Goal: Transaction & Acquisition: Purchase product/service

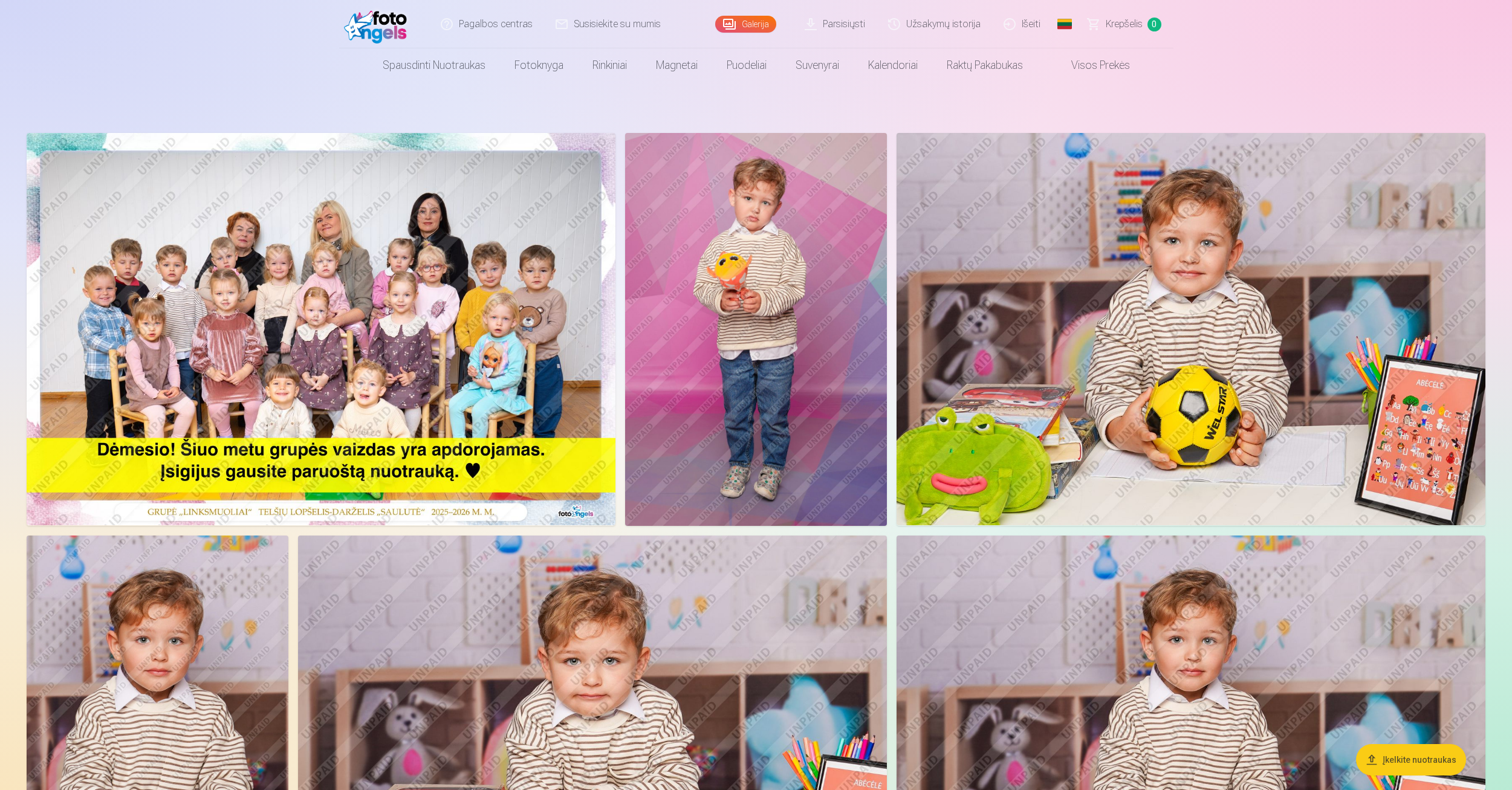
click at [236, 246] on img at bounding box center [321, 329] width 589 height 393
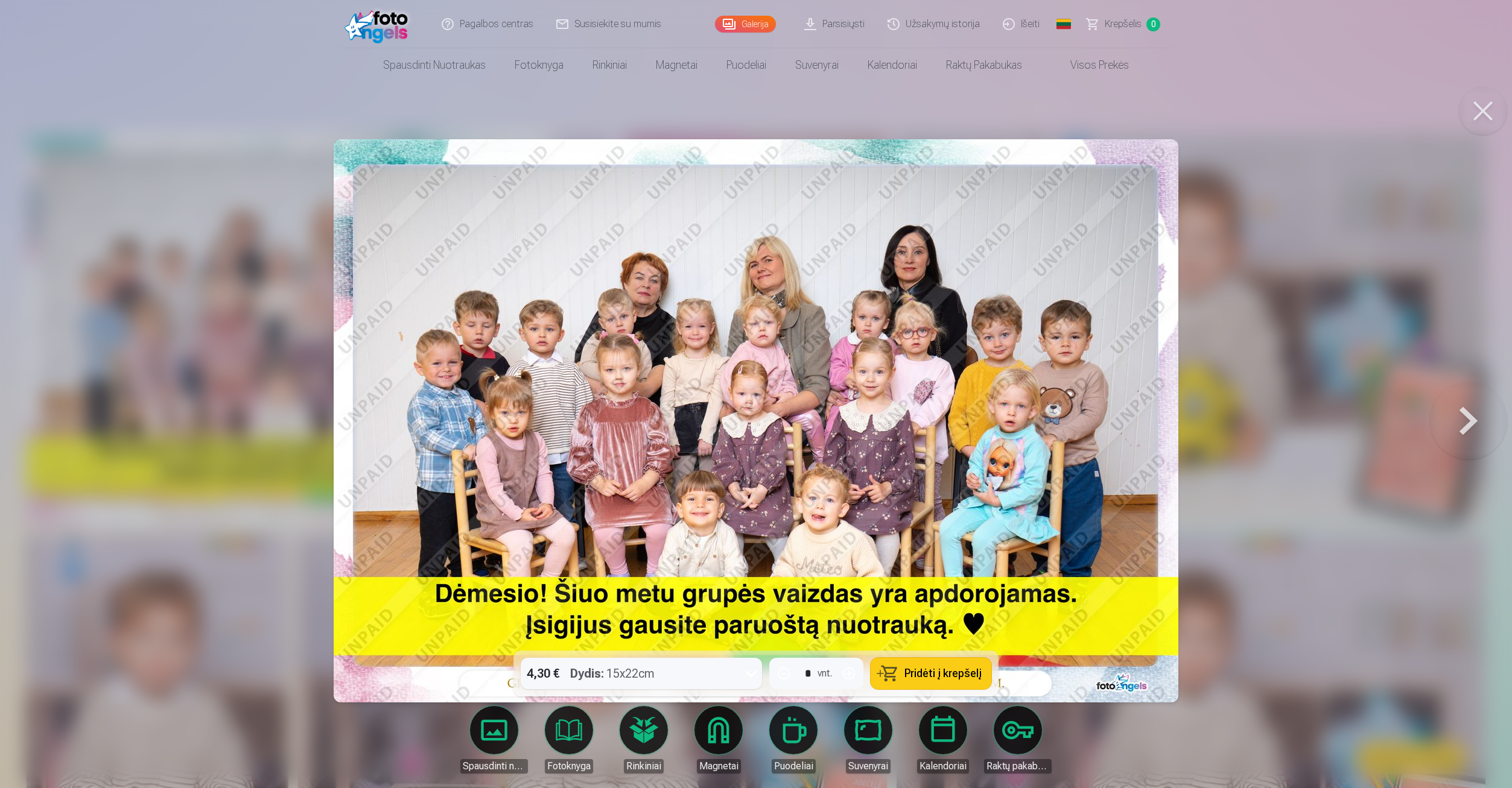
click at [1468, 417] on button at bounding box center [1468, 420] width 77 height 436
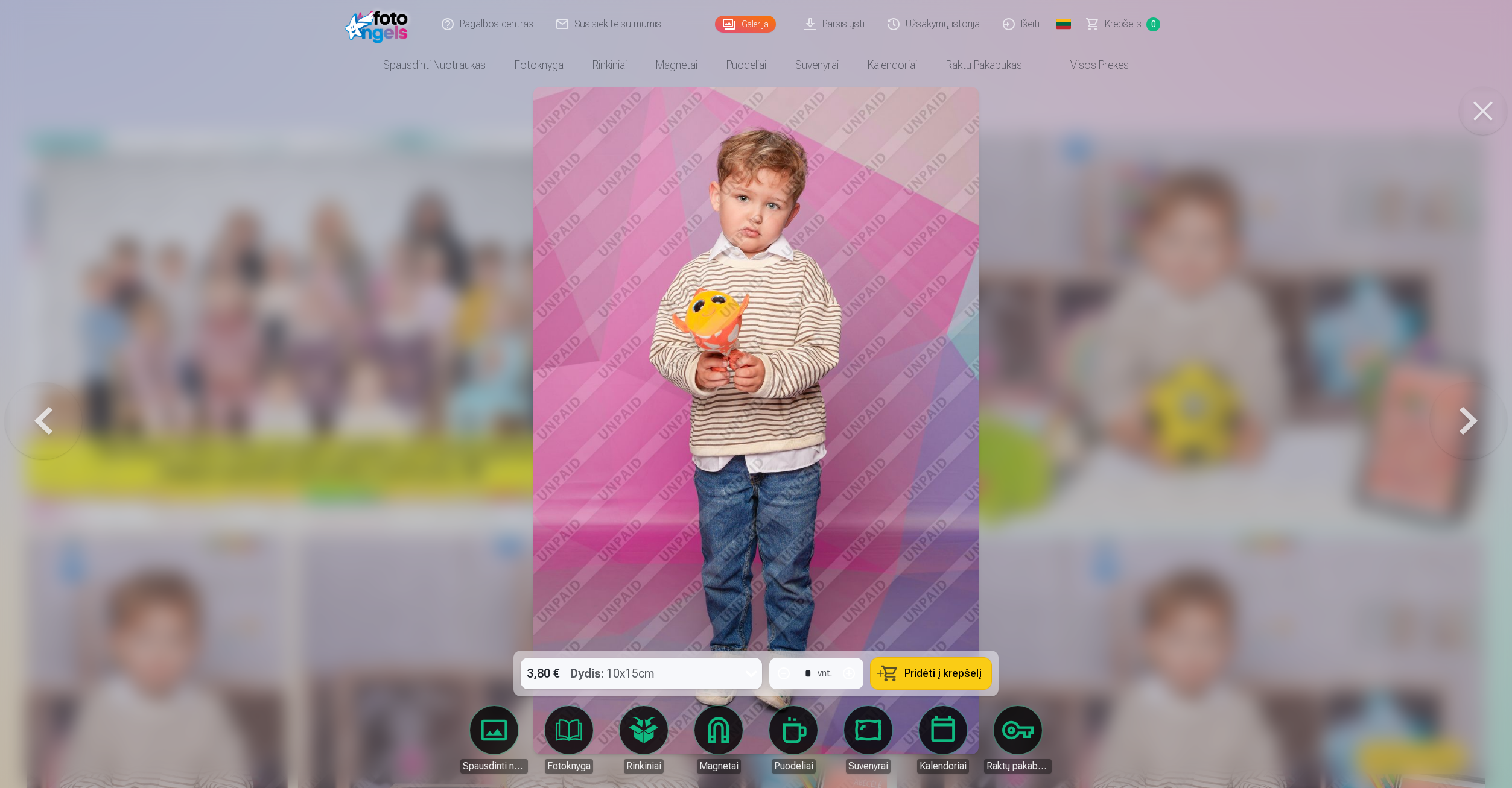
click at [1468, 417] on button at bounding box center [1468, 420] width 77 height 436
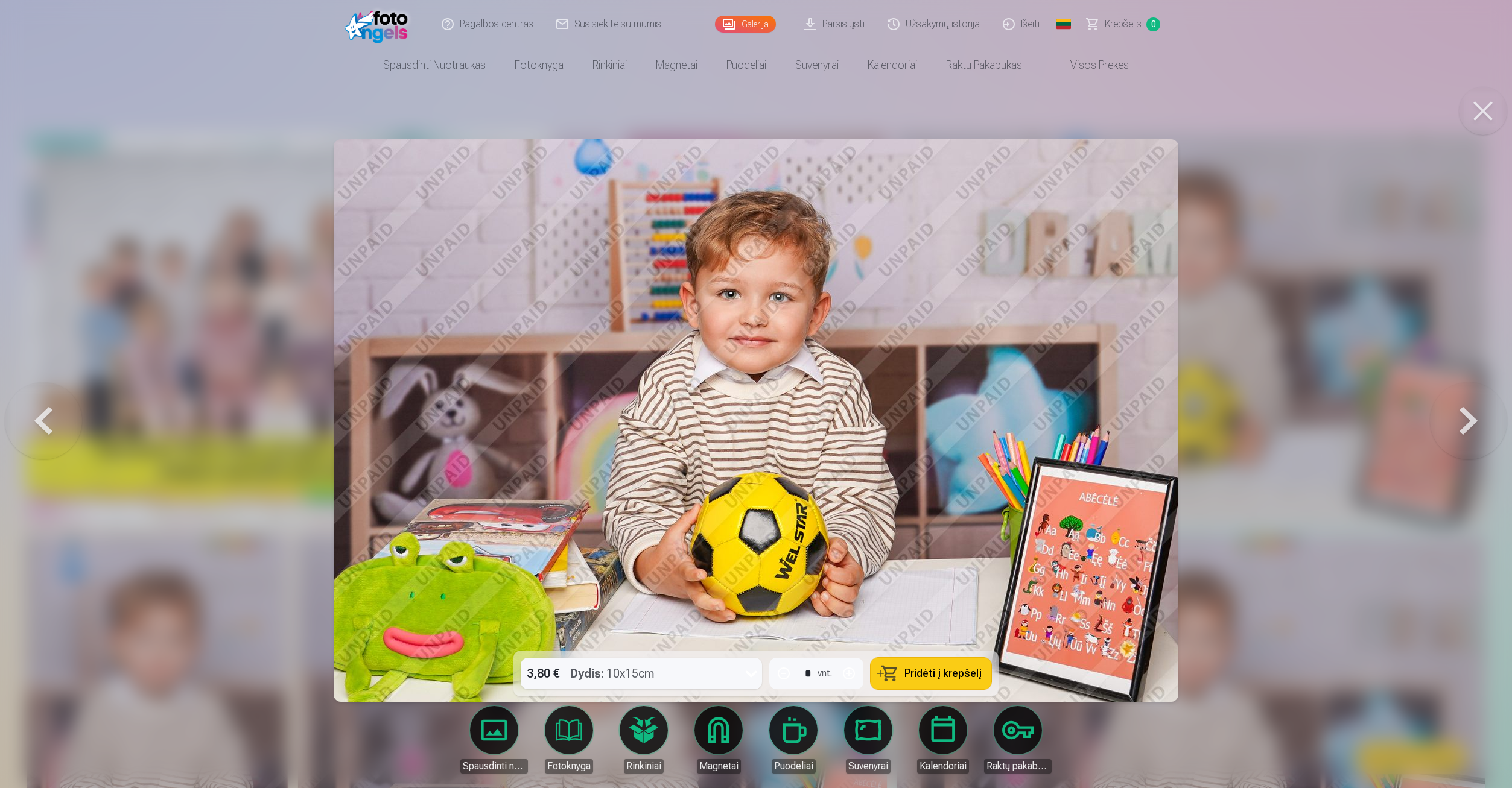
click at [1468, 417] on button at bounding box center [1468, 420] width 77 height 436
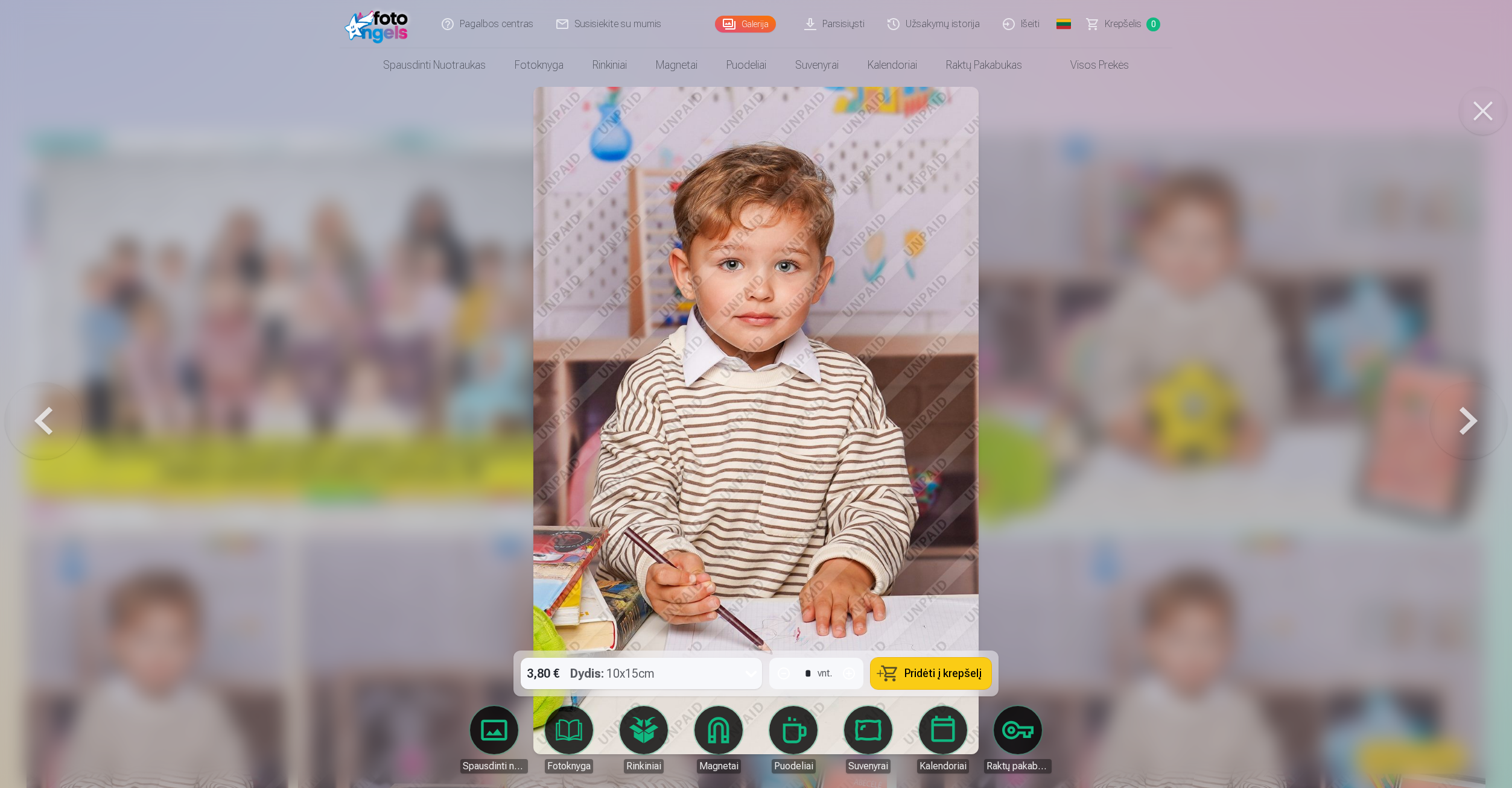
click at [1468, 417] on button at bounding box center [1468, 420] width 77 height 436
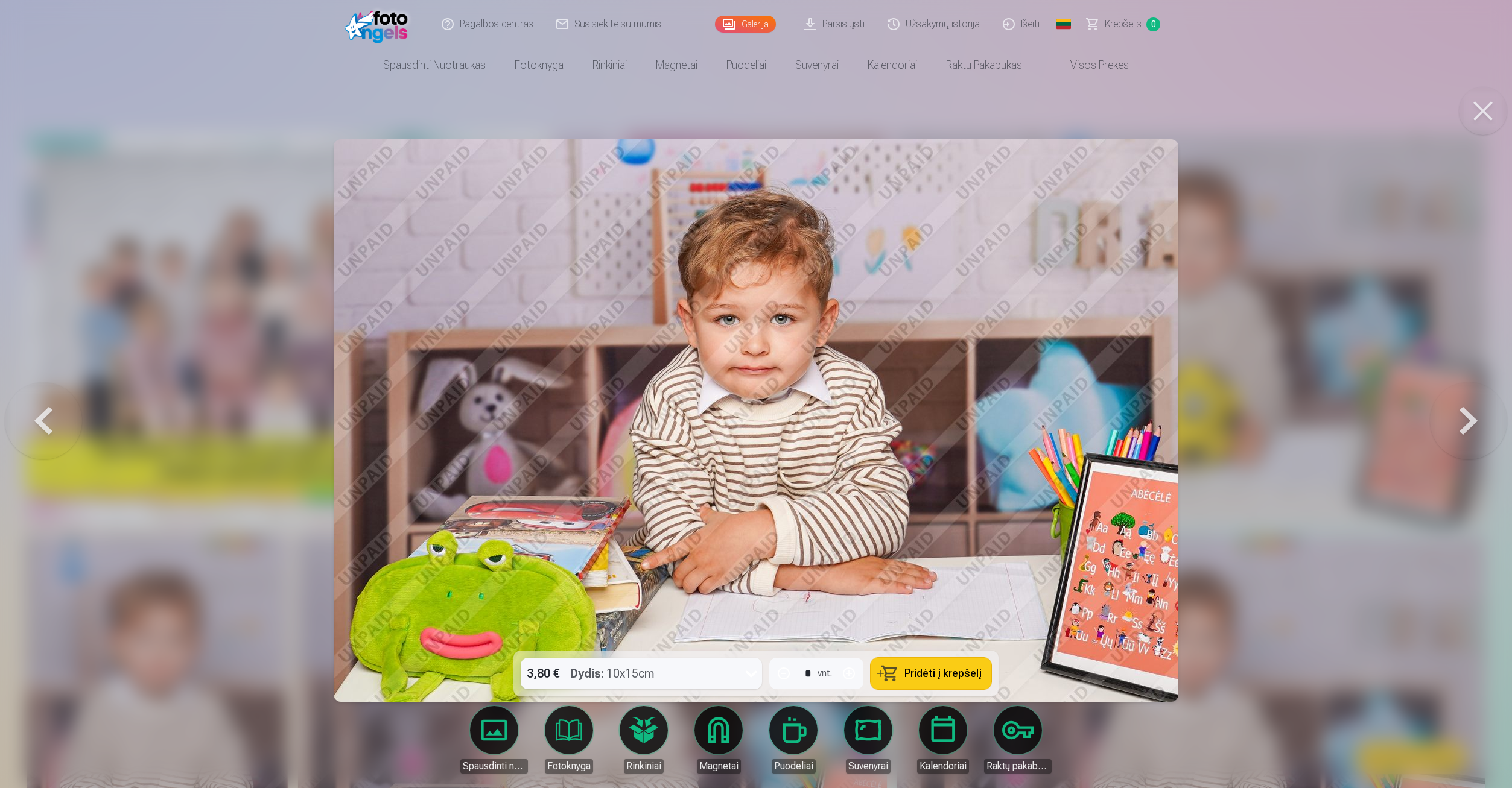
click at [1468, 417] on button at bounding box center [1468, 420] width 77 height 436
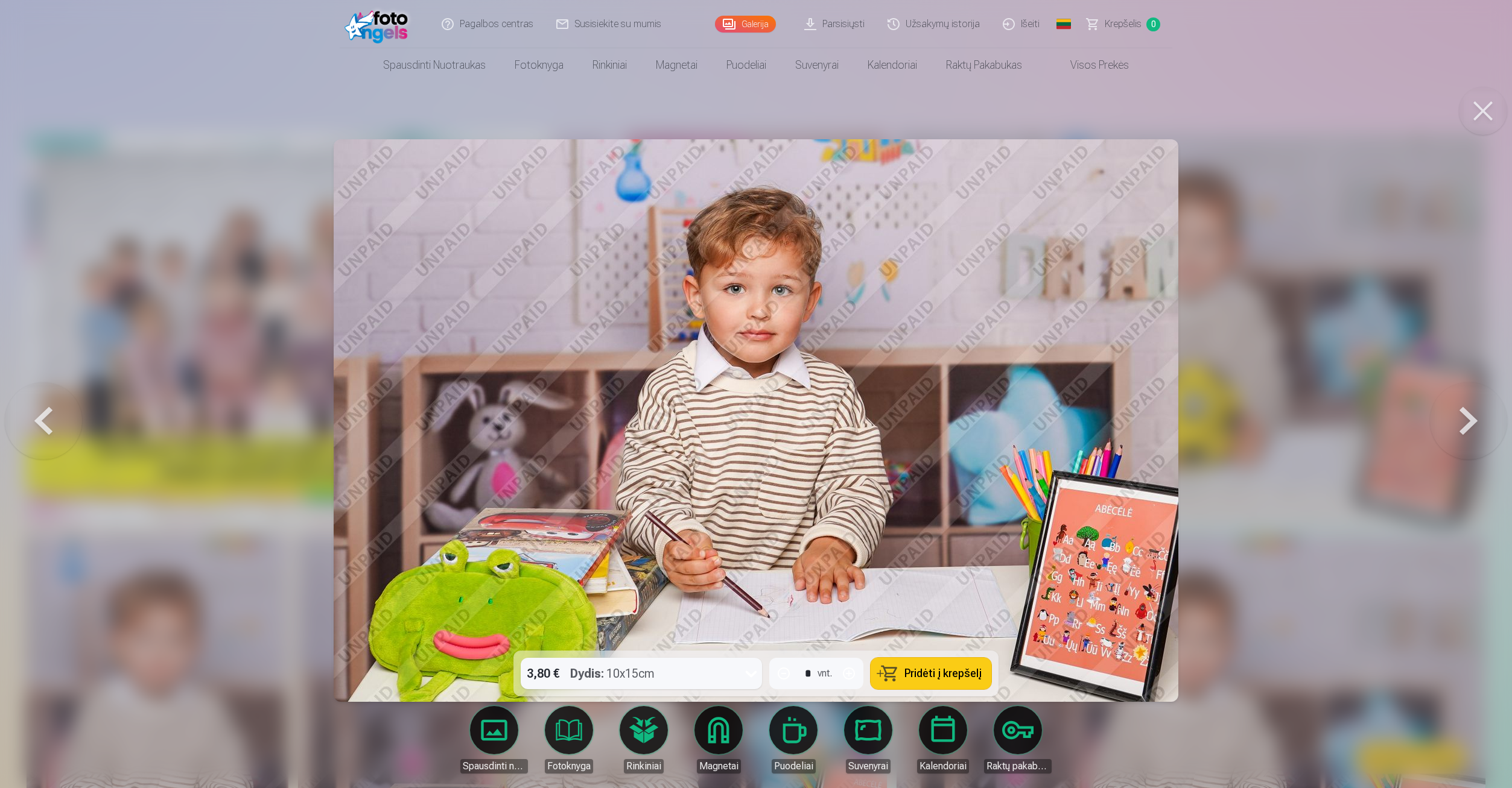
click at [1468, 417] on button at bounding box center [1468, 420] width 77 height 436
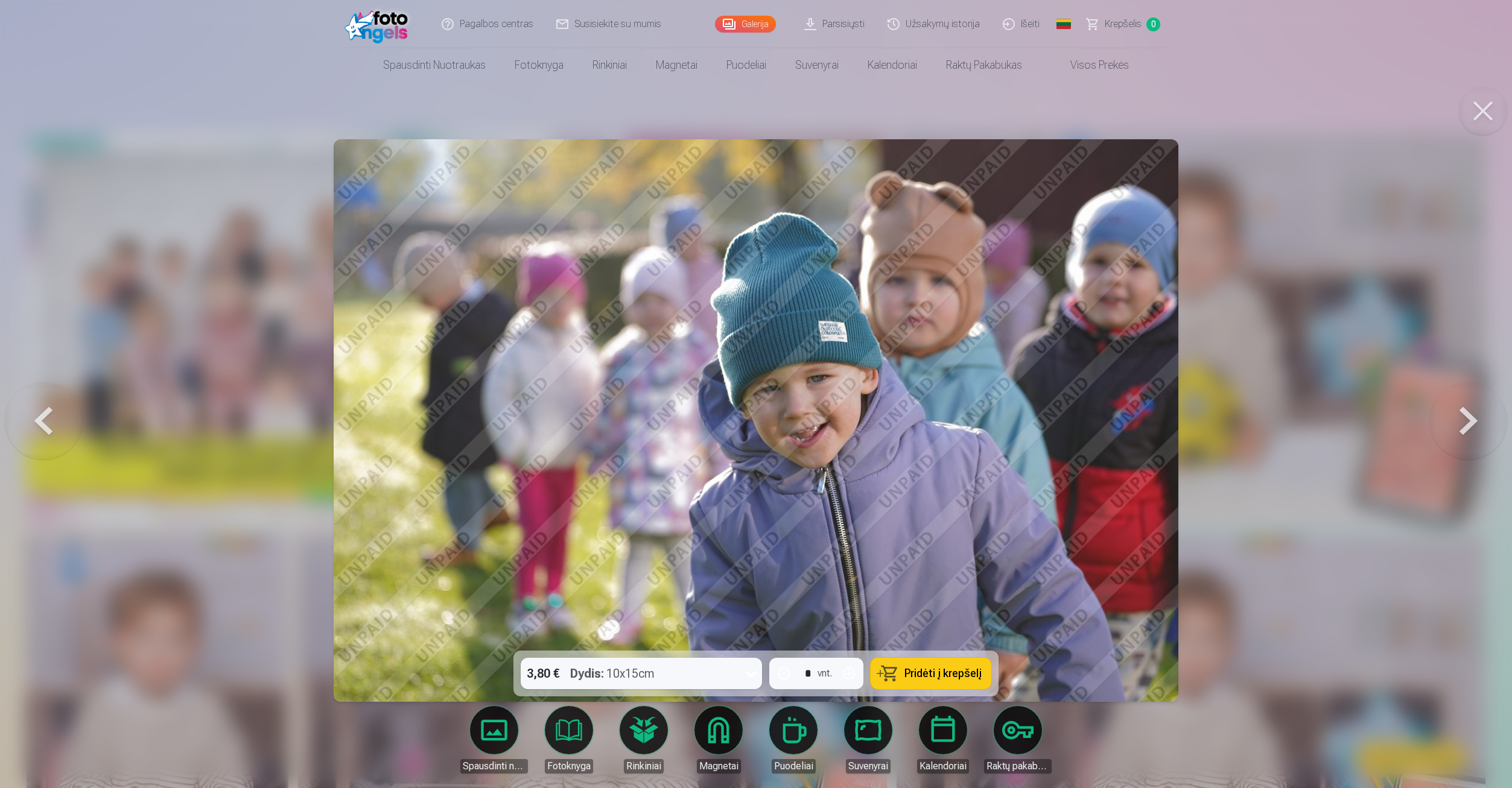
click at [1468, 417] on button at bounding box center [1468, 420] width 77 height 436
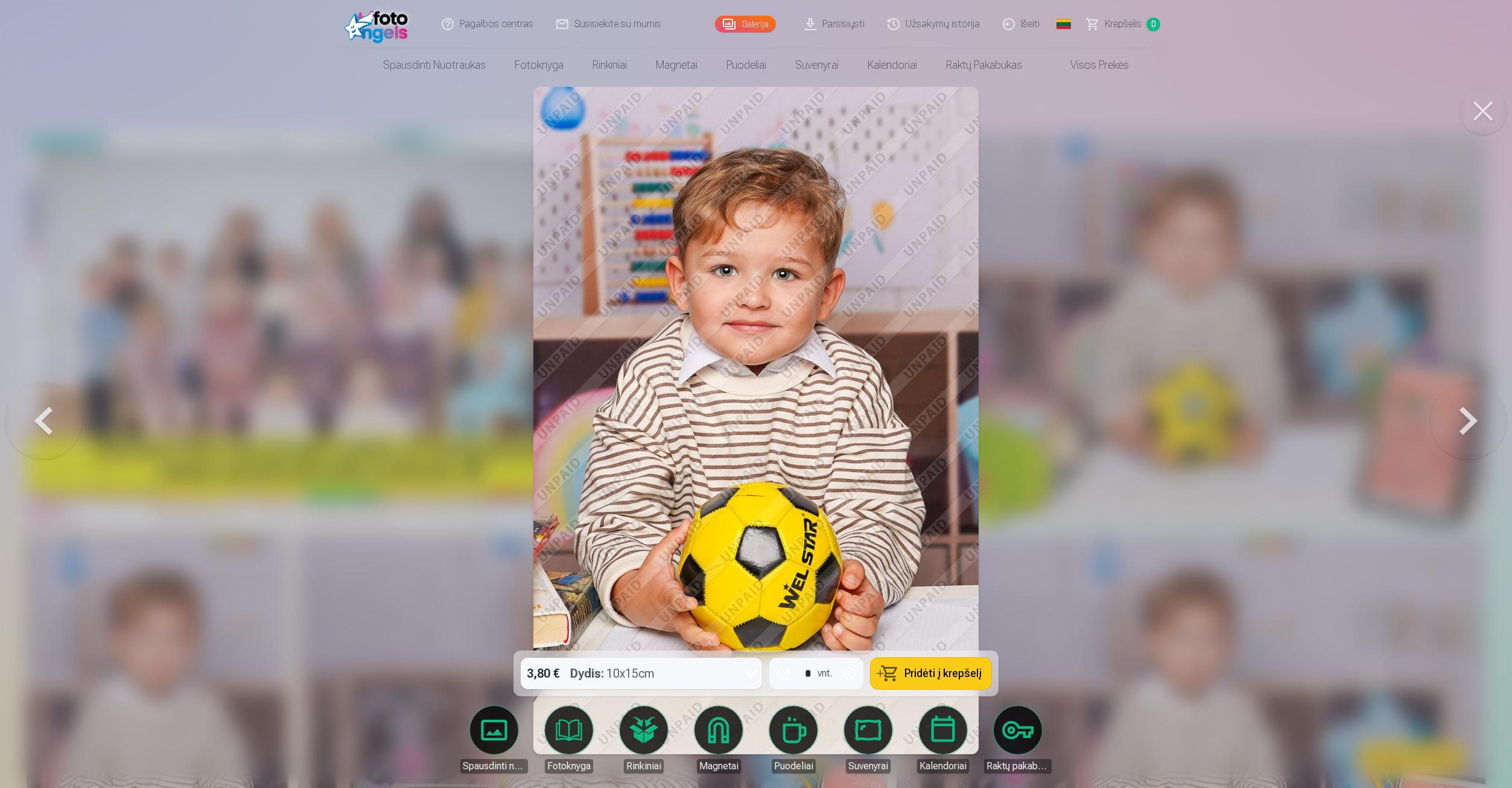
click at [1468, 417] on button at bounding box center [1468, 420] width 77 height 436
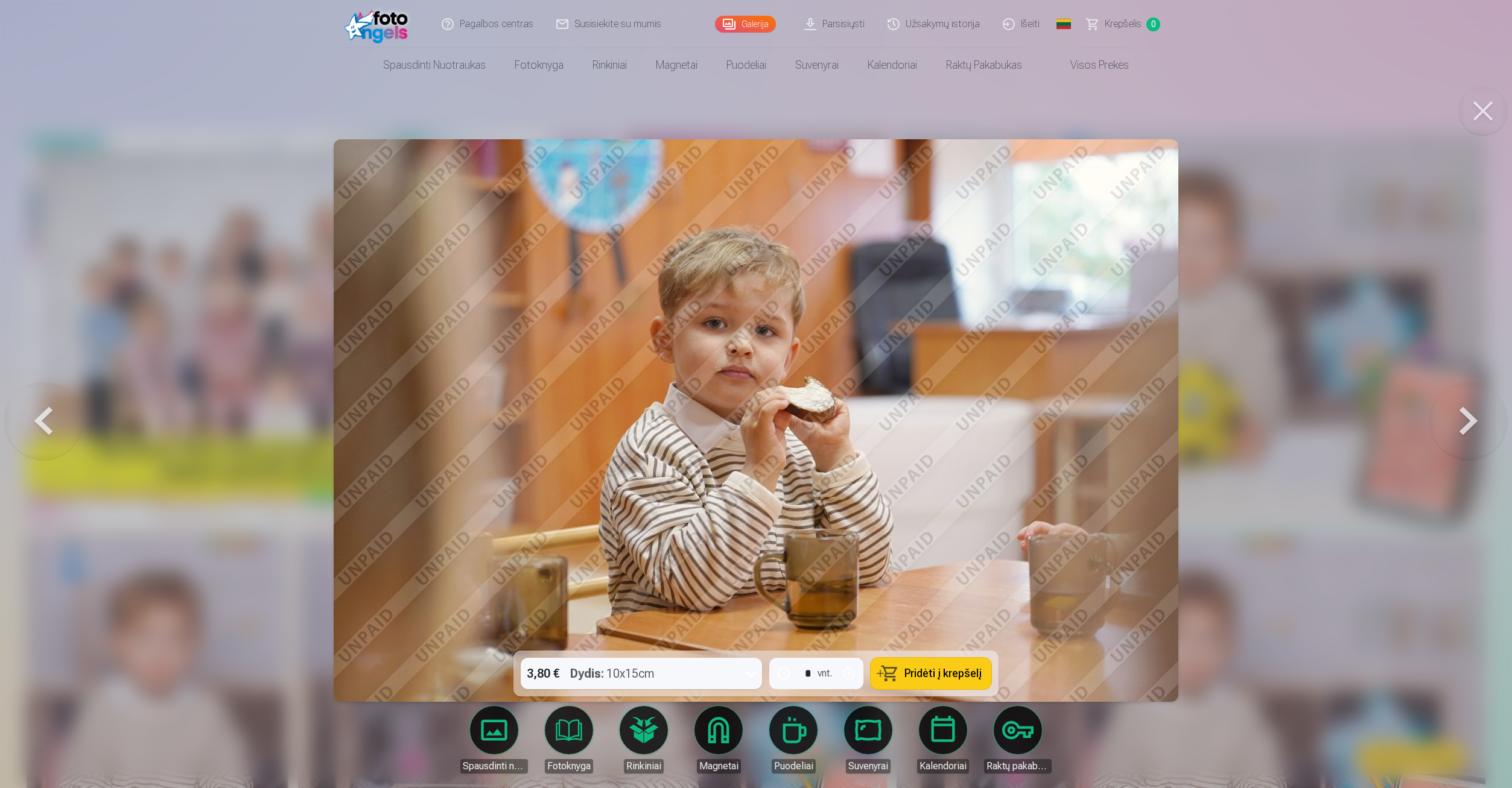
click at [1468, 417] on button at bounding box center [1468, 420] width 77 height 436
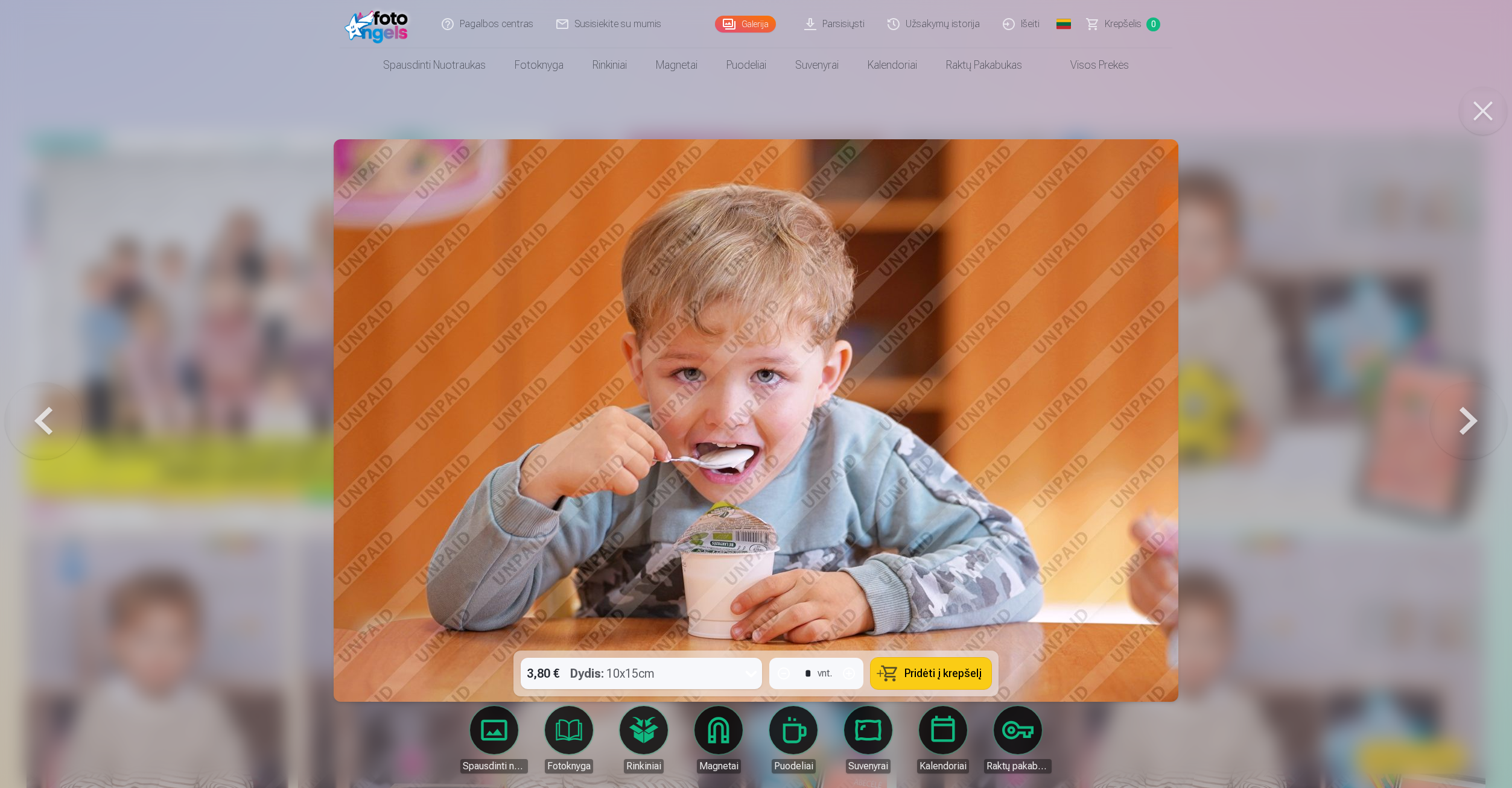
click at [1468, 417] on button at bounding box center [1468, 420] width 77 height 436
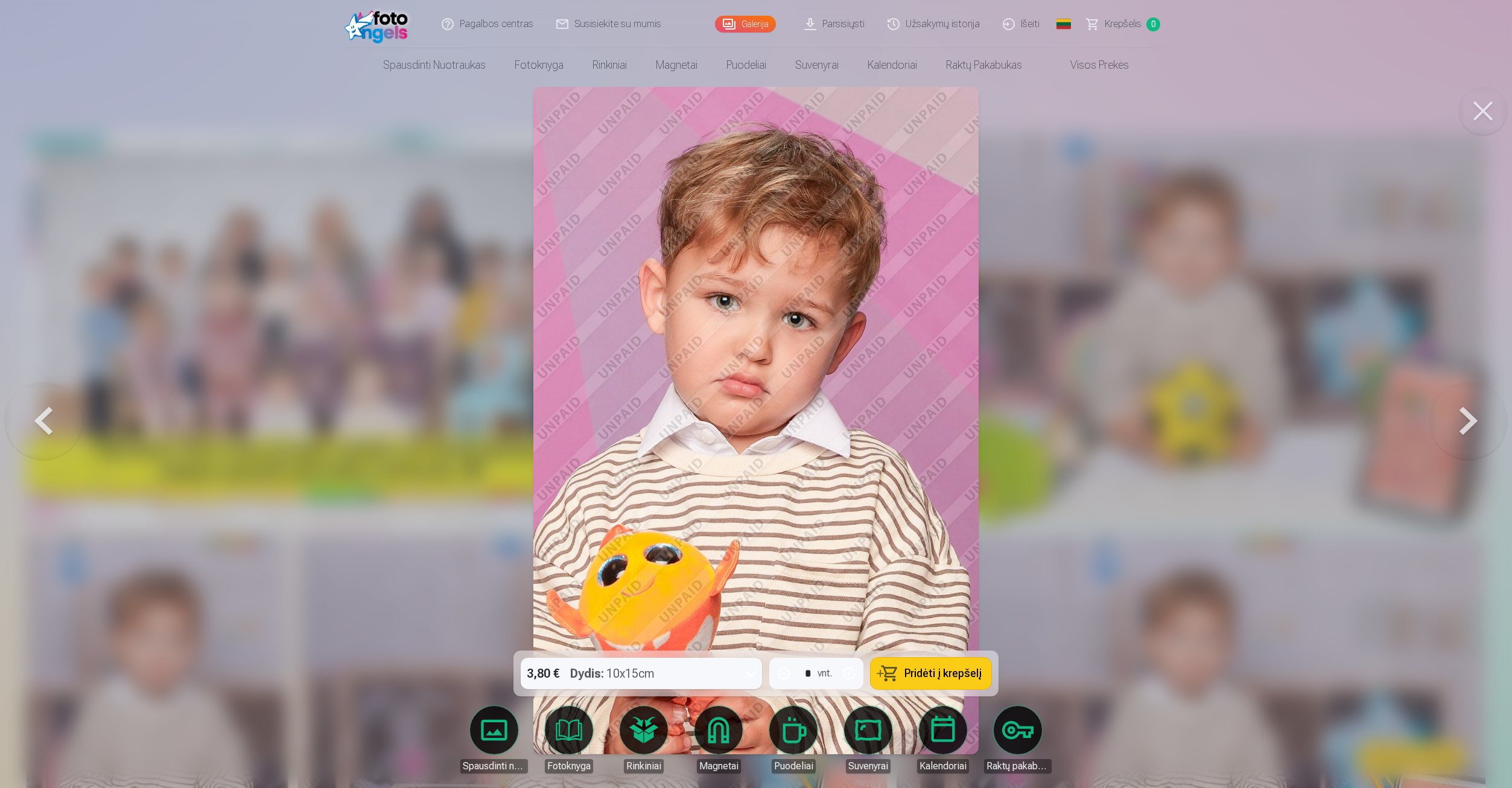
click at [1468, 417] on button at bounding box center [1468, 420] width 77 height 436
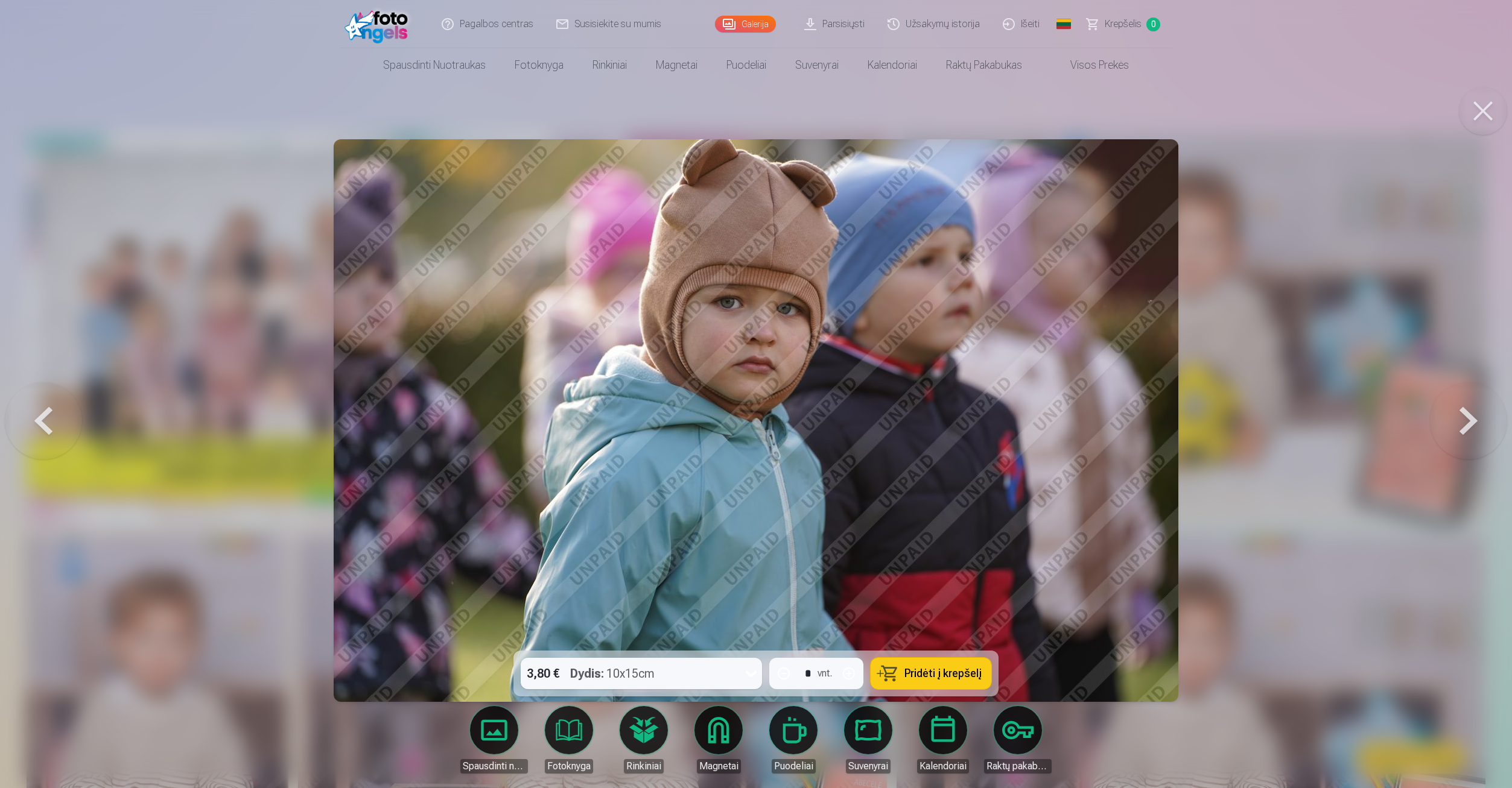
click at [1468, 417] on button at bounding box center [1468, 420] width 77 height 436
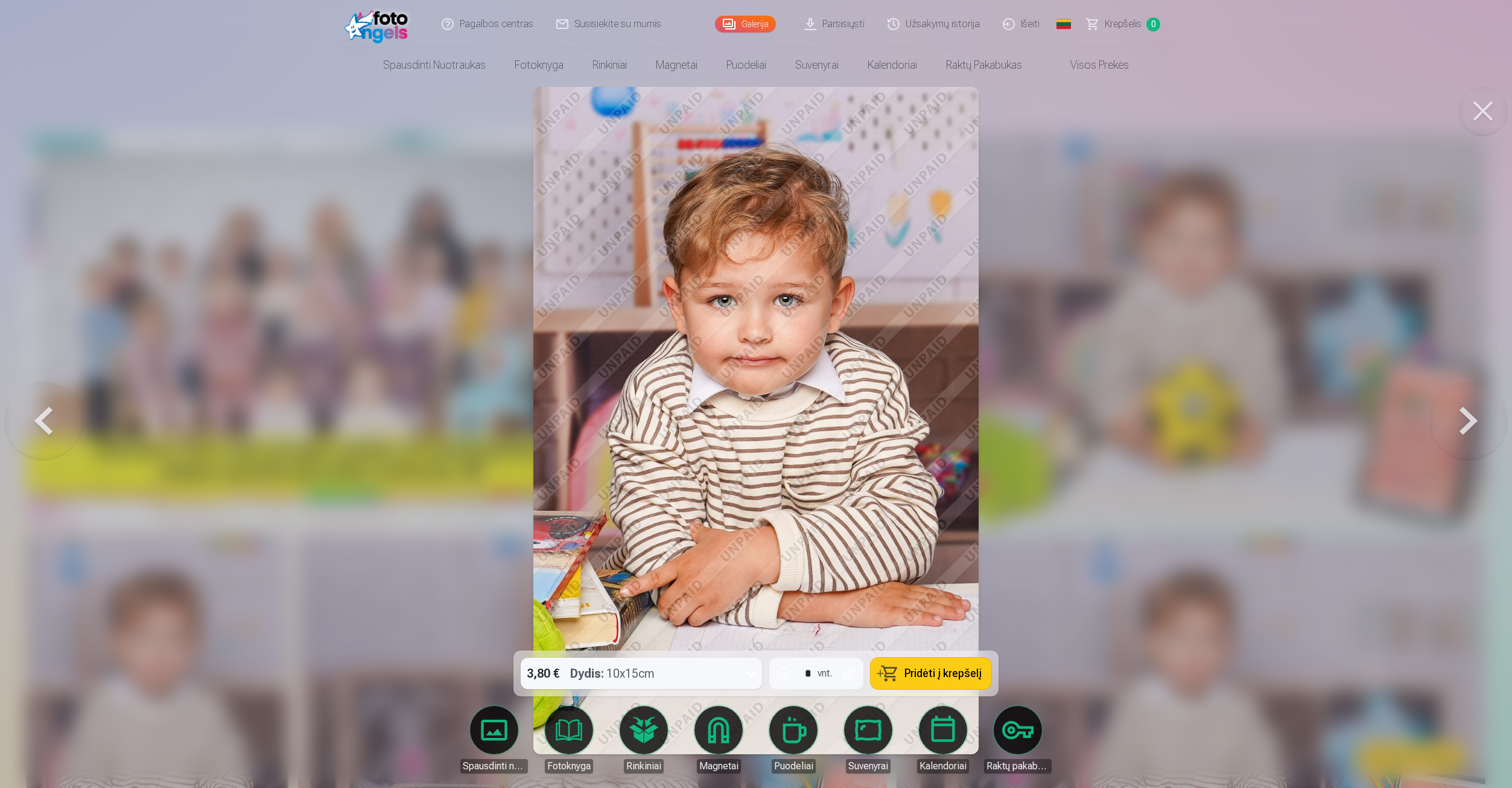
click at [1468, 417] on button at bounding box center [1468, 420] width 77 height 436
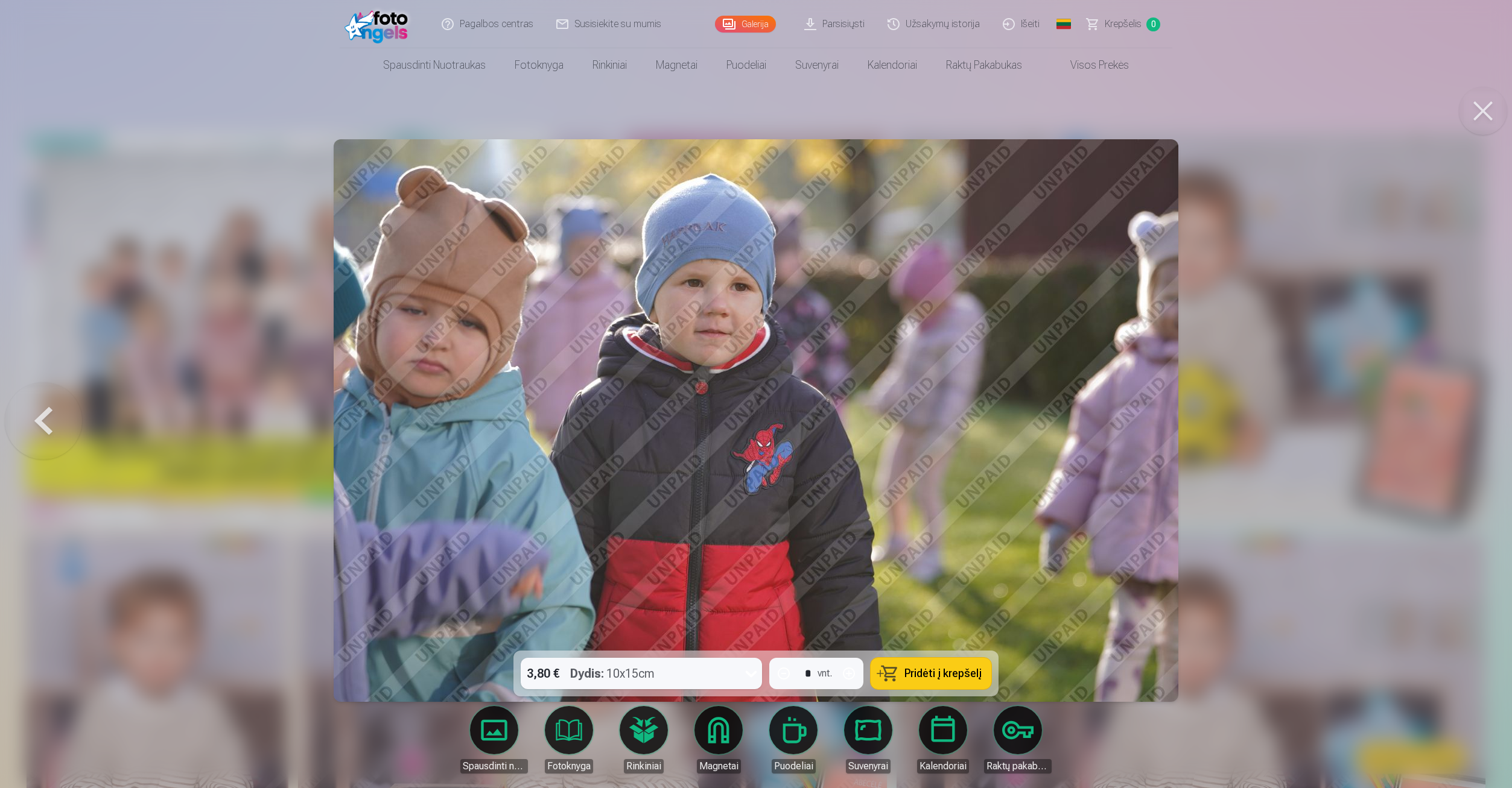
click at [62, 430] on button at bounding box center [43, 420] width 77 height 436
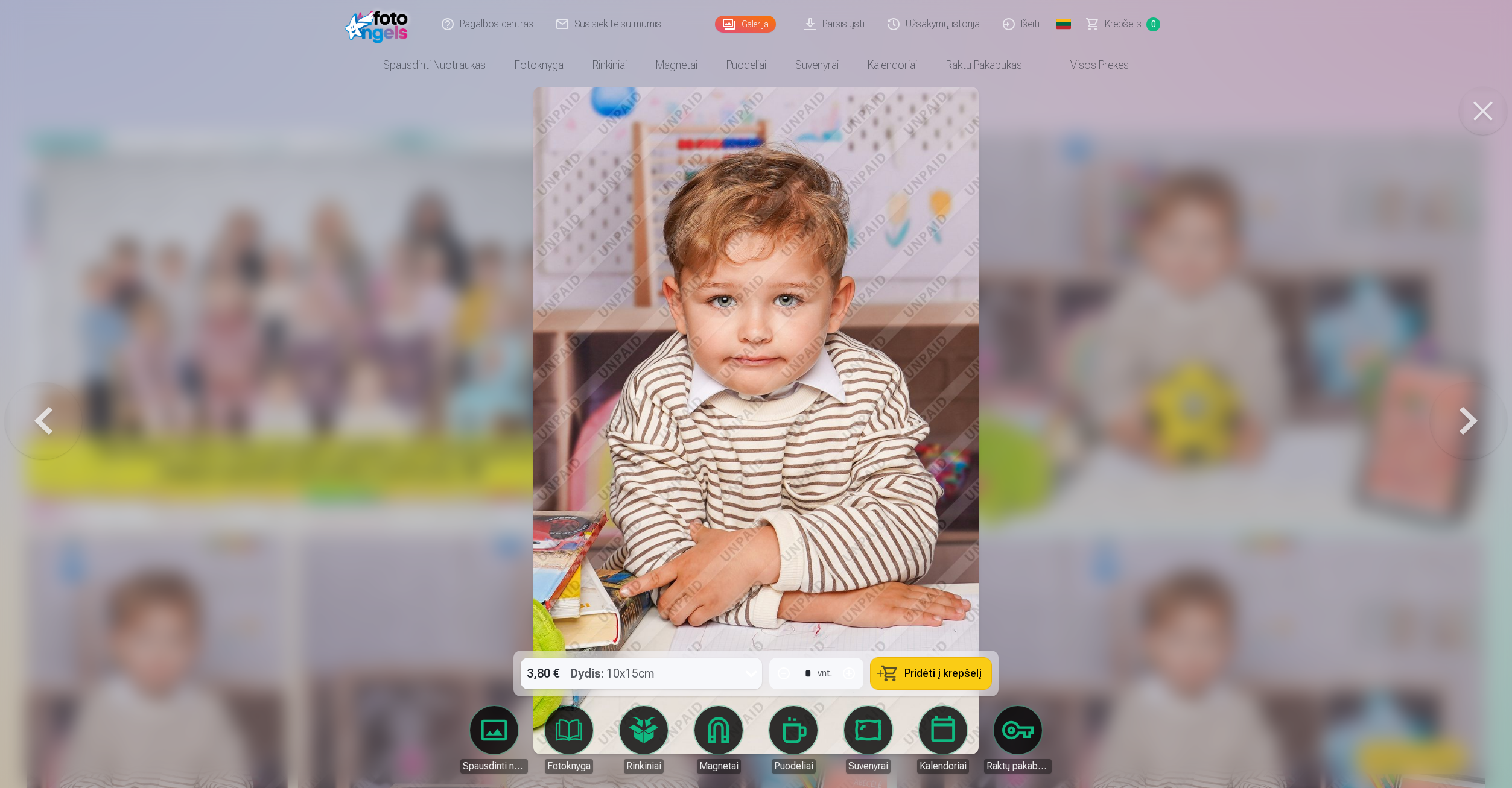
click at [1461, 410] on button at bounding box center [1468, 420] width 77 height 436
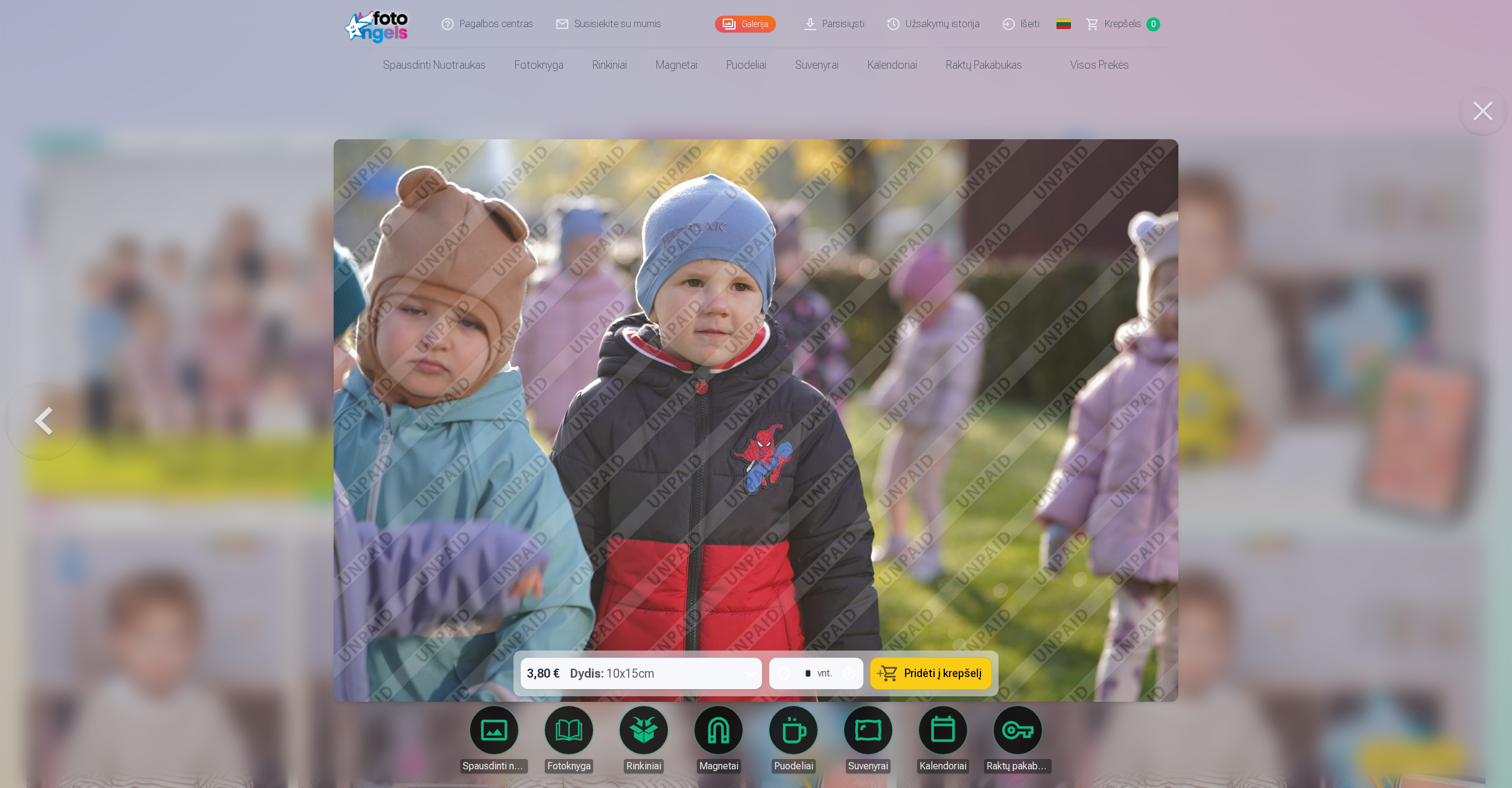
click at [1484, 107] on button at bounding box center [1483, 111] width 49 height 49
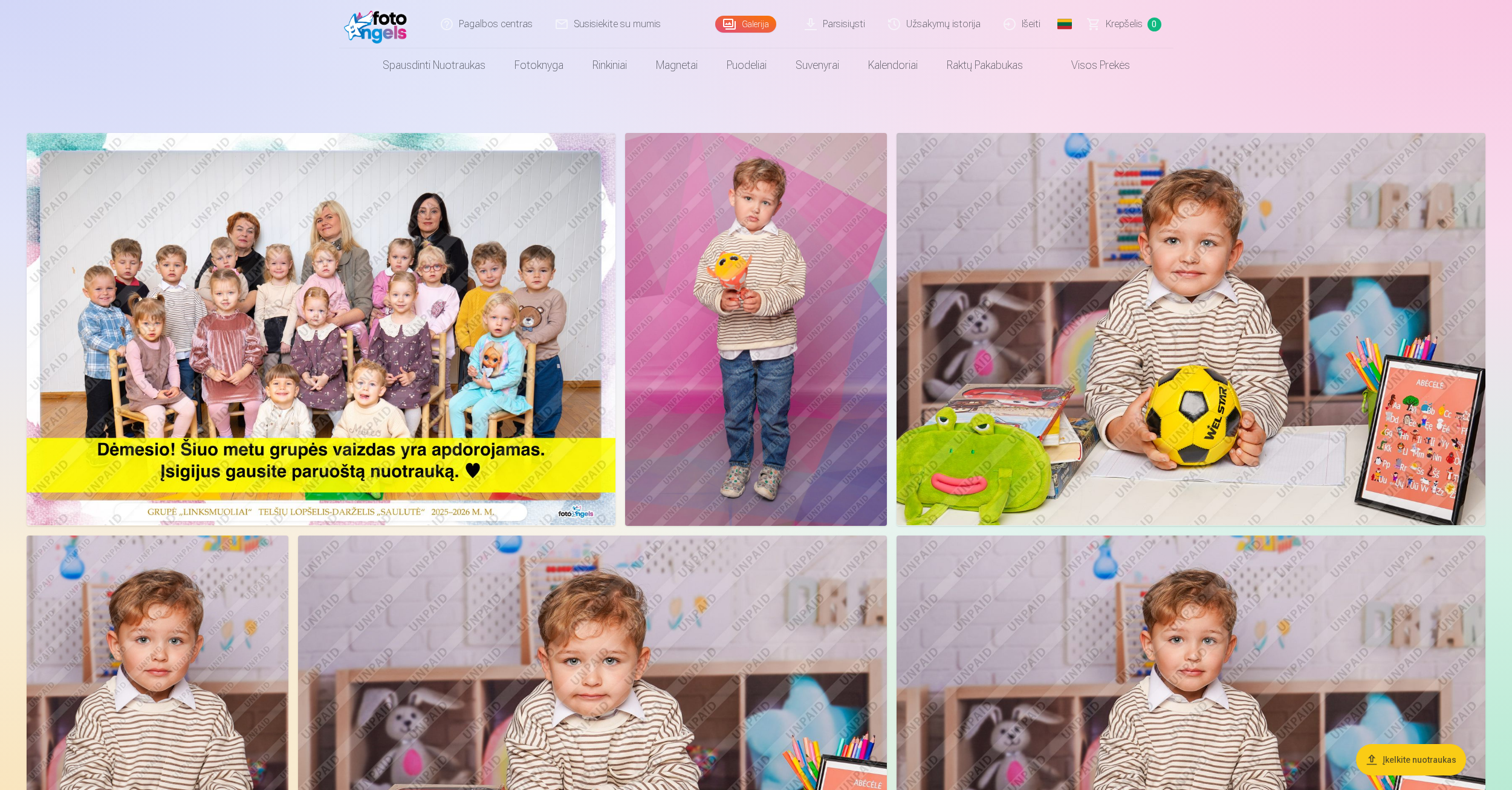
click at [479, 318] on img at bounding box center [321, 329] width 589 height 393
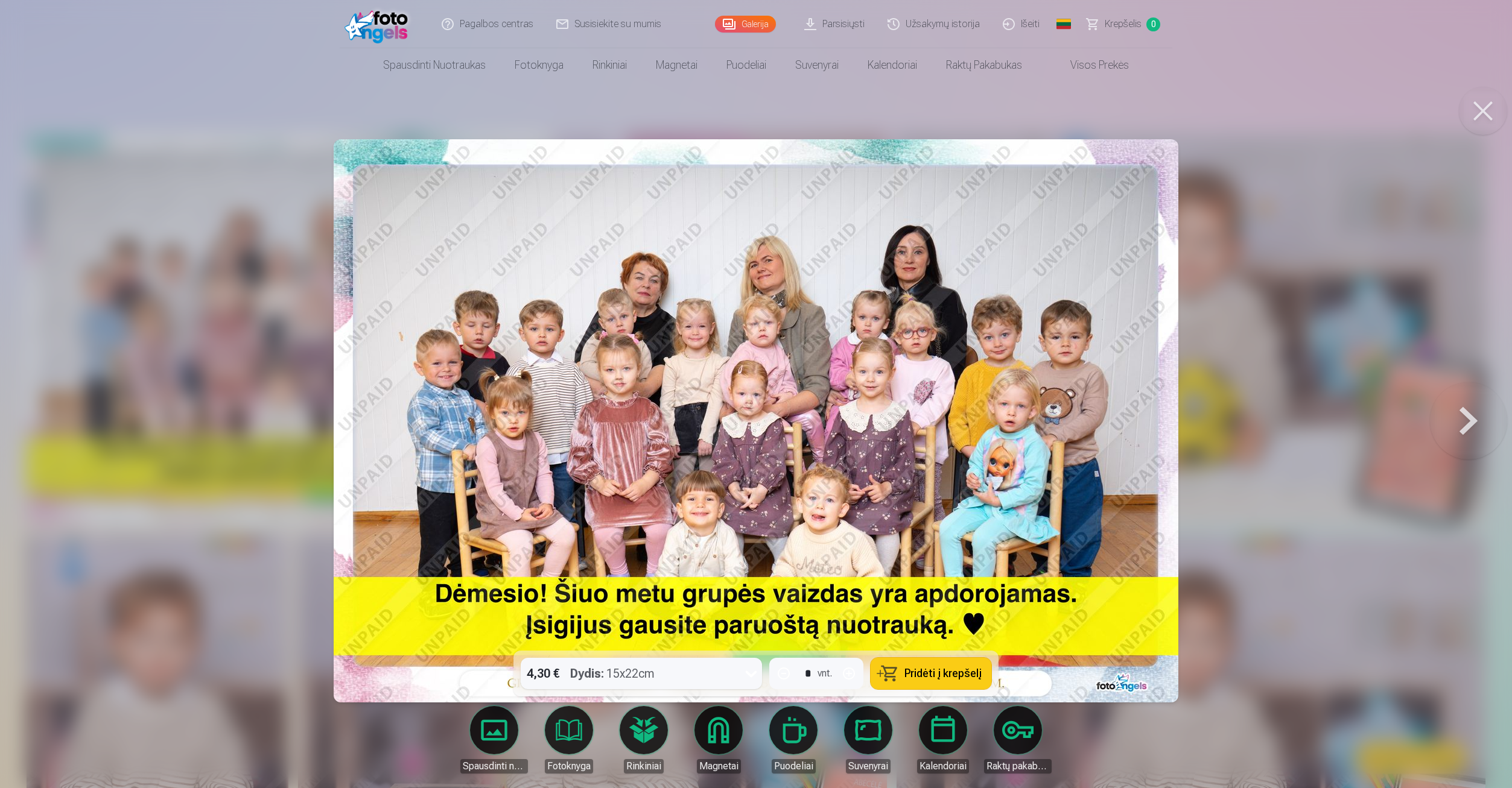
click at [907, 673] on span "Pridėti į krepšelį" at bounding box center [942, 674] width 77 height 11
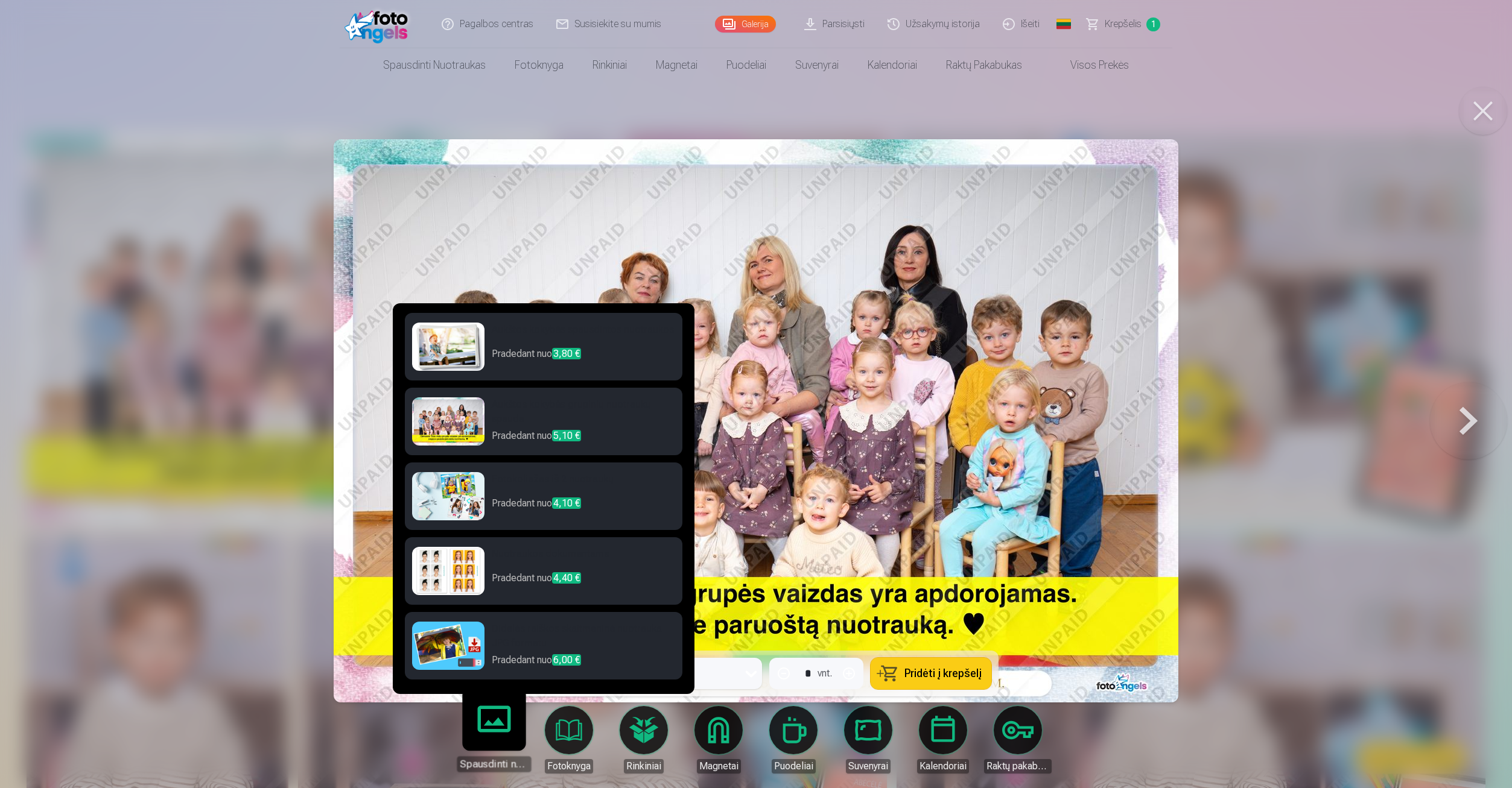
click at [485, 742] on link "Spausdinti nuotraukas" at bounding box center [494, 735] width 74 height 74
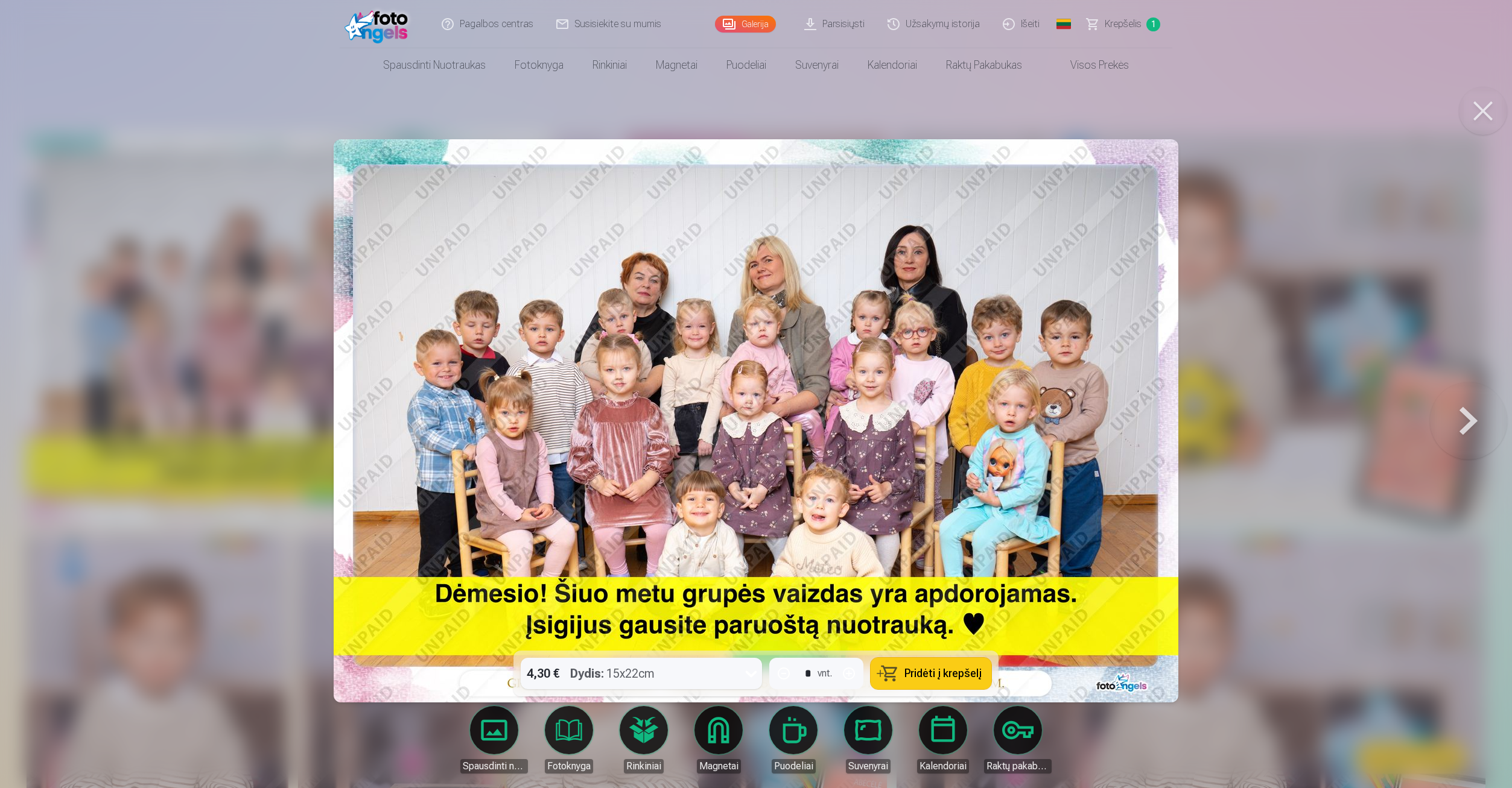
click at [1457, 406] on button at bounding box center [1468, 420] width 77 height 436
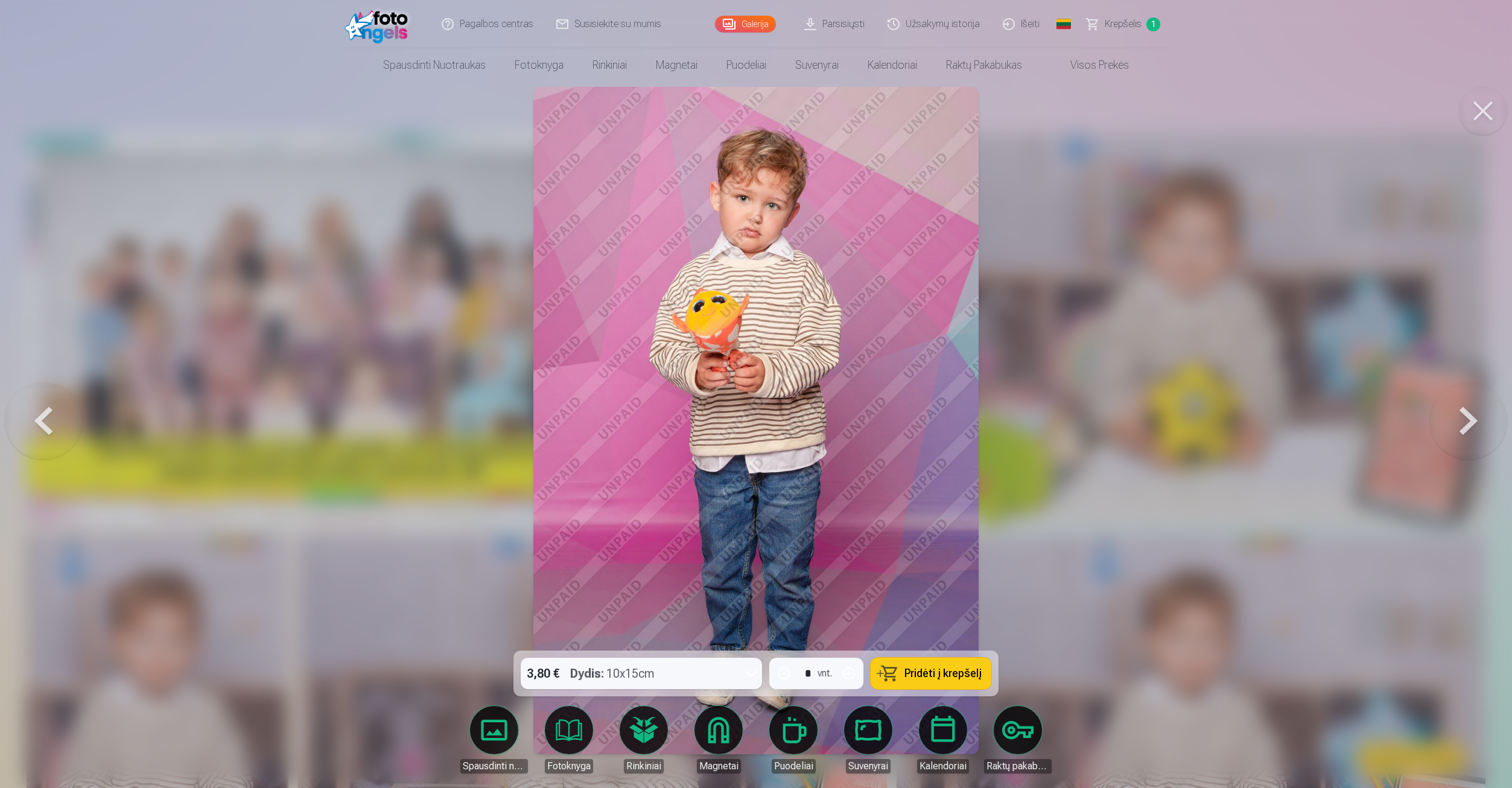
click at [1470, 420] on button at bounding box center [1468, 420] width 77 height 436
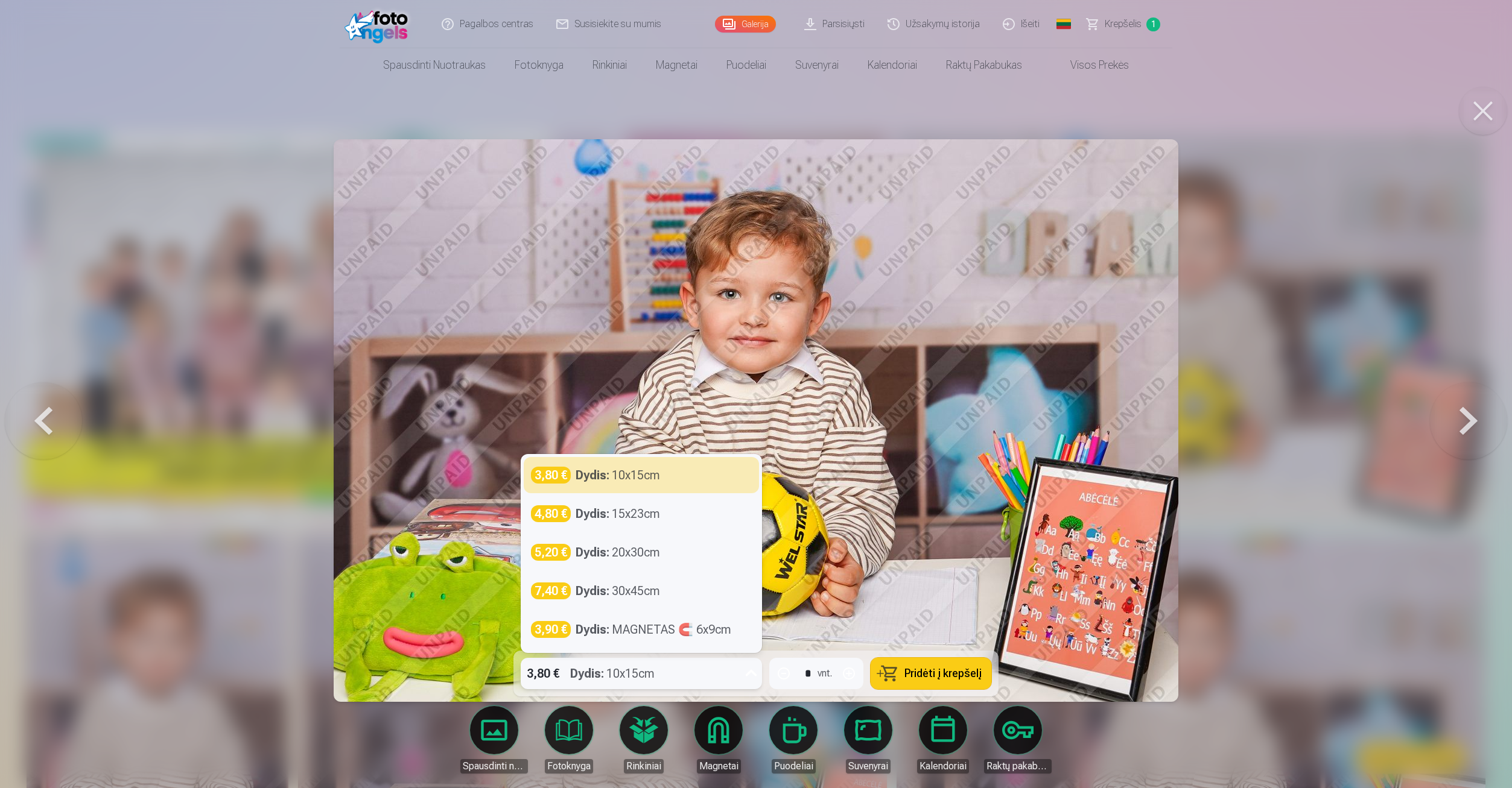
click at [625, 679] on div "Dydis : 10x15cm" at bounding box center [612, 673] width 85 height 31
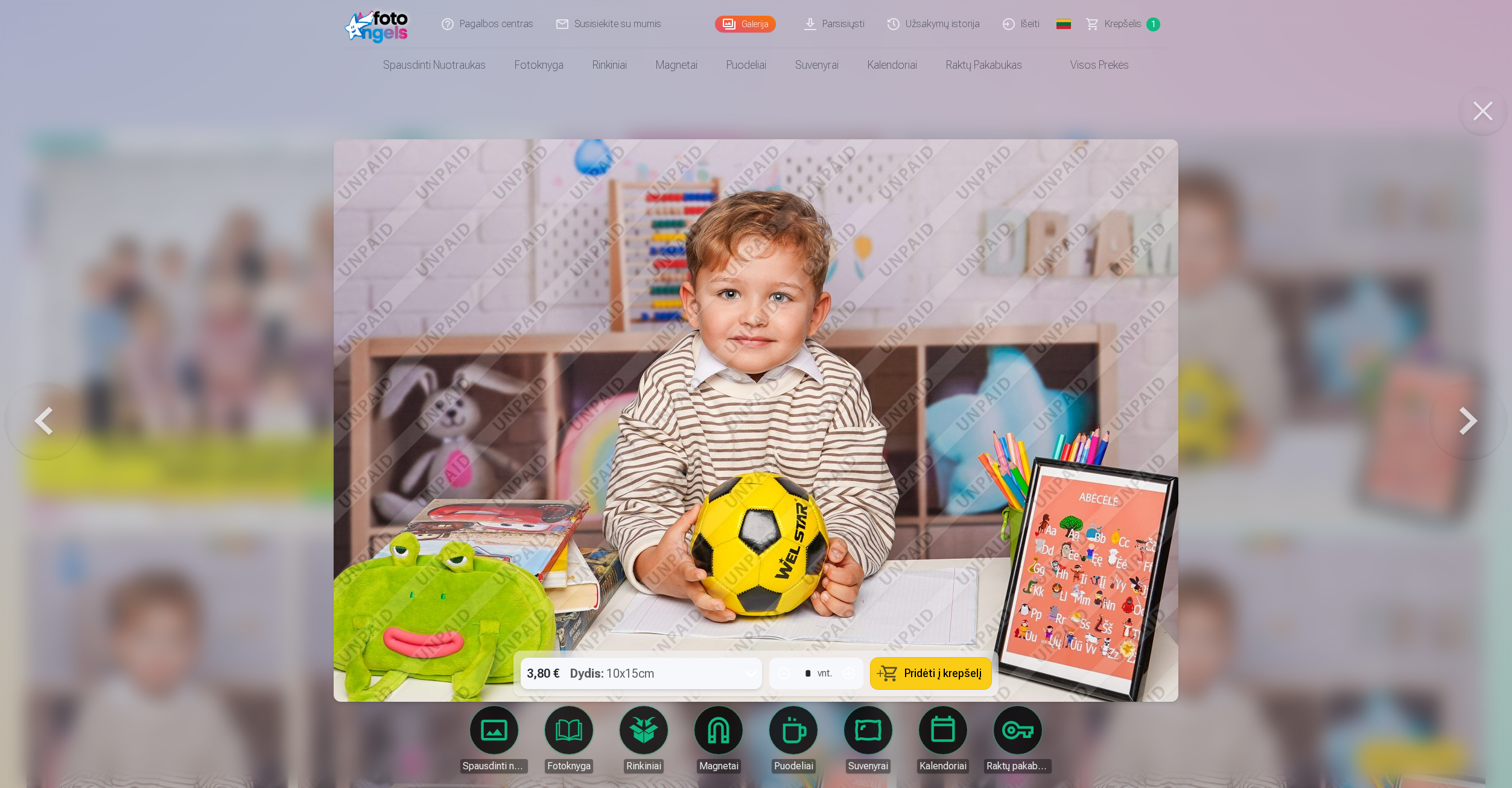
click at [643, 675] on div "Dydis : 10x15cm" at bounding box center [612, 673] width 85 height 31
click at [1466, 405] on button at bounding box center [1468, 420] width 77 height 436
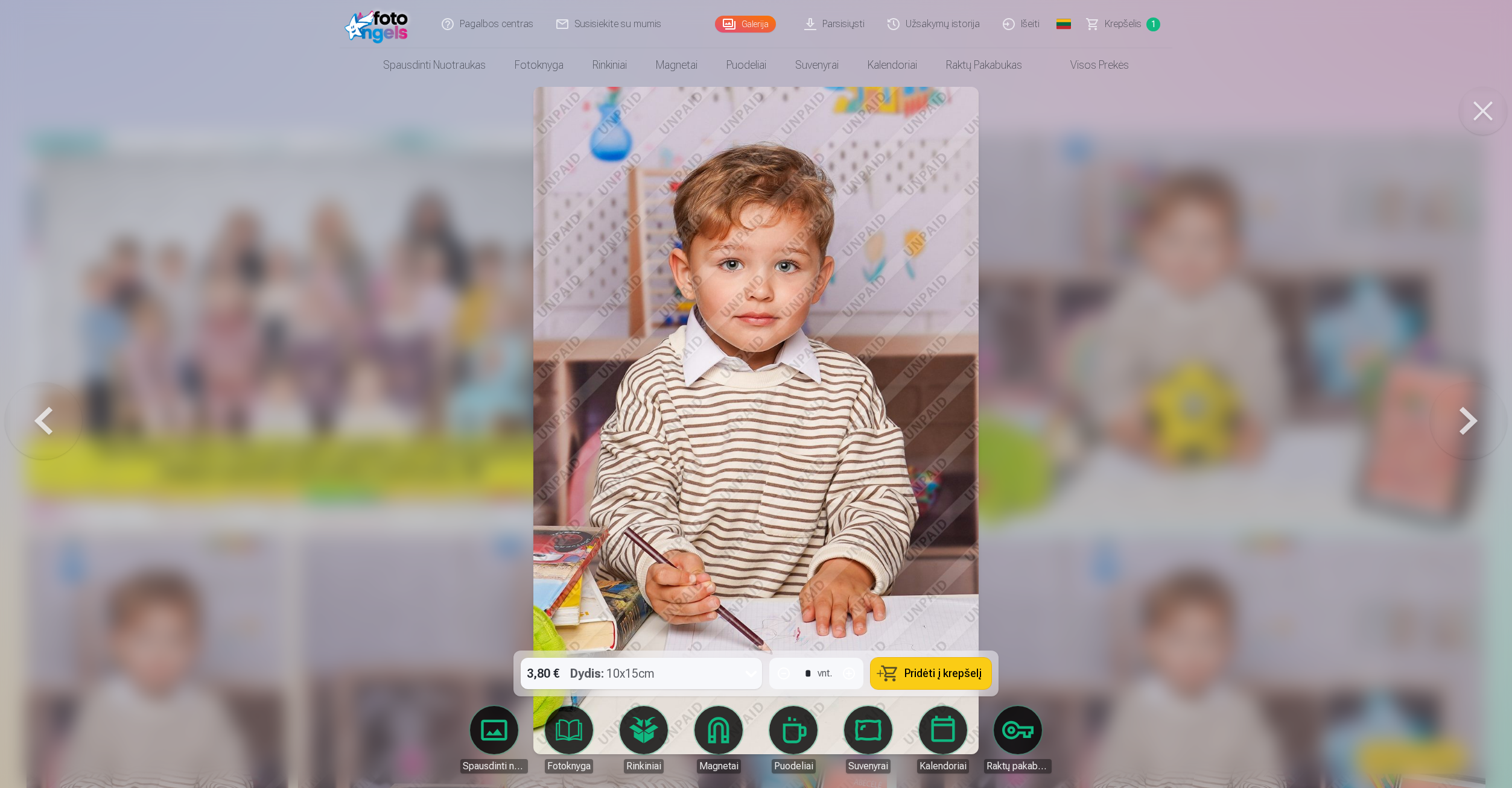
click at [1466, 405] on button at bounding box center [1468, 420] width 77 height 436
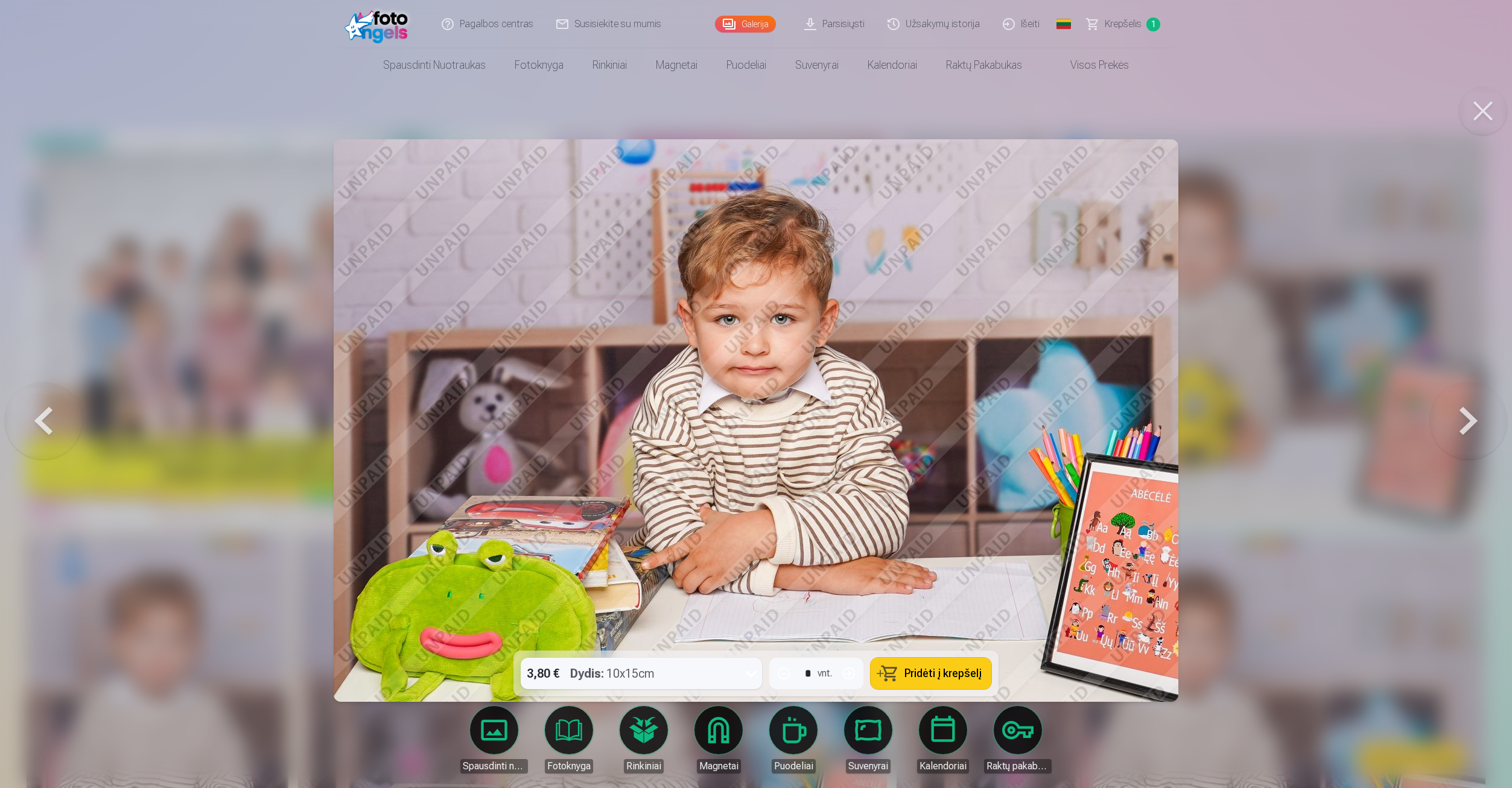
click at [1466, 405] on button at bounding box center [1468, 420] width 77 height 436
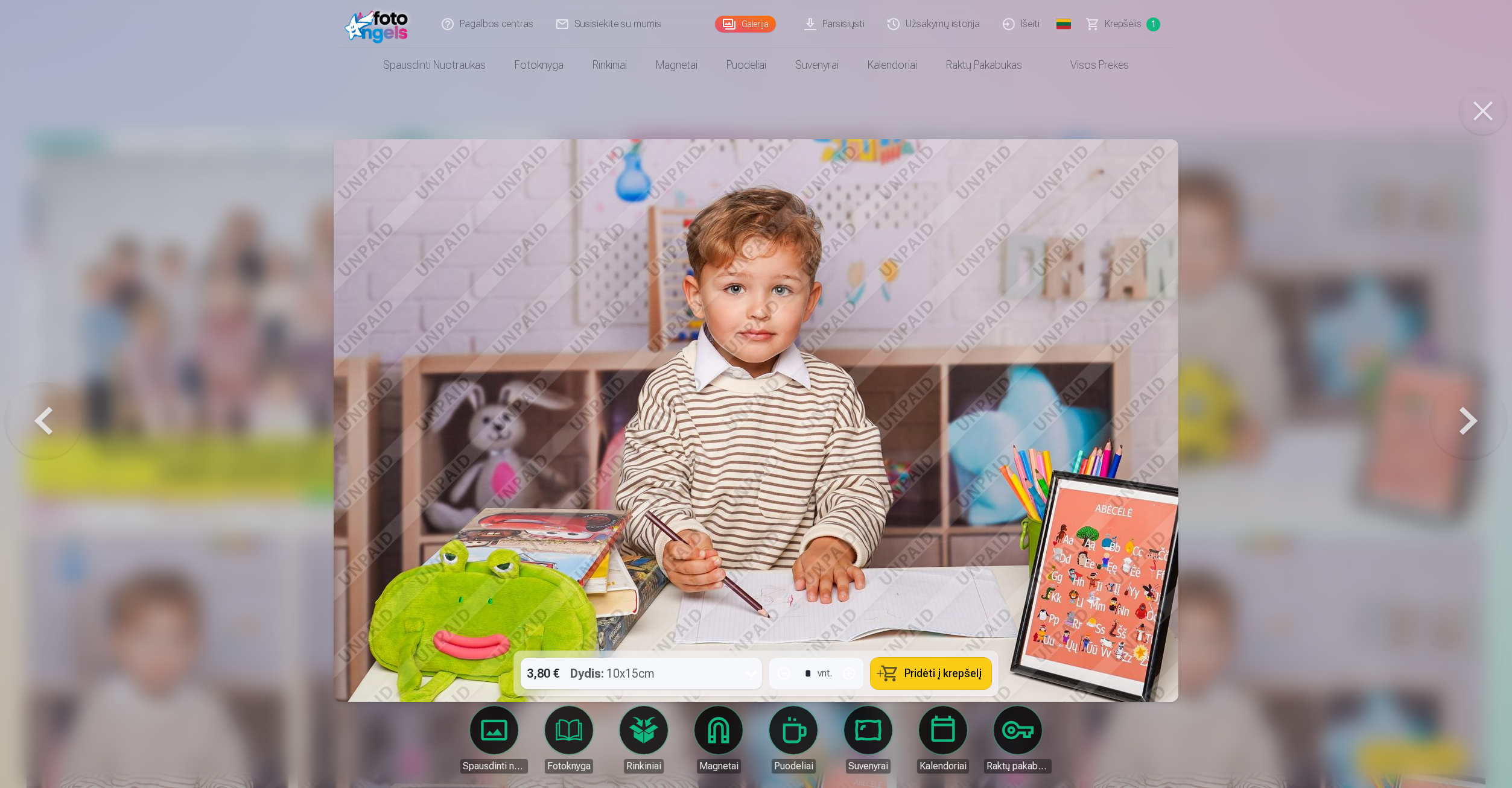
click at [657, 669] on div "3,80 € Dydis : 10x15cm" at bounding box center [629, 673] width 218 height 31
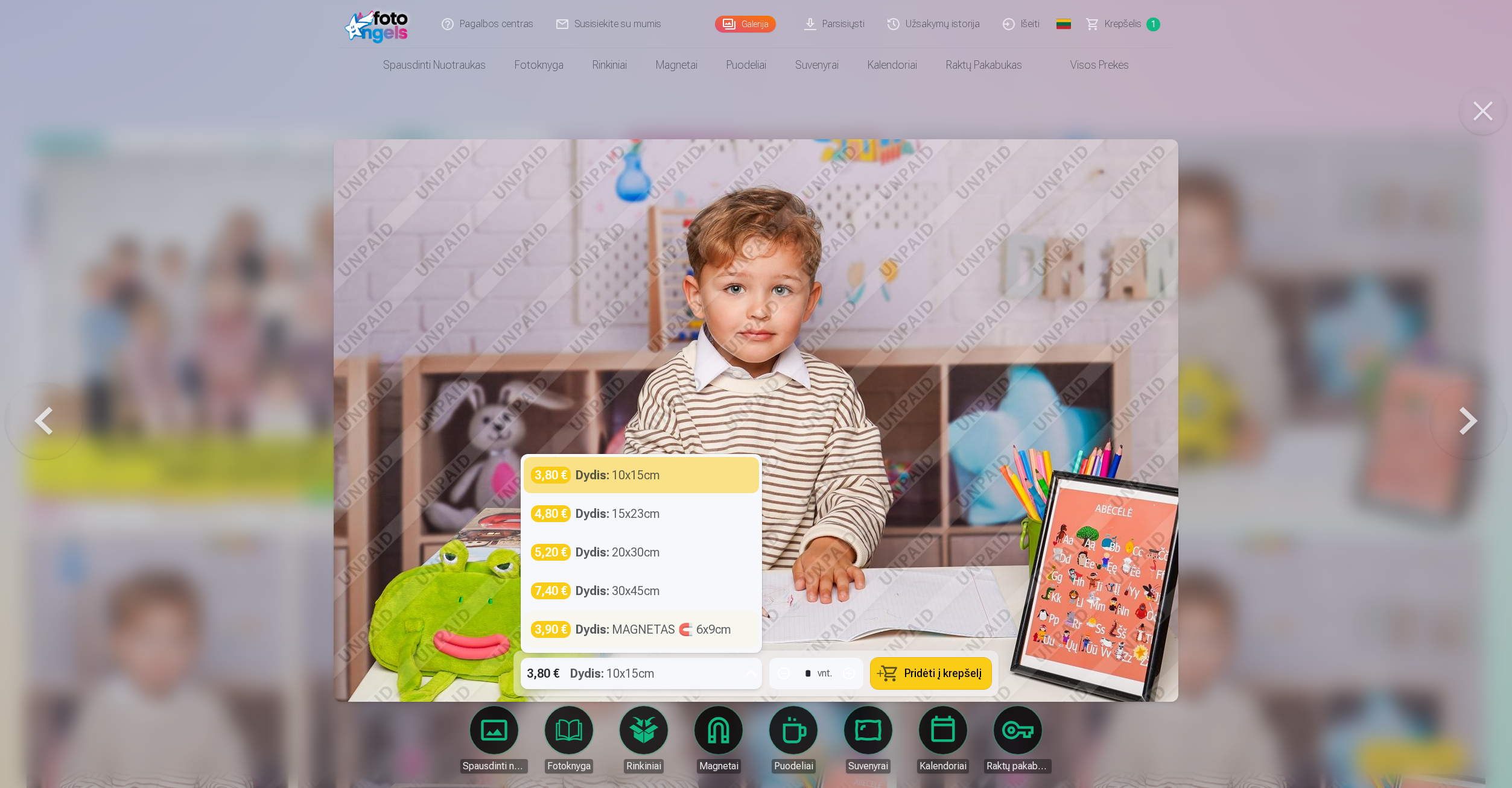
click at [657, 637] on div "Dydis : MAGNETAS 🧲 6x9cm" at bounding box center [653, 629] width 155 height 17
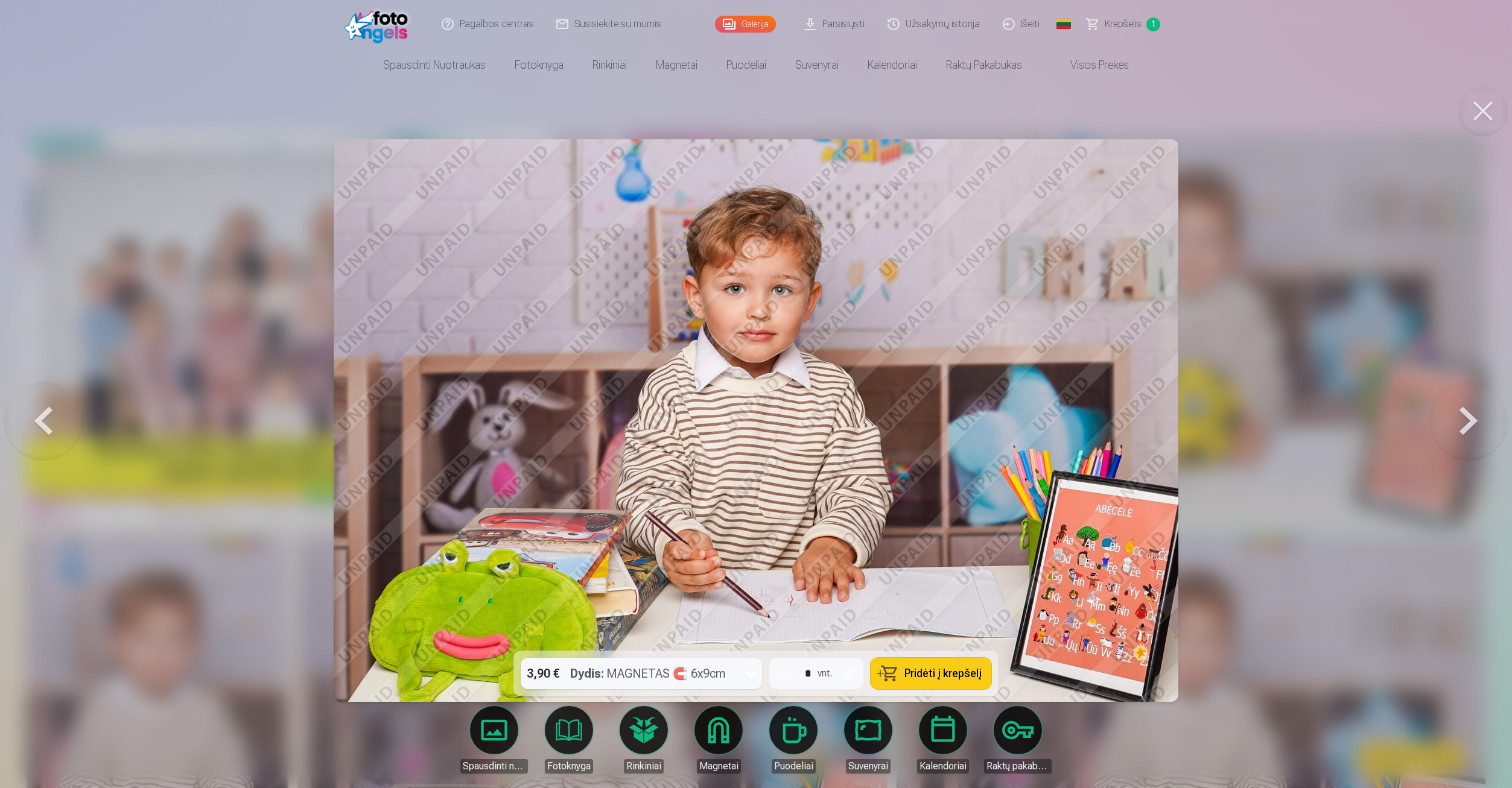
click at [847, 673] on button "button" at bounding box center [849, 674] width 29 height 29
click at [49, 419] on button at bounding box center [43, 420] width 77 height 436
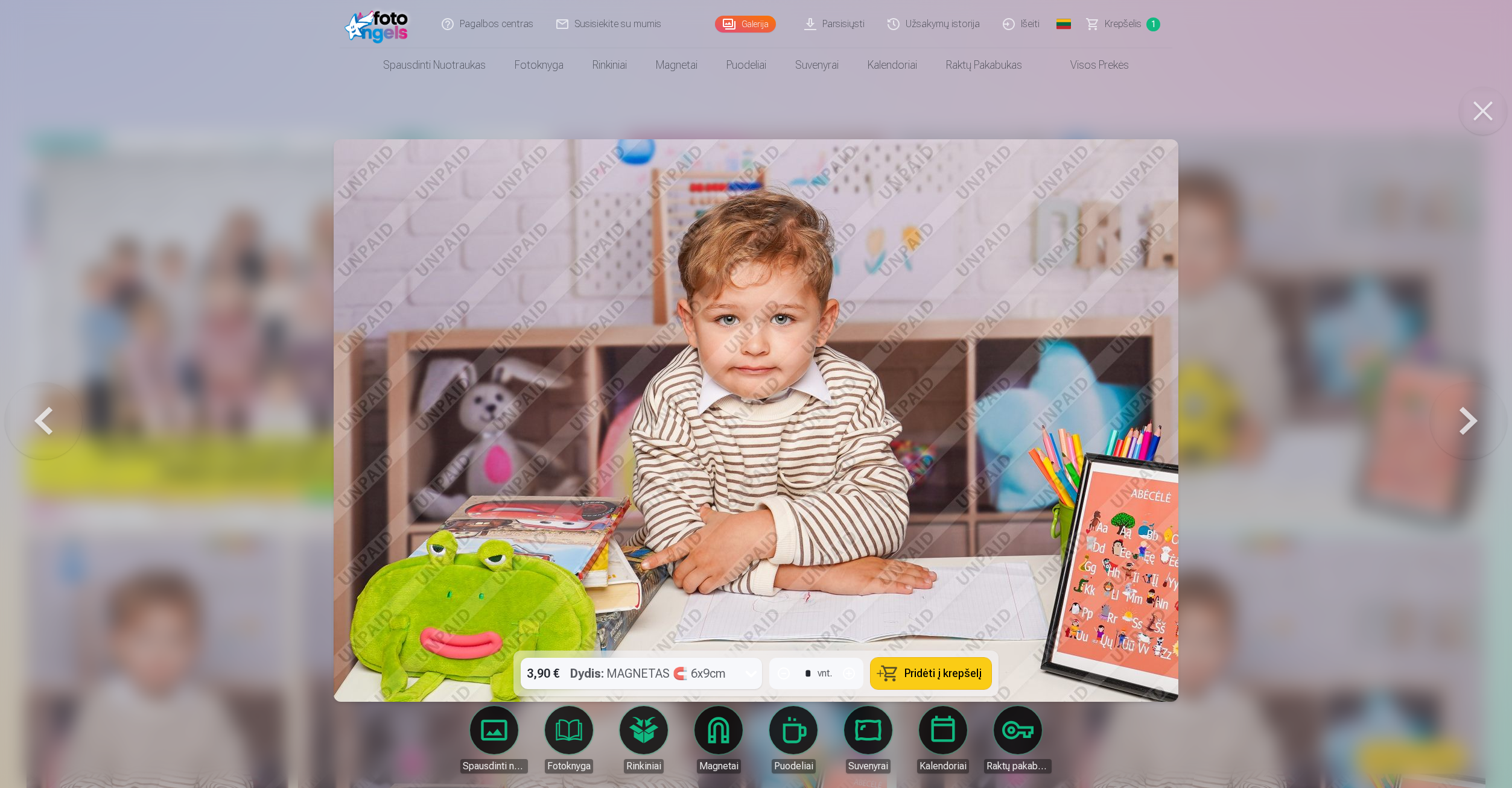
click at [1472, 417] on button at bounding box center [1468, 420] width 77 height 436
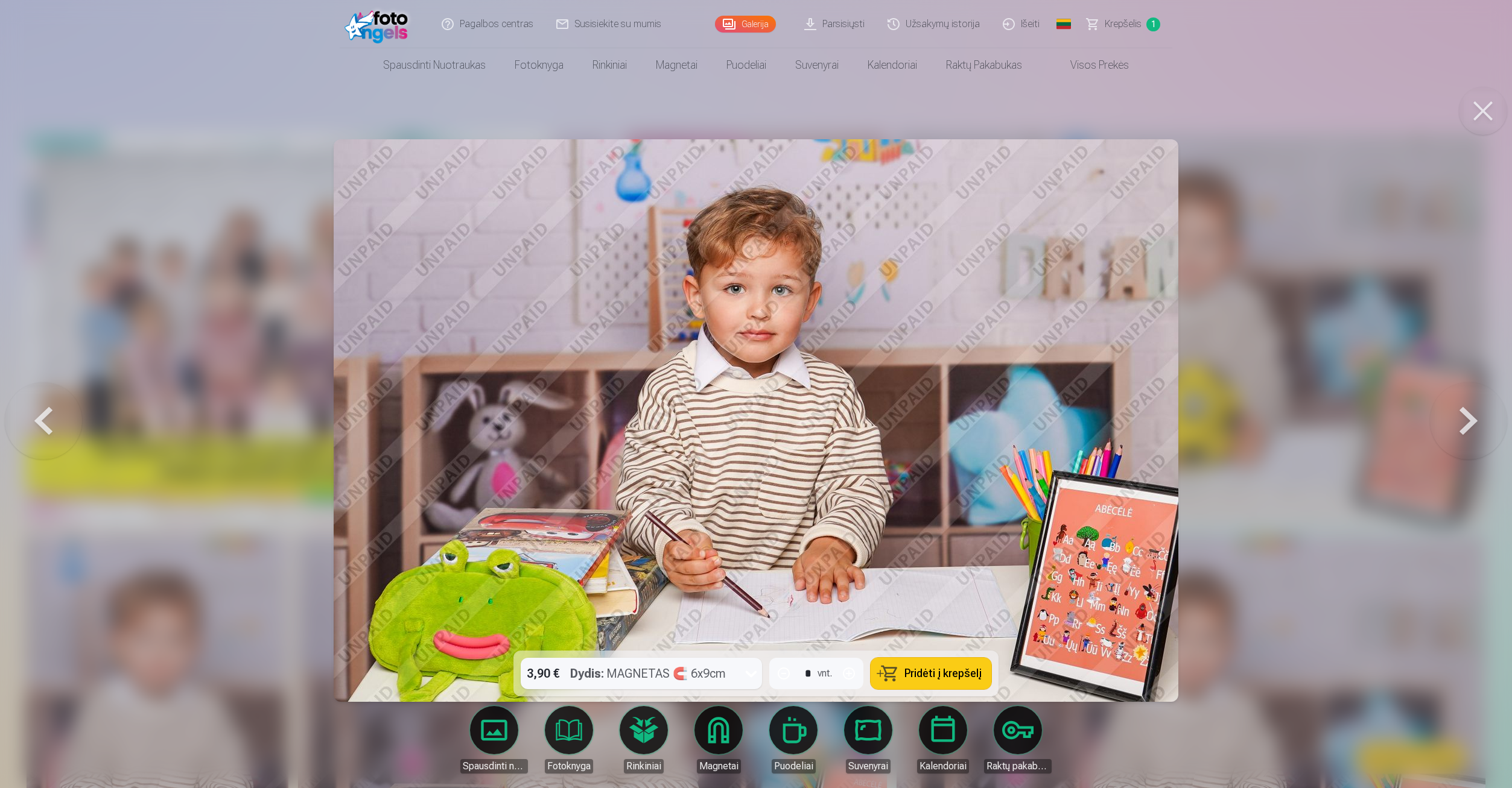
click at [1472, 417] on button at bounding box center [1468, 420] width 77 height 436
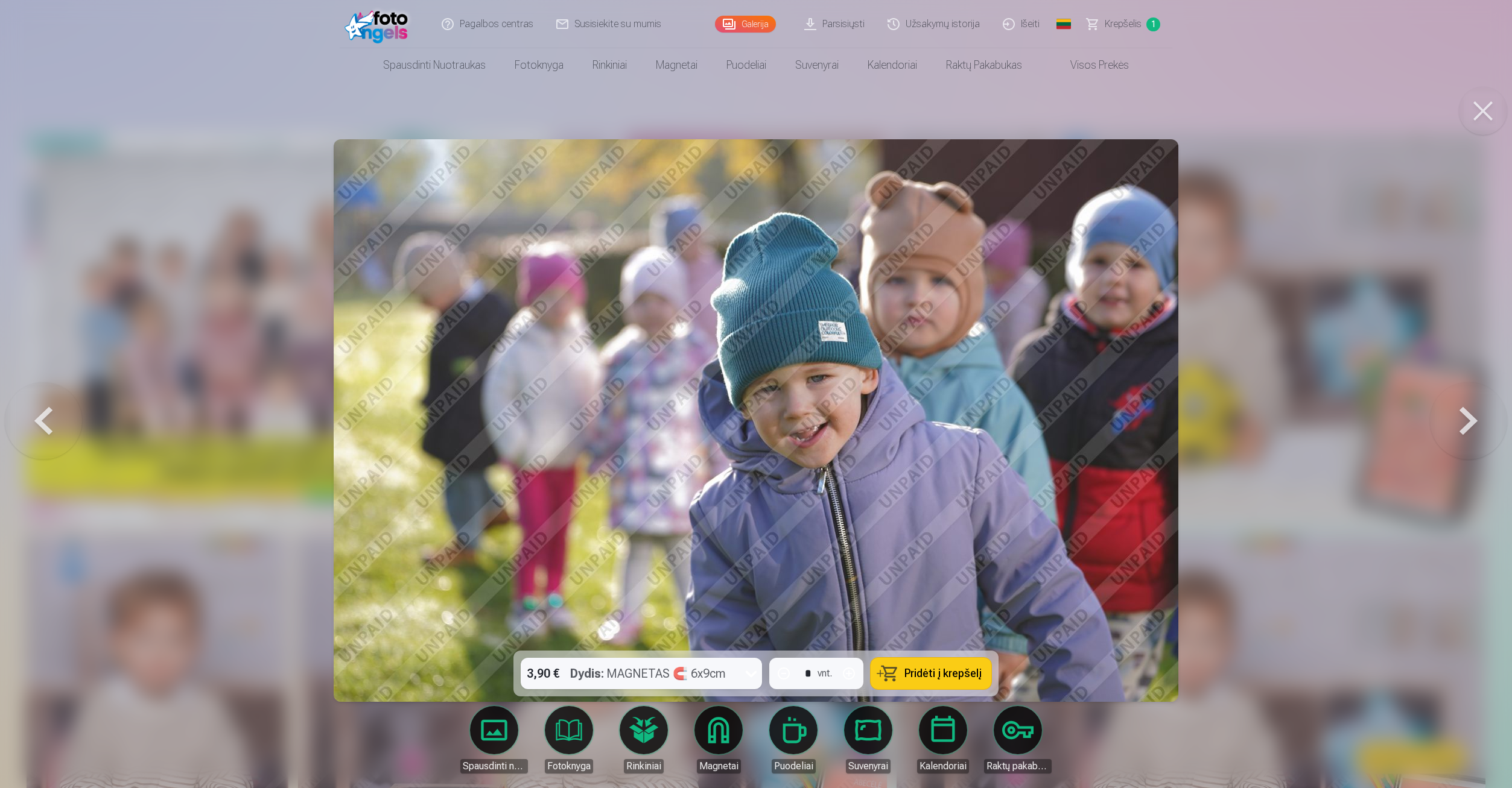
click at [37, 419] on button at bounding box center [43, 420] width 77 height 436
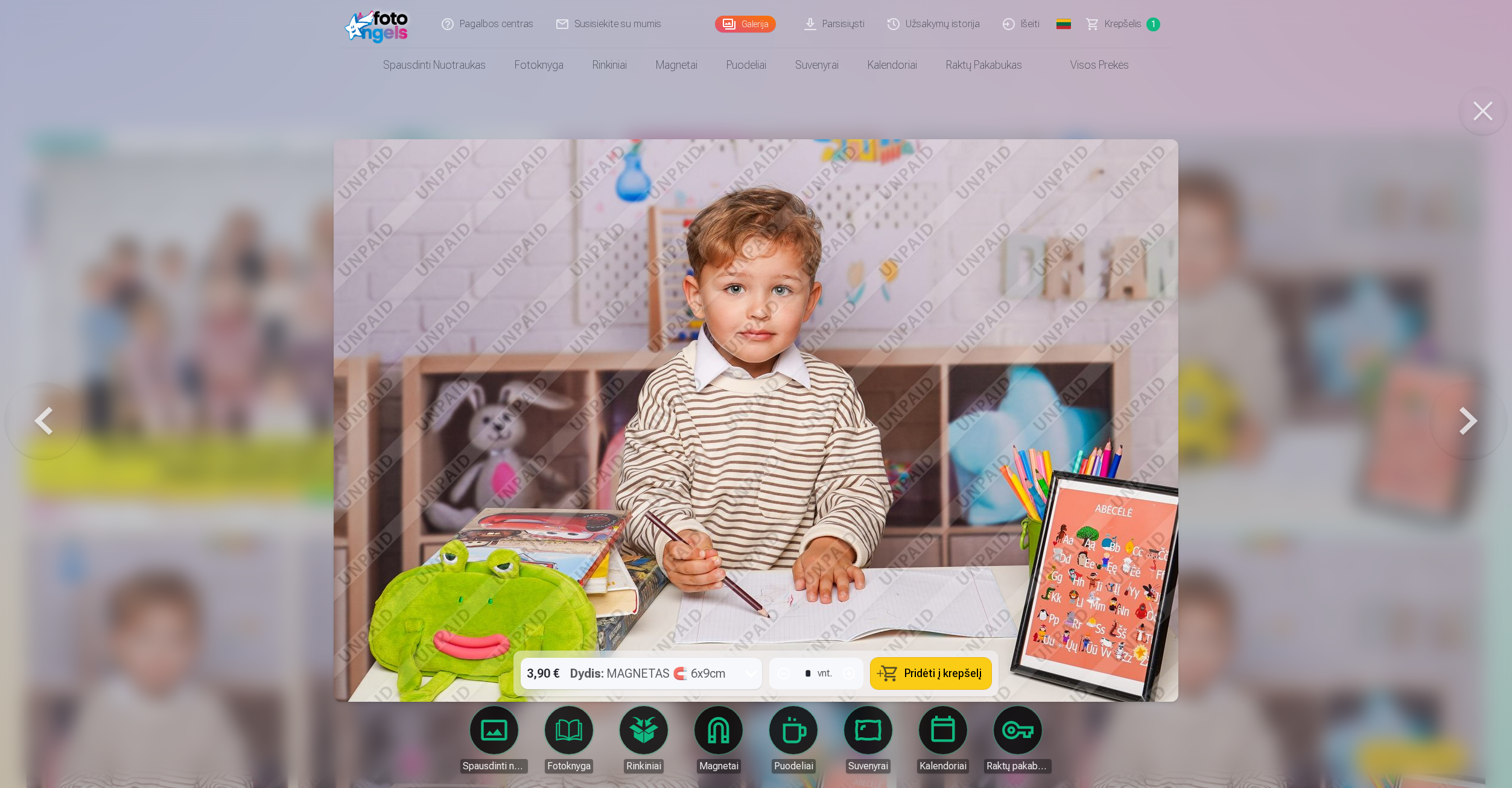
click at [37, 419] on button at bounding box center [43, 420] width 77 height 436
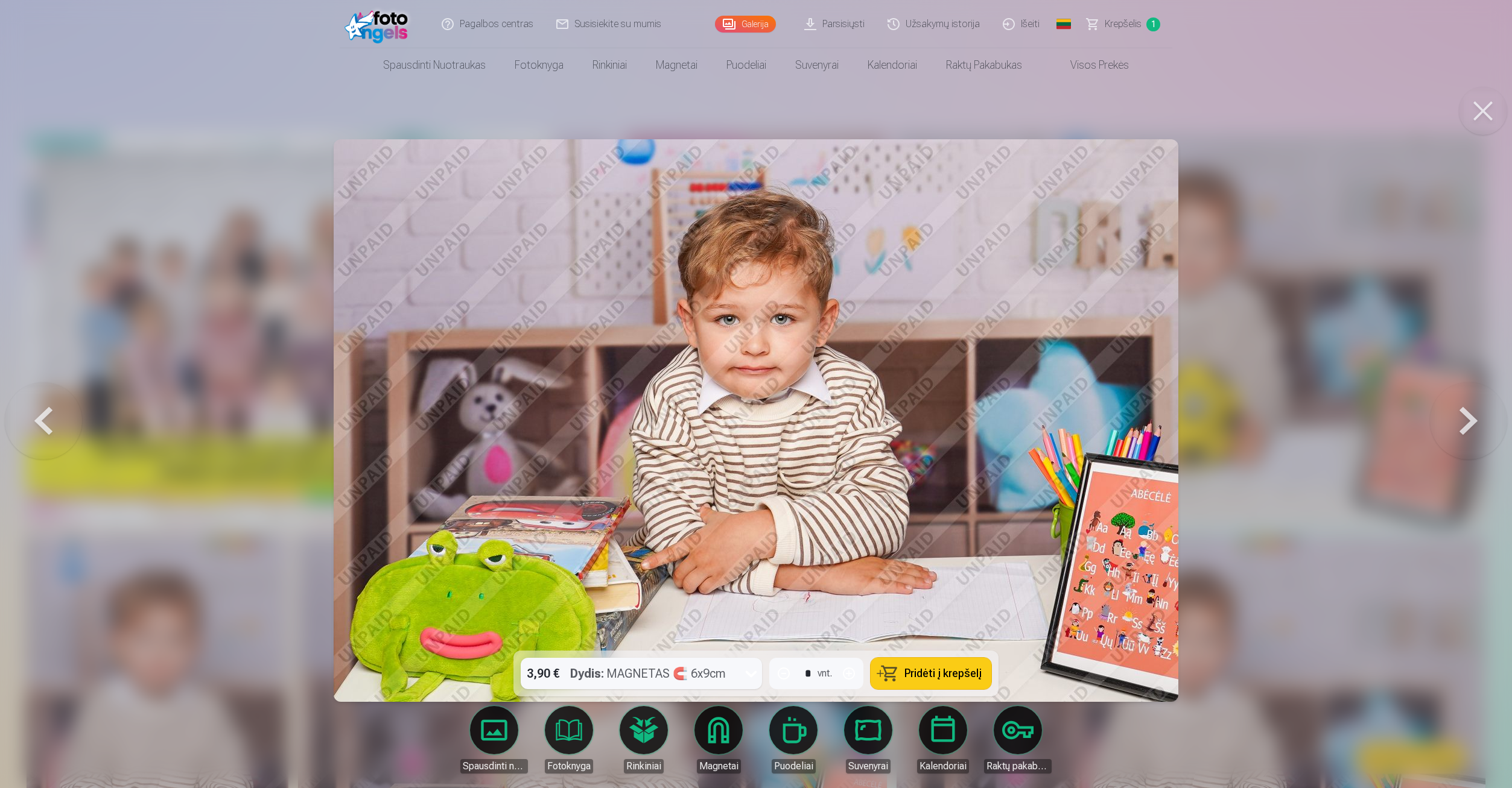
click at [37, 419] on button at bounding box center [43, 420] width 77 height 436
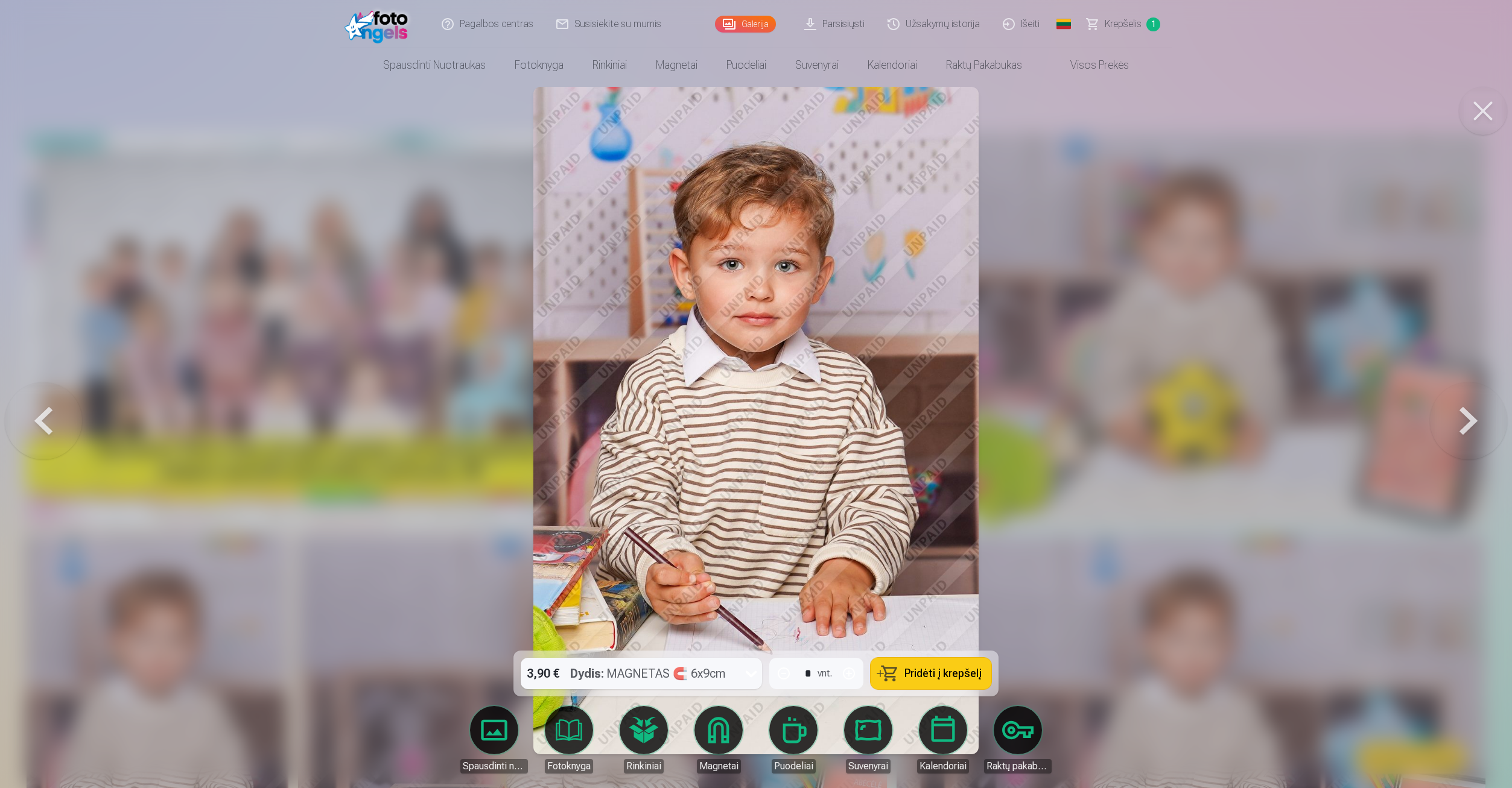
click at [1463, 423] on button at bounding box center [1468, 420] width 77 height 436
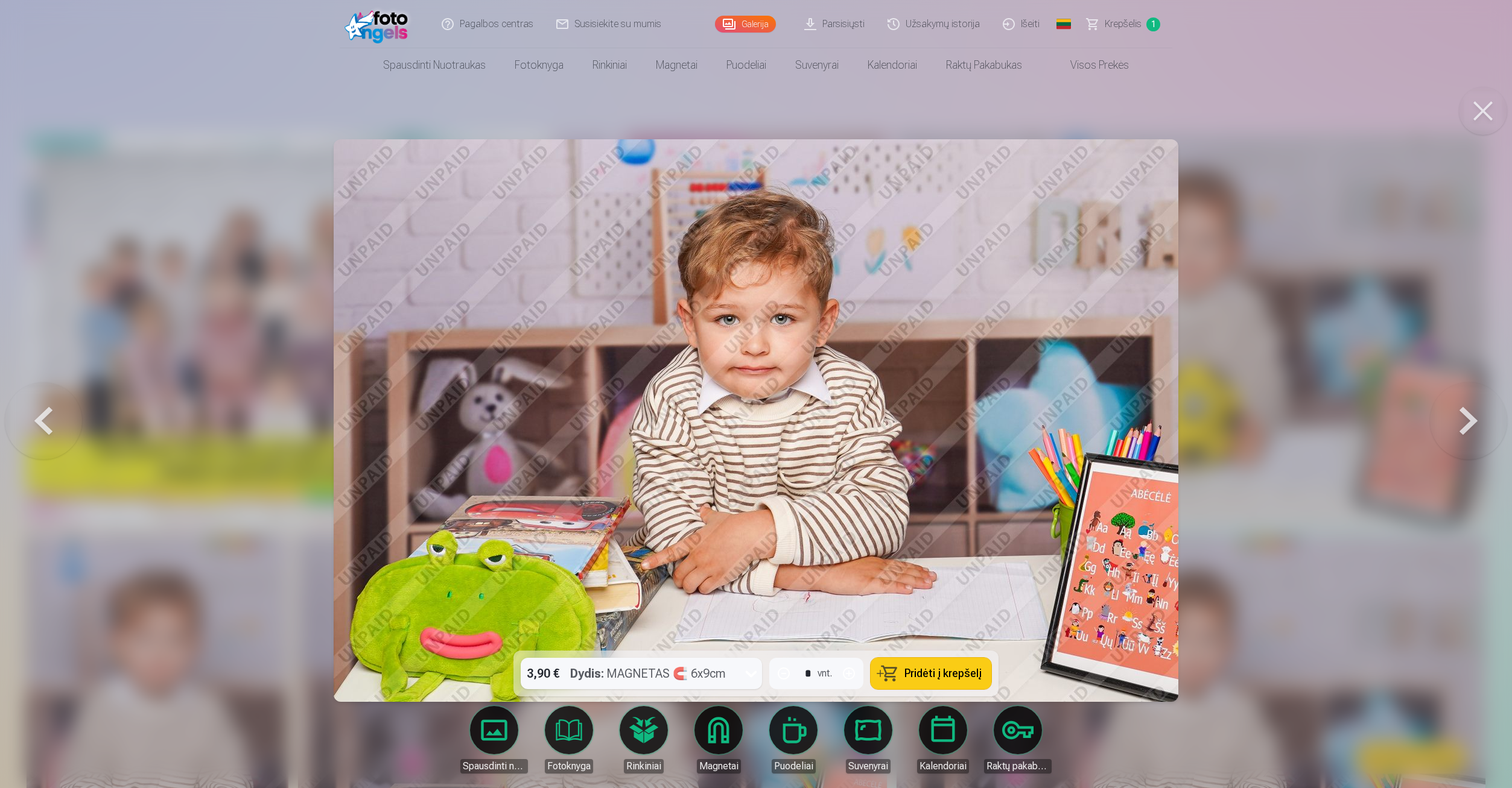
click at [1463, 423] on button at bounding box center [1468, 420] width 77 height 436
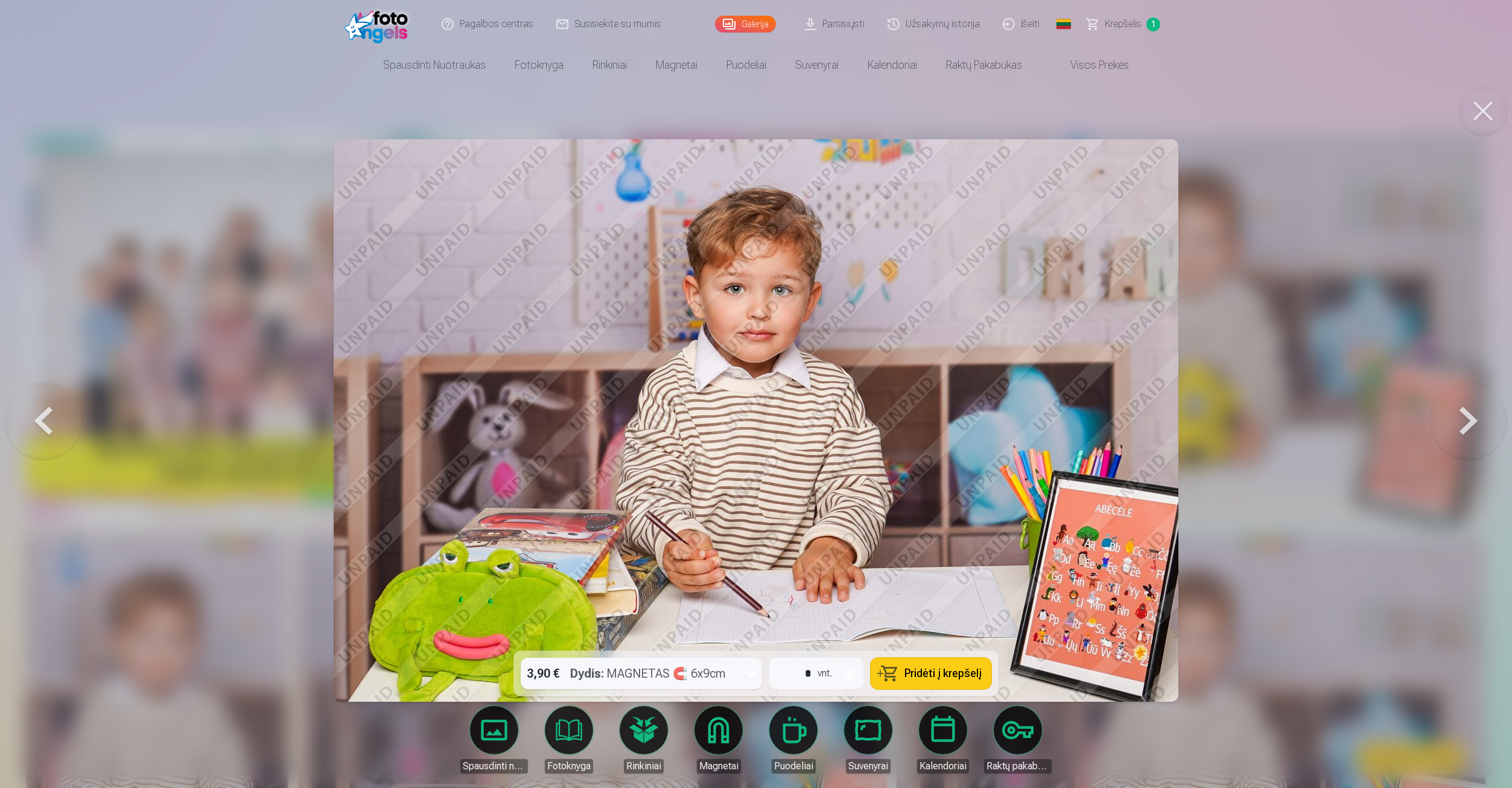
click at [49, 408] on button at bounding box center [43, 420] width 77 height 436
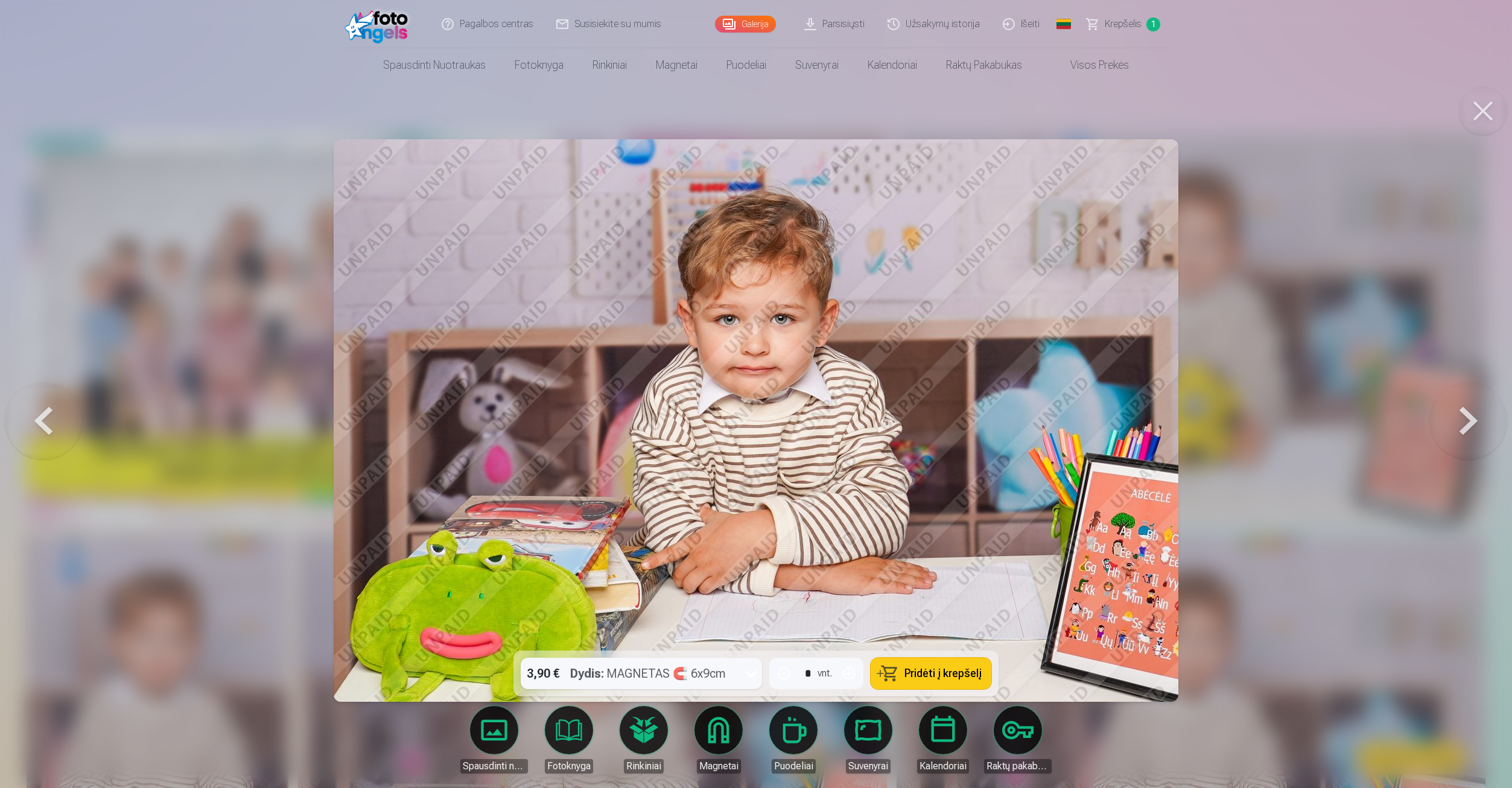
click at [49, 408] on button at bounding box center [43, 420] width 77 height 436
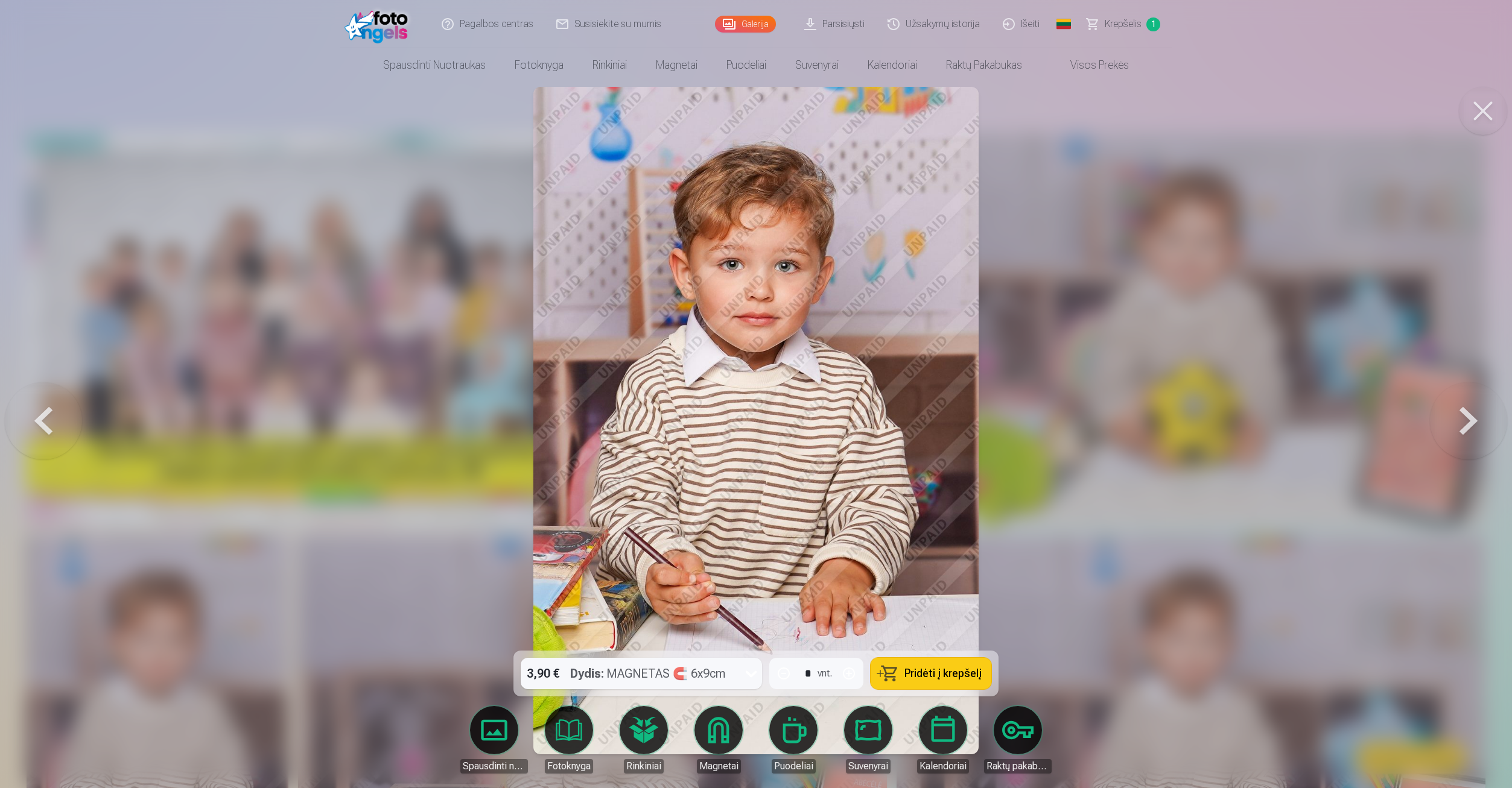
click at [910, 676] on span "Pridėti į krepšelį" at bounding box center [942, 674] width 77 height 11
type input "*"
click at [1454, 417] on button at bounding box center [1468, 420] width 77 height 436
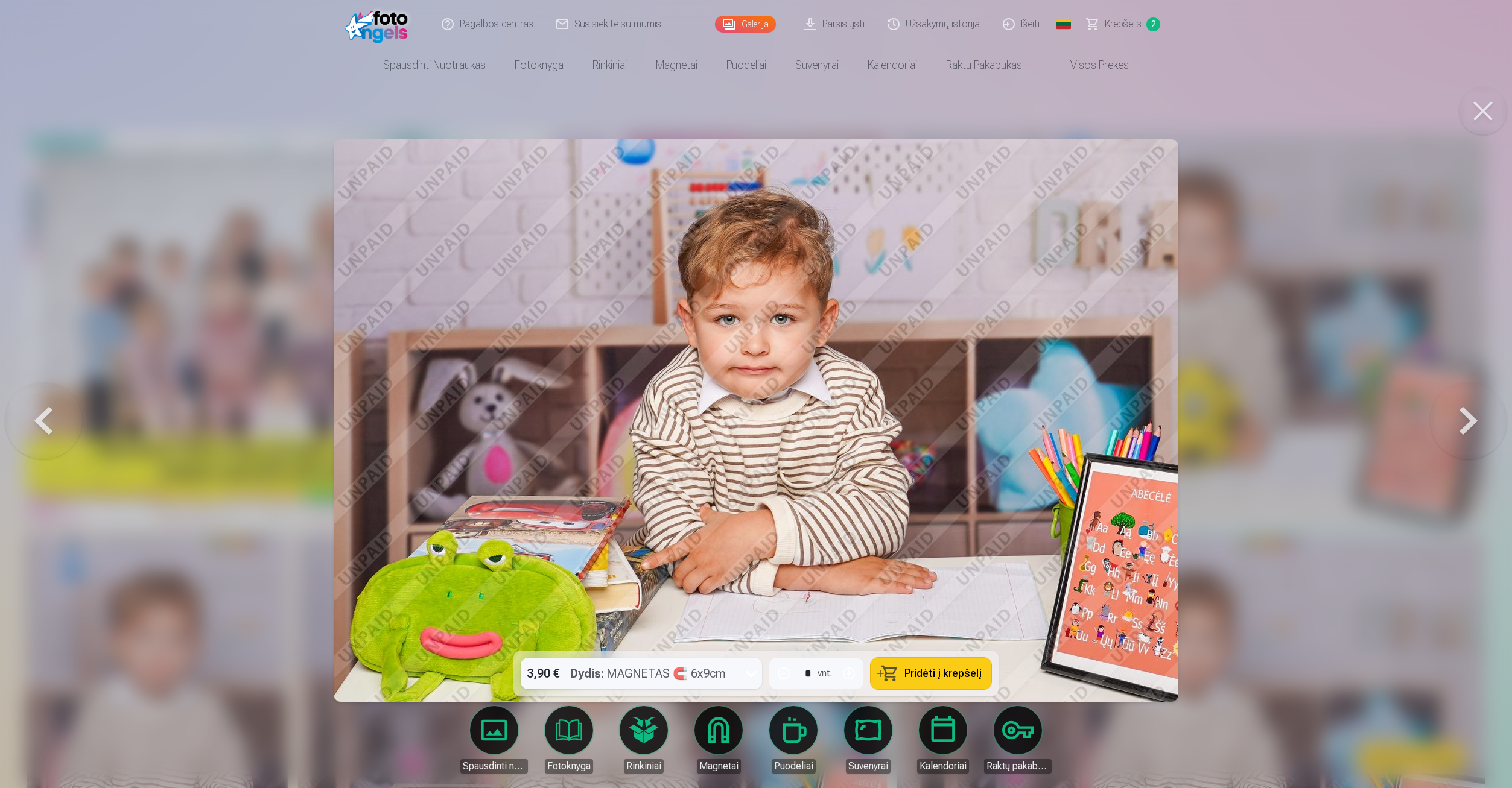
click at [1452, 416] on button at bounding box center [1468, 420] width 77 height 436
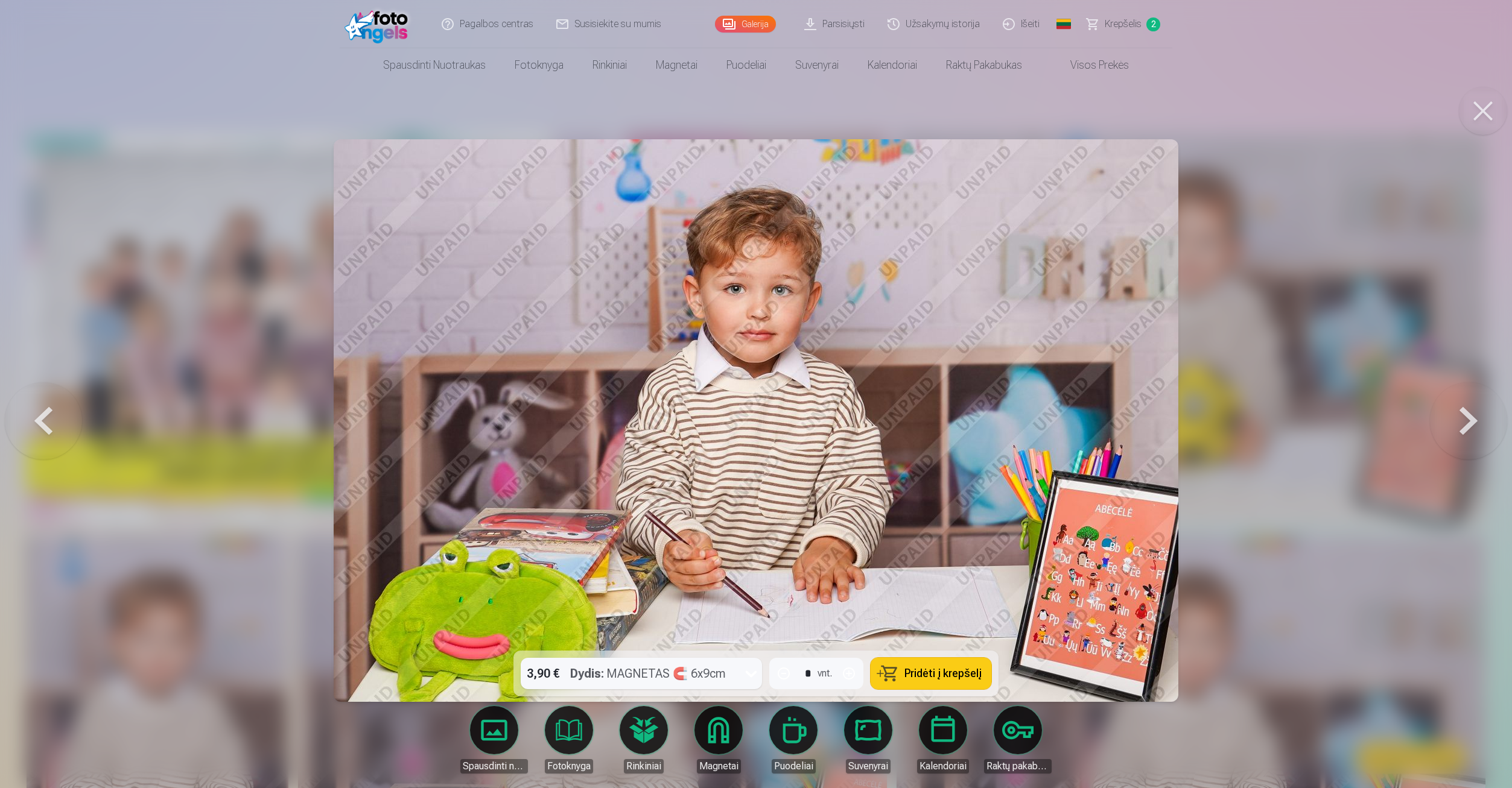
click at [1452, 416] on button at bounding box center [1468, 420] width 77 height 436
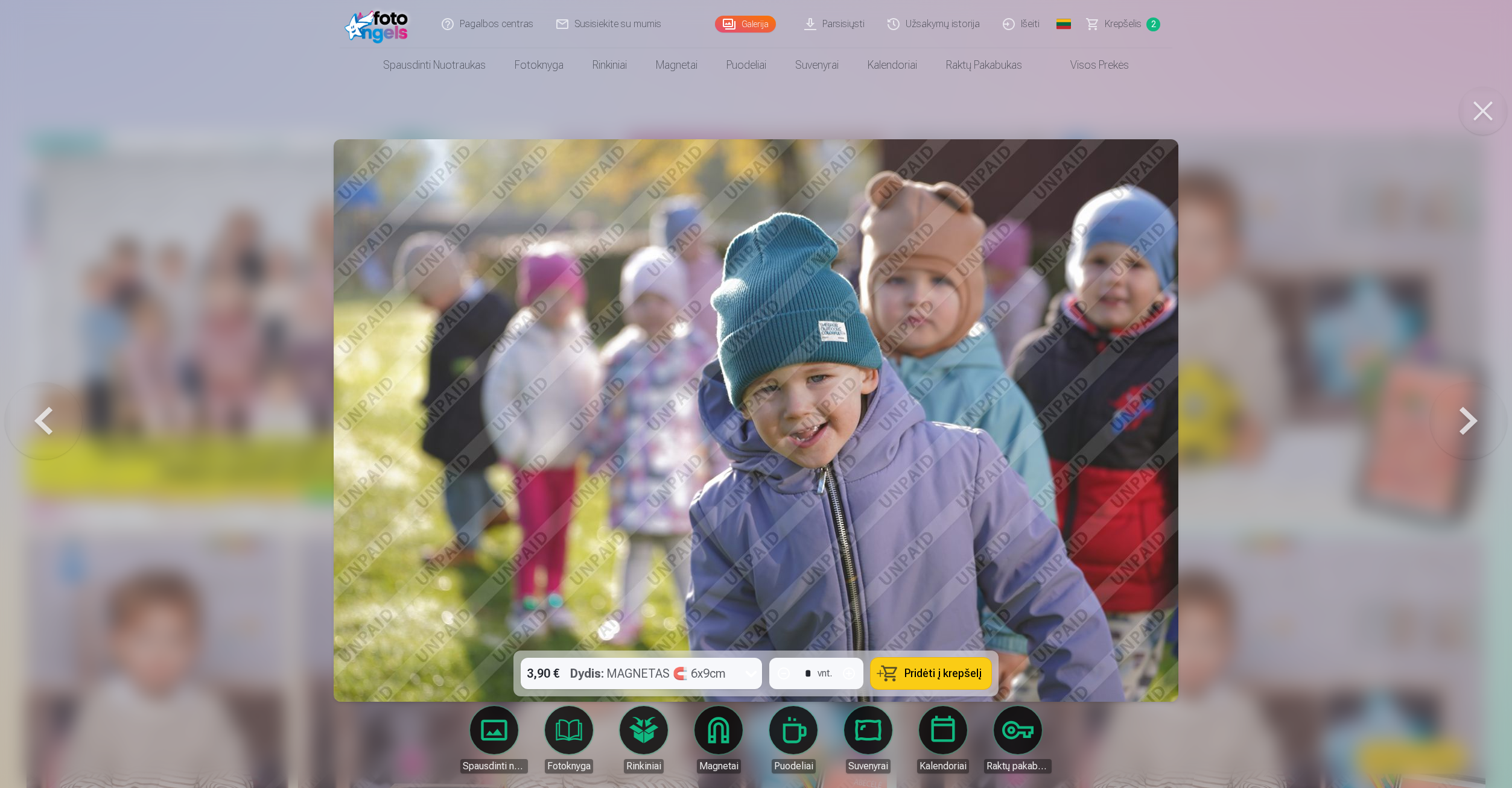
click at [1452, 416] on button at bounding box center [1468, 420] width 77 height 436
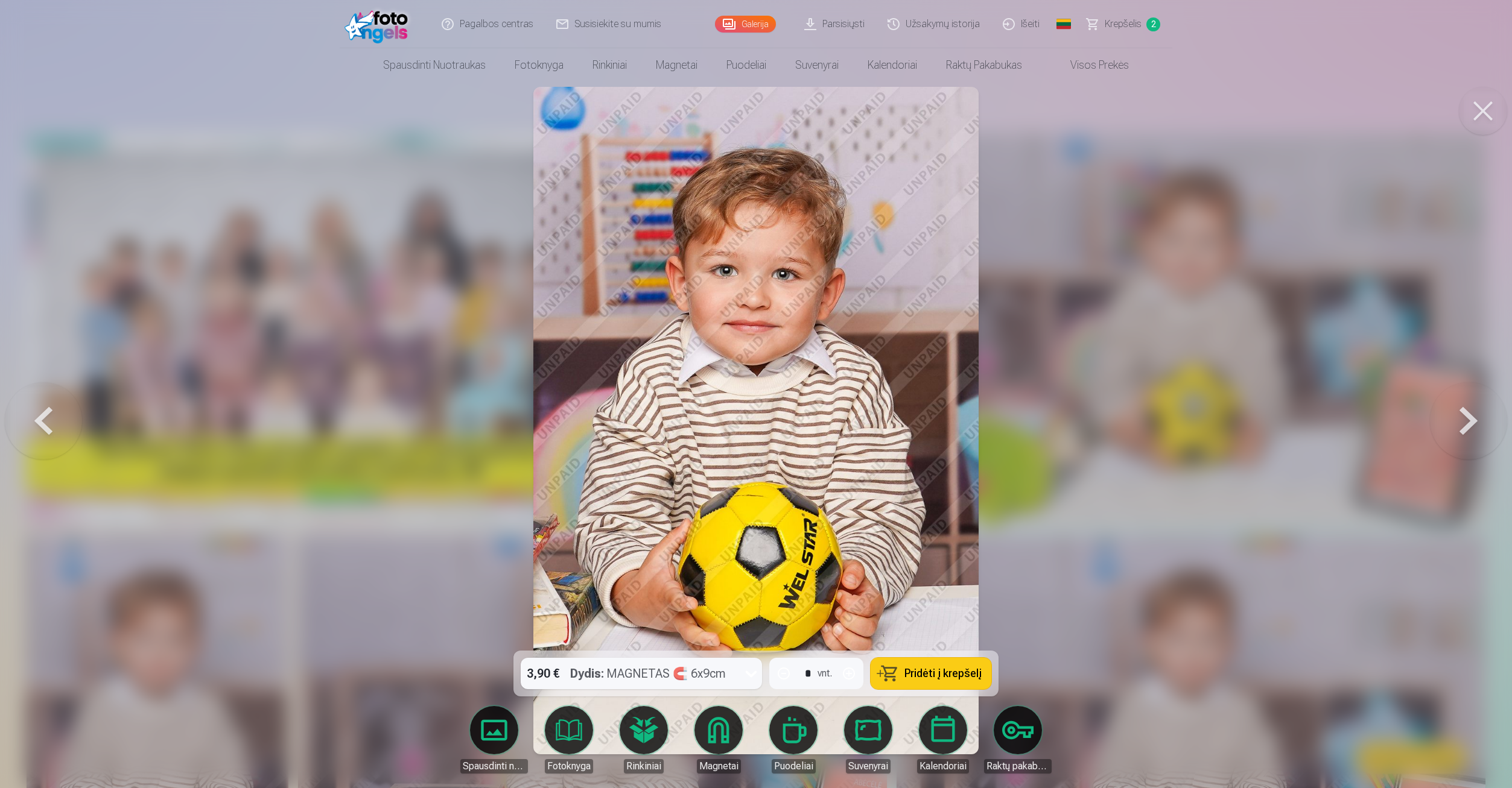
click at [1452, 416] on button at bounding box center [1468, 420] width 77 height 436
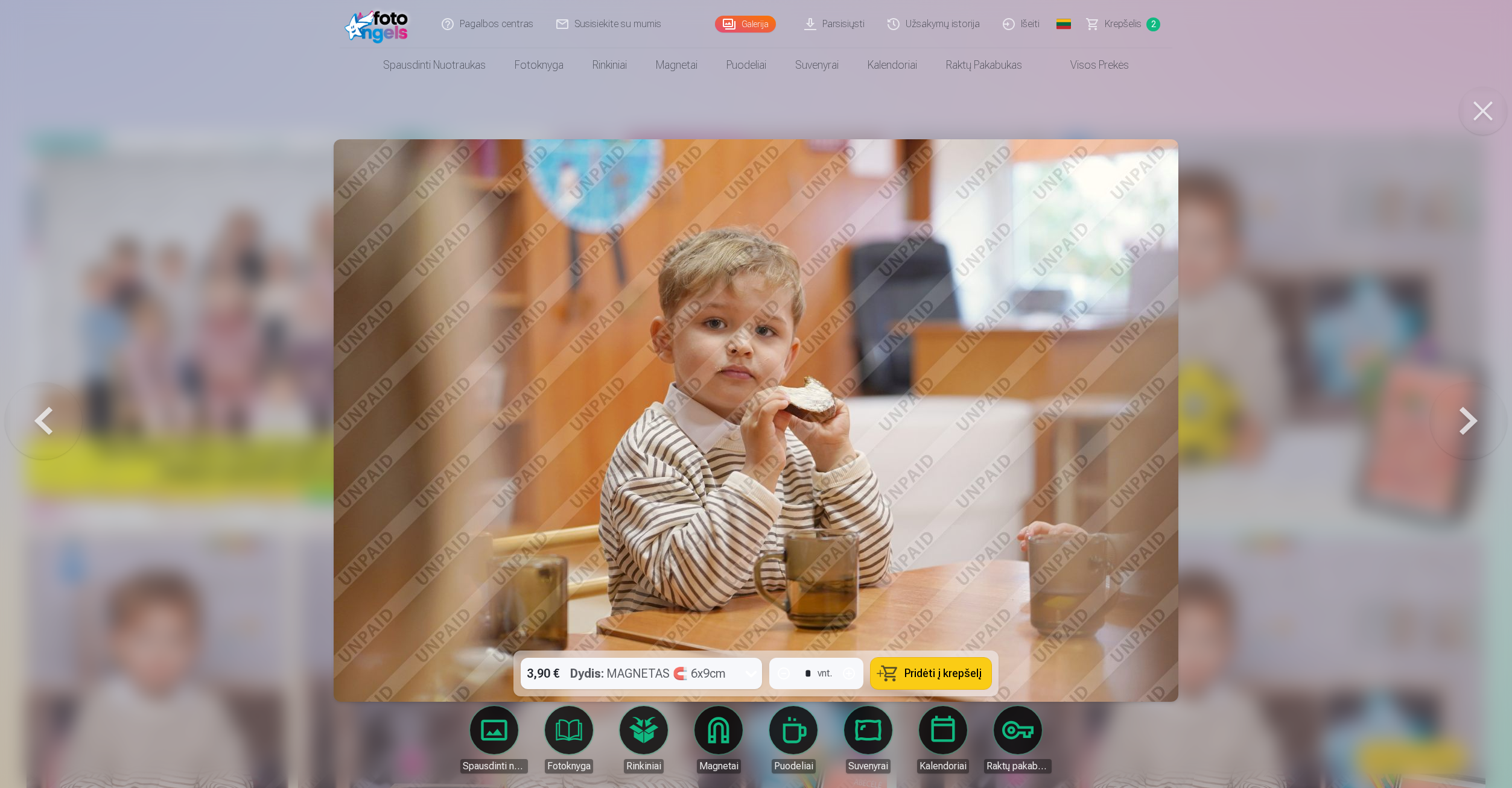
click at [1448, 419] on button at bounding box center [1468, 420] width 77 height 436
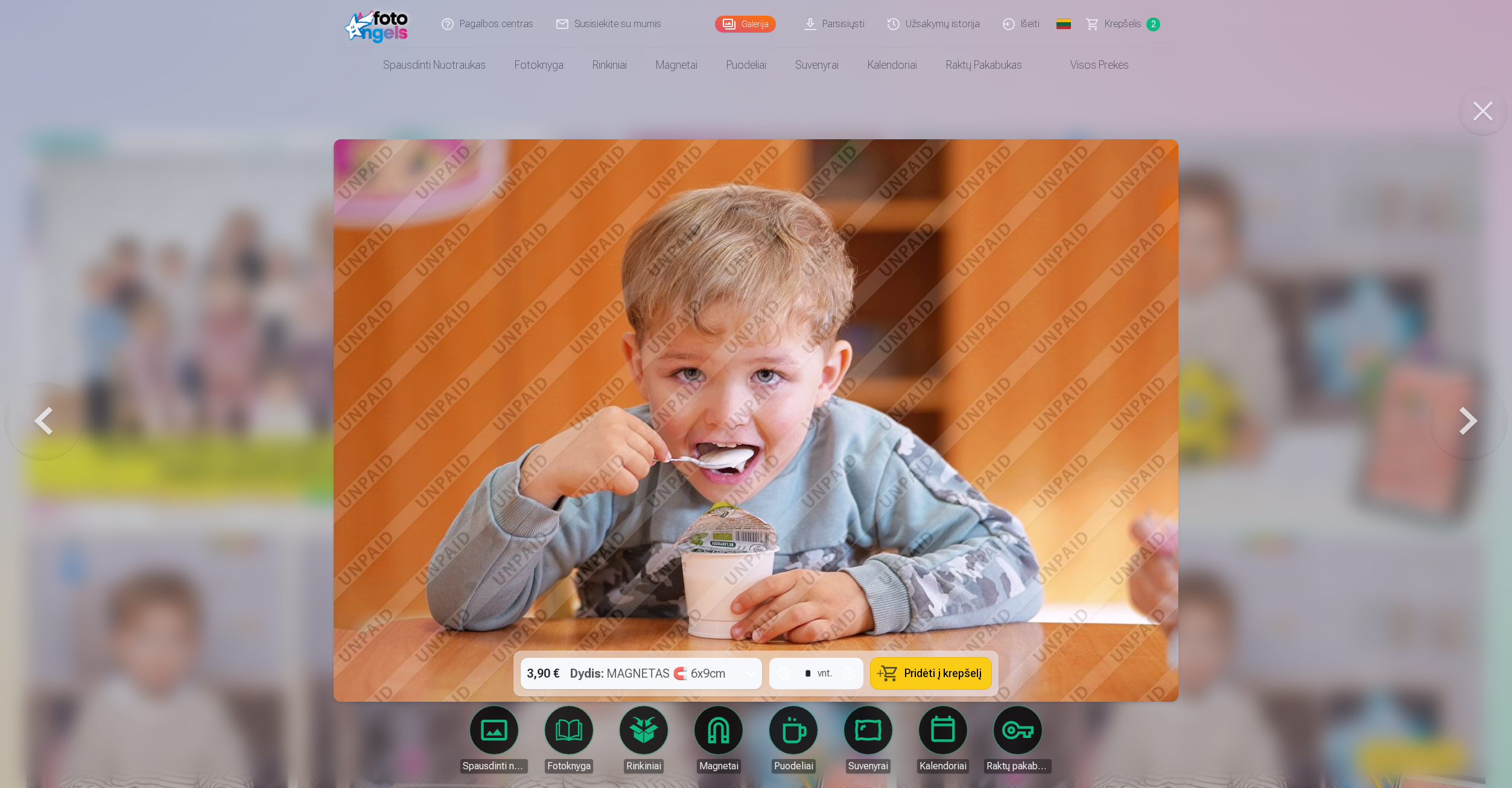
click at [1448, 419] on button at bounding box center [1468, 420] width 77 height 436
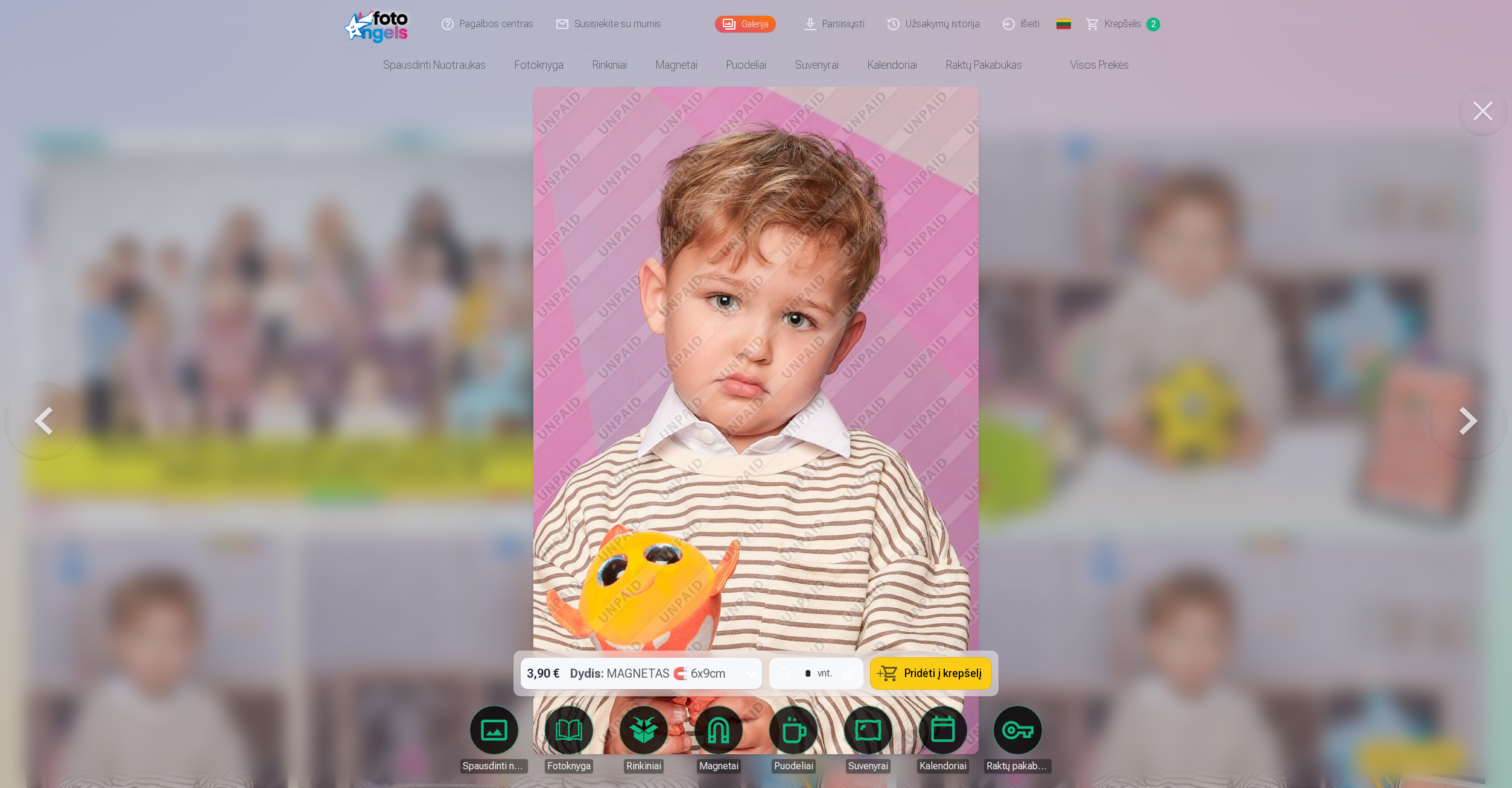
click at [1448, 419] on button at bounding box center [1468, 420] width 77 height 436
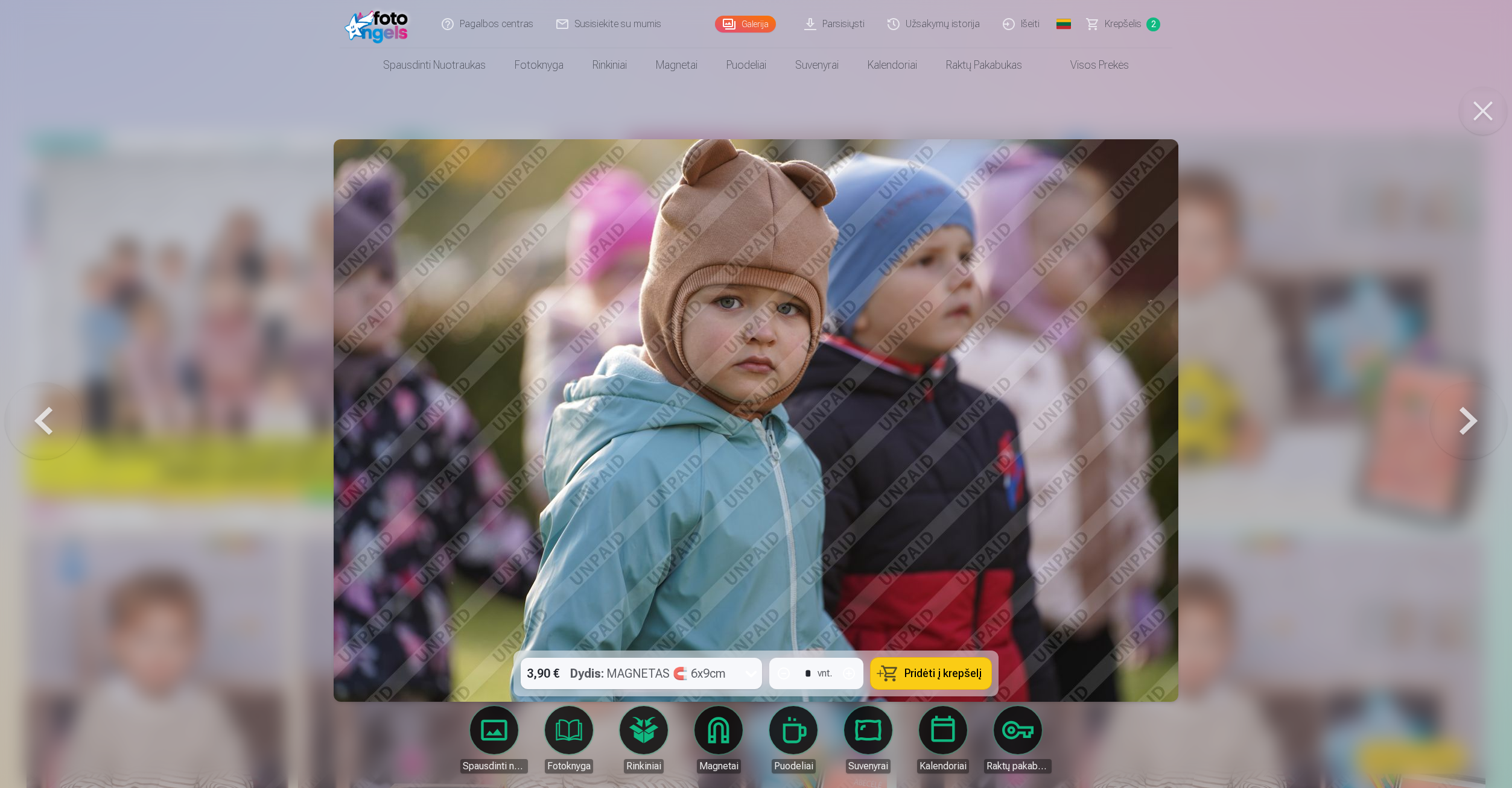
click at [1448, 419] on button at bounding box center [1468, 420] width 77 height 436
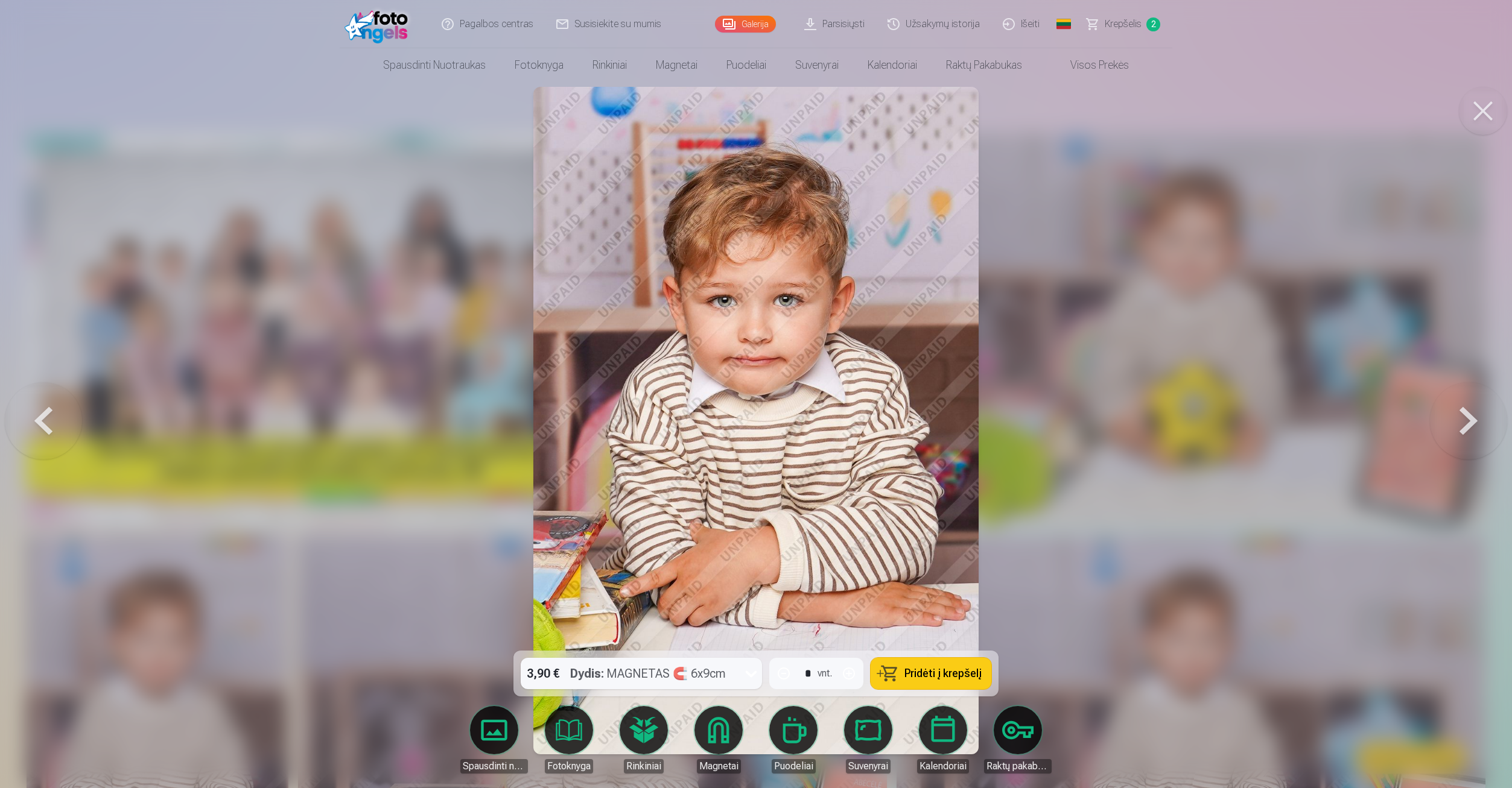
click at [1448, 419] on button at bounding box center [1468, 420] width 77 height 436
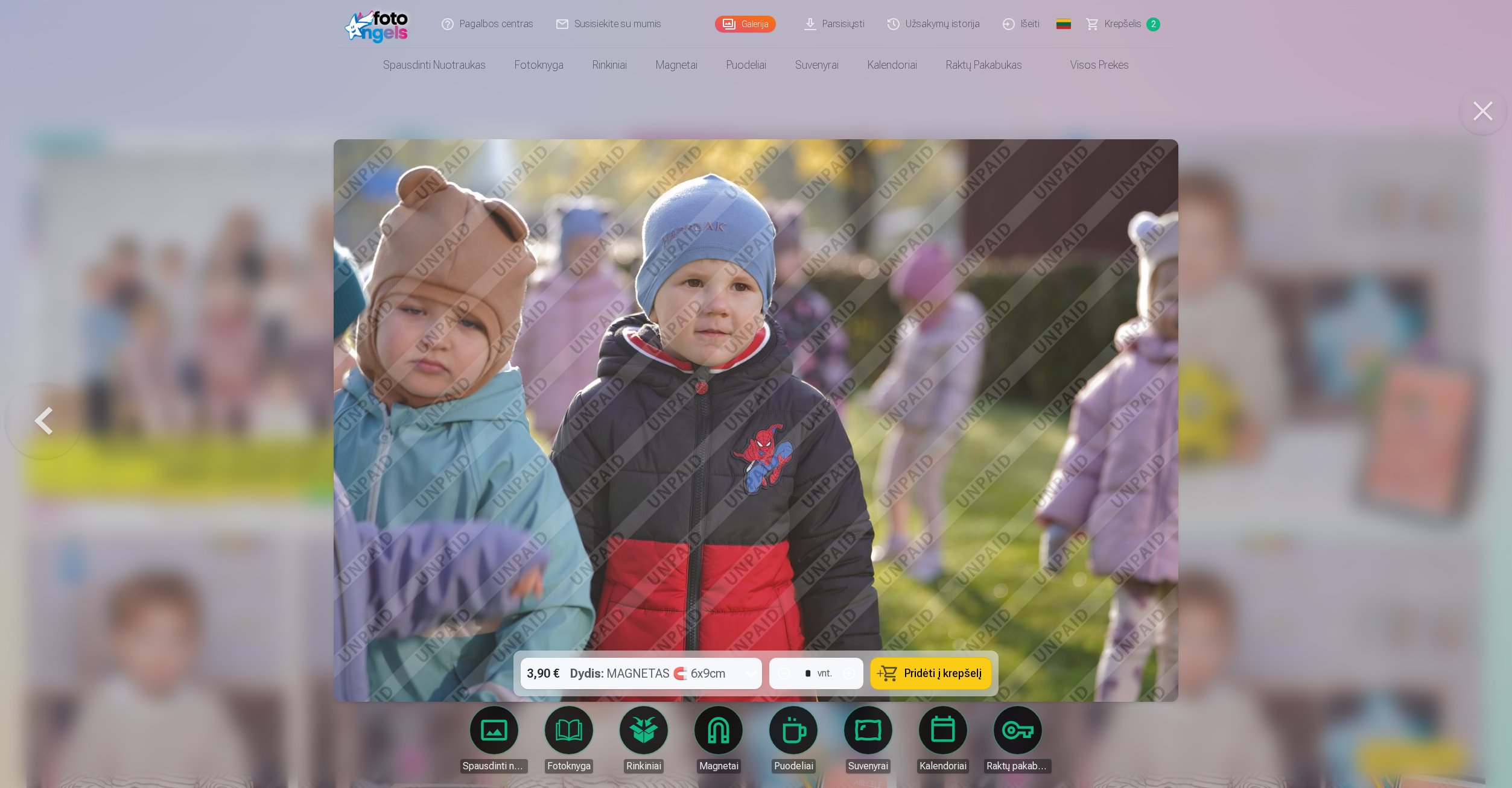
click at [1479, 117] on button at bounding box center [1483, 111] width 49 height 49
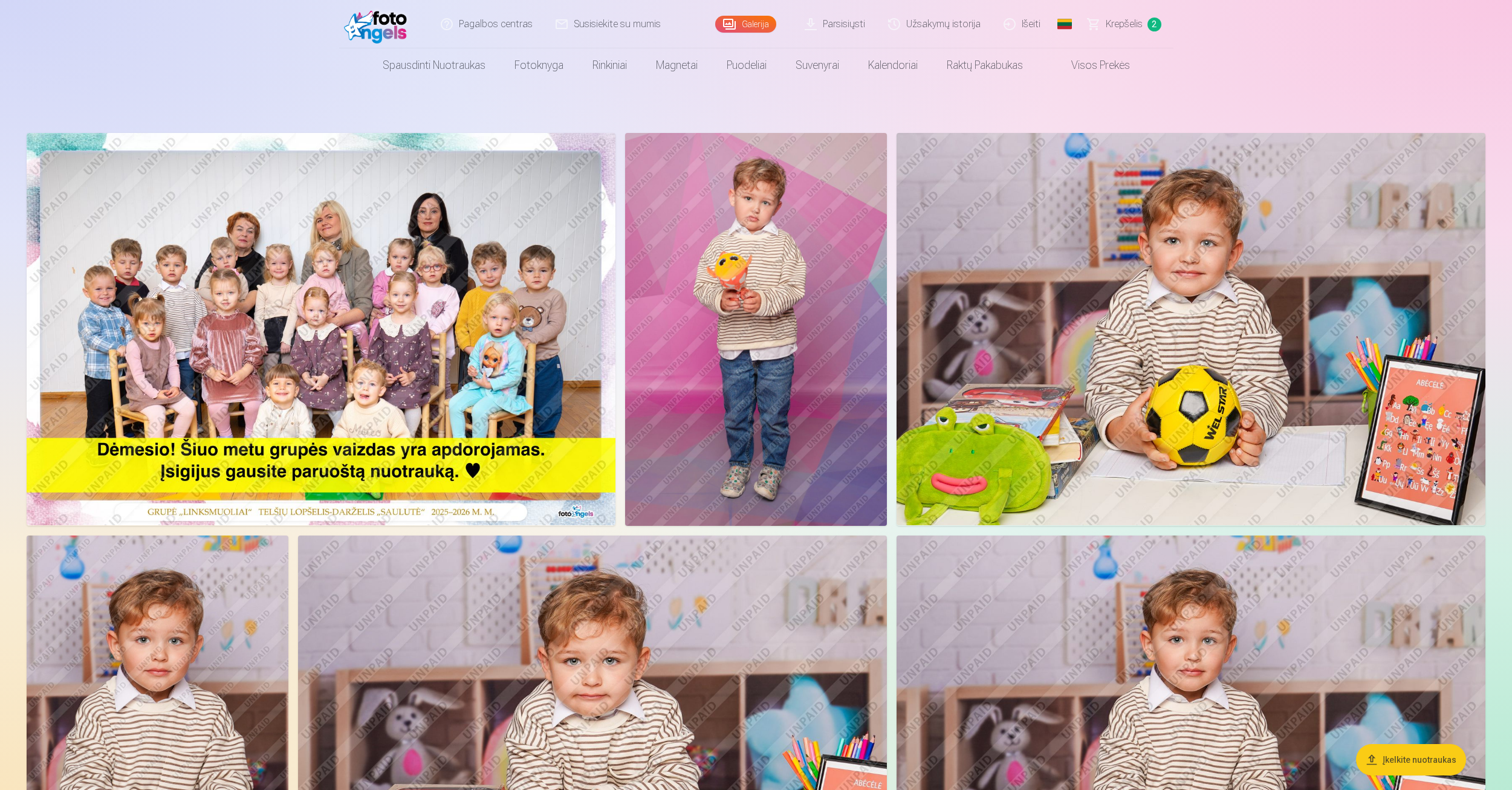
click at [474, 289] on img at bounding box center [321, 329] width 589 height 393
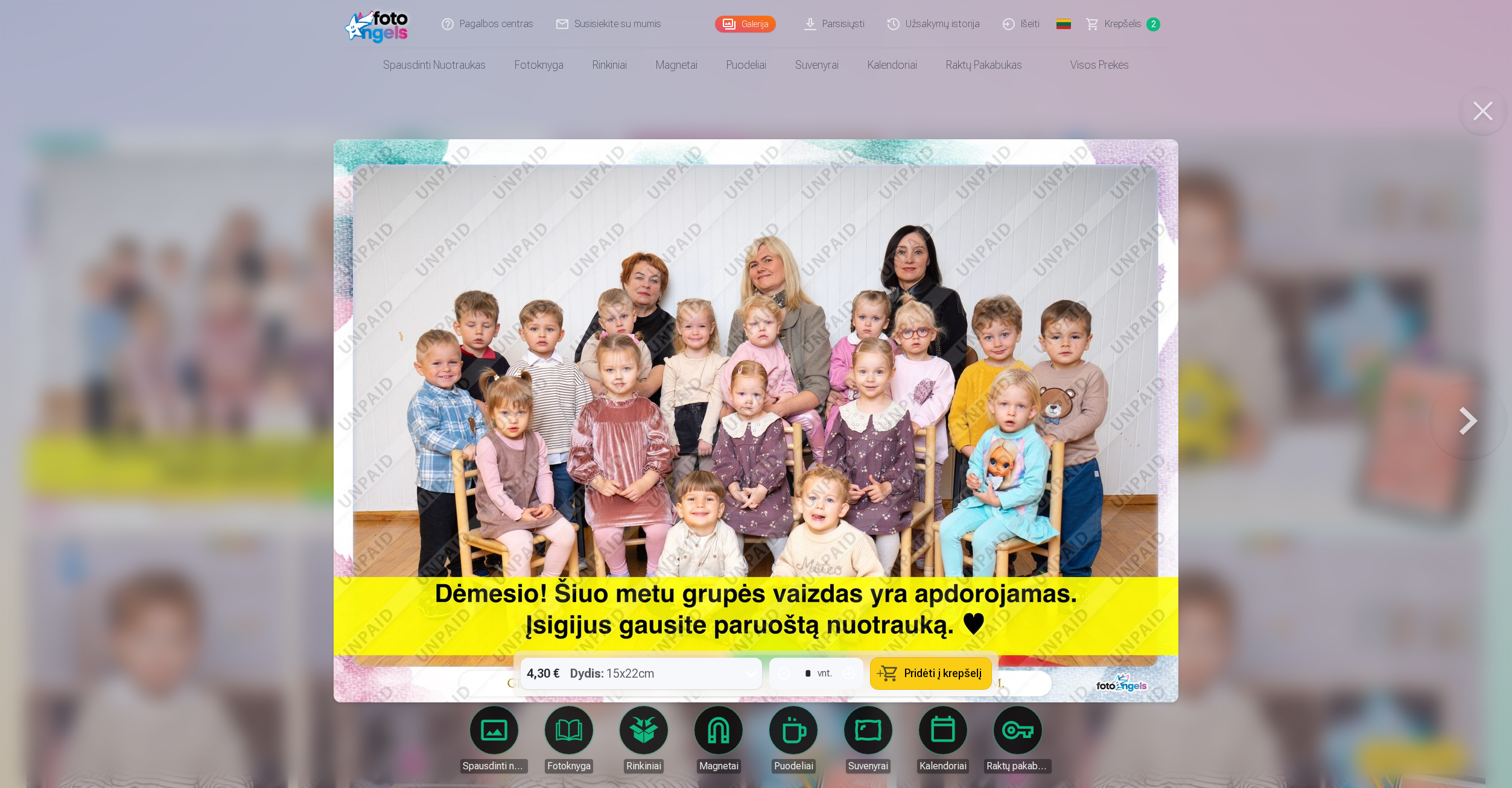
click at [1364, 315] on div at bounding box center [756, 394] width 1512 height 788
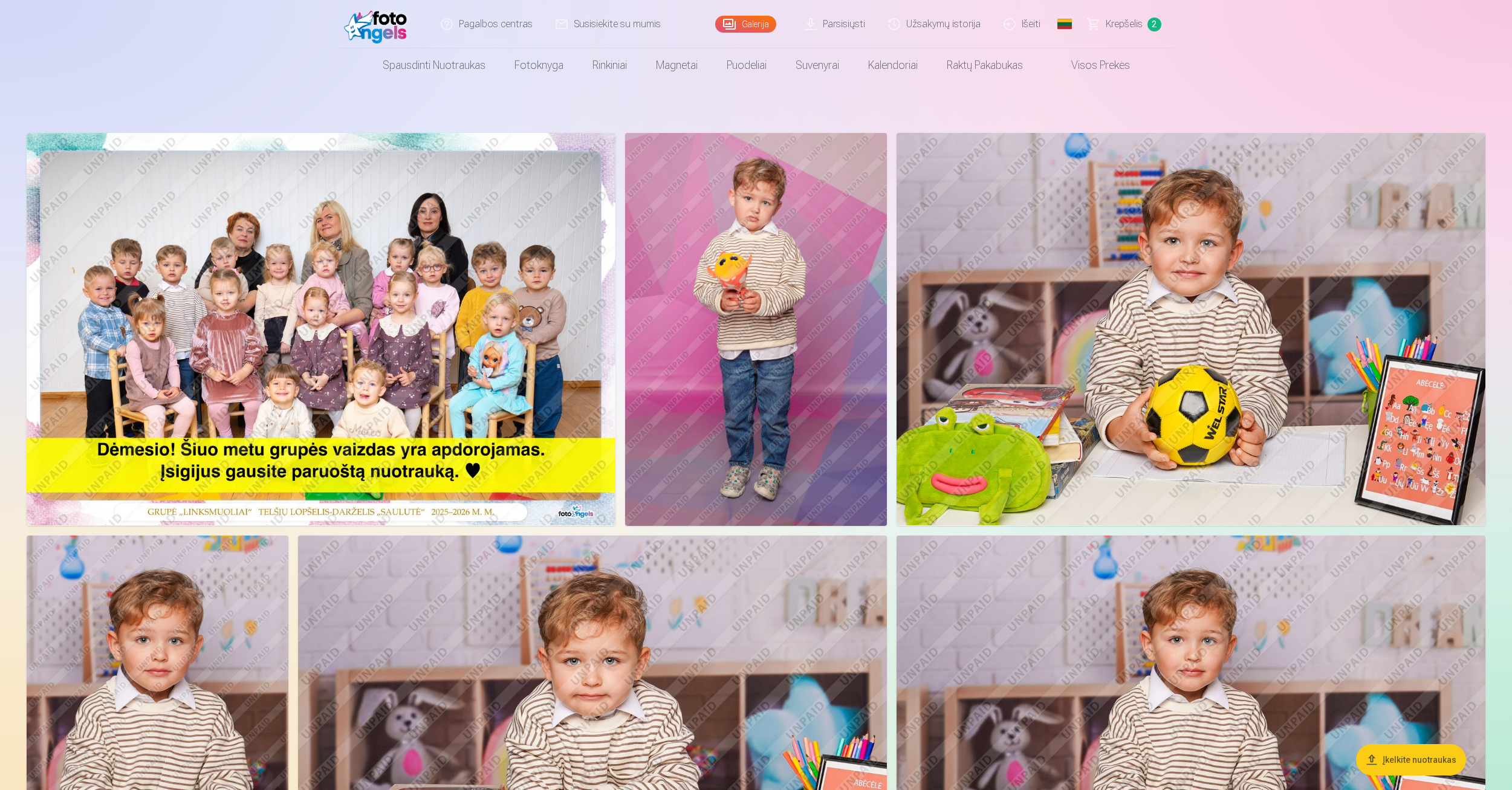
click at [841, 31] on link "Parsisiųsti" at bounding box center [836, 24] width 83 height 49
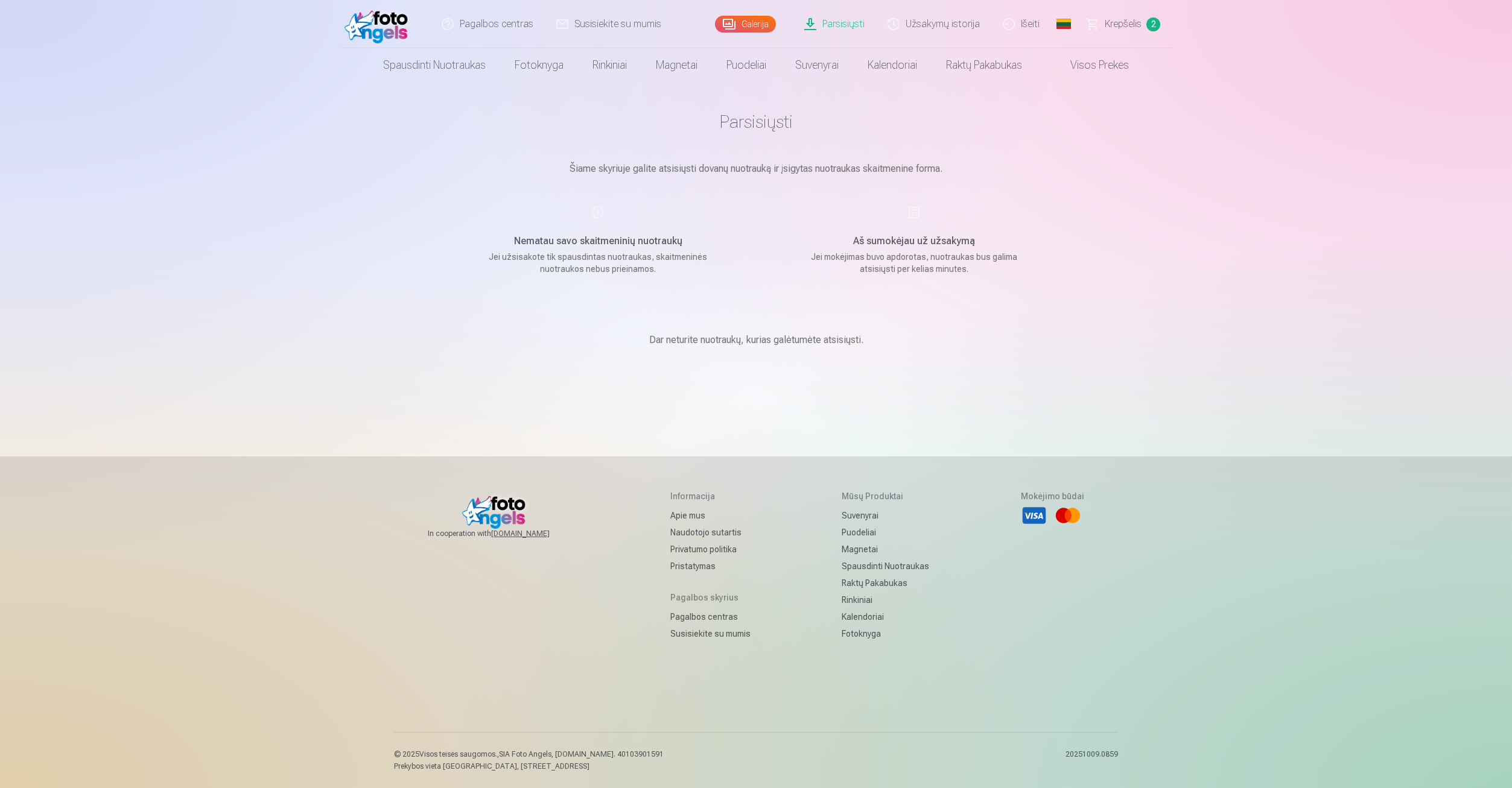
click at [664, 240] on h5 "Nematau savo skaitmeninių nuotraukų" at bounding box center [598, 241] width 229 height 15
click at [598, 216] on div "Nematau savo skaitmeninių nuotraukų Jei užsisakote tik spausdintas nuotraukas, …" at bounding box center [598, 240] width 287 height 70
click at [1126, 21] on span "Krepšelis" at bounding box center [1122, 24] width 37 height 15
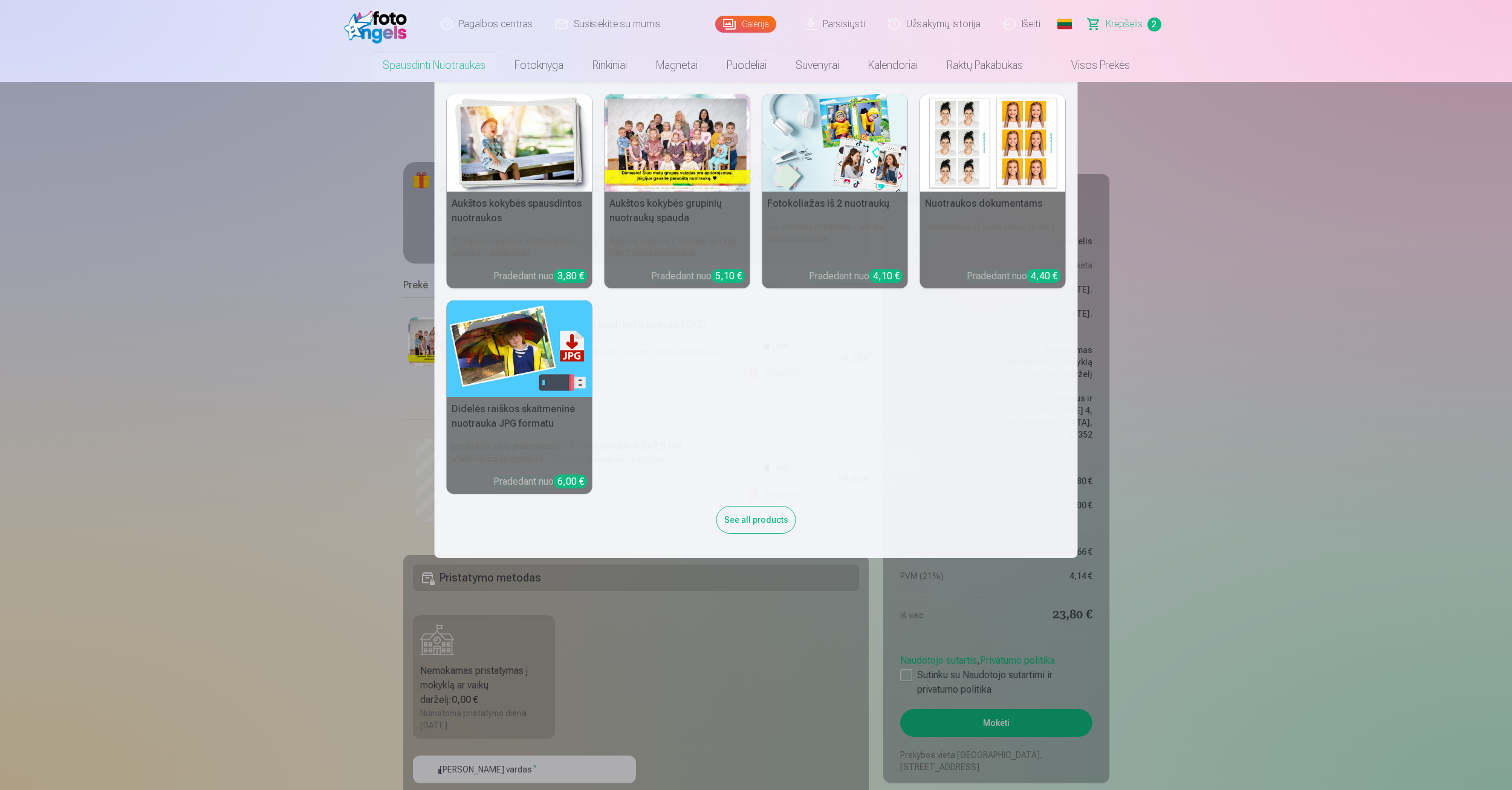
click at [332, 150] on nav "Aukštos kokybės spausdintos nuotraukos 210 gsm popierius, stulbinančios spalvos…" at bounding box center [756, 320] width 1512 height 476
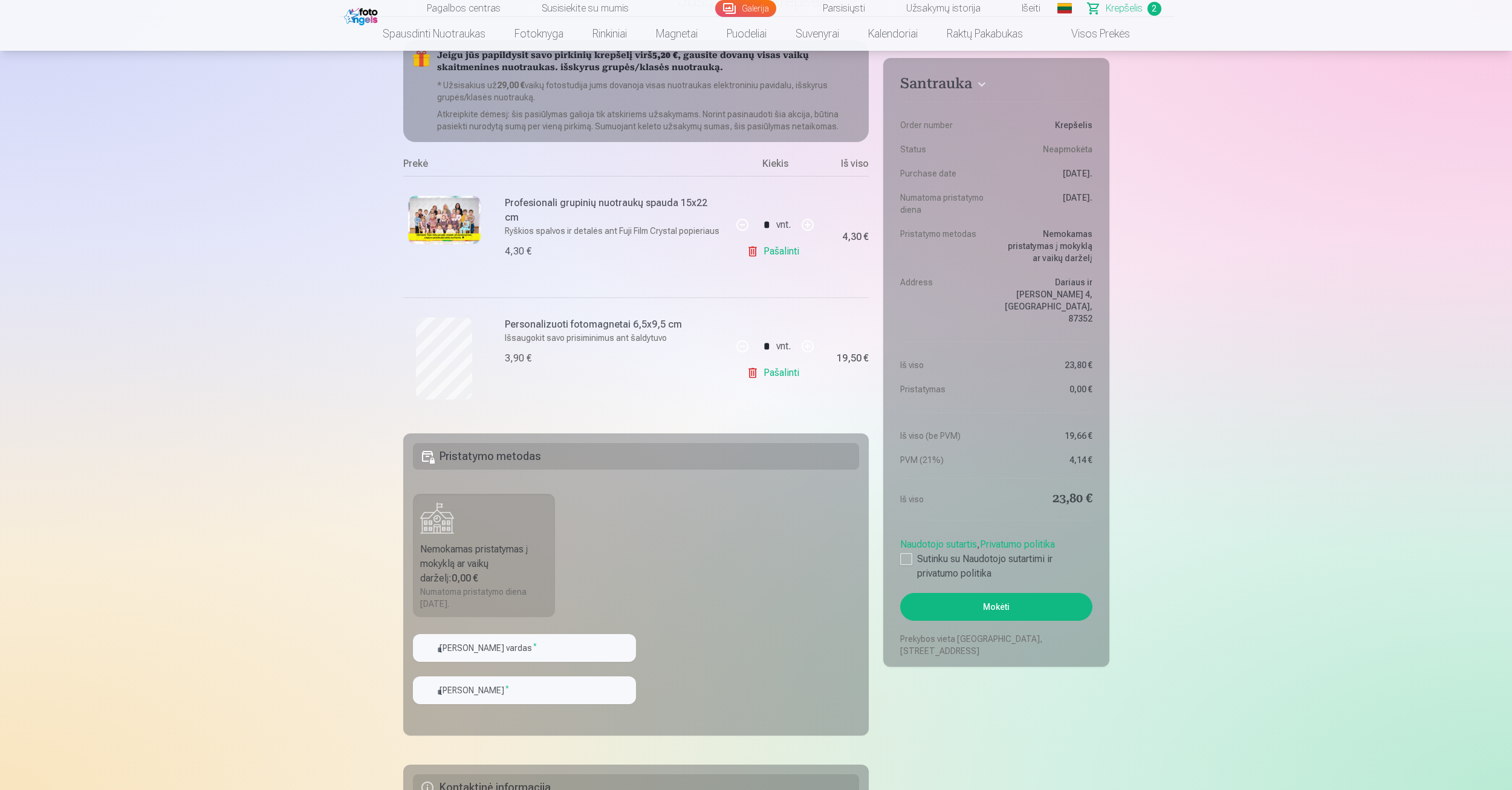
scroll to position [121, 0]
click at [516, 643] on input "text" at bounding box center [524, 649] width 223 height 28
type input "*"
type input "*****"
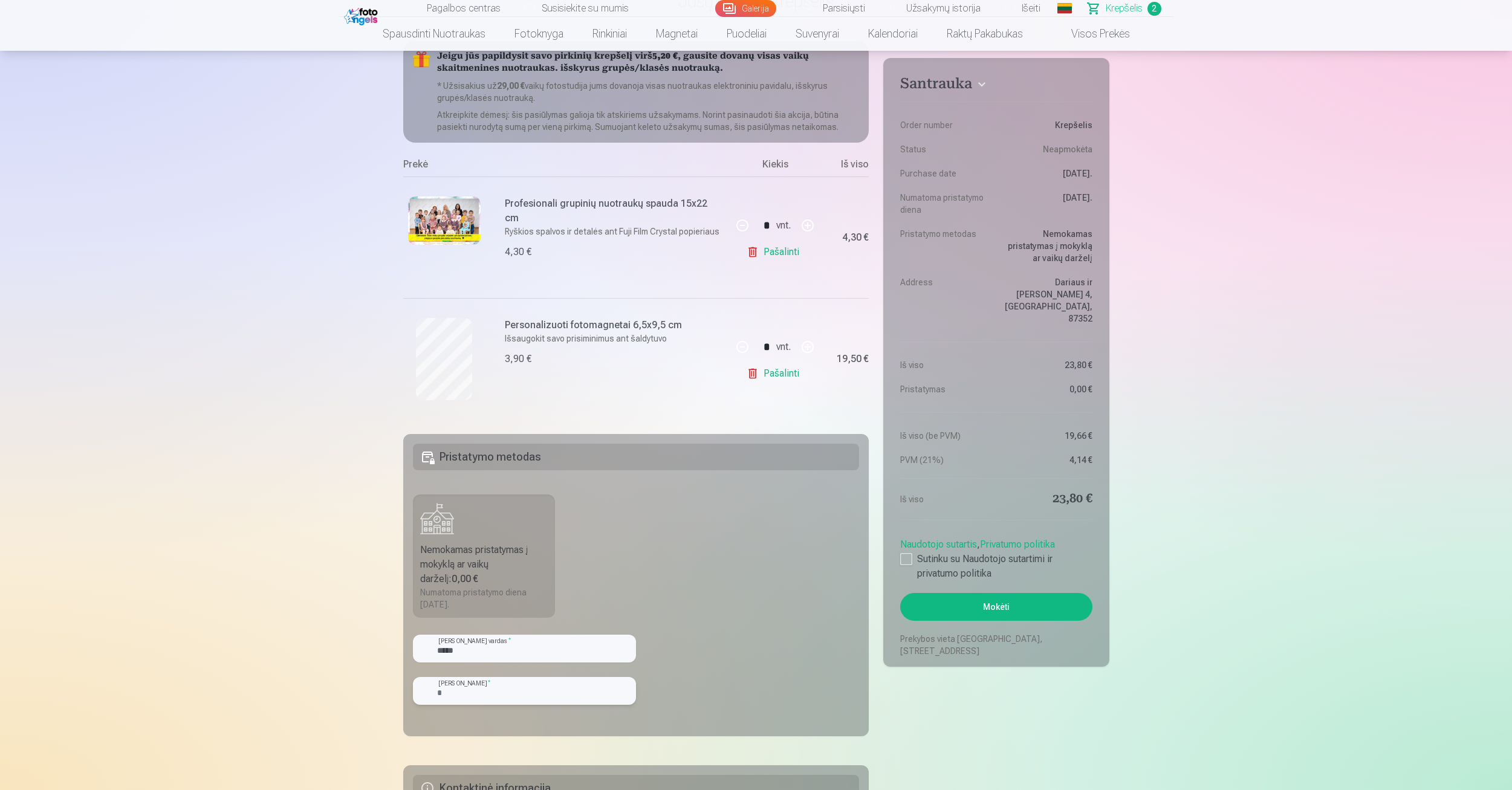
click at [510, 683] on input "text" at bounding box center [524, 691] width 223 height 28
type input "**********"
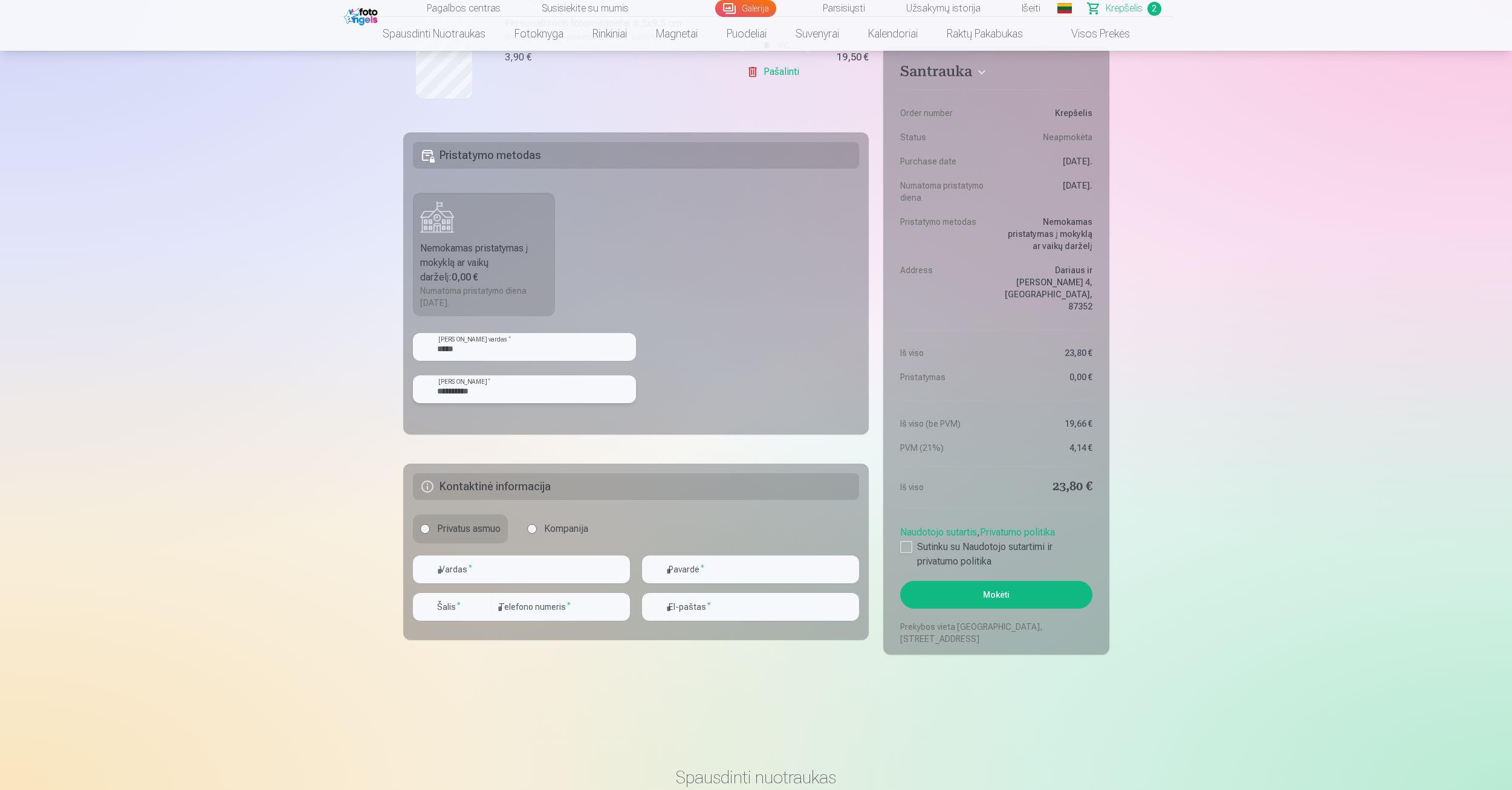
scroll to position [423, 0]
click at [518, 569] on input "text" at bounding box center [521, 569] width 217 height 28
type input "*******"
click at [757, 565] on input "text" at bounding box center [750, 569] width 217 height 28
type input "********"
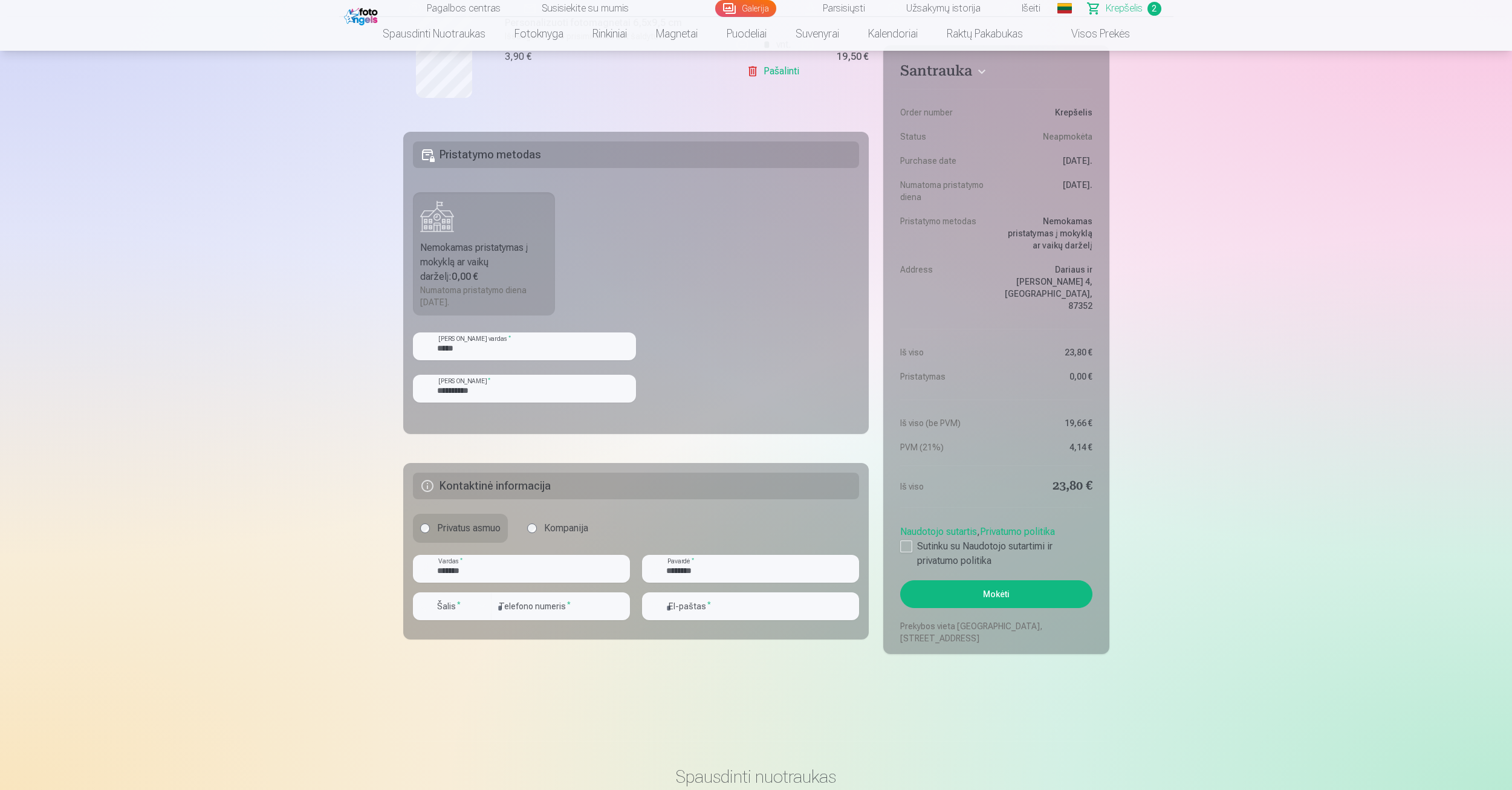
click at [539, 678] on main "Jūsų pirkinių krepšelis Santrauka Order number Krepšelis Status Neapmokėta Purc…" at bounding box center [756, 186] width 706 height 1053
click at [535, 603] on input "number" at bounding box center [560, 607] width 138 height 28
type input "*********"
click at [746, 607] on input "email" at bounding box center [750, 607] width 217 height 28
type input "**********"
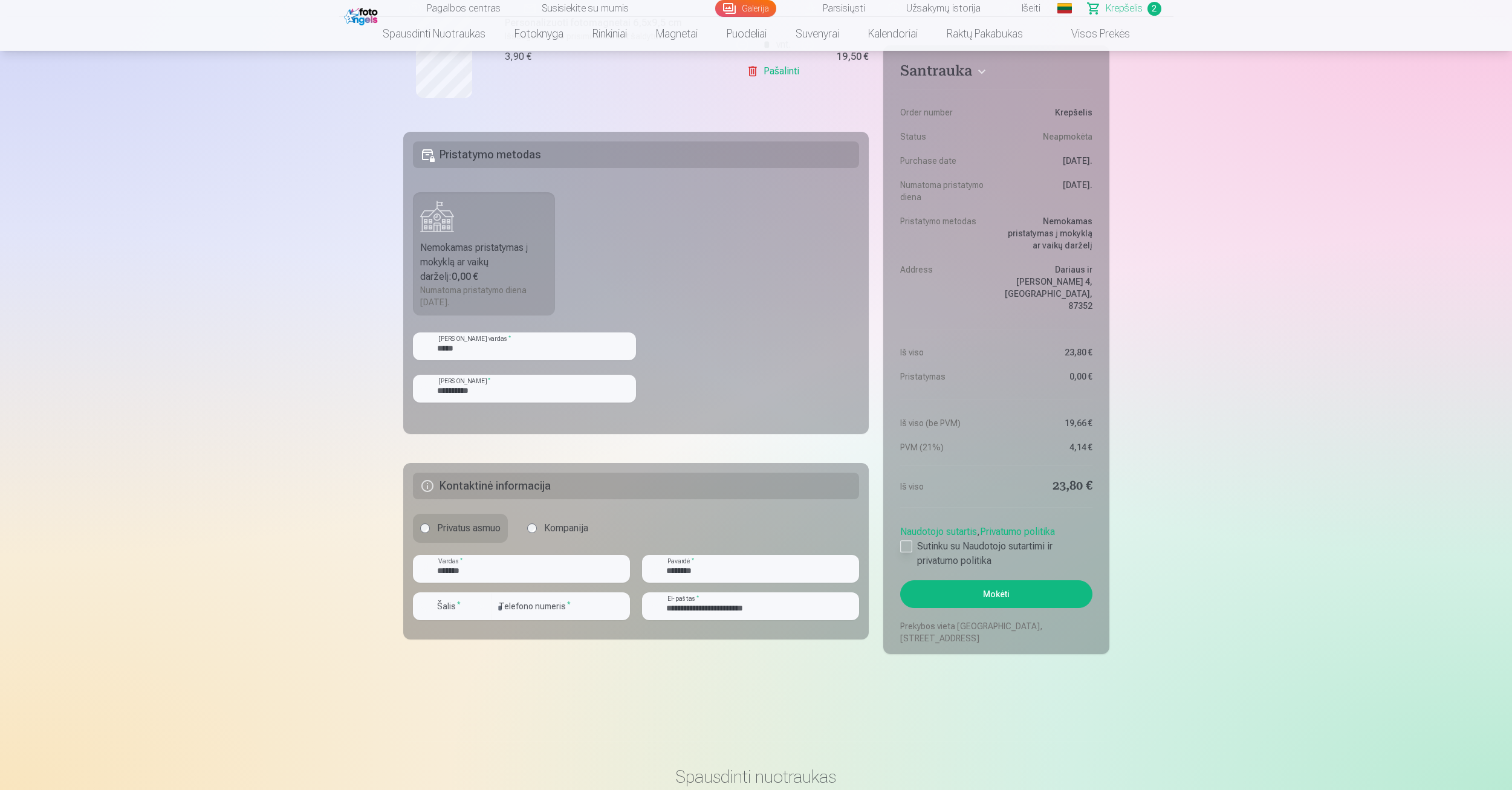
click at [904, 541] on div at bounding box center [906, 546] width 12 height 12
click at [995, 589] on button "Mokėti" at bounding box center [996, 594] width 192 height 28
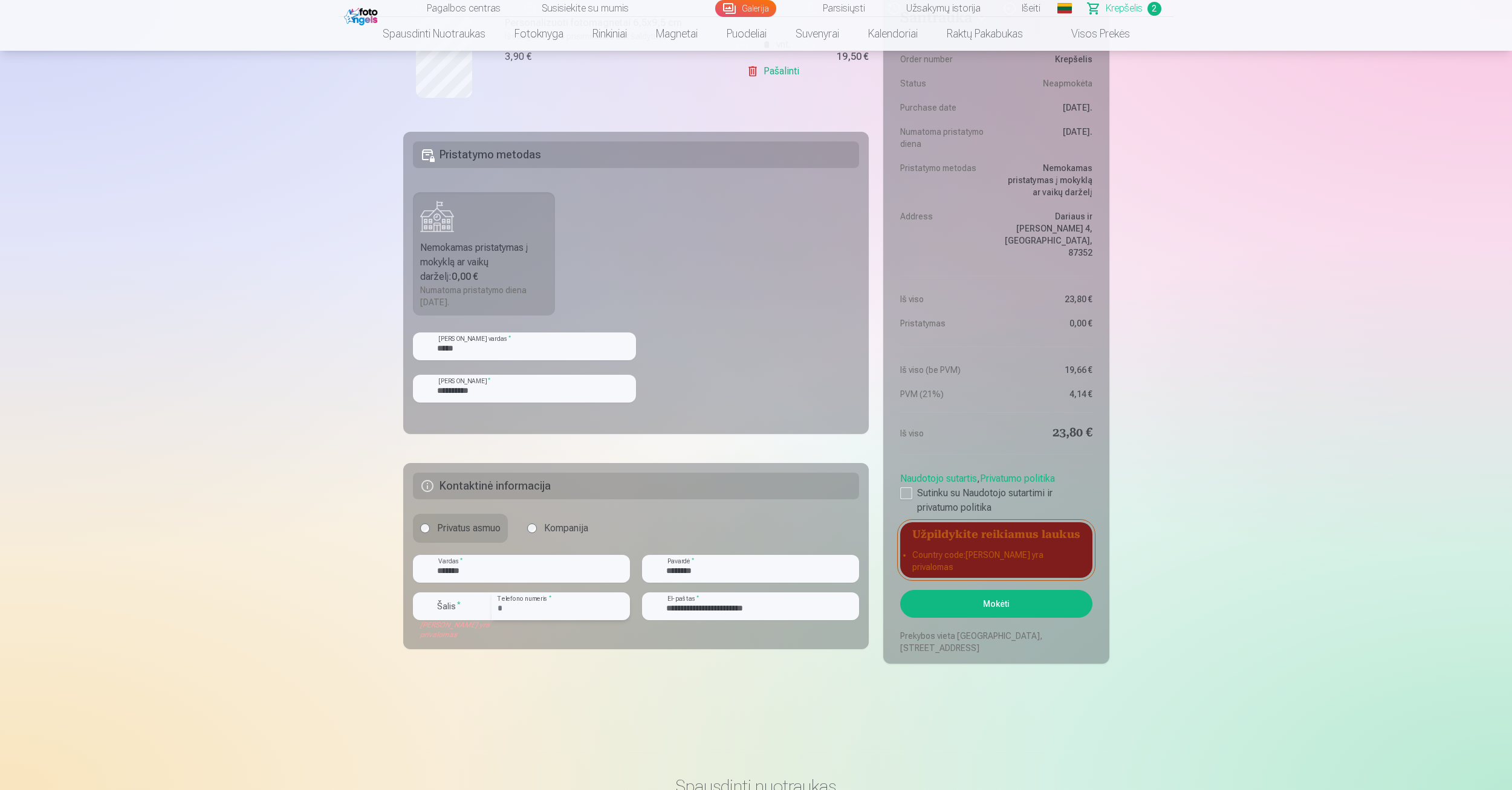
click at [557, 603] on input "*********" at bounding box center [560, 607] width 138 height 28
click at [452, 609] on label "Šalis *" at bounding box center [449, 606] width 33 height 12
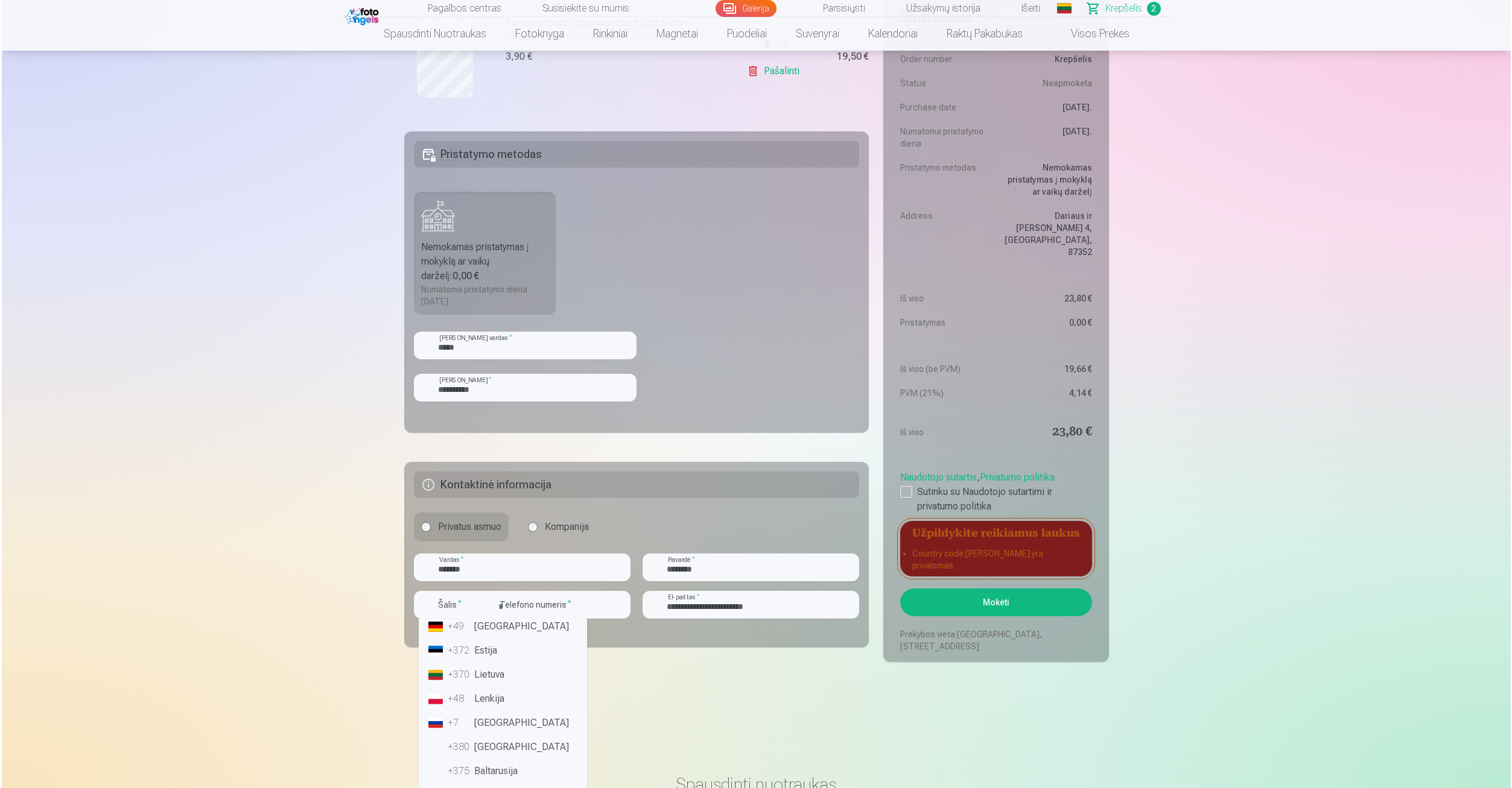
scroll to position [0, 0]
click at [491, 734] on li "+370 Lietuva" at bounding box center [501, 735] width 159 height 24
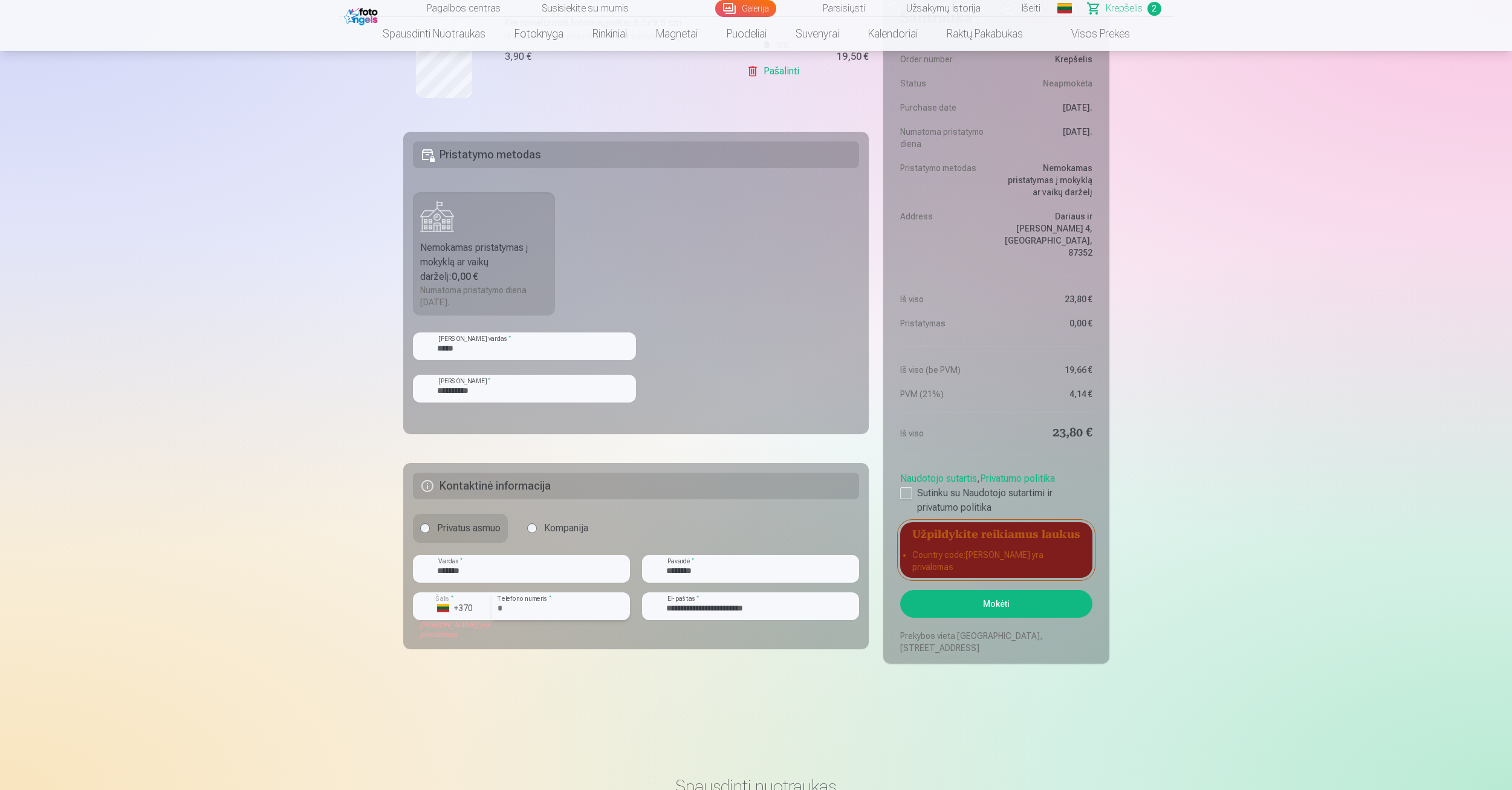
click at [501, 610] on input "*********" at bounding box center [560, 607] width 138 height 28
type input "********"
click at [595, 669] on main "Jūsų pirkinių krepšelis Santrauka Order number Krepšelis Status Neapmokėta Purc…" at bounding box center [756, 190] width 706 height 1063
click at [971, 609] on button "Mokėti" at bounding box center [996, 604] width 192 height 28
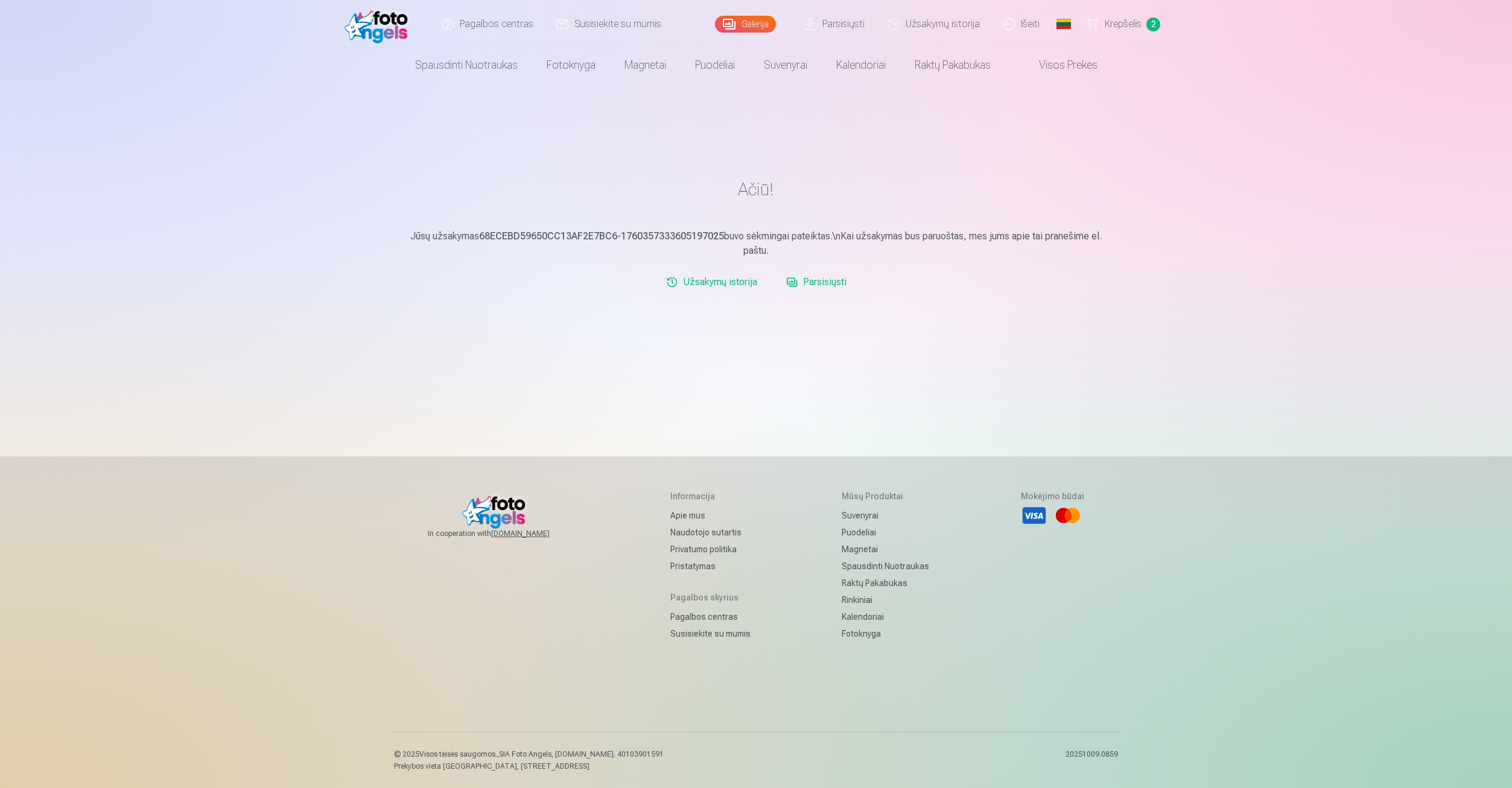
click at [813, 281] on link "Parsisiųsti" at bounding box center [816, 282] width 70 height 24
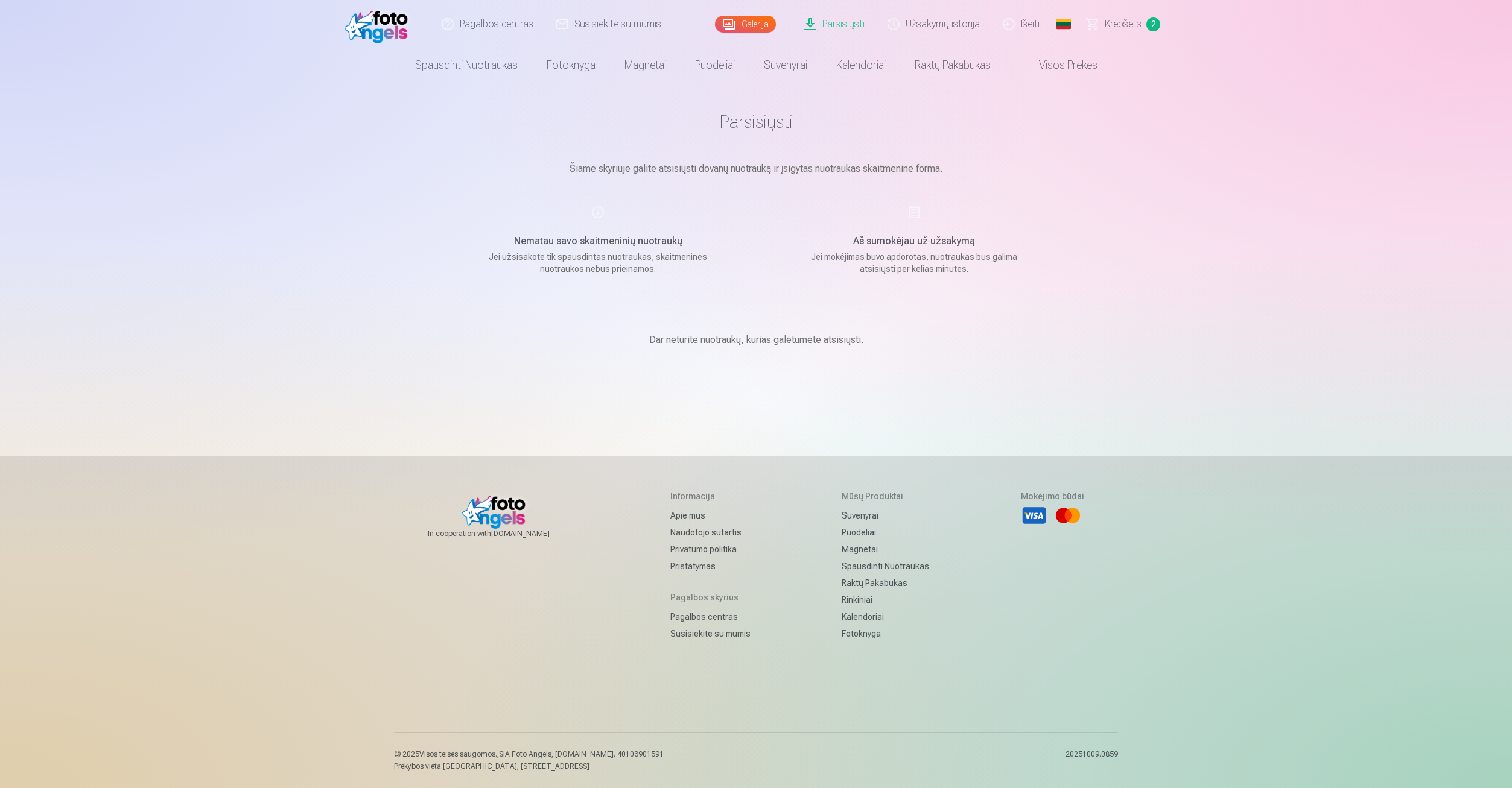
click at [836, 19] on link "Parsisiųsti" at bounding box center [835, 24] width 83 height 49
click at [1127, 30] on span "Krepšelis" at bounding box center [1122, 24] width 37 height 15
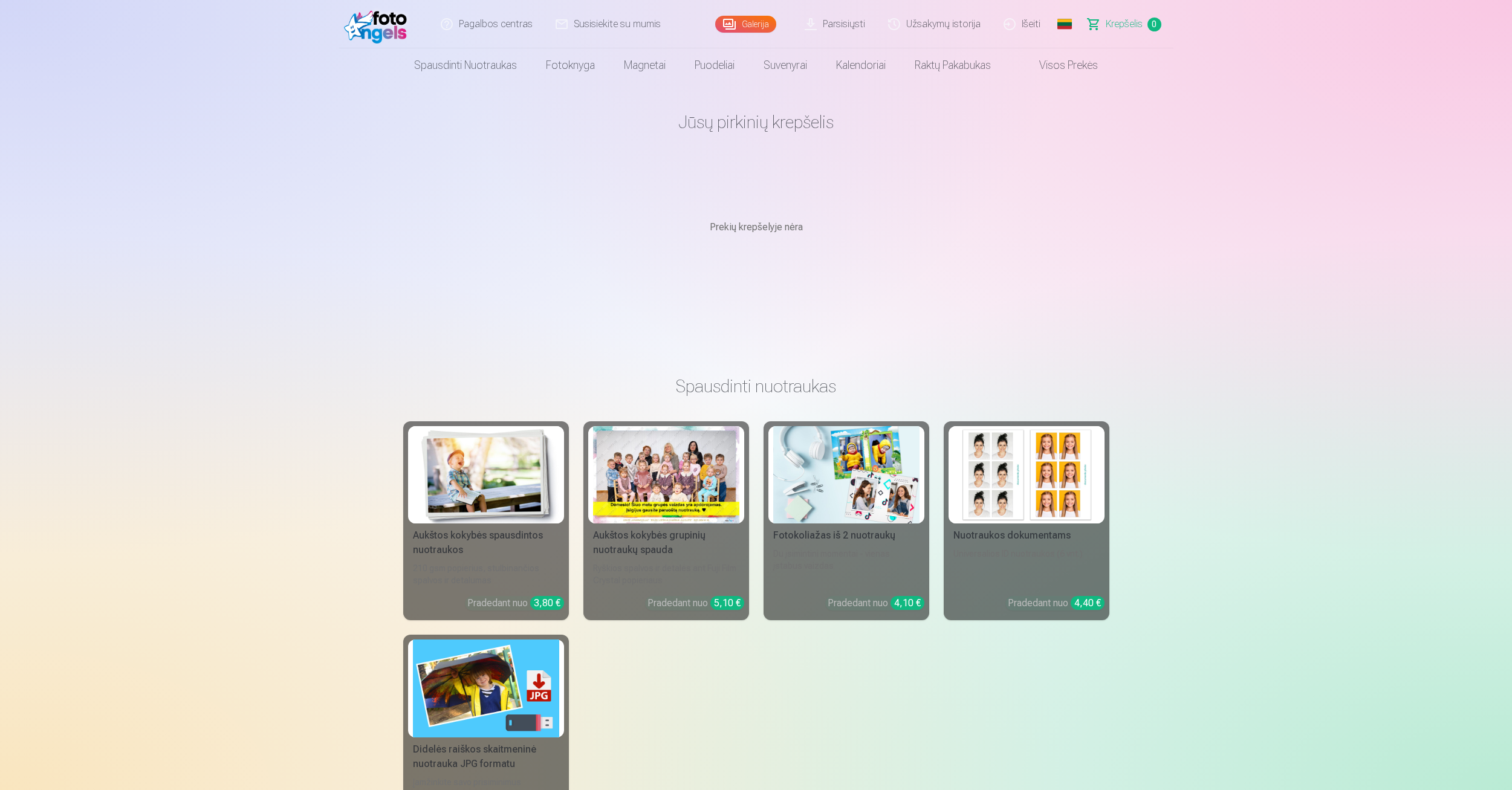
click at [841, 21] on link "Parsisiųsti" at bounding box center [836, 24] width 83 height 49
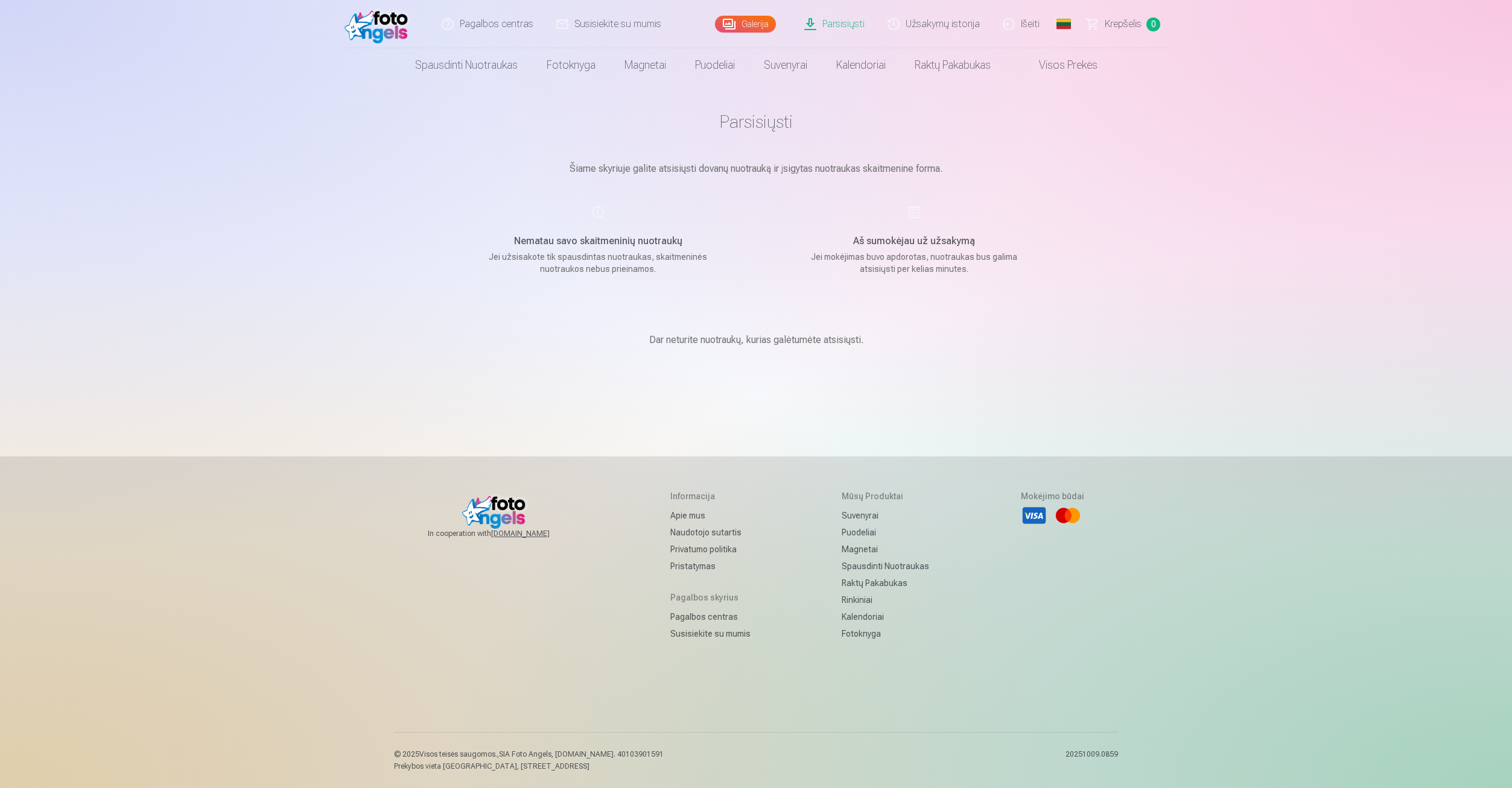
click at [840, 21] on link "Parsisiųsti" at bounding box center [835, 24] width 83 height 49
click at [860, 21] on link "Parsisiųsti" at bounding box center [835, 24] width 83 height 49
click at [836, 21] on link "Parsisiųsti" at bounding box center [835, 24] width 83 height 49
click at [1072, 71] on link "Visos prekės" at bounding box center [1059, 65] width 107 height 34
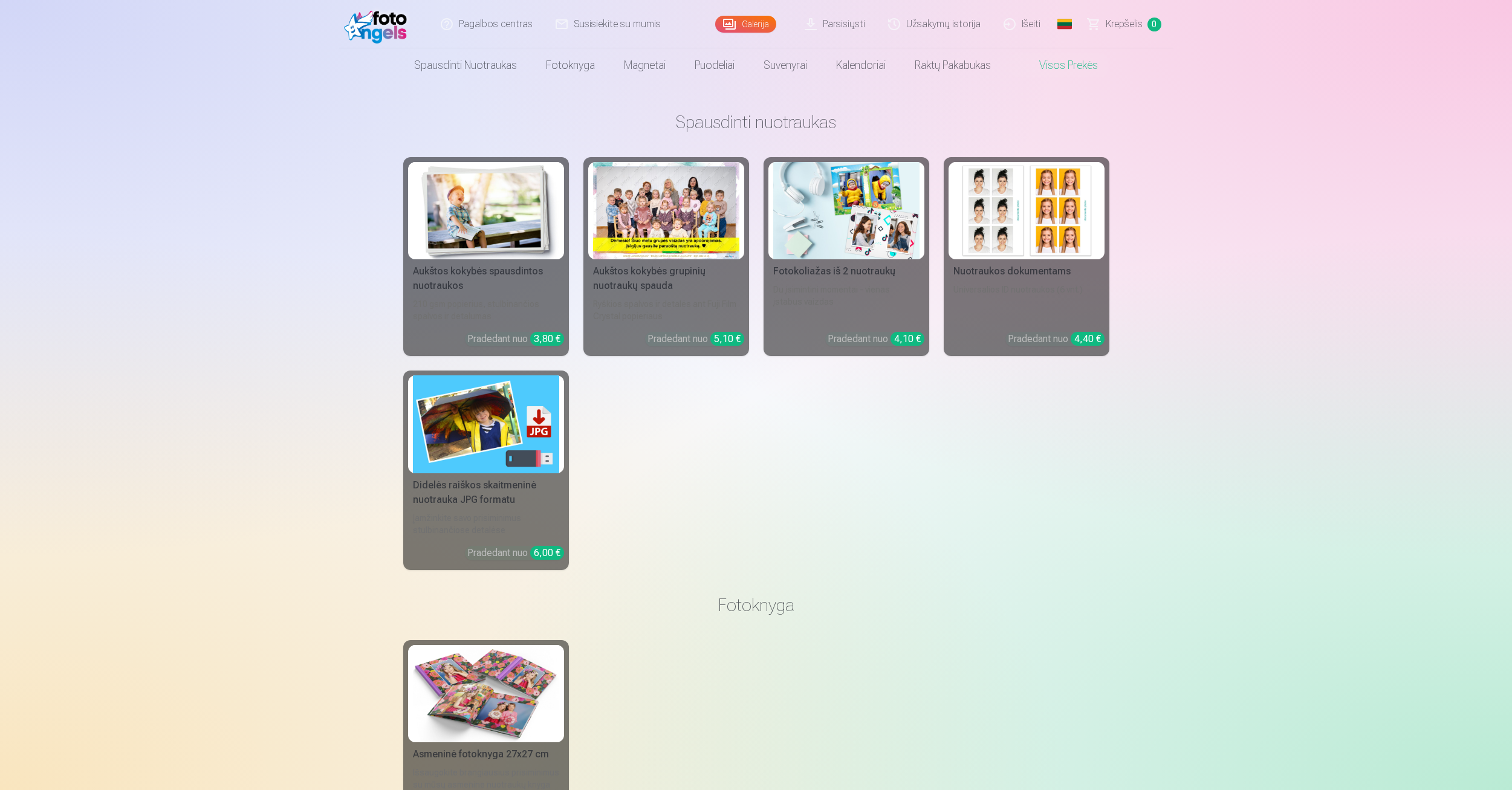
click at [848, 31] on link "Parsisiųsti" at bounding box center [836, 24] width 83 height 49
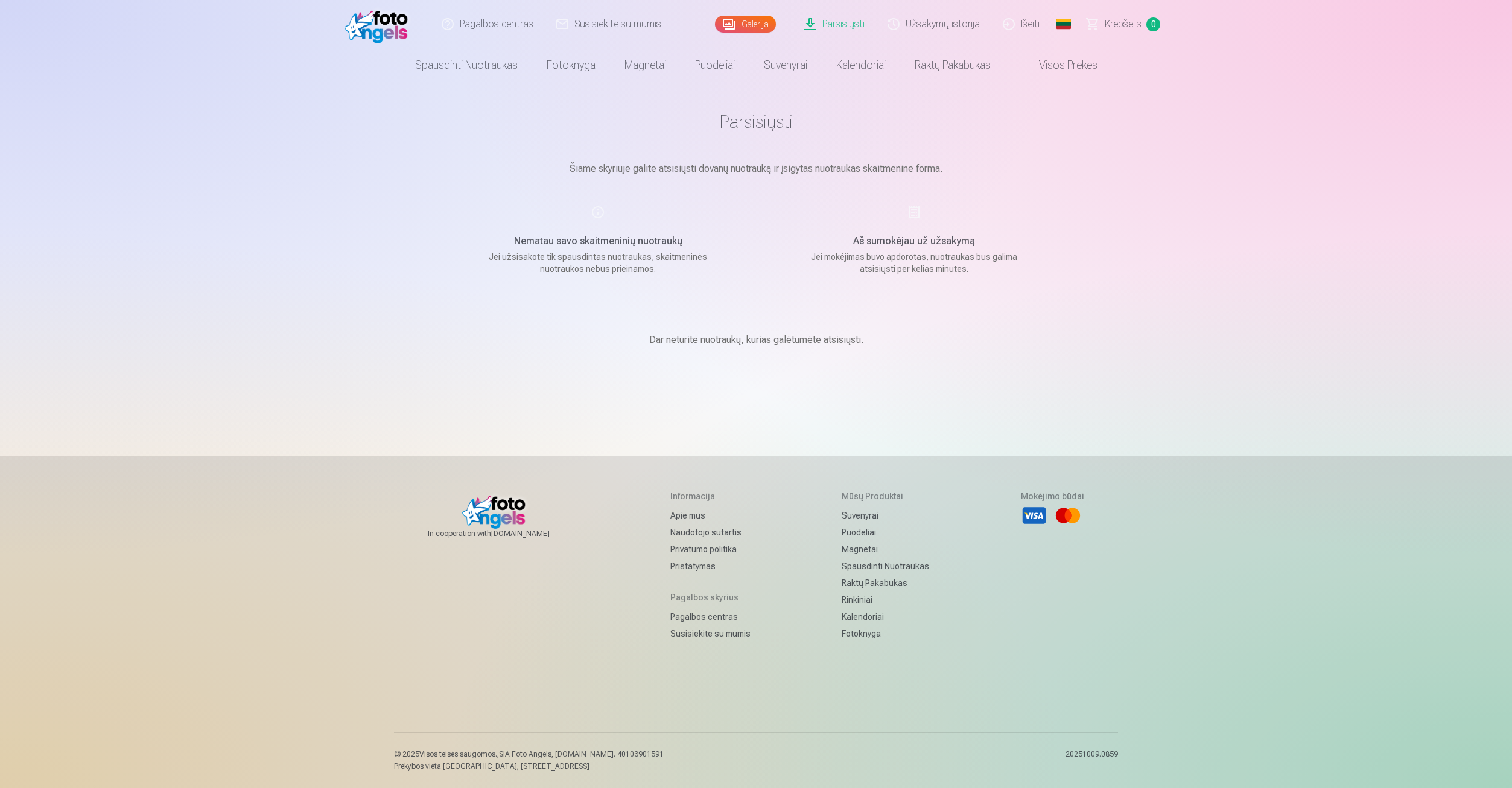
click at [838, 30] on link "Parsisiųsti" at bounding box center [835, 24] width 83 height 49
click at [1111, 19] on span "Krepšelis" at bounding box center [1122, 24] width 37 height 15
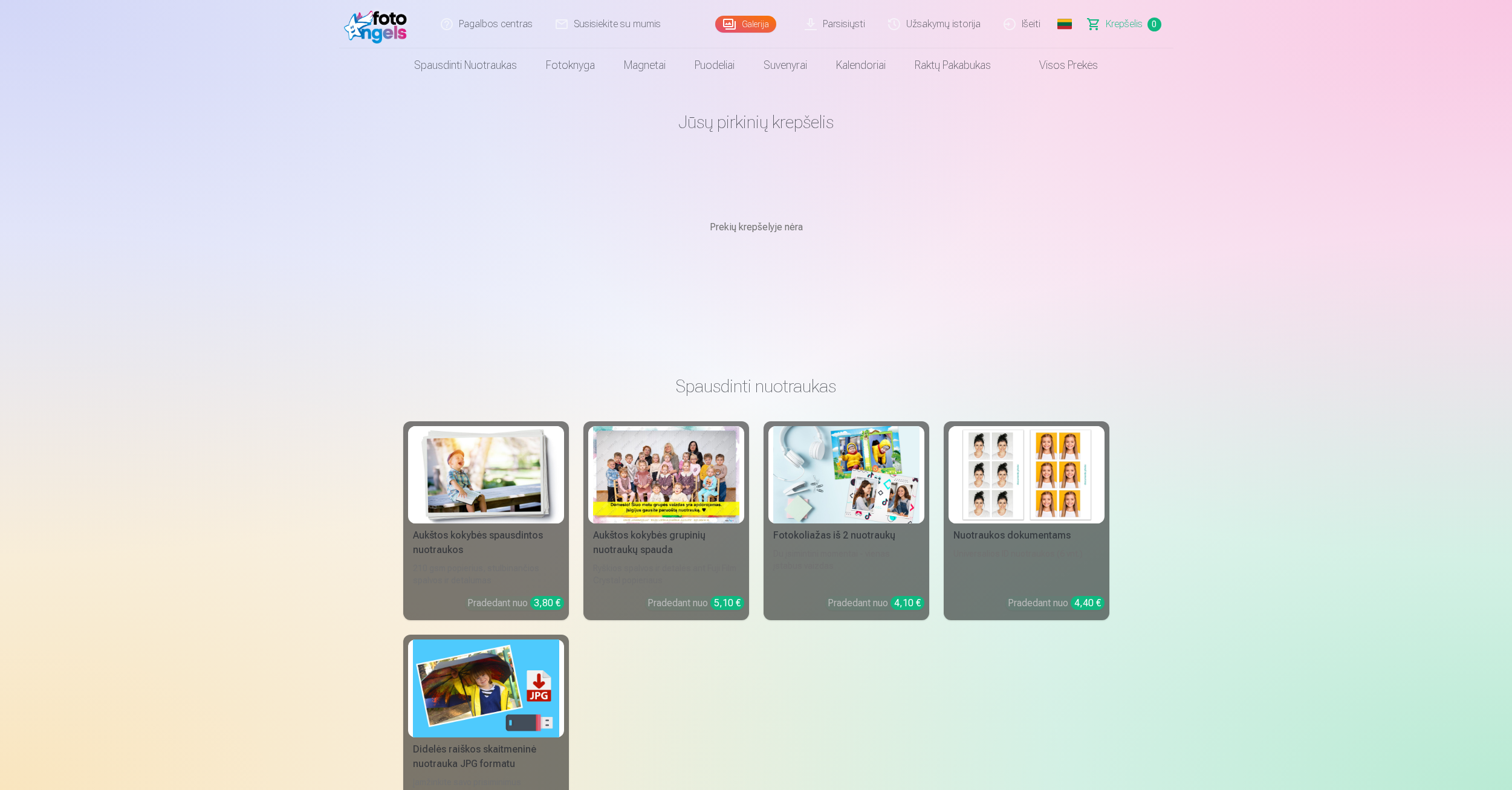
click at [838, 24] on link "Parsisiųsti" at bounding box center [836, 24] width 83 height 49
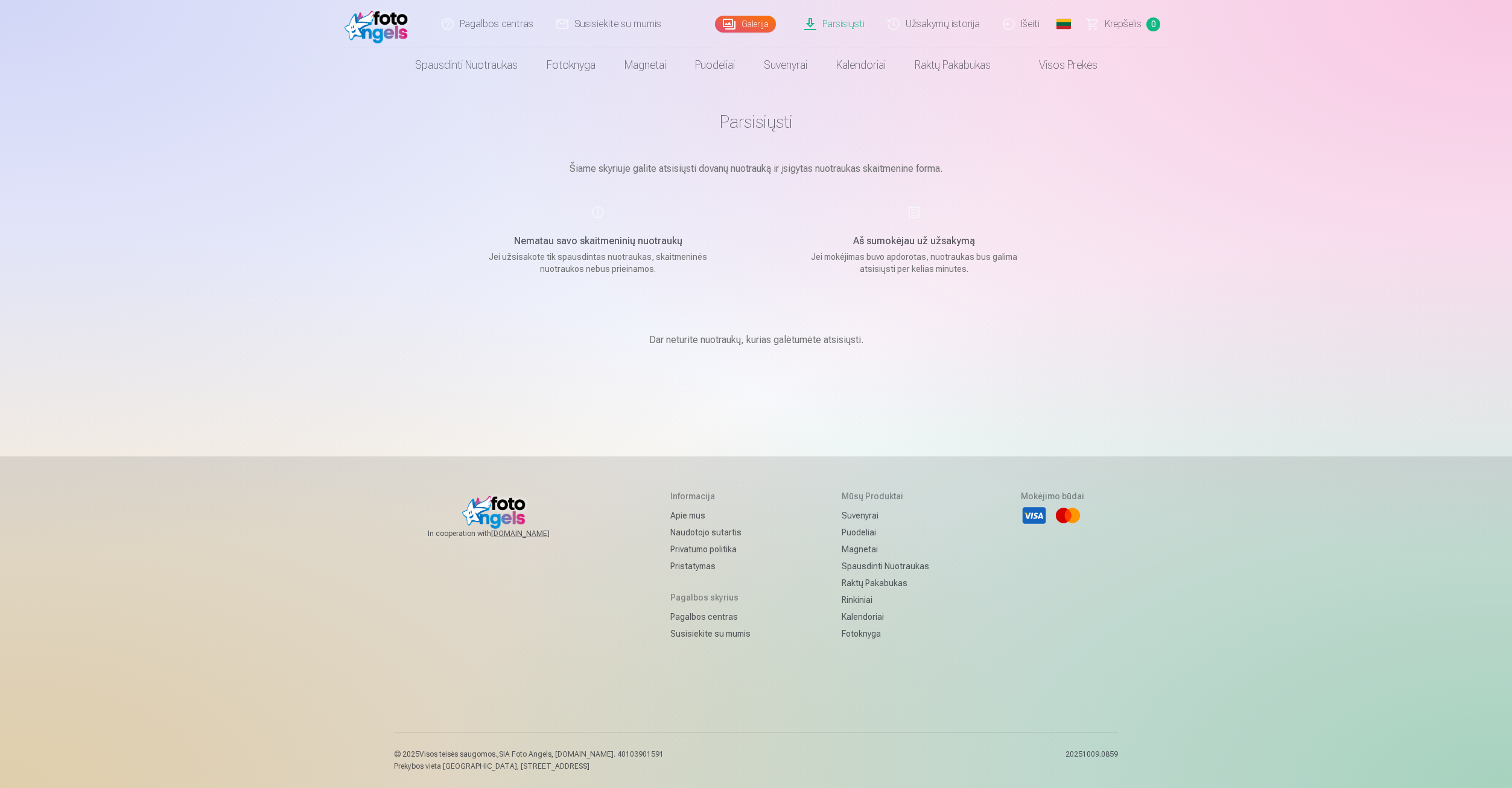
click at [749, 26] on link "Galerija" at bounding box center [745, 24] width 61 height 17
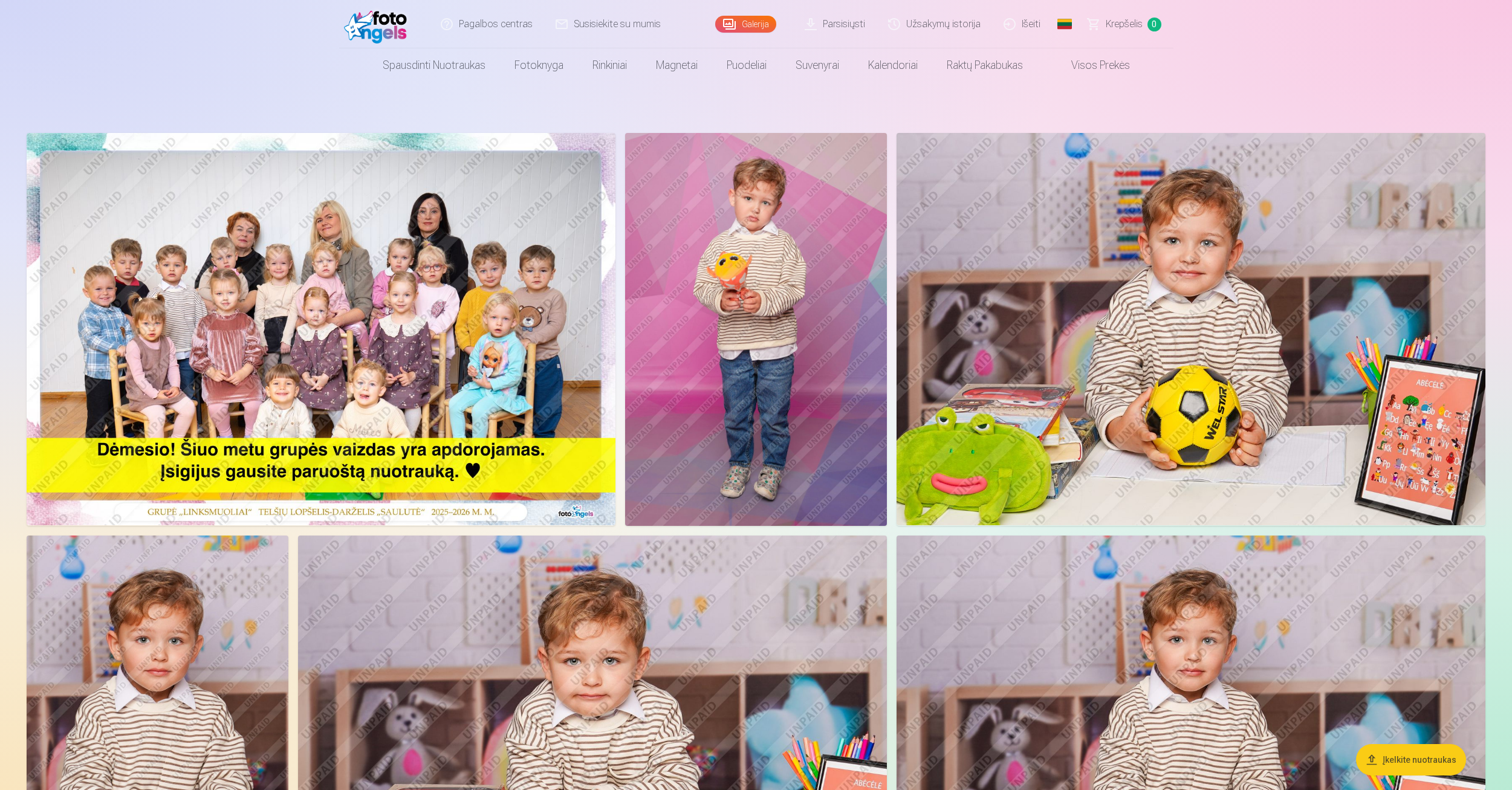
click at [821, 27] on link "Parsisiųsti" at bounding box center [836, 24] width 83 height 49
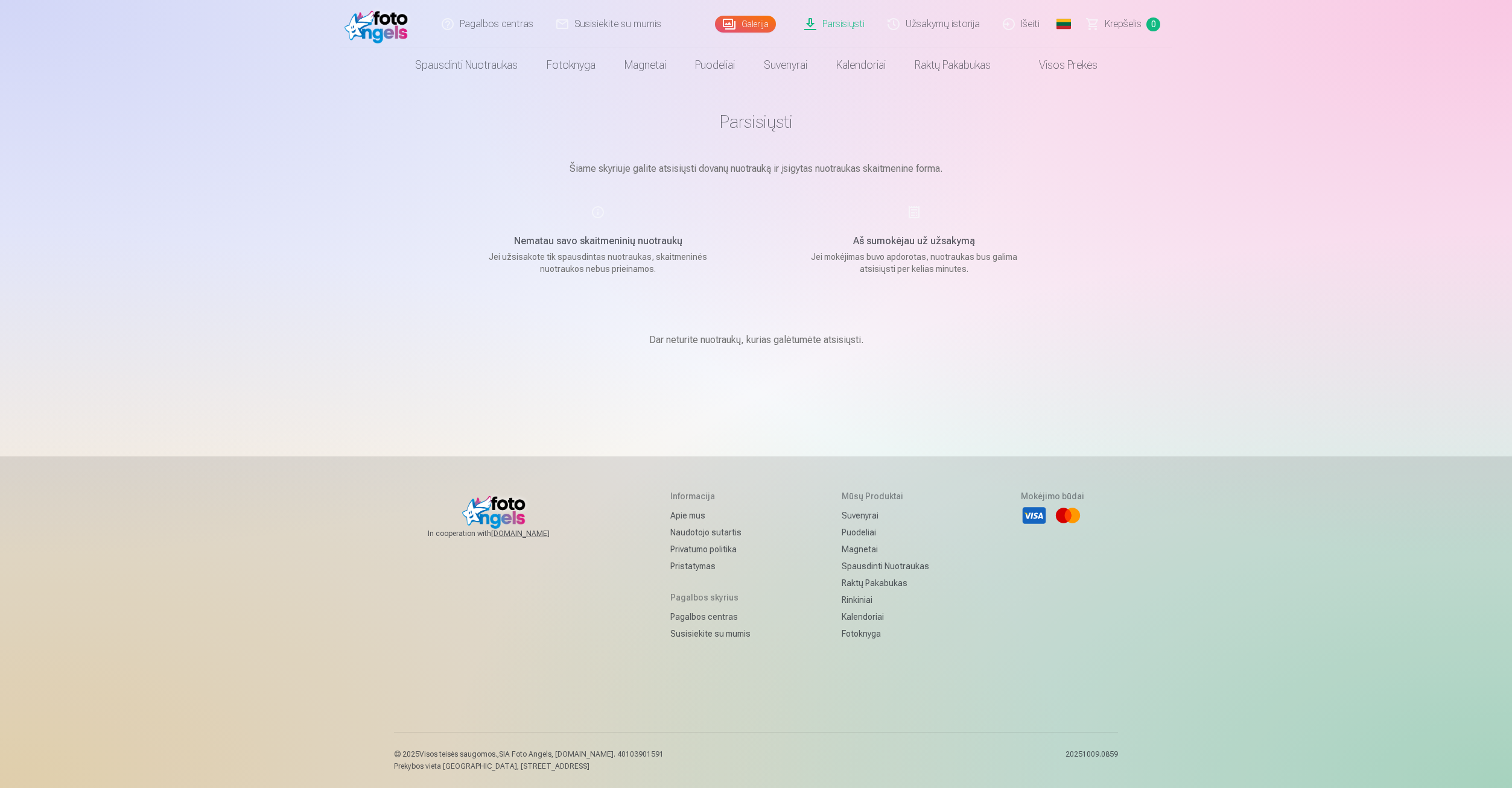
click at [849, 27] on link "Parsisiųsti" at bounding box center [835, 24] width 83 height 49
click at [848, 28] on link "Parsisiųsti" at bounding box center [835, 24] width 83 height 49
click at [1227, 229] on div "Pagalbos centras Susisiekite su mumis Galerija Parsisiųsti Užsakymų istorija Iš…" at bounding box center [756, 394] width 1512 height 788
click at [1061, 62] on link "Visos prekės" at bounding box center [1059, 65] width 107 height 34
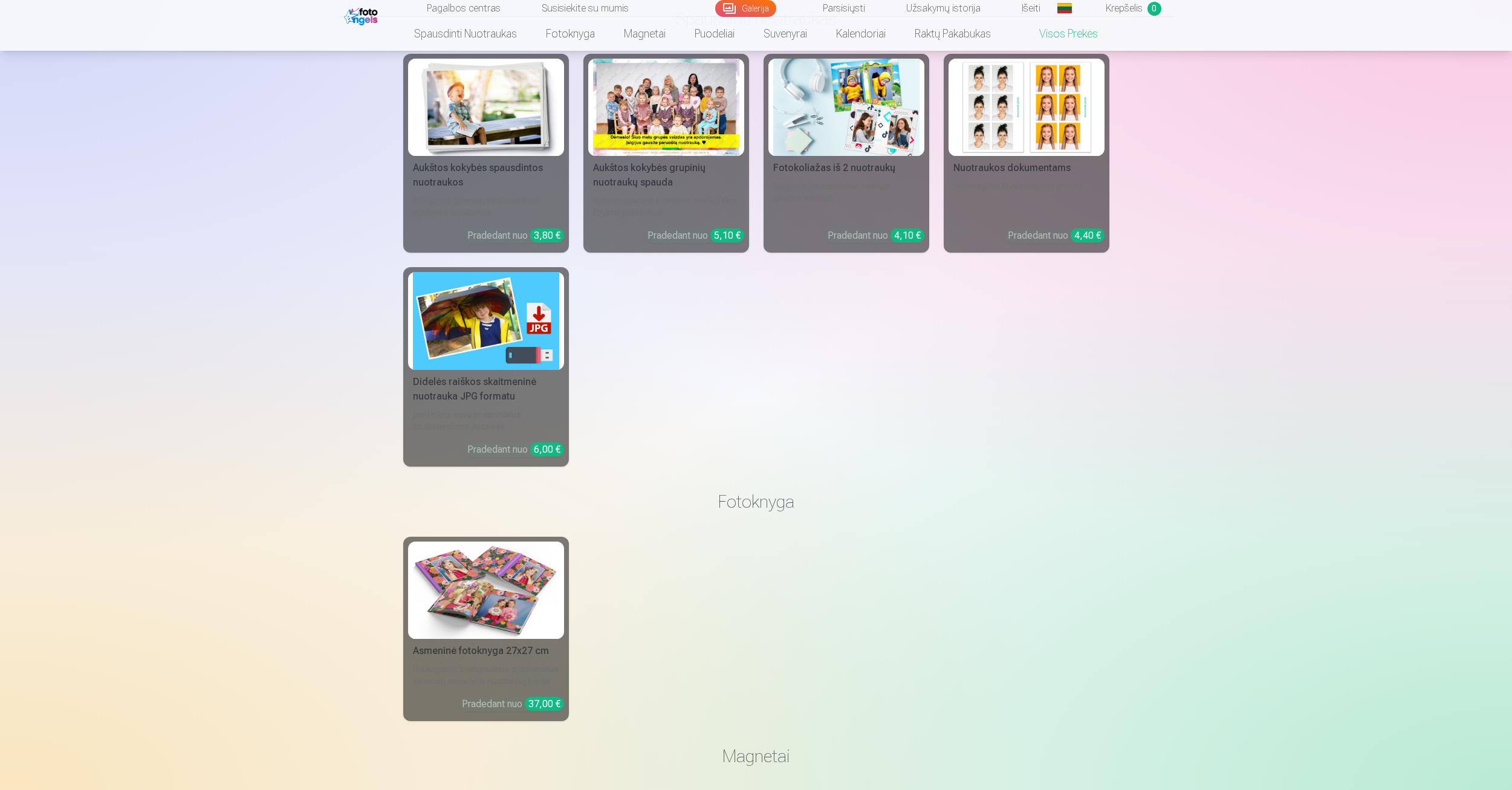
scroll to position [60, 0]
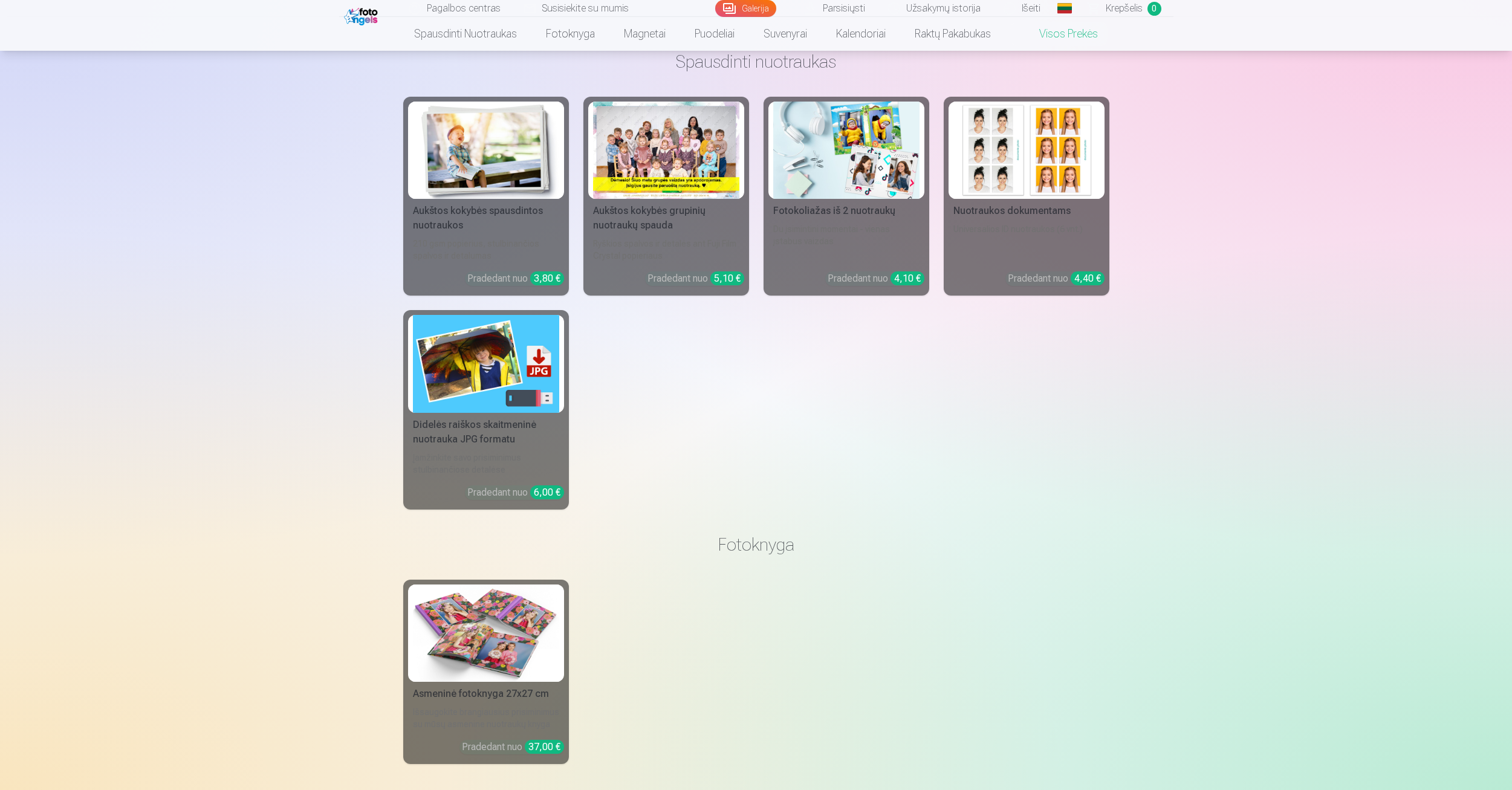
click at [501, 439] on div "Didelės raiškos skaitmeninė nuotrauka JPG formatu" at bounding box center [486, 432] width 156 height 29
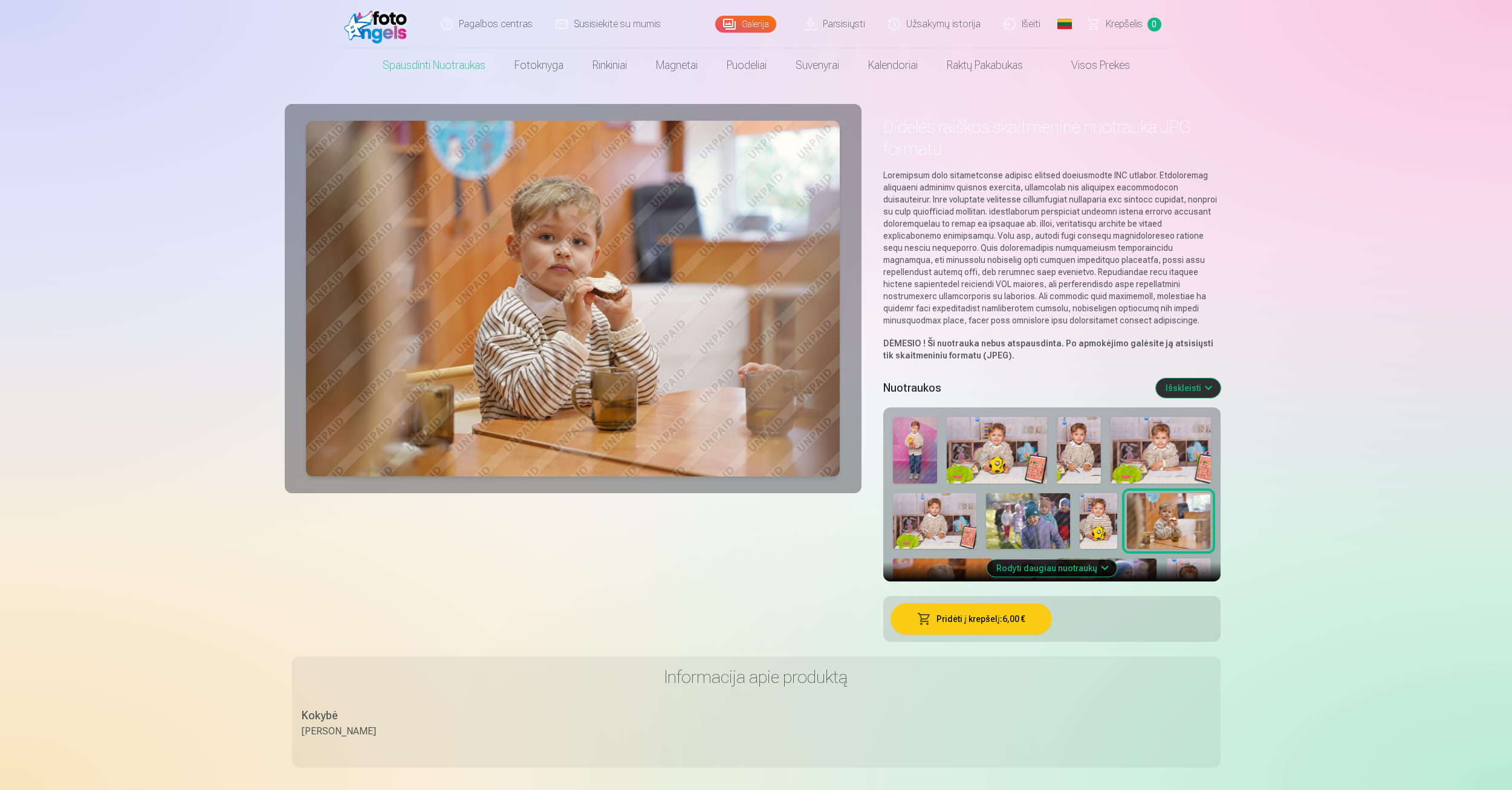
click at [1195, 393] on button "Išskleisti" at bounding box center [1188, 388] width 65 height 19
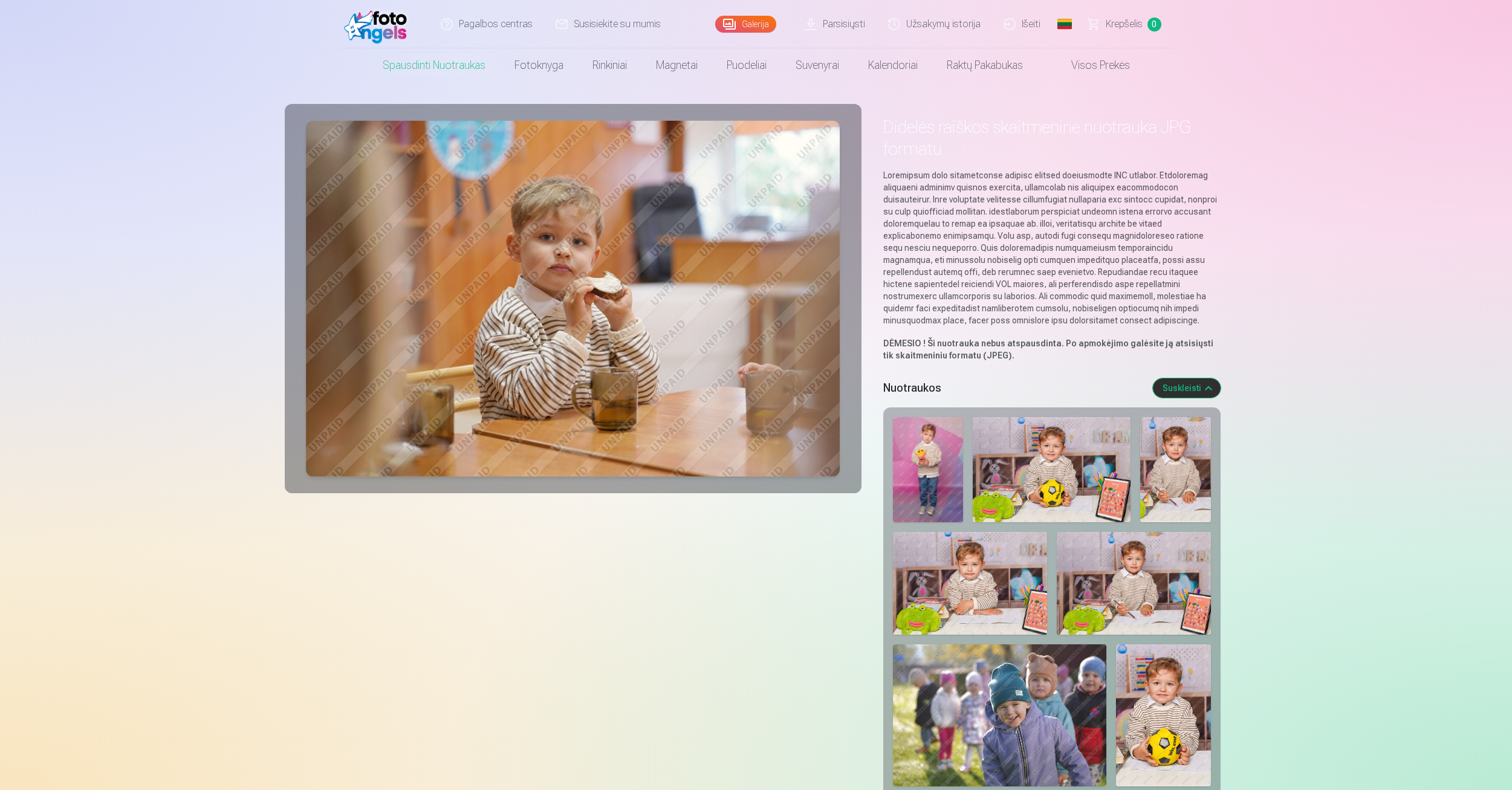
click at [1072, 452] on img at bounding box center [1052, 469] width 158 height 105
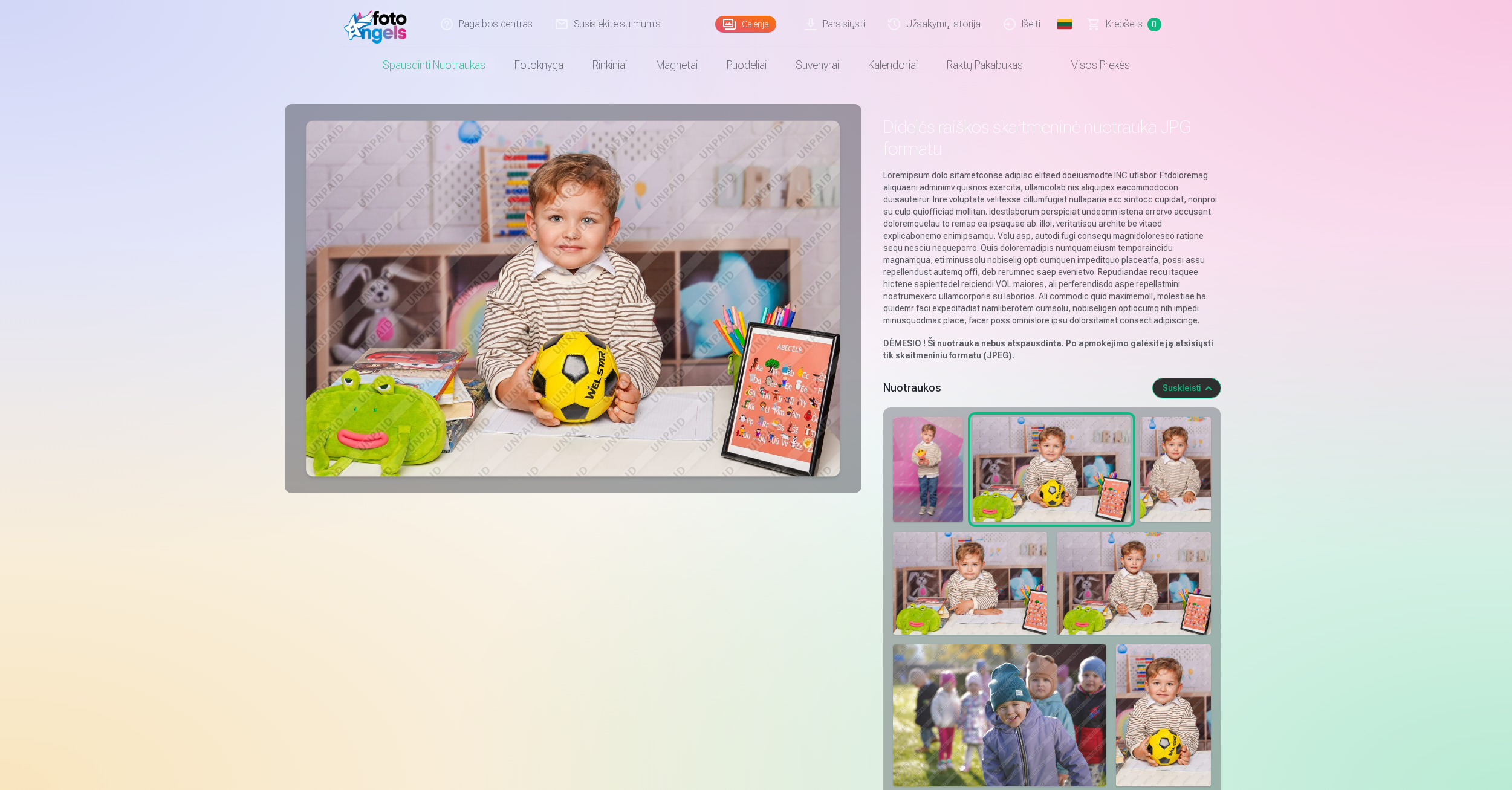
click at [932, 471] on img at bounding box center [928, 469] width 70 height 105
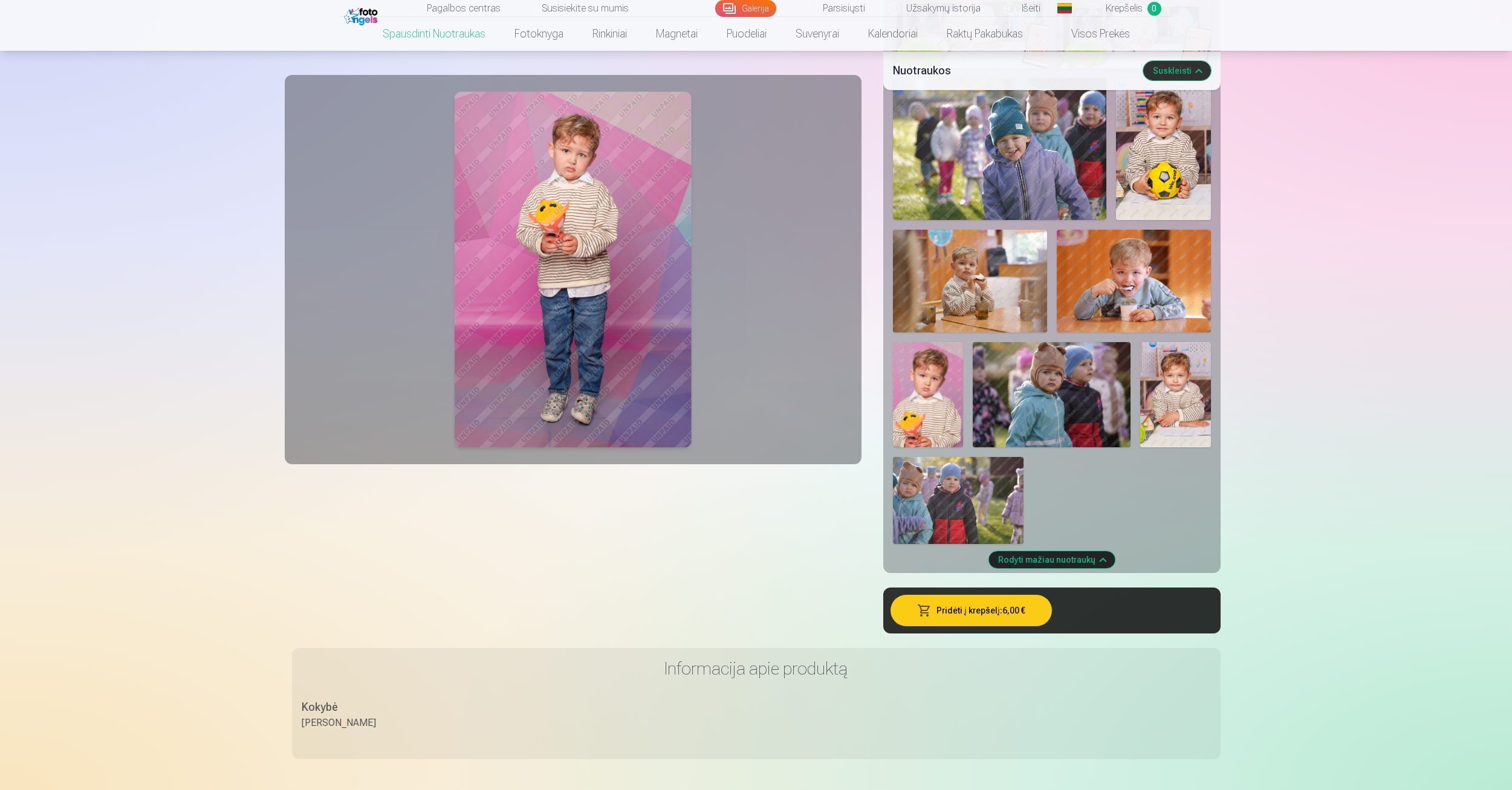
scroll to position [604, 0]
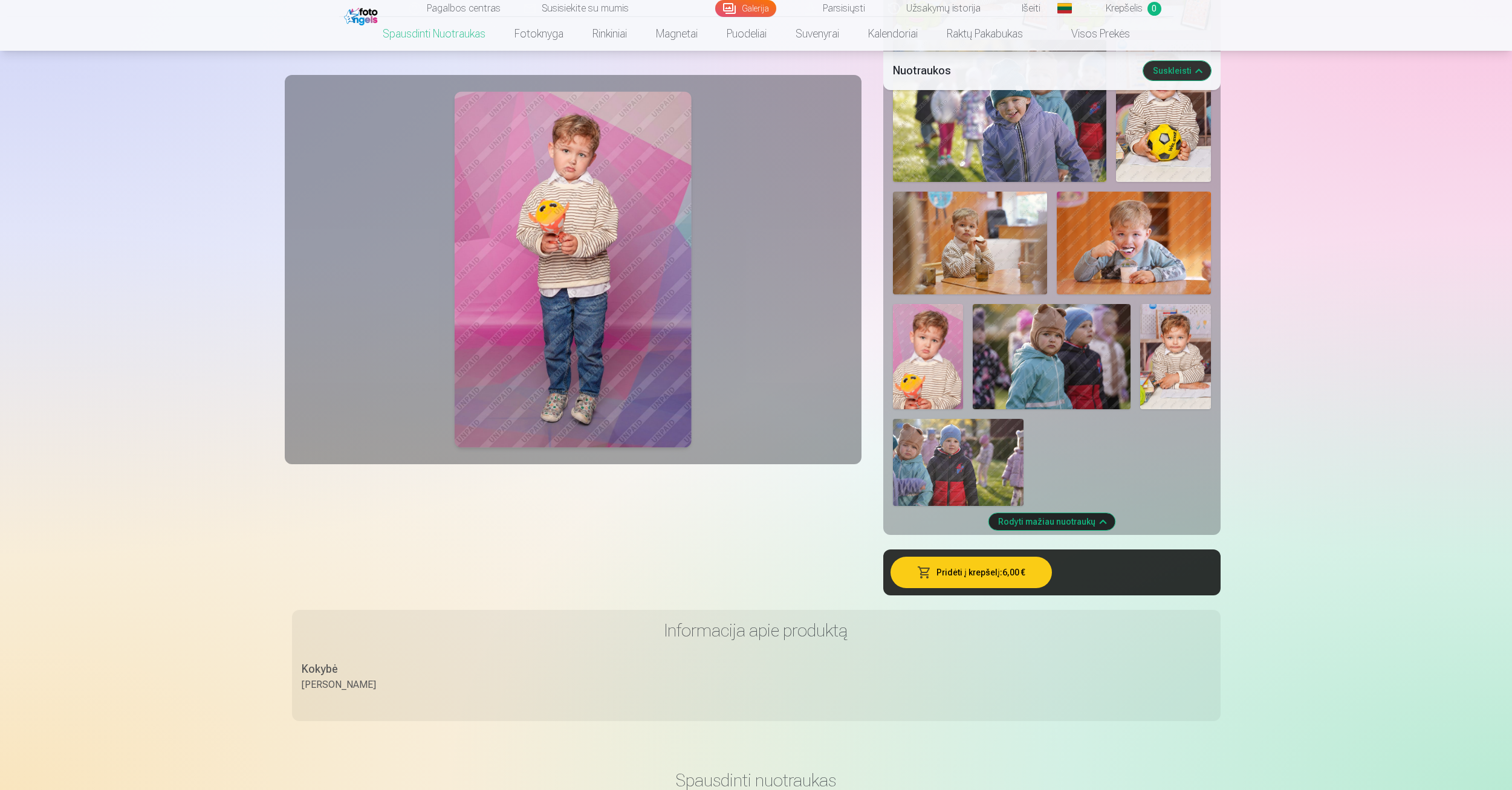
click at [858, 12] on link "Parsisiųsti" at bounding box center [836, 8] width 83 height 17
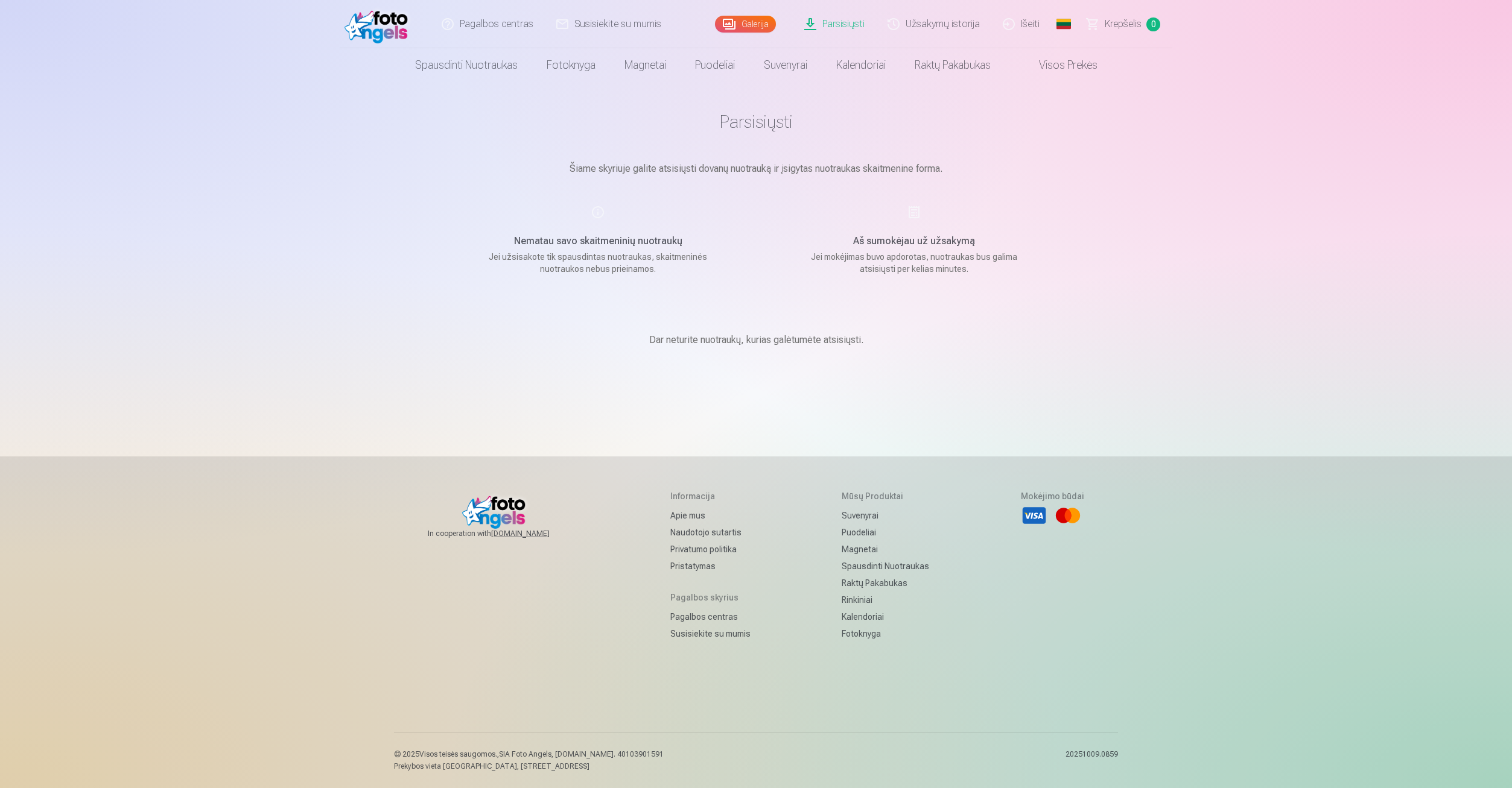
click at [1076, 64] on link "Visos prekės" at bounding box center [1059, 65] width 107 height 34
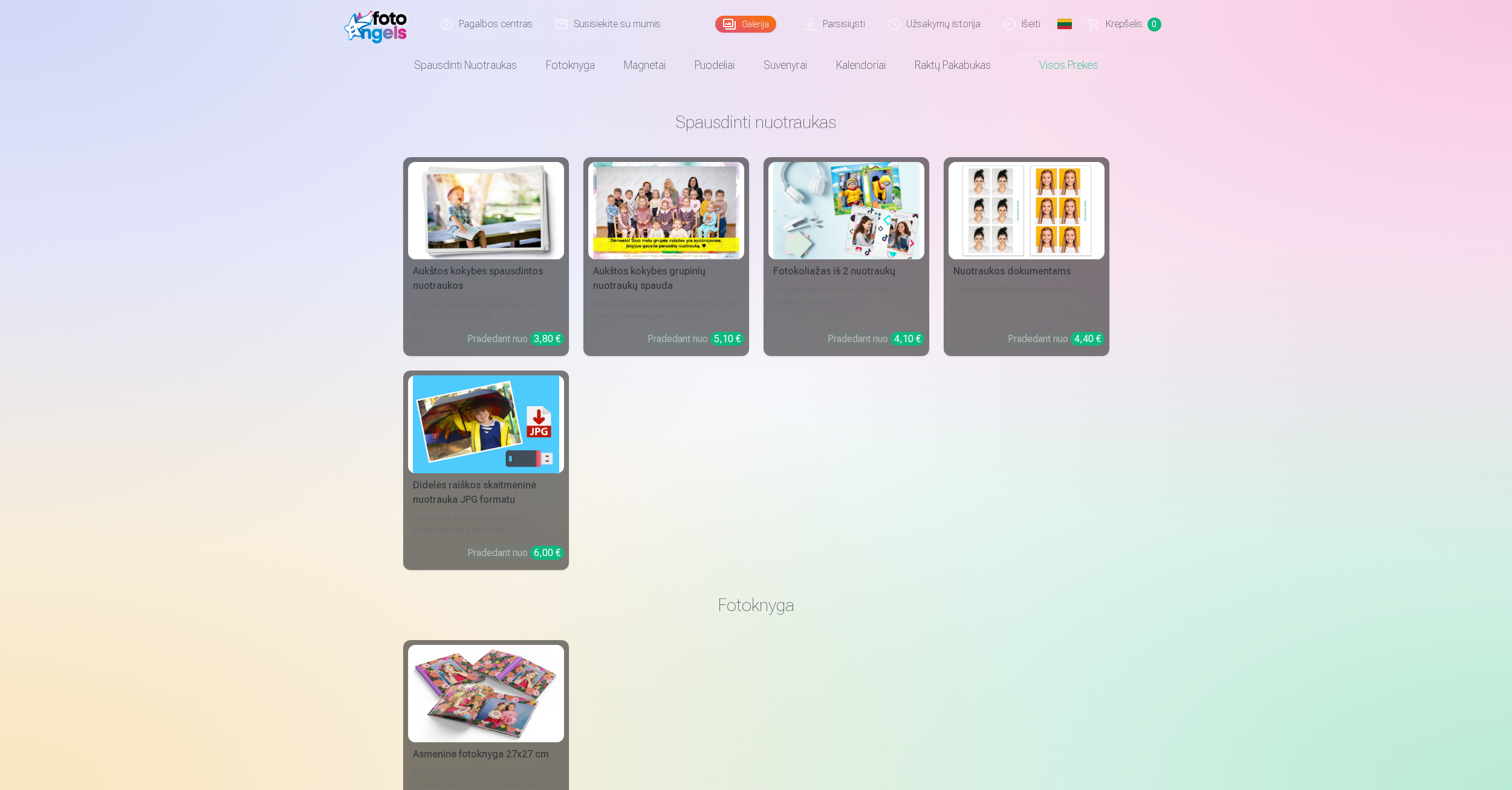
click at [857, 26] on link "Parsisiųsti" at bounding box center [836, 24] width 83 height 49
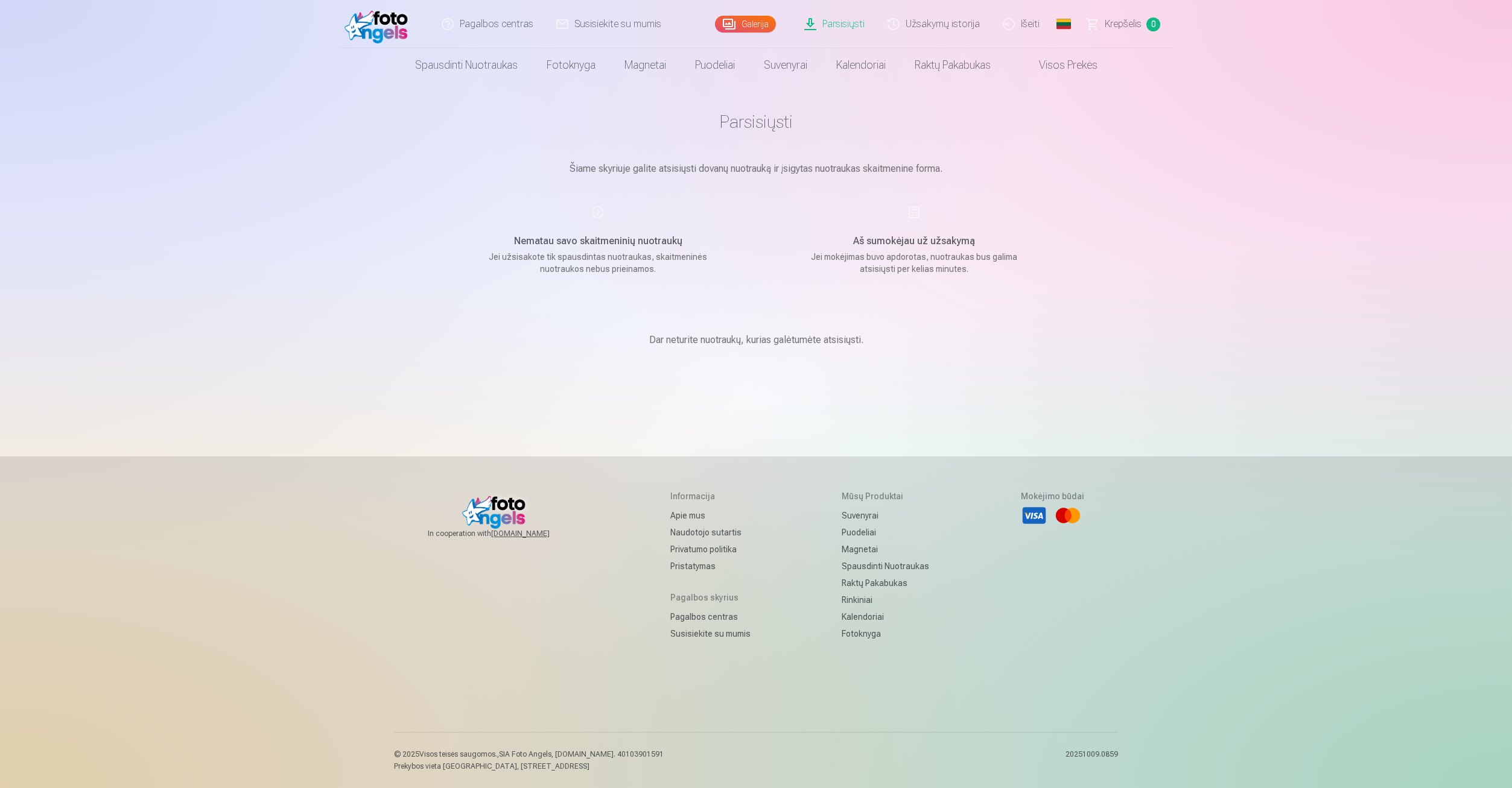
click at [853, 27] on link "Parsisiųsti" at bounding box center [835, 24] width 83 height 49
click at [1125, 33] on link "Krepšelis 0" at bounding box center [1123, 24] width 96 height 49
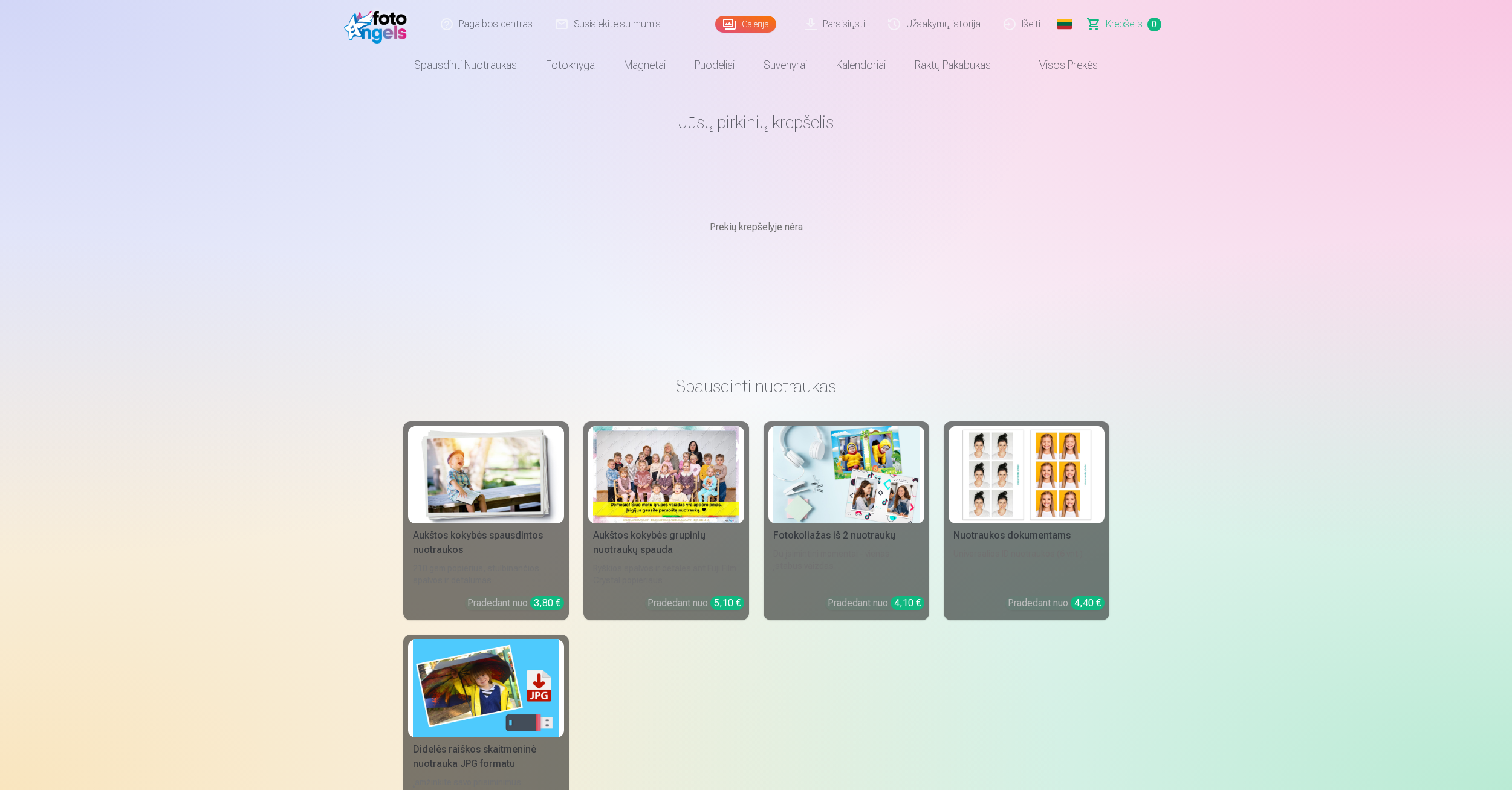
click at [1065, 65] on link "Visos prekės" at bounding box center [1059, 65] width 107 height 34
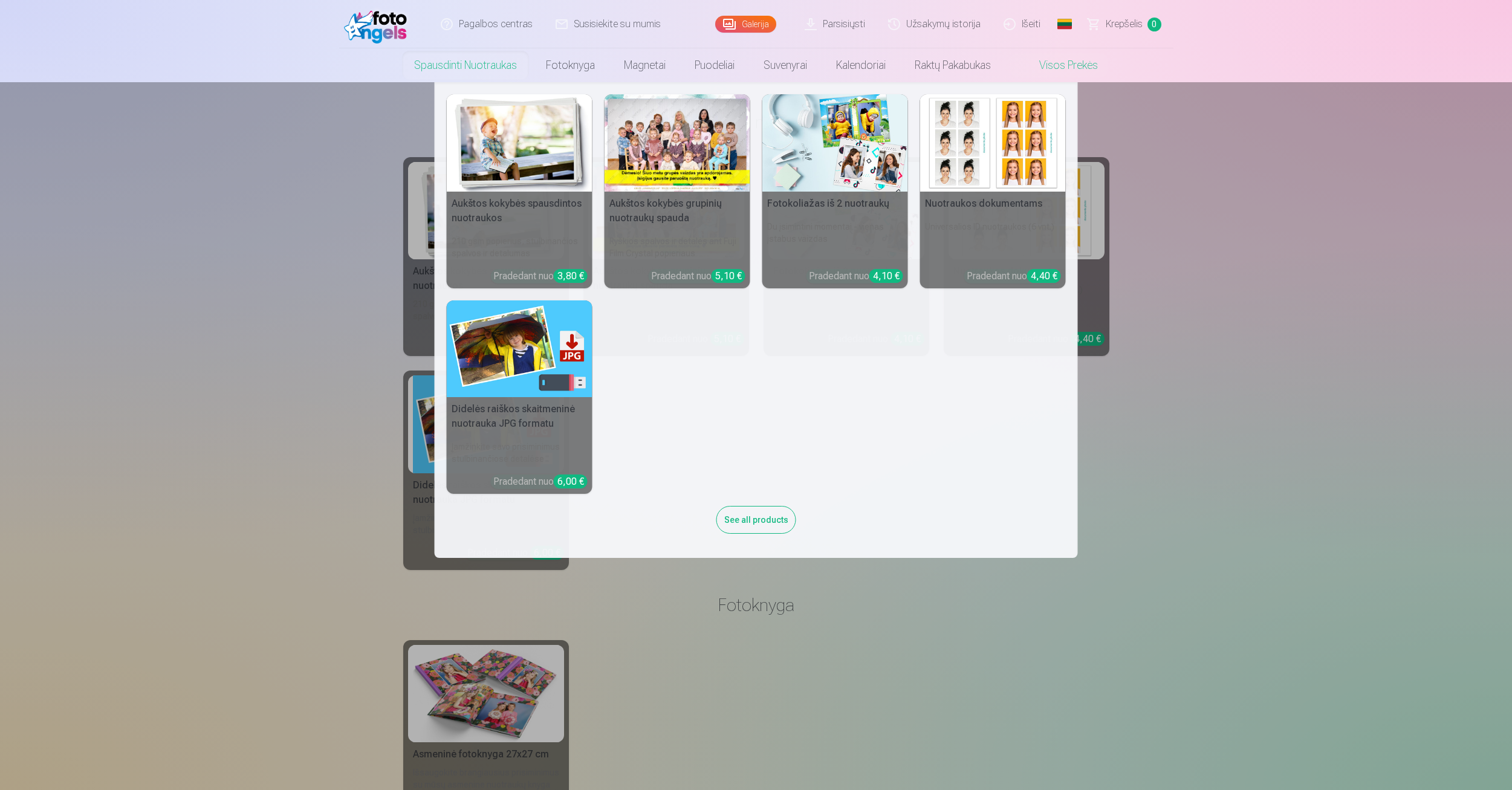
click at [467, 69] on link "Spausdinti nuotraukas" at bounding box center [466, 65] width 132 height 34
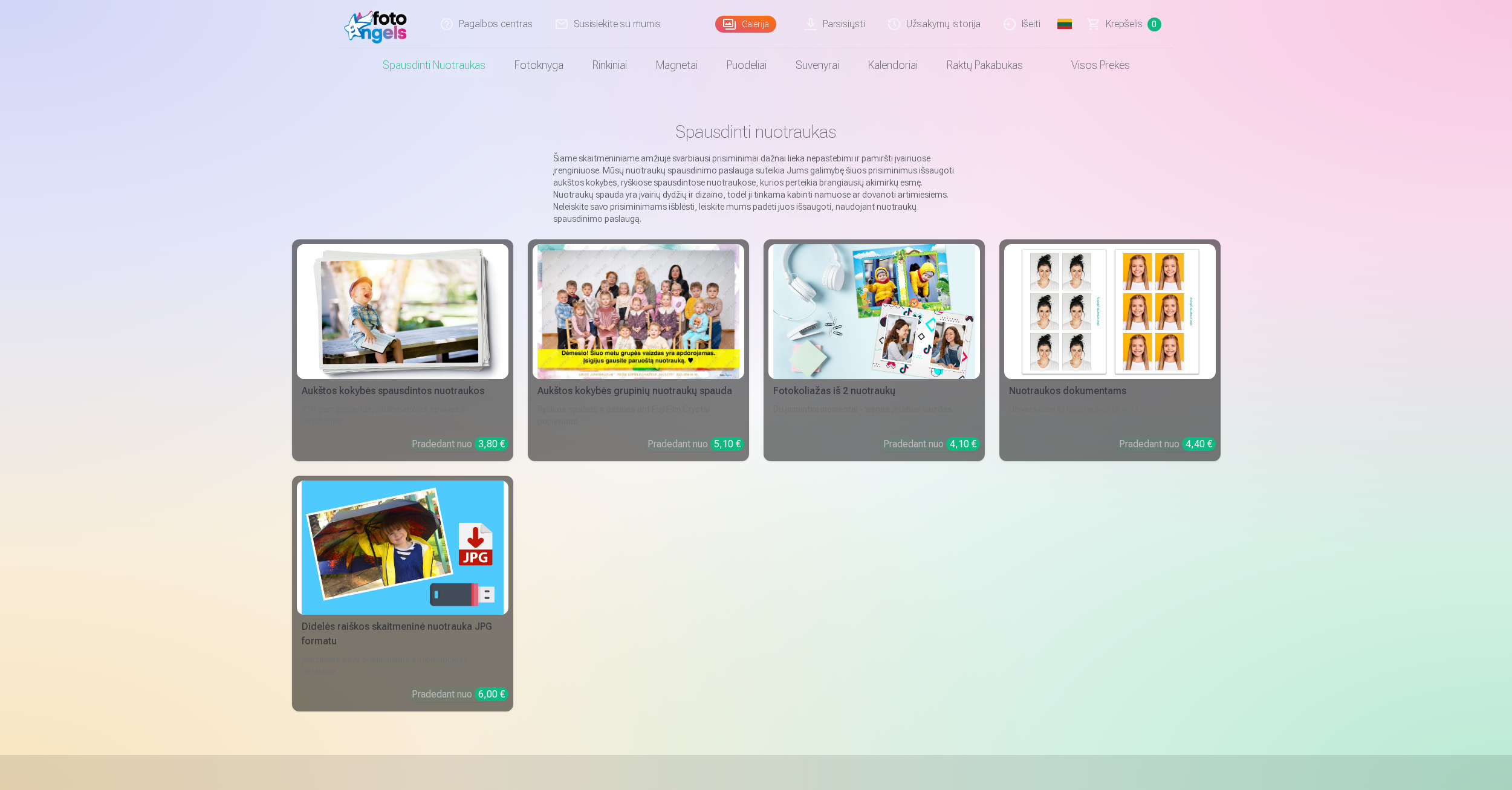
click at [839, 28] on link "Parsisiųsti" at bounding box center [836, 24] width 83 height 49
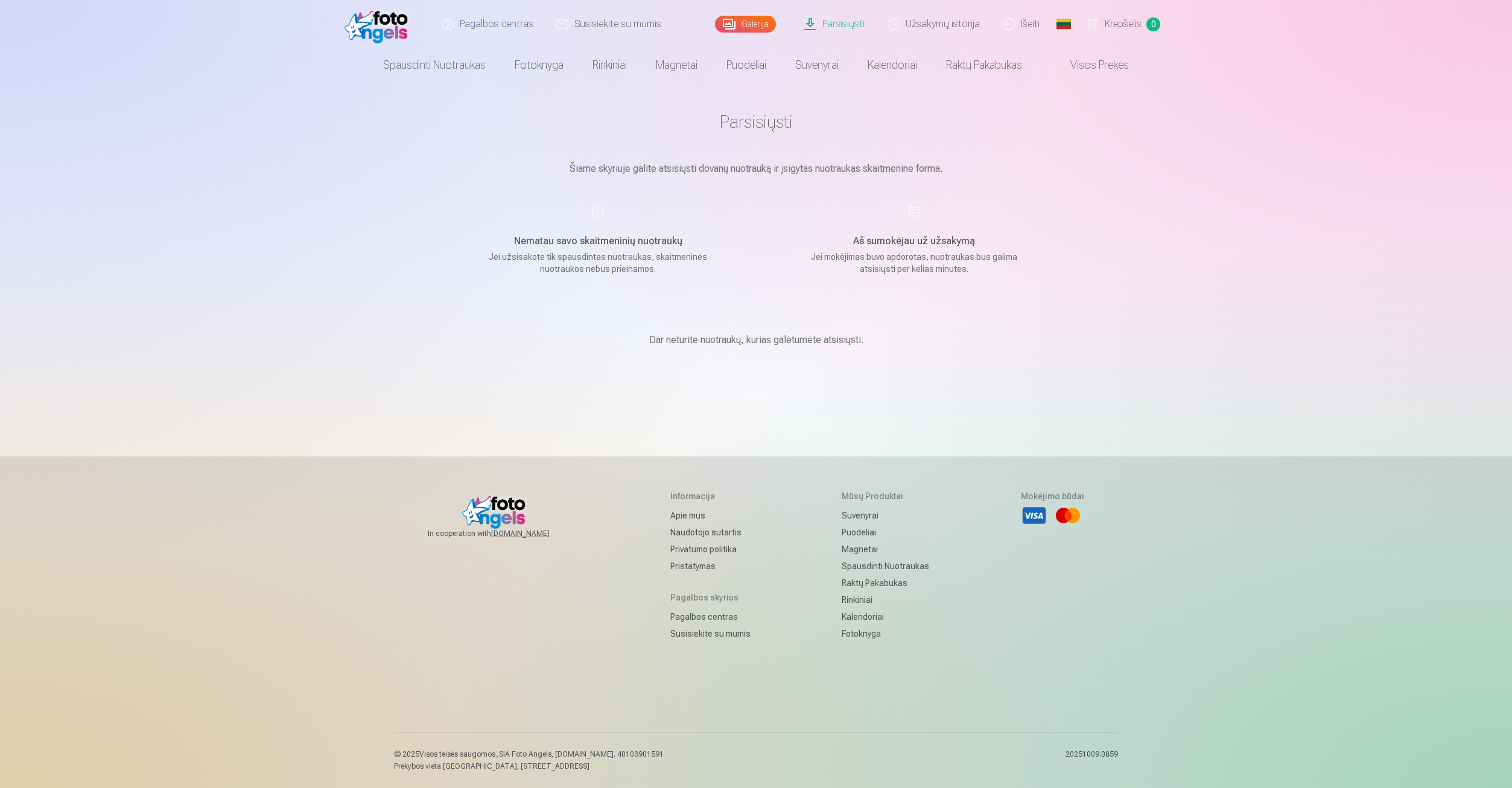
click at [837, 28] on link "Parsisiųsti" at bounding box center [835, 24] width 83 height 49
click at [1066, 67] on span at bounding box center [1058, 65] width 15 height 15
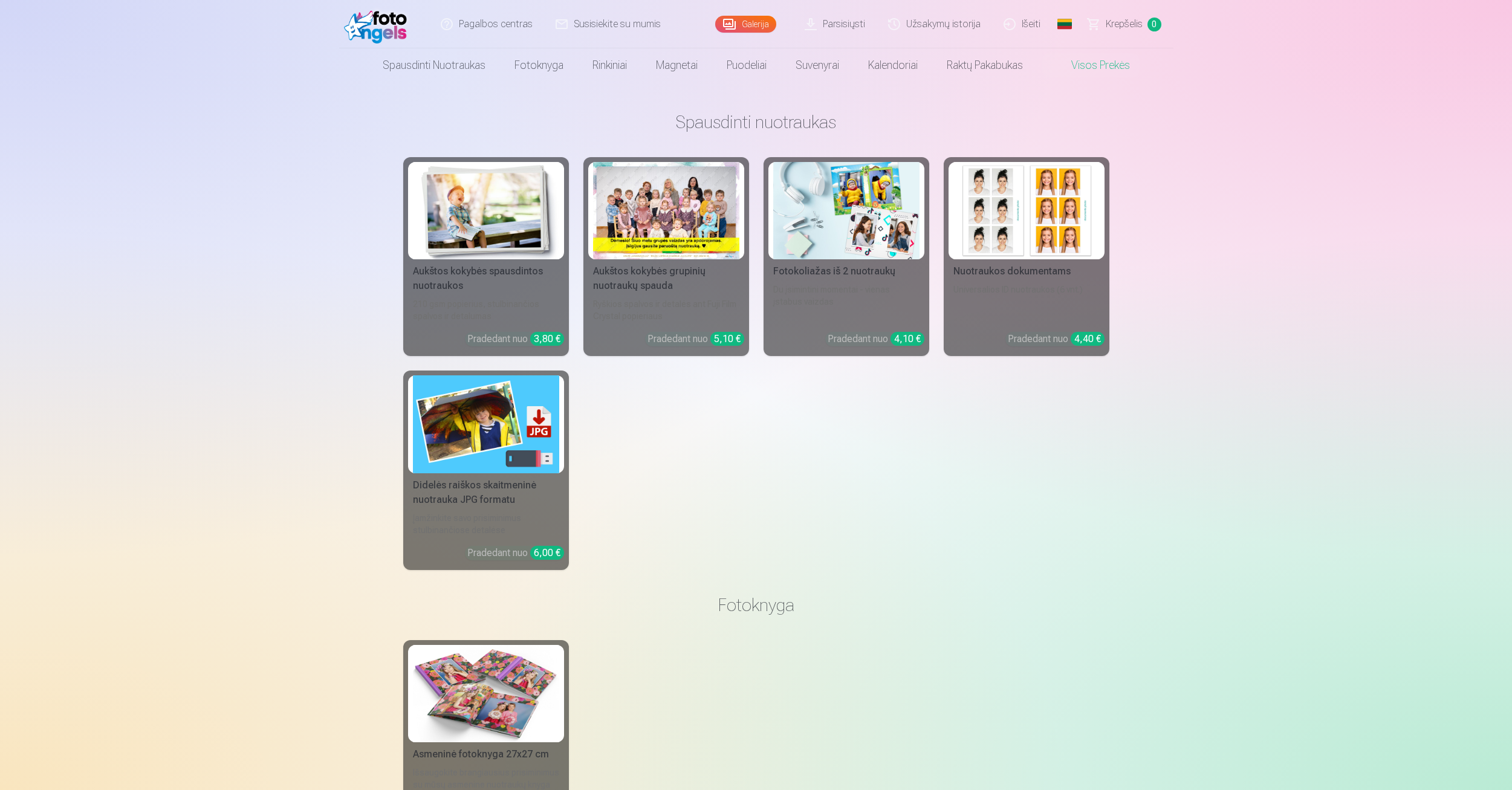
click at [534, 491] on div "Didelės raiškos skaitmeninė nuotrauka JPG formatu" at bounding box center [486, 493] width 156 height 29
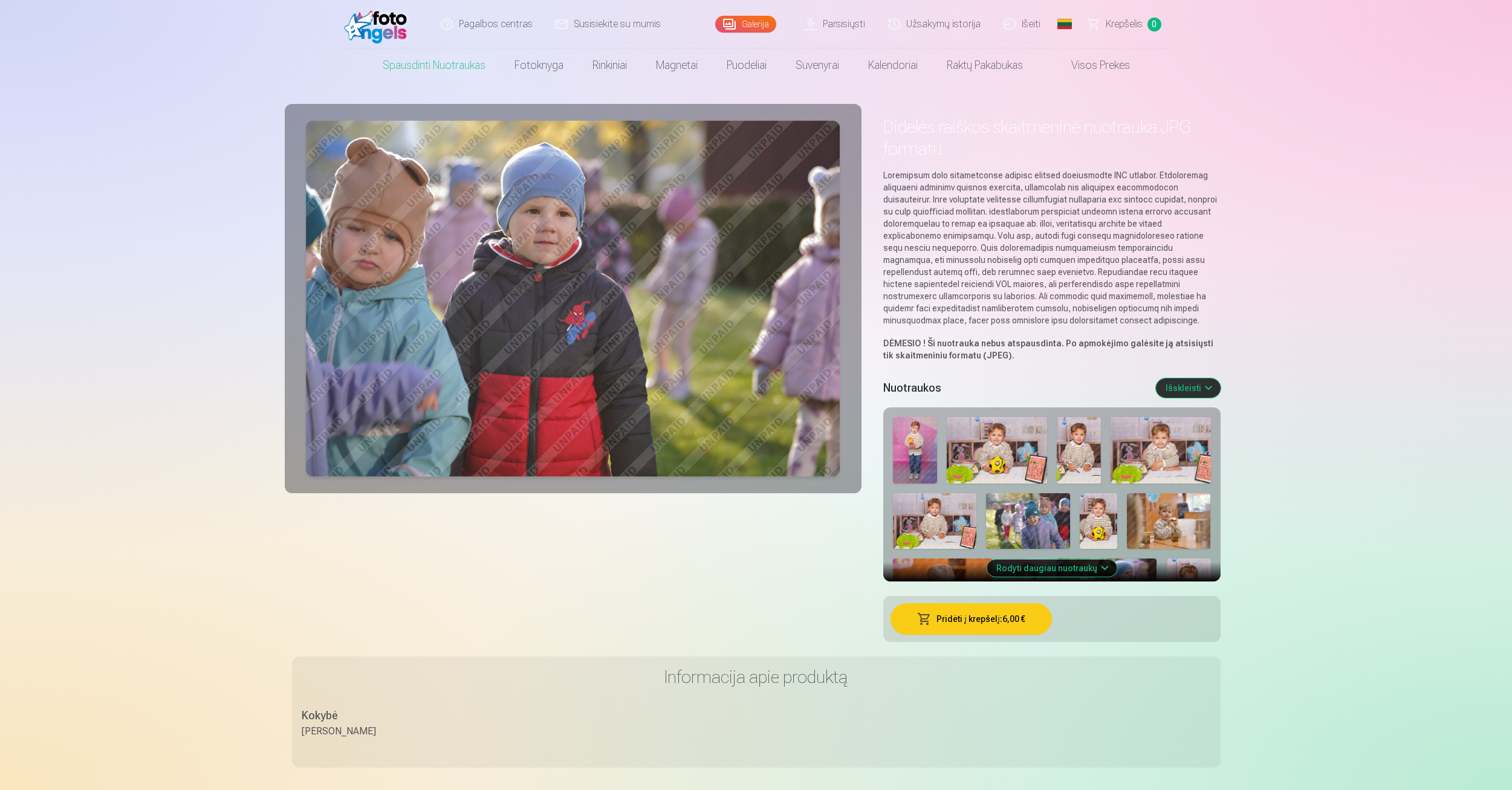
click at [928, 507] on img at bounding box center [935, 521] width 84 height 56
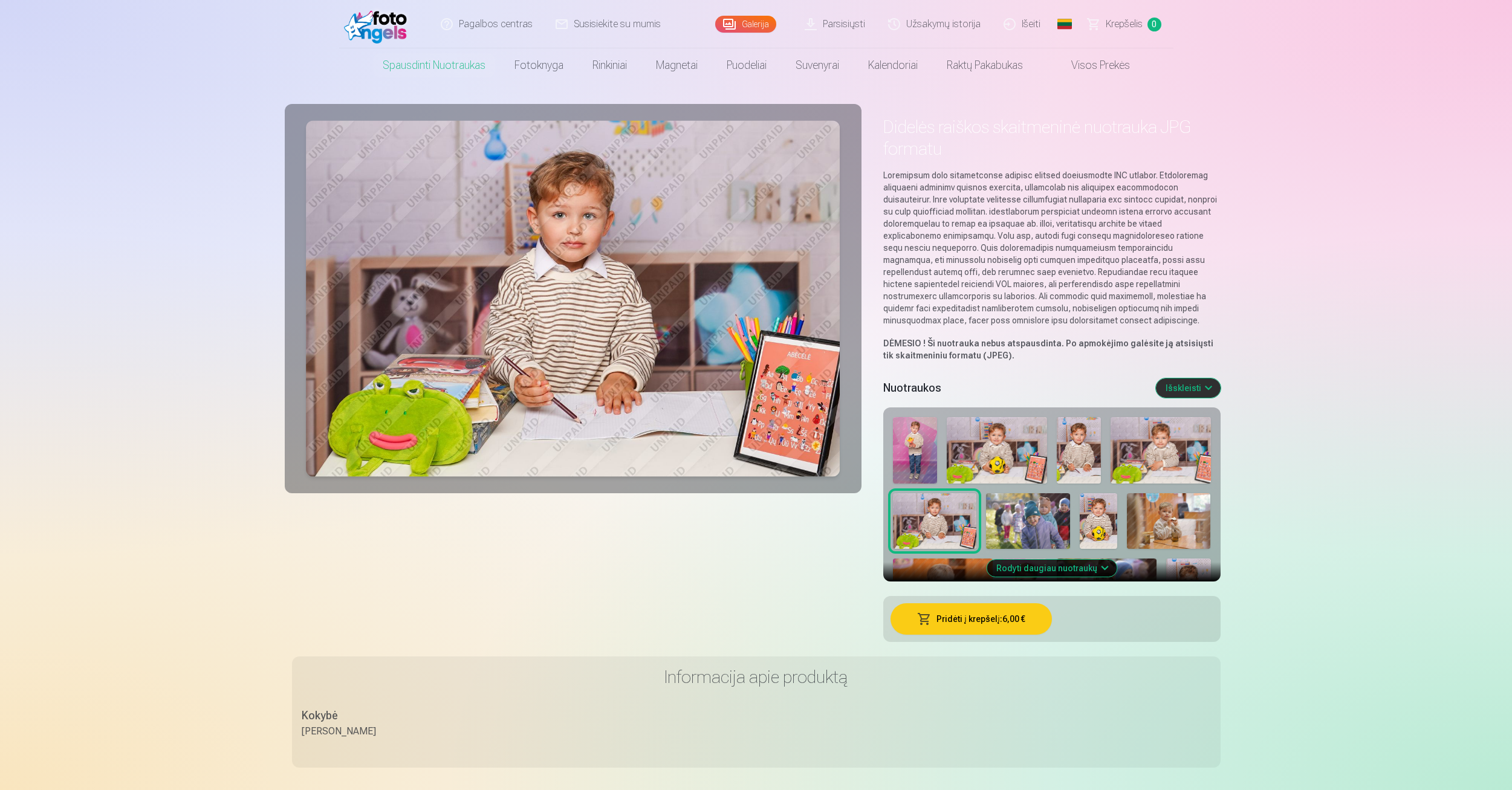
click at [1061, 492] on div at bounding box center [1052, 550] width 328 height 277
click at [1014, 456] on img at bounding box center [997, 450] width 100 height 67
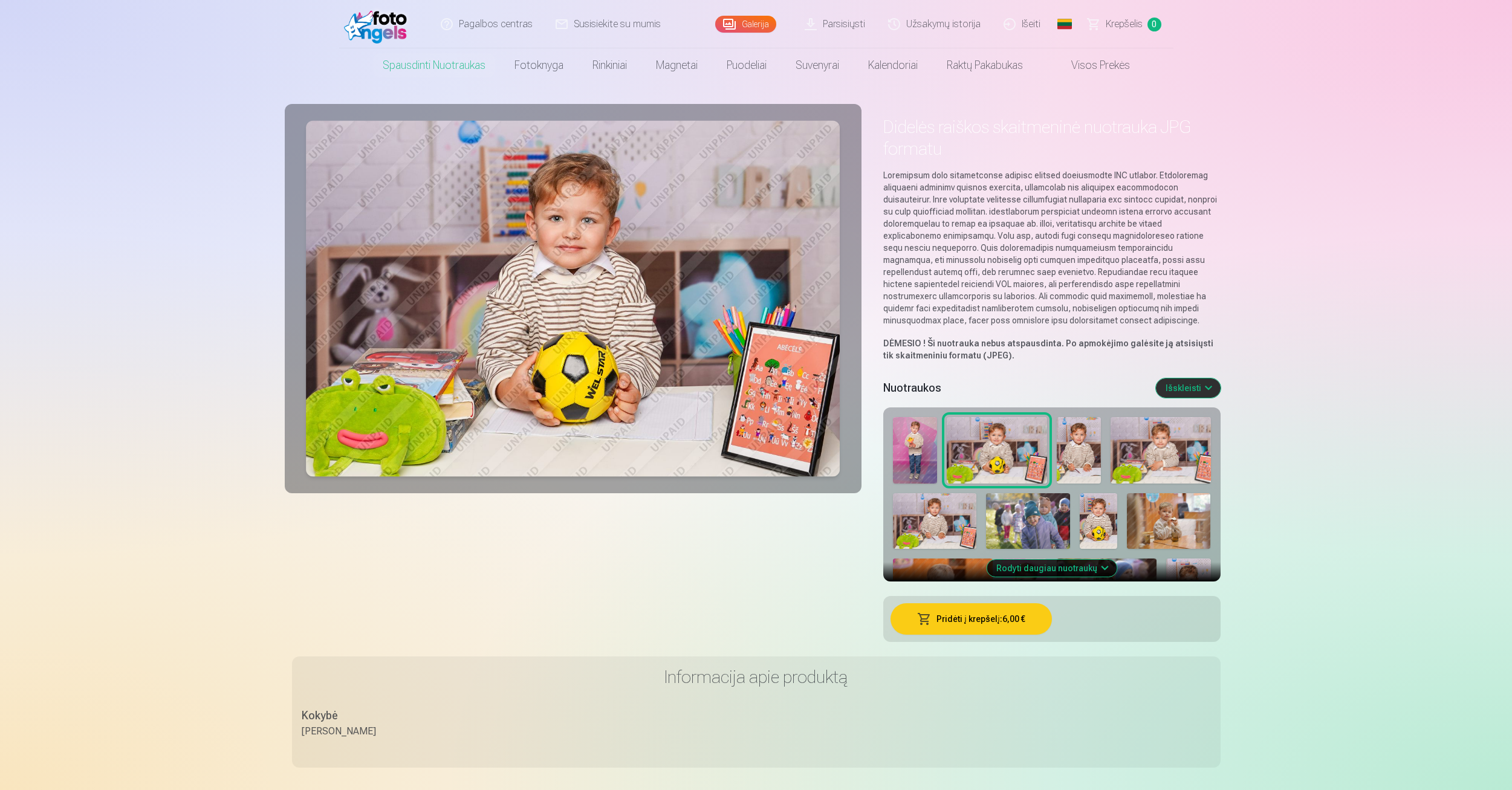
click at [1101, 461] on div at bounding box center [1052, 550] width 328 height 277
click at [1134, 455] on img at bounding box center [1160, 450] width 100 height 67
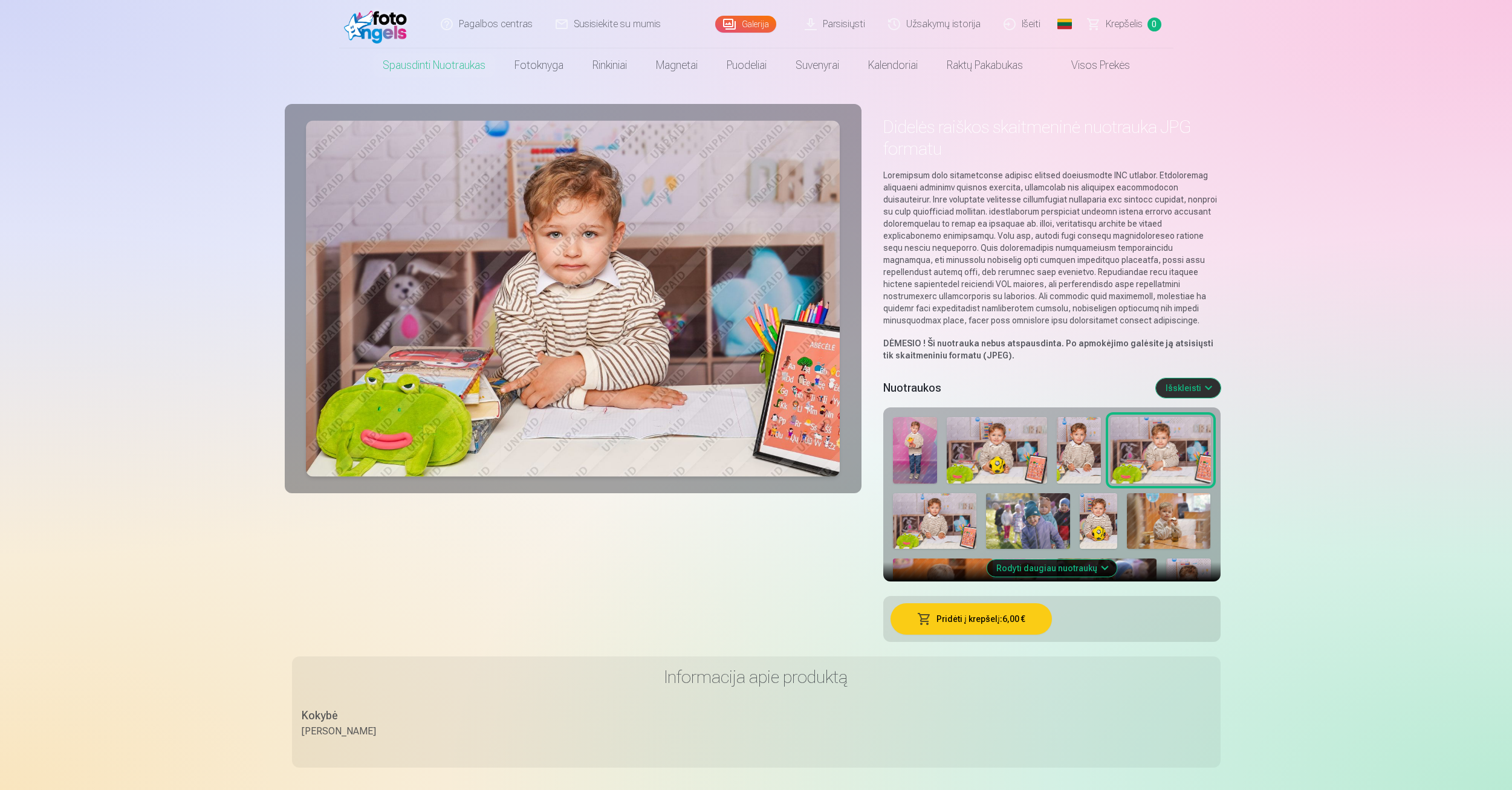
click at [1151, 520] on img at bounding box center [1169, 521] width 84 height 56
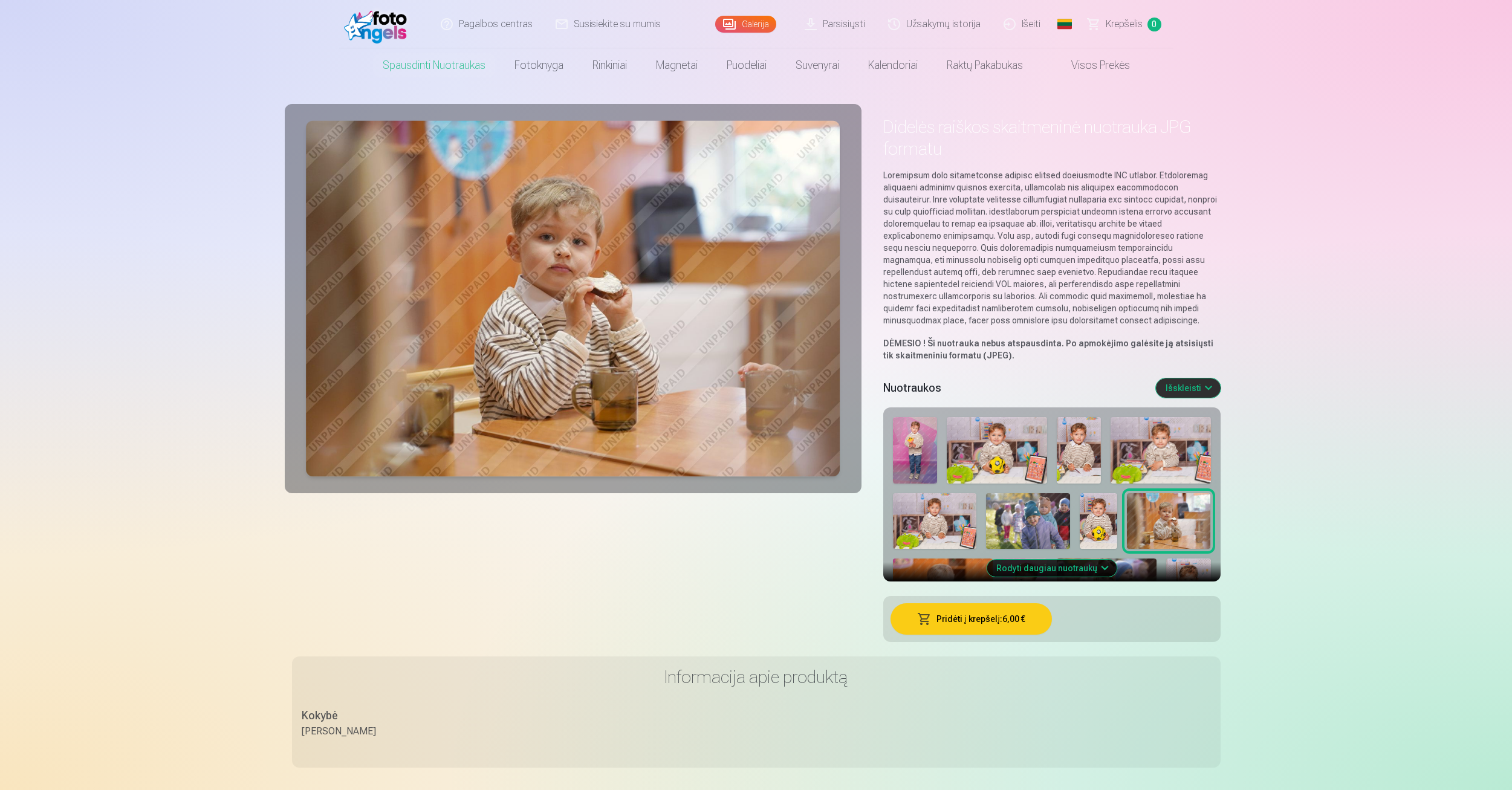
click at [1103, 24] on link "Krepšelis 0" at bounding box center [1125, 24] width 97 height 49
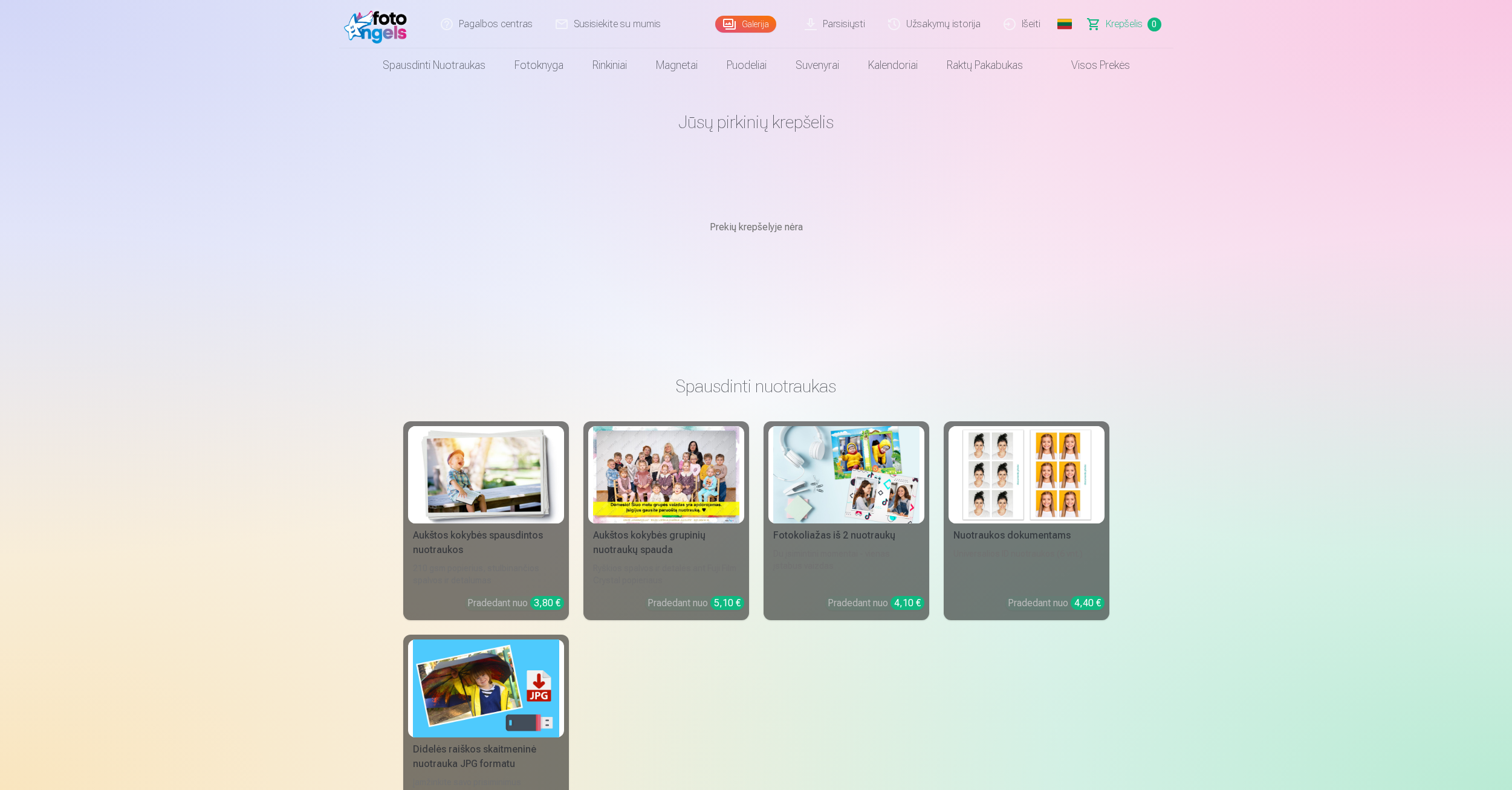
click at [864, 30] on link "Parsisiųsti" at bounding box center [836, 24] width 83 height 49
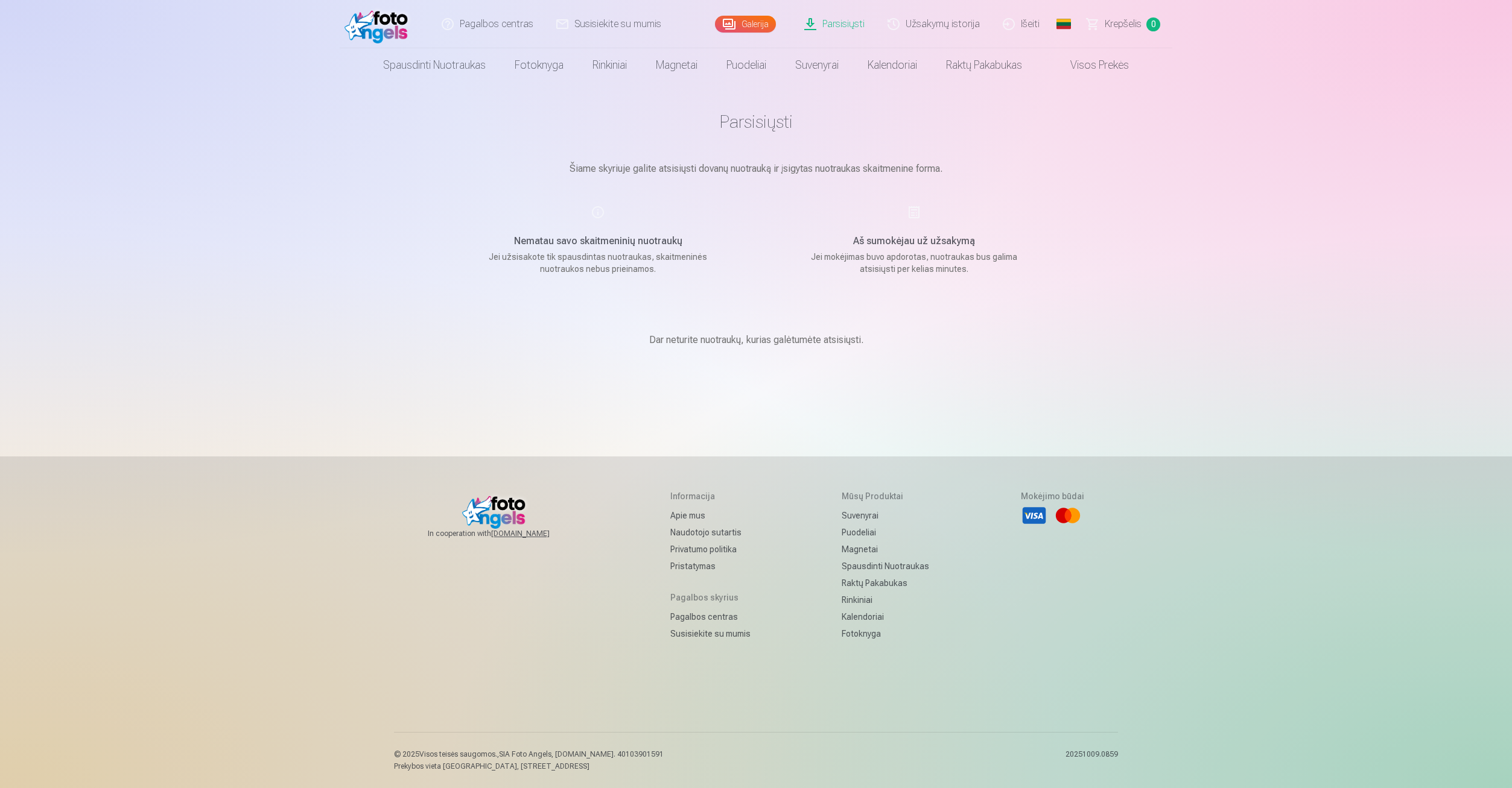
click at [748, 30] on link "Galerija" at bounding box center [745, 24] width 61 height 17
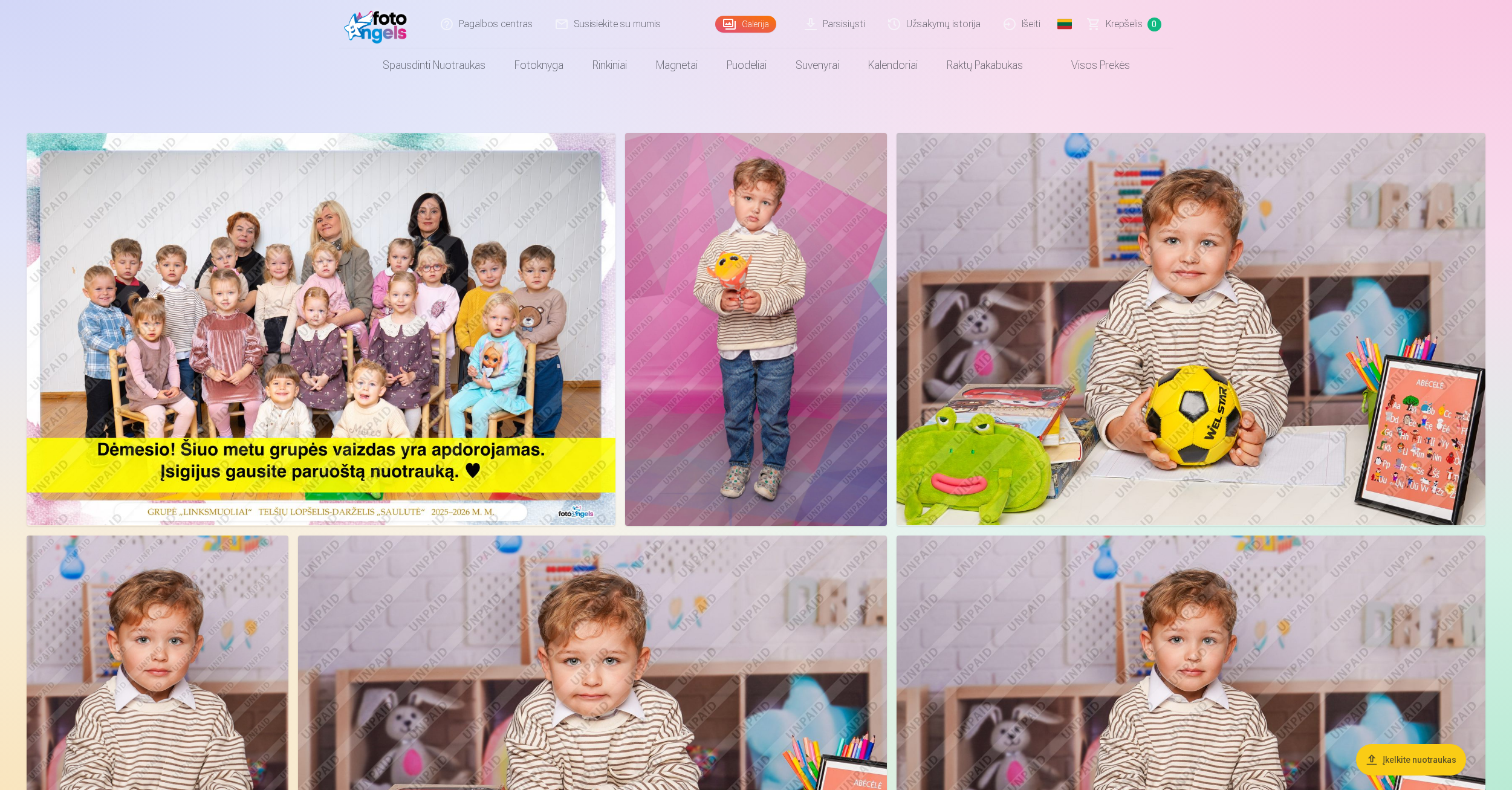
click at [477, 256] on img at bounding box center [321, 329] width 589 height 393
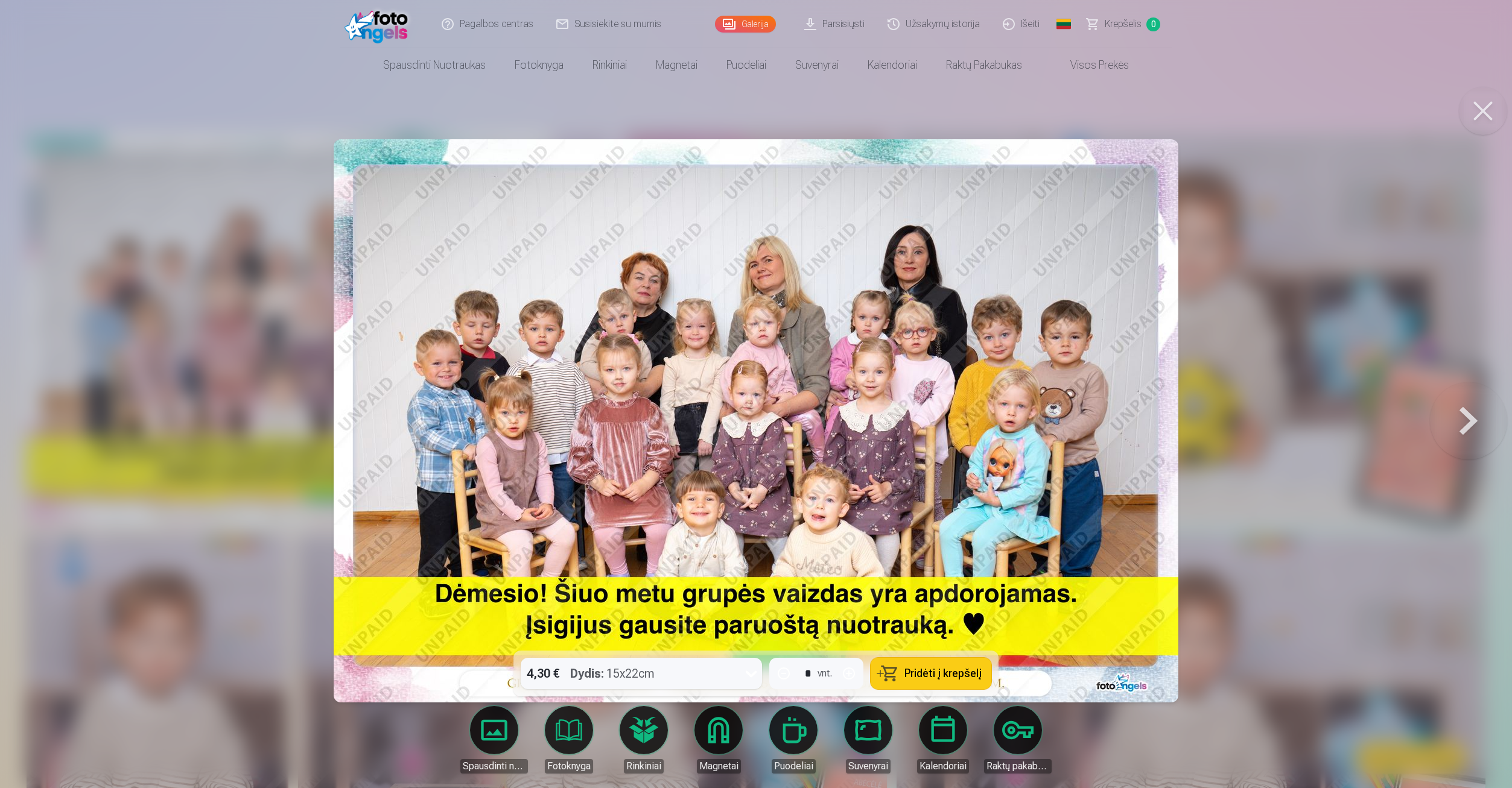
click at [1457, 420] on button at bounding box center [1468, 420] width 77 height 436
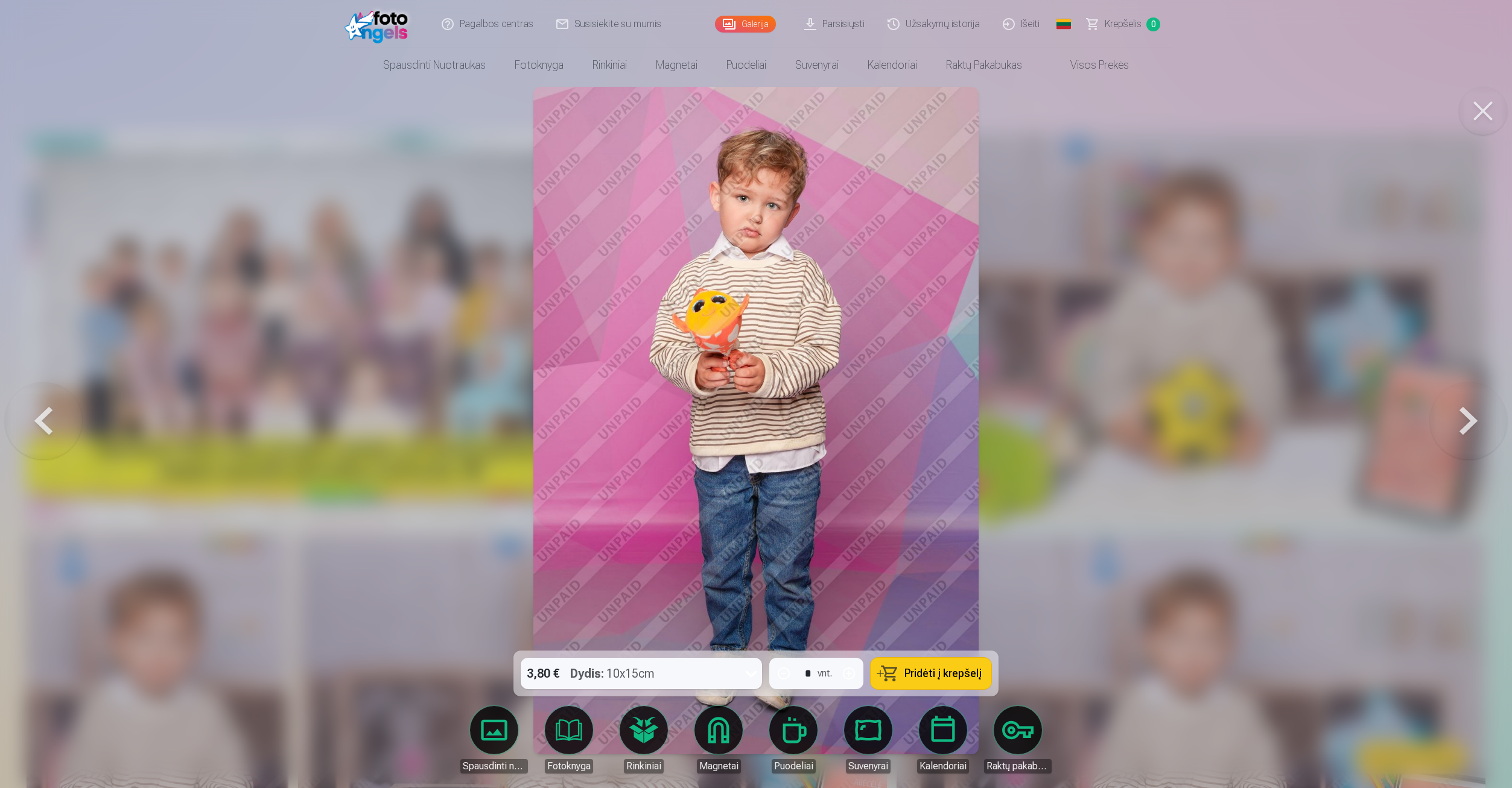
click at [1452, 420] on button at bounding box center [1468, 420] width 77 height 436
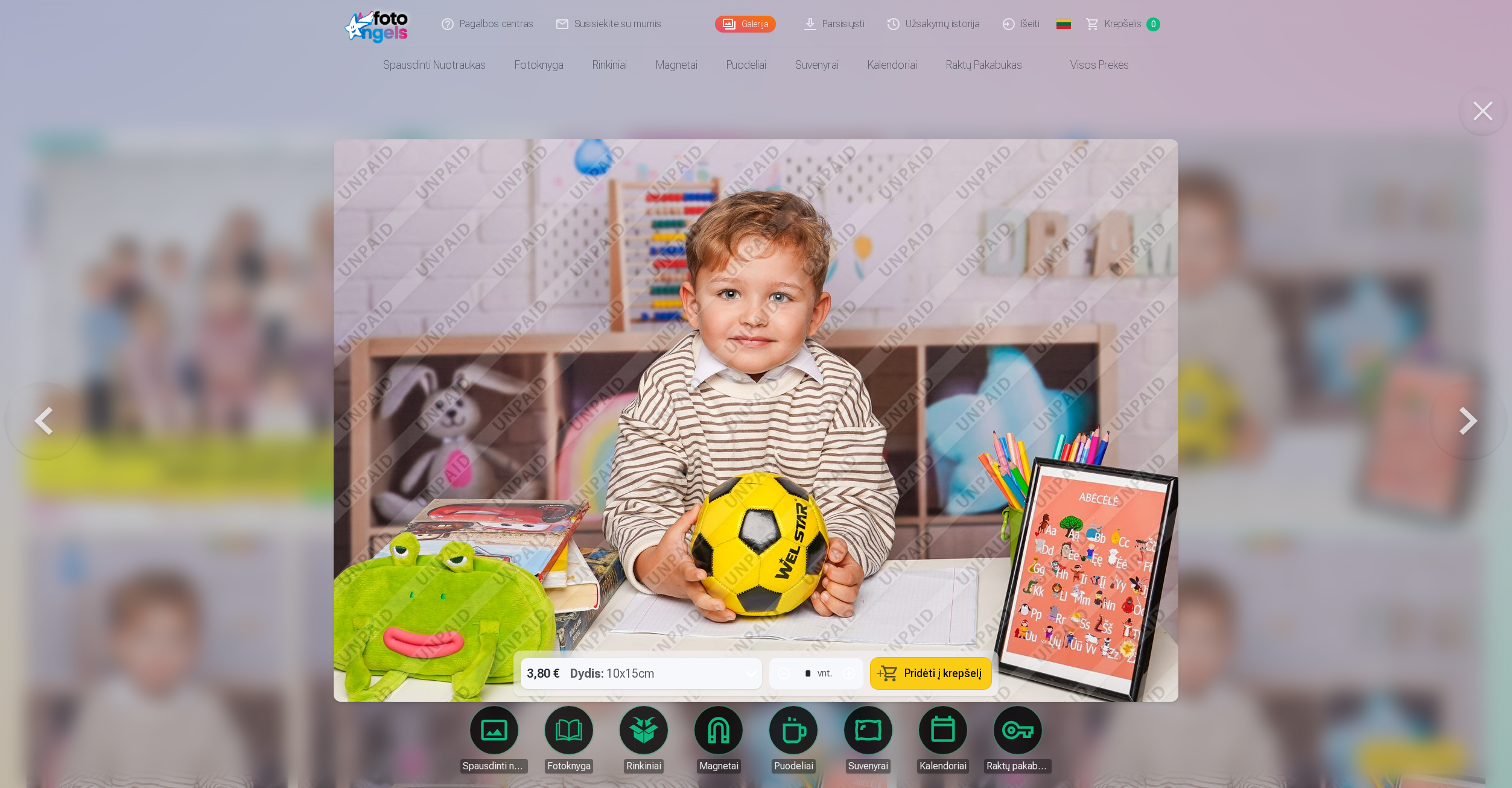
click at [1452, 420] on button at bounding box center [1468, 420] width 77 height 436
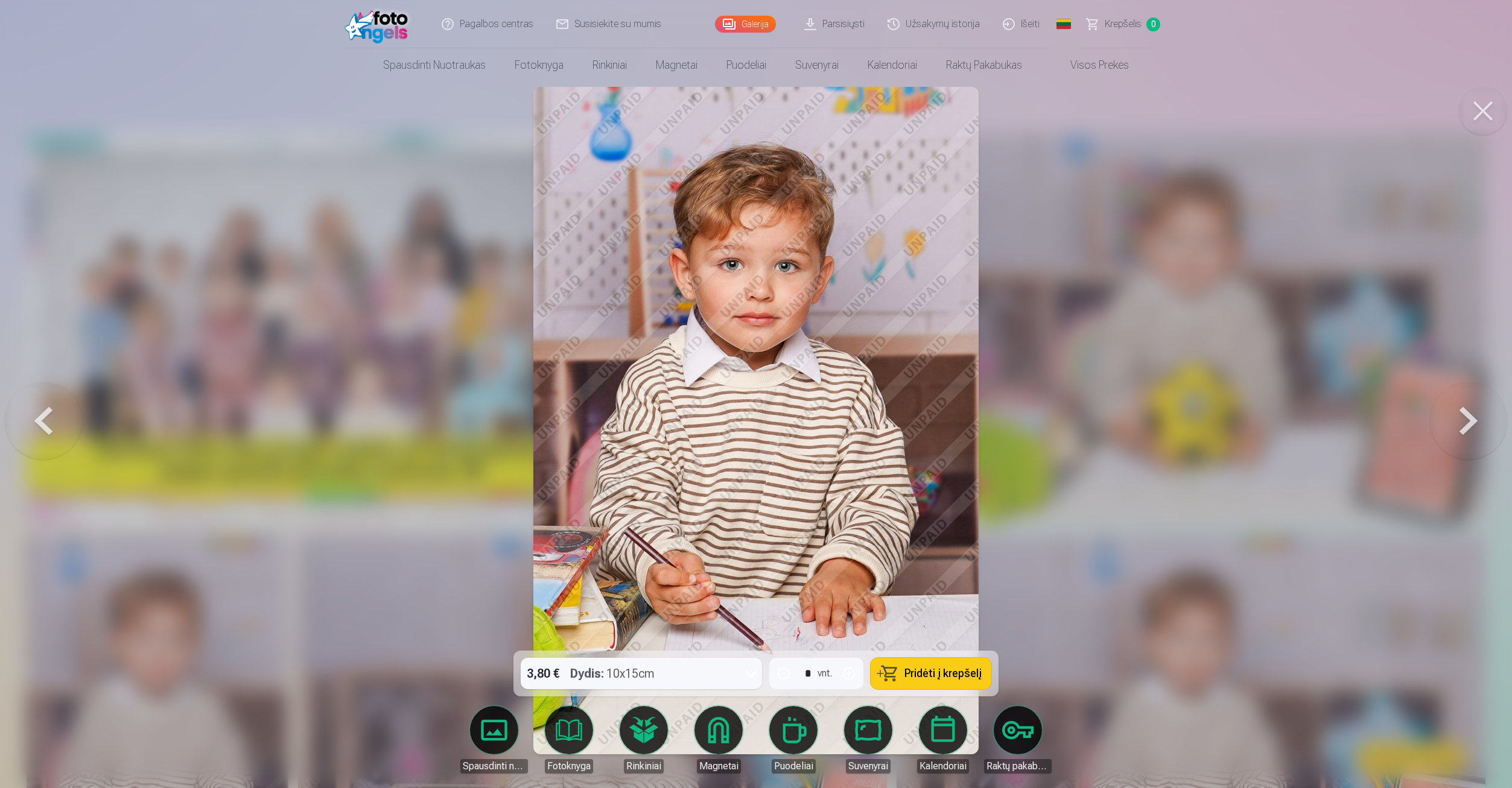
click at [1452, 420] on button at bounding box center [1468, 420] width 77 height 436
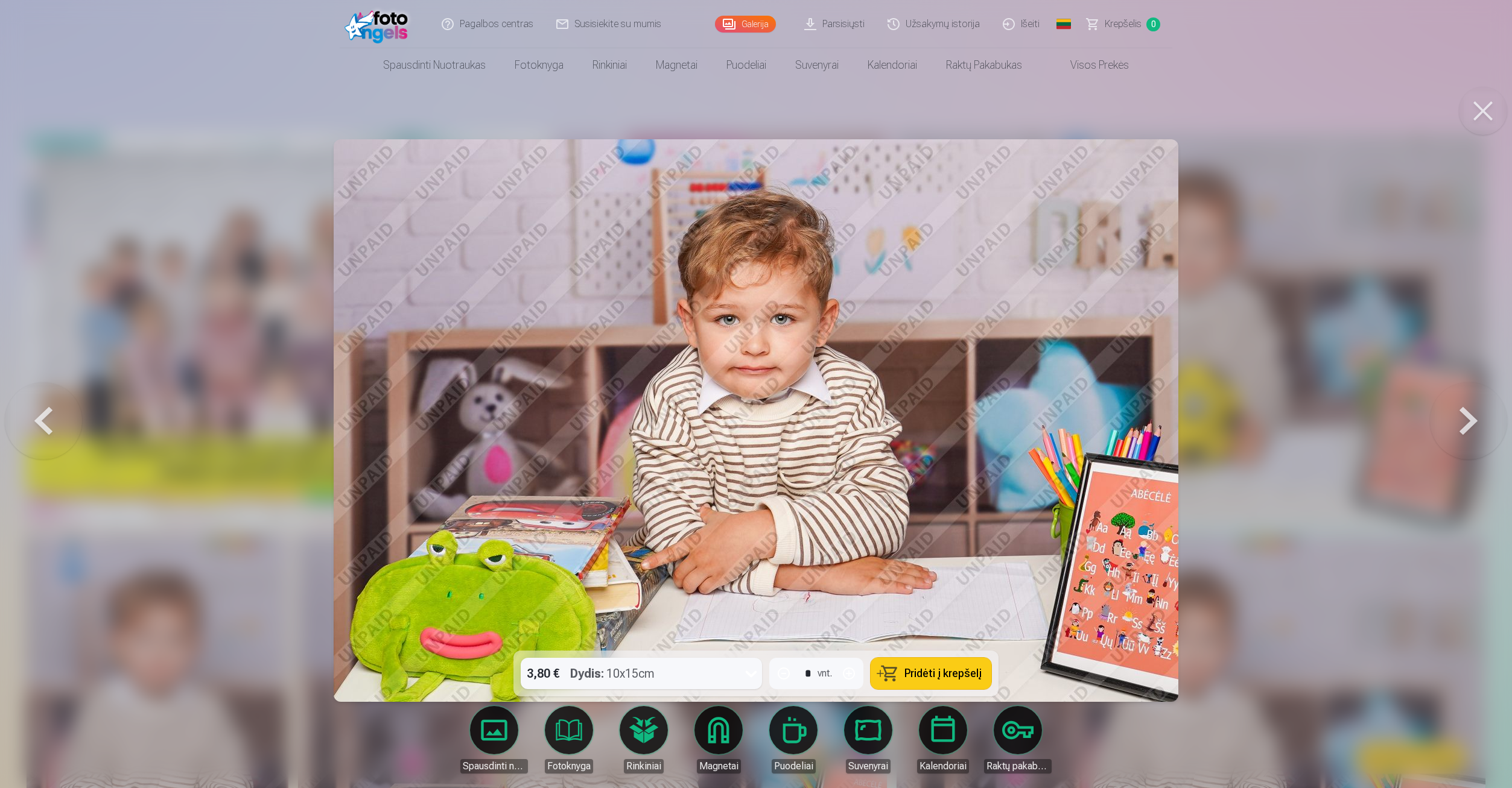
click at [1452, 420] on button at bounding box center [1468, 420] width 77 height 436
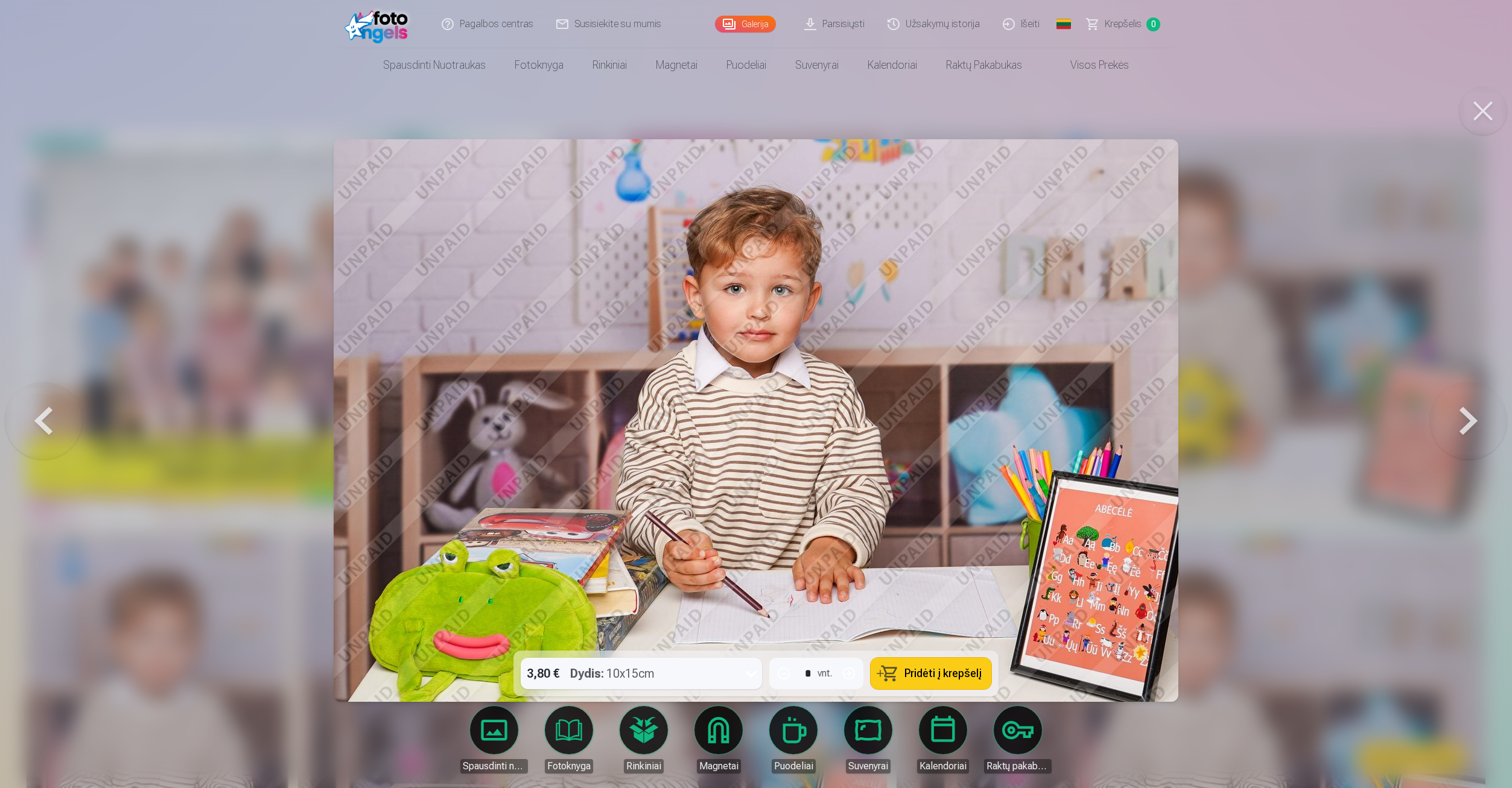
click at [1452, 420] on button at bounding box center [1468, 420] width 77 height 436
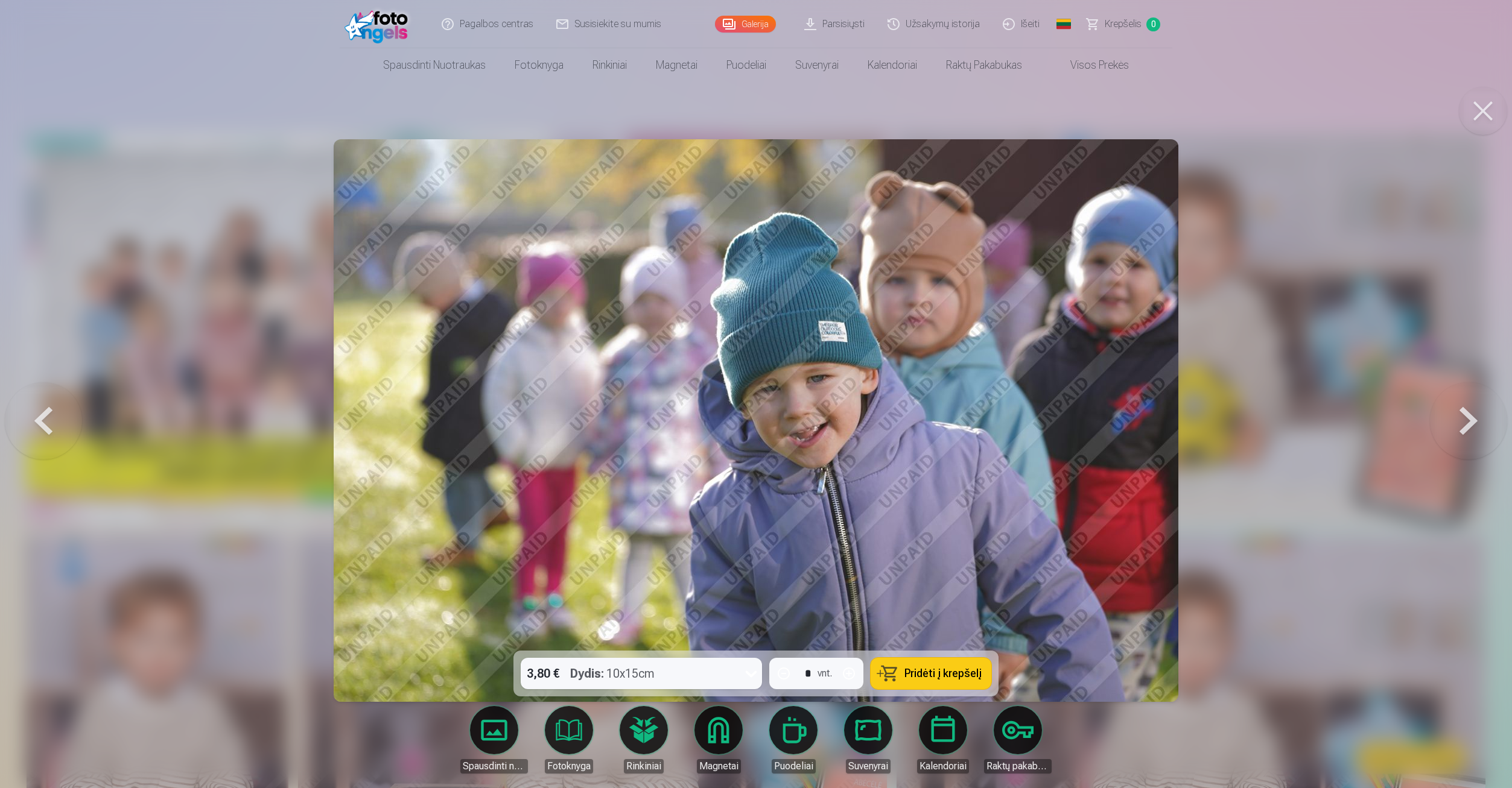
click at [1468, 412] on button at bounding box center [1468, 420] width 77 height 436
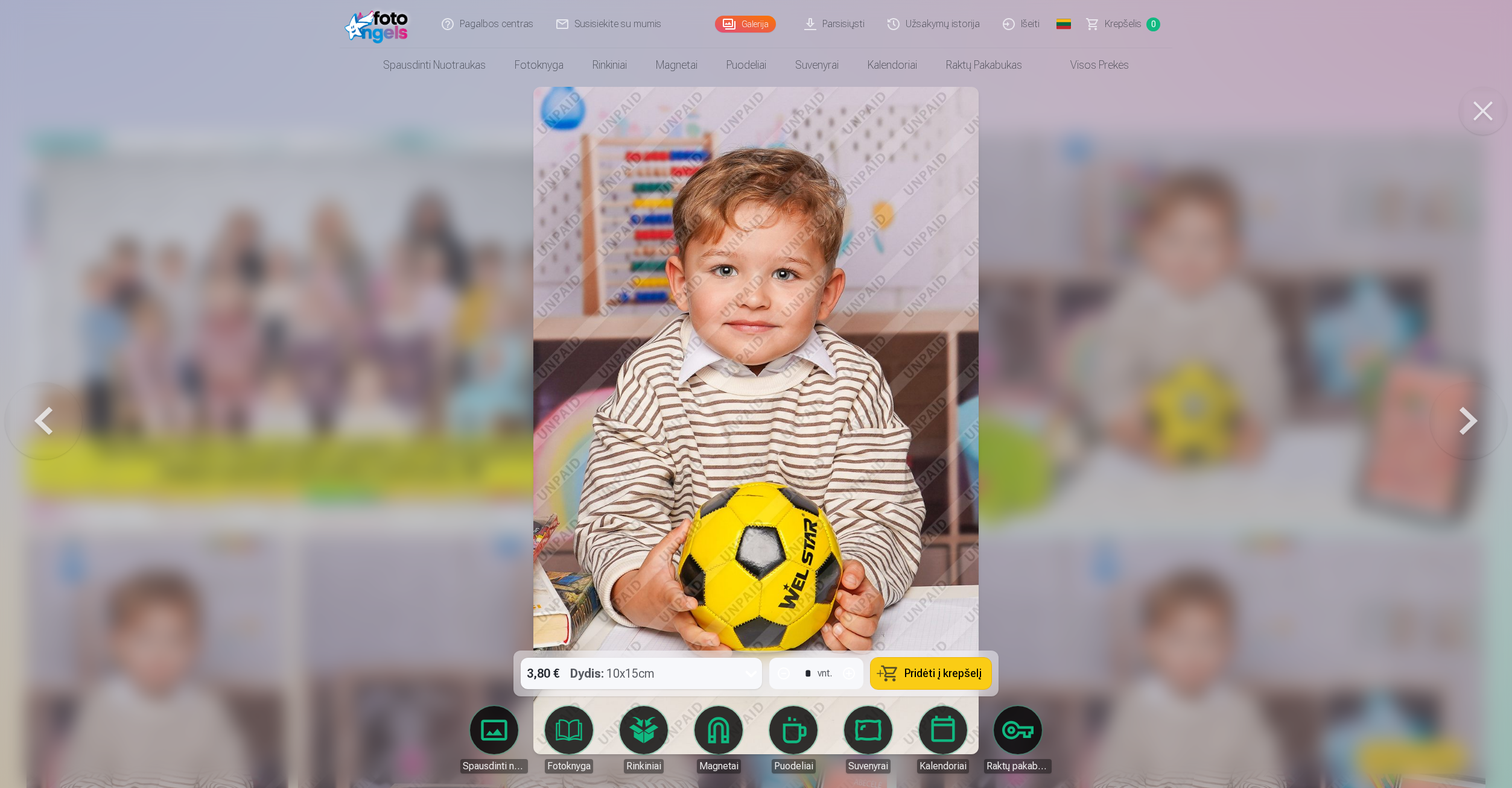
click at [1468, 412] on button at bounding box center [1468, 420] width 77 height 436
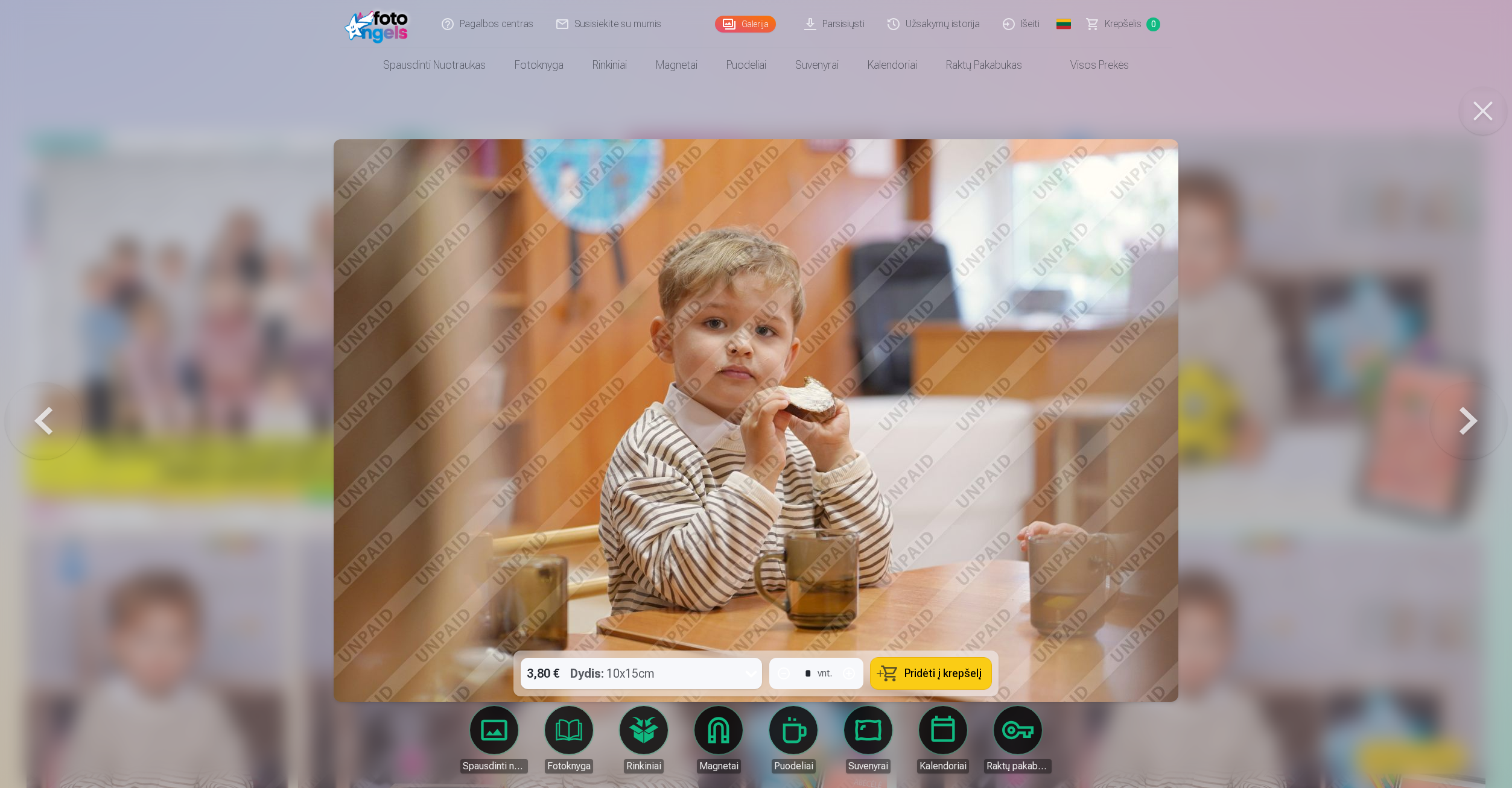
click at [1468, 412] on button at bounding box center [1468, 420] width 77 height 436
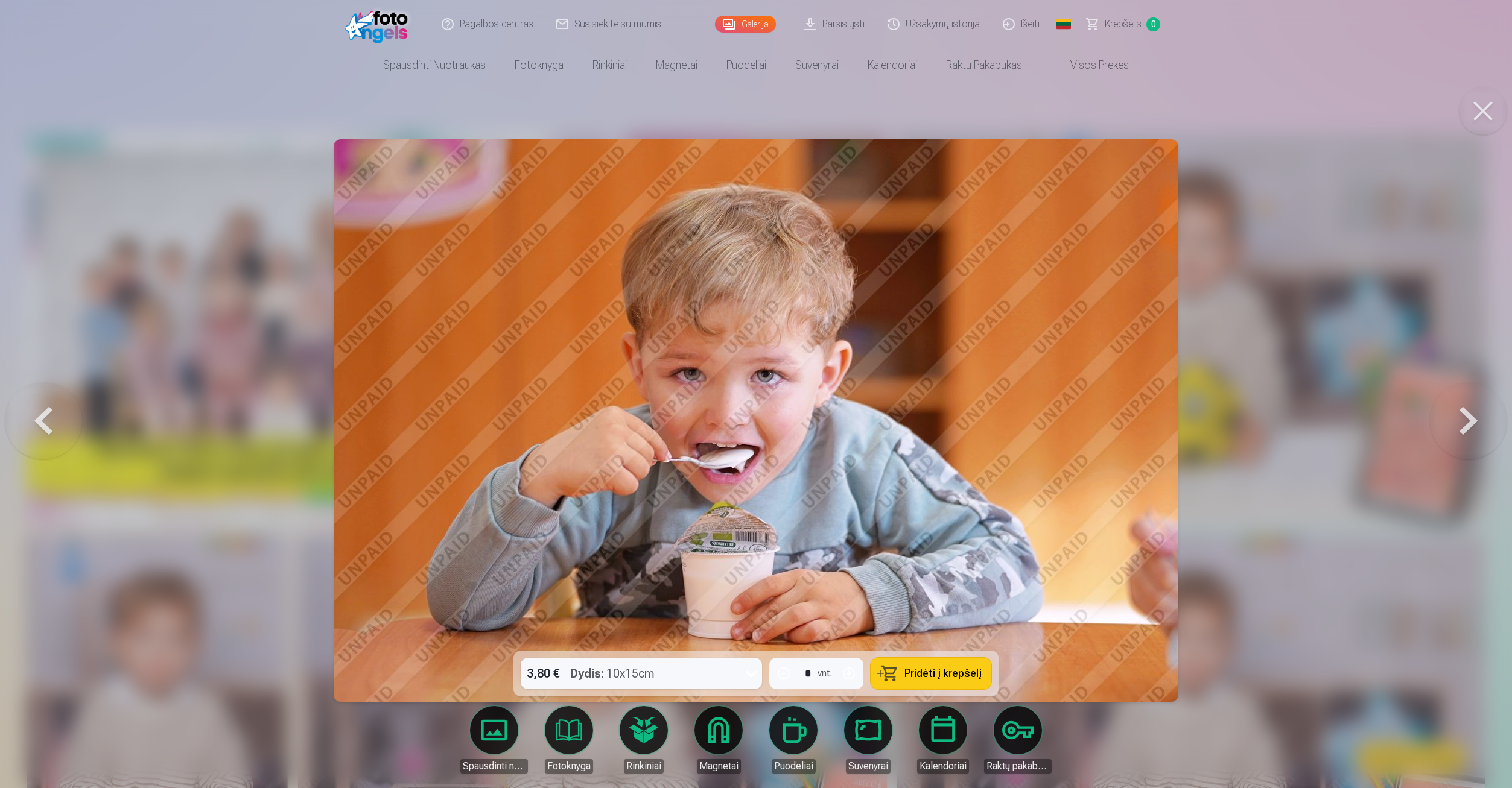
click at [1468, 118] on button at bounding box center [1483, 111] width 49 height 49
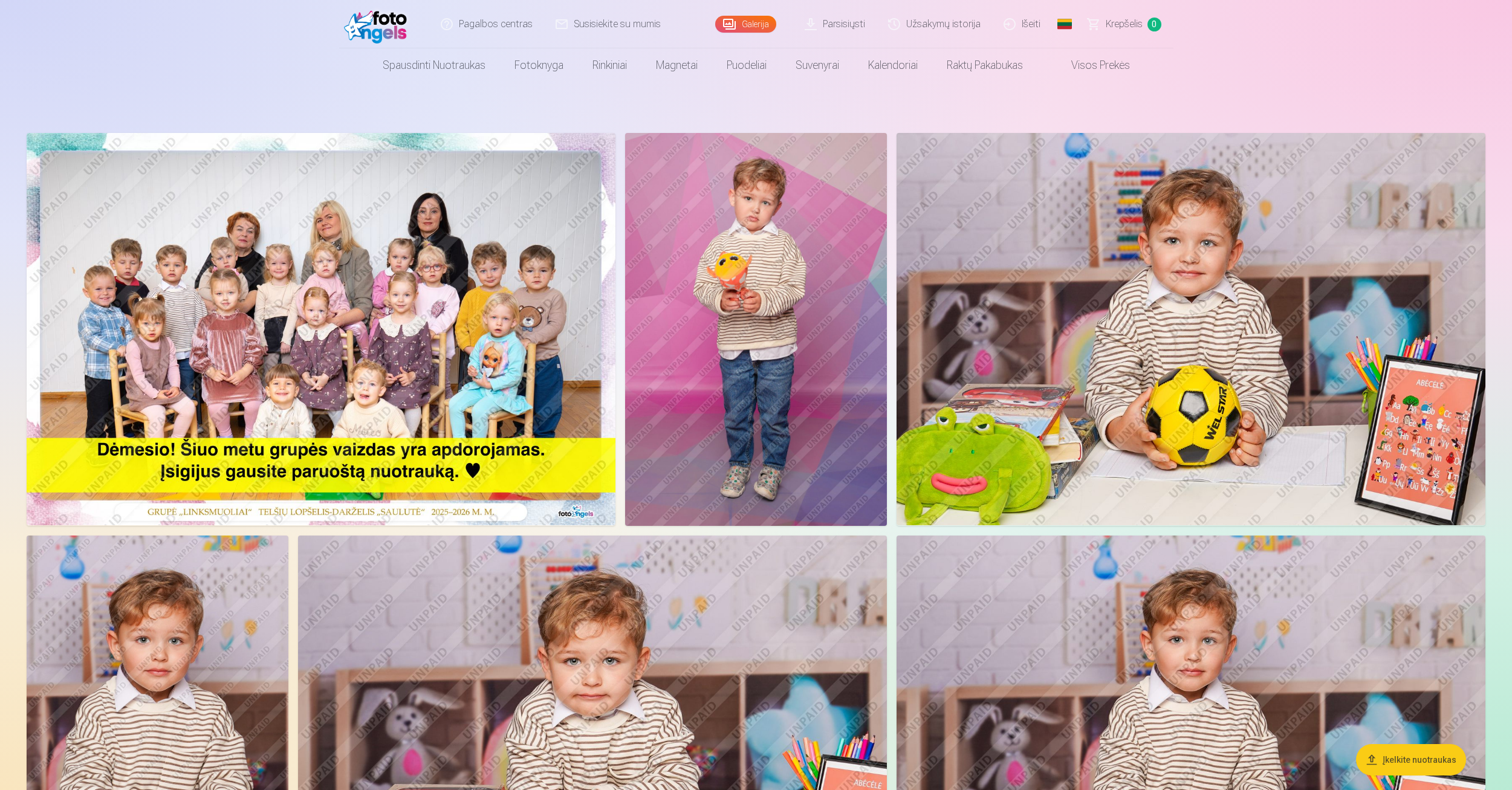
click at [1108, 31] on span "Krepšelis" at bounding box center [1124, 24] width 37 height 15
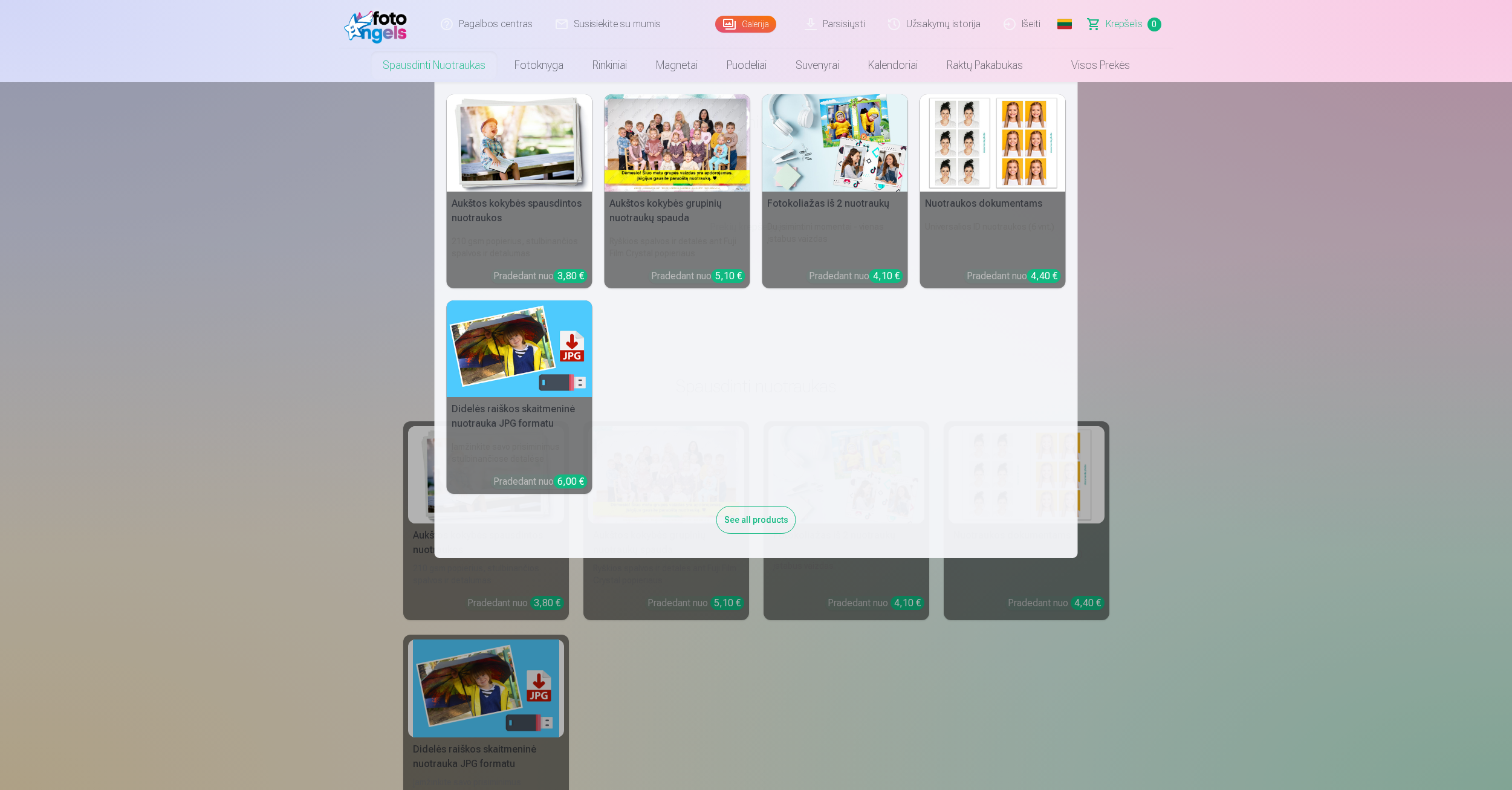
click at [424, 69] on link "Spausdinti nuotraukas" at bounding box center [434, 65] width 132 height 34
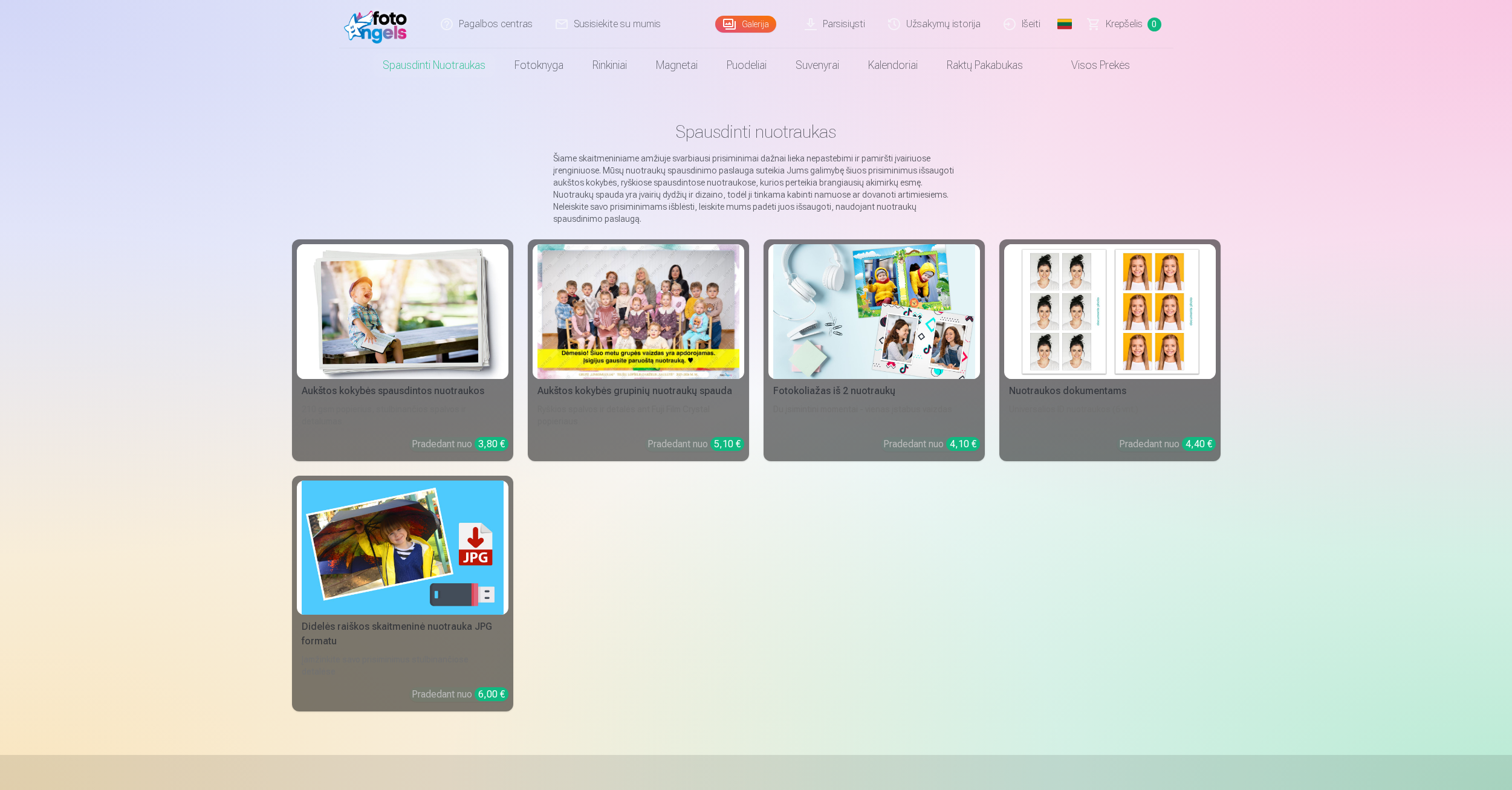
click at [1099, 22] on link "Krepšelis 0" at bounding box center [1125, 24] width 97 height 49
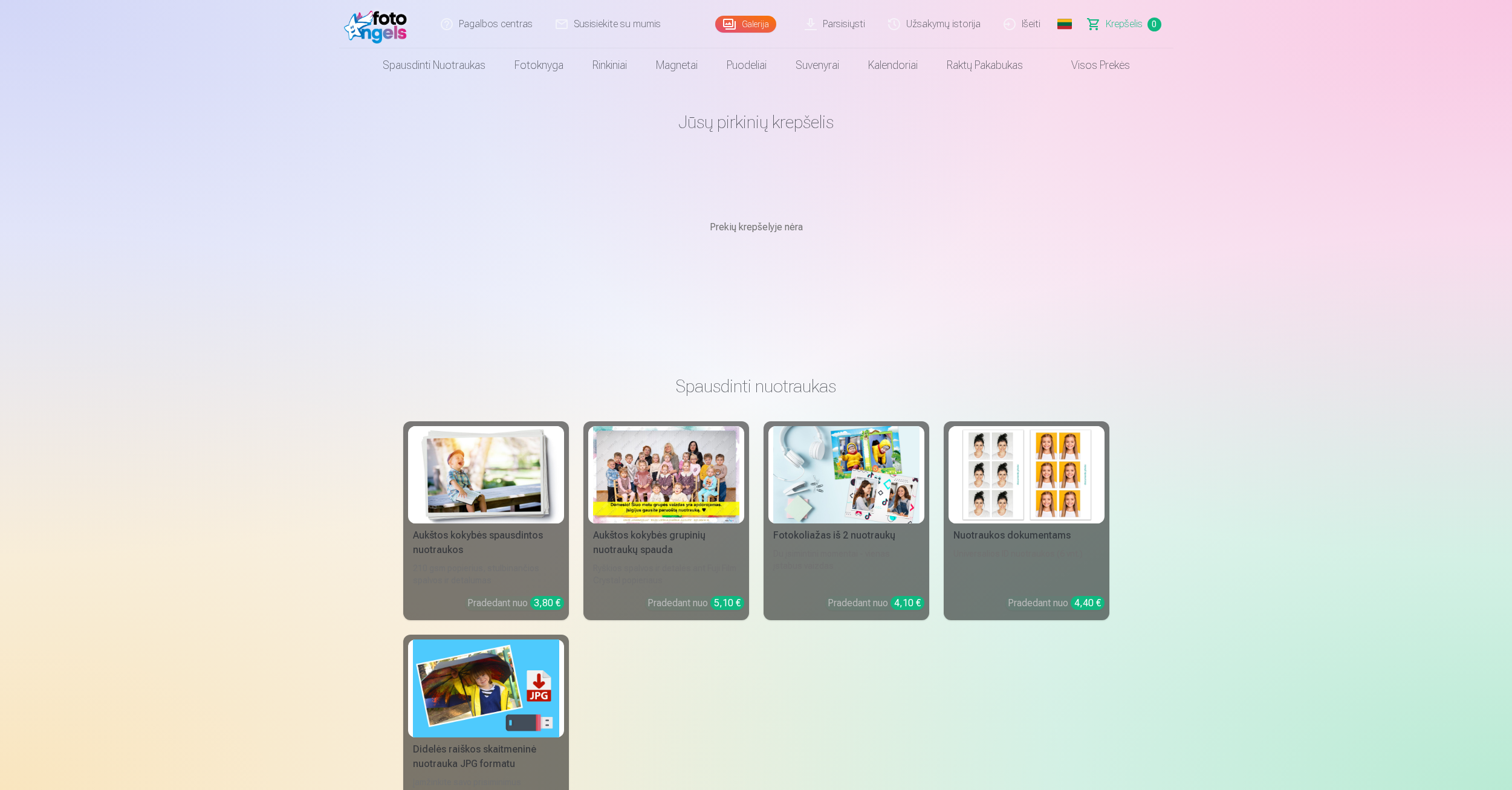
click at [943, 24] on link "Užsakymų istorija" at bounding box center [935, 24] width 115 height 49
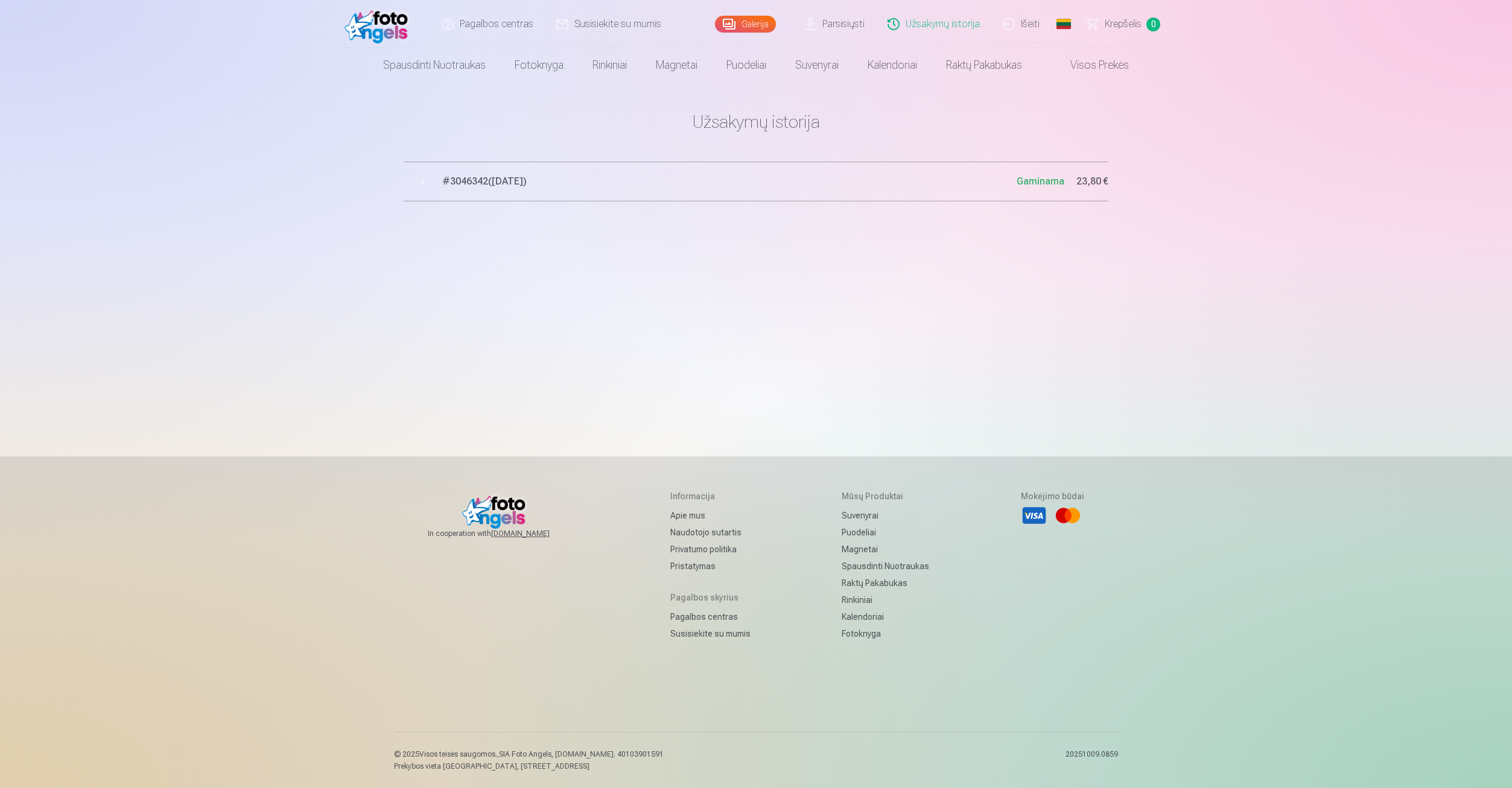
click at [419, 184] on button "# 3046342 ( 13.10.2025 ) Gaminama 23,80 €" at bounding box center [756, 181] width 704 height 40
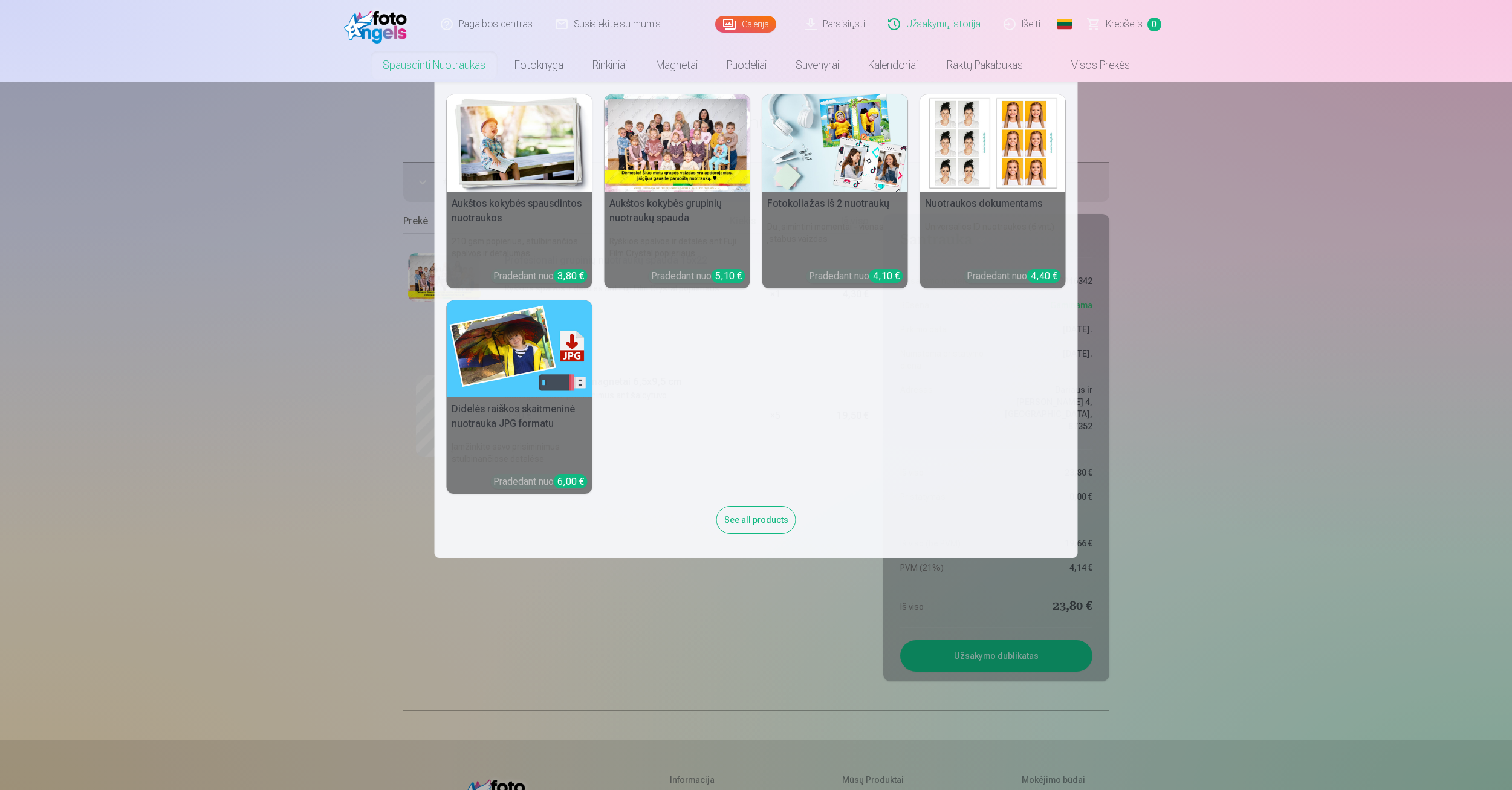
click at [274, 238] on nav "Aukštos kokybės spausdintos nuotraukos 210 gsm popierius, stulbinančios spalvos…" at bounding box center [756, 320] width 1512 height 476
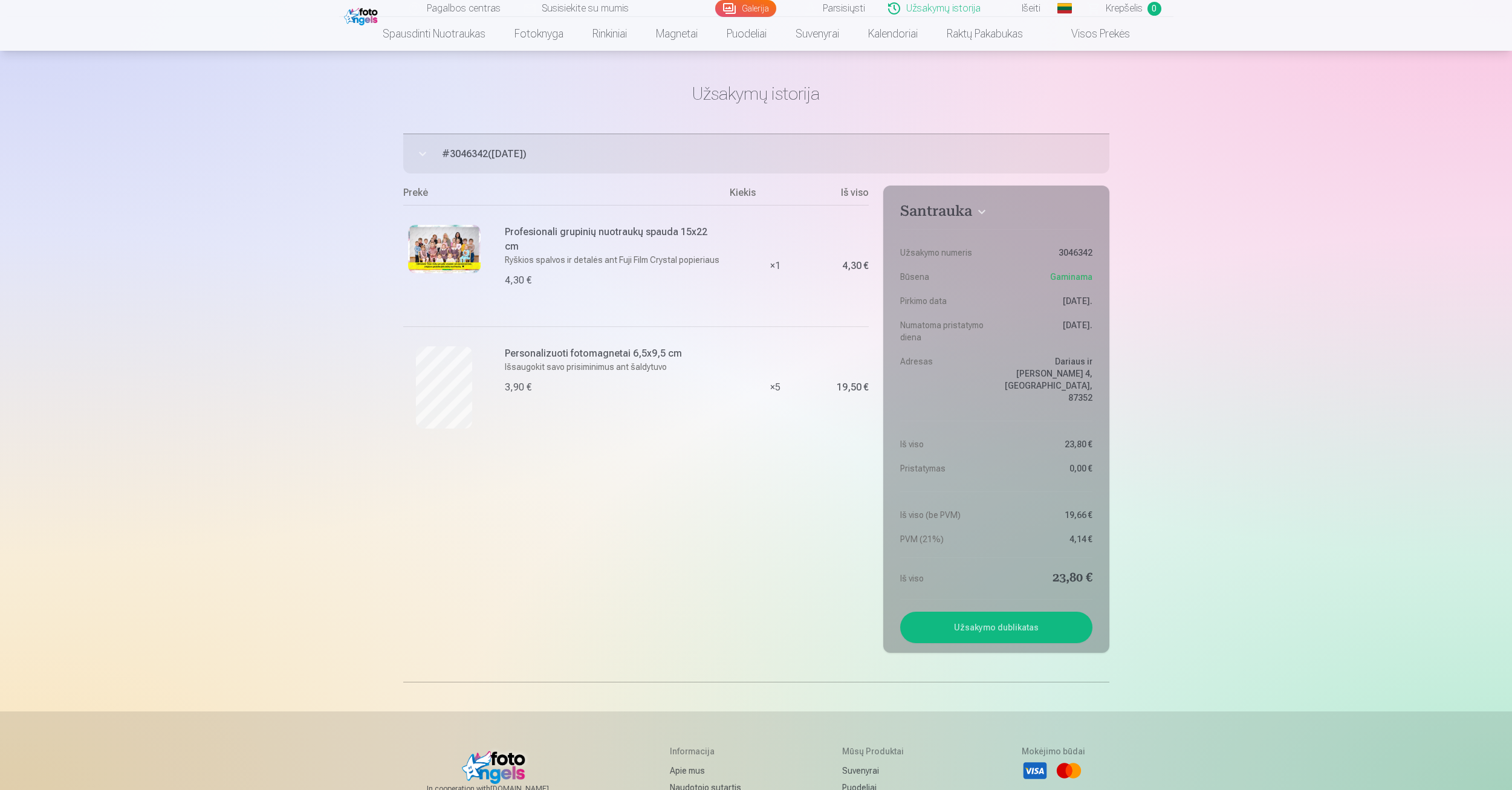
scroll to position [181, 0]
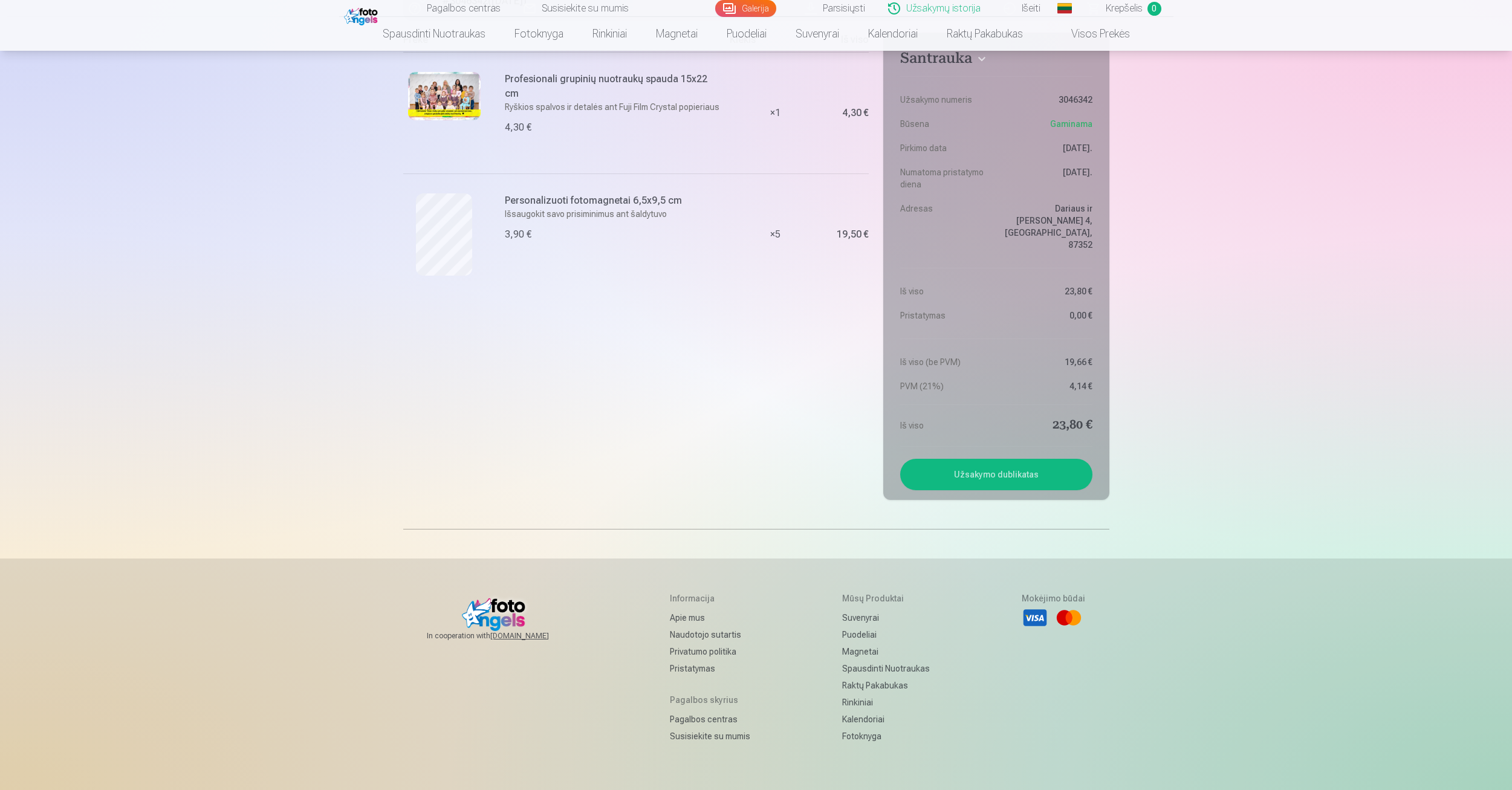
click at [1124, 11] on span "Krepšelis" at bounding box center [1124, 8] width 37 height 15
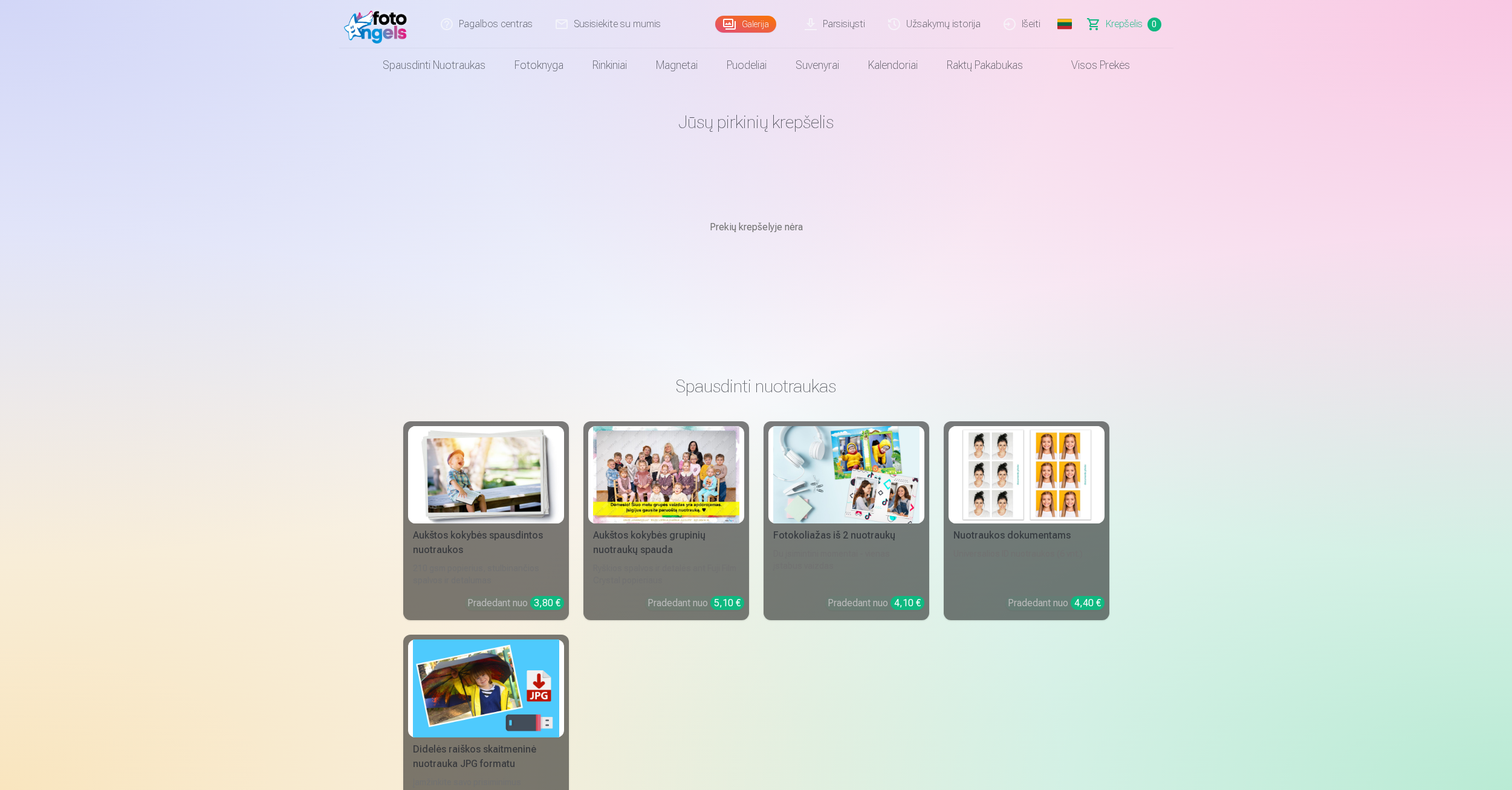
click at [830, 26] on link "Parsisiųsti" at bounding box center [836, 24] width 83 height 49
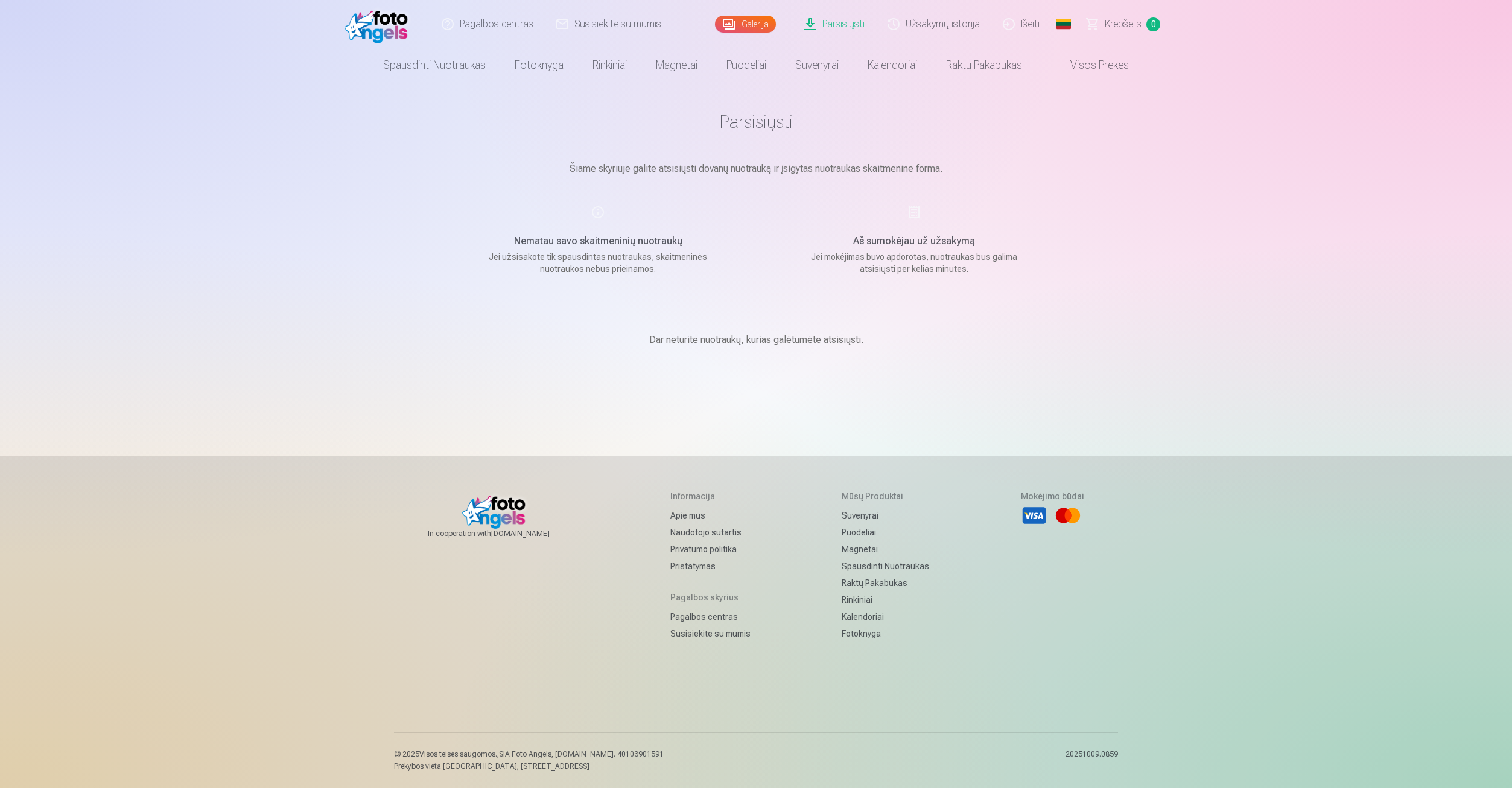
click at [799, 134] on main "Parsisiųsti Šiame skyriuje galite atsisiųsti dovanų nuotrauką ir įsigytas nuotr…" at bounding box center [756, 243] width 603 height 323
click at [1122, 35] on link "Krepšelis 0" at bounding box center [1123, 24] width 96 height 49
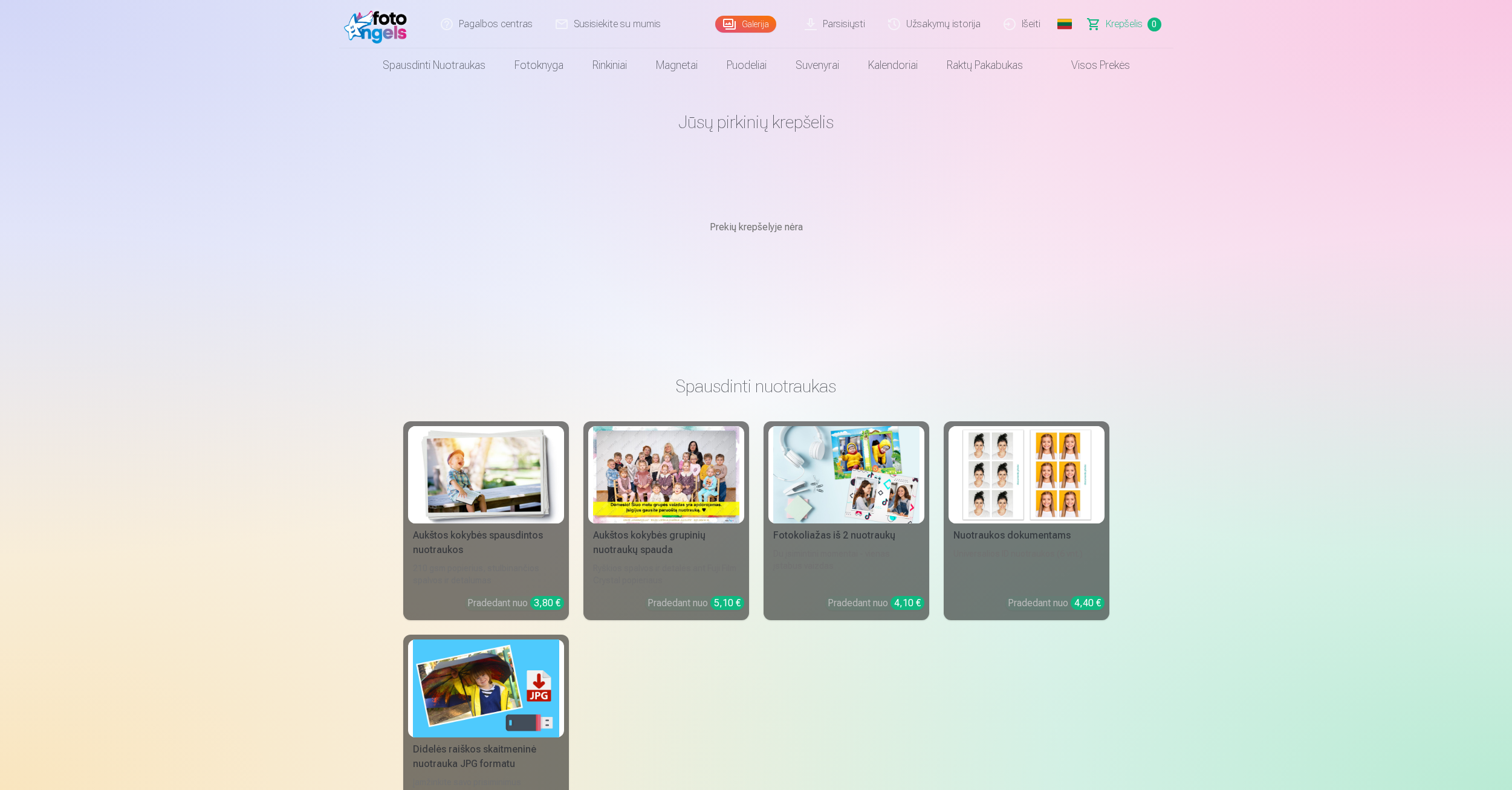
click at [817, 25] on link "Parsisiųsti" at bounding box center [836, 24] width 83 height 49
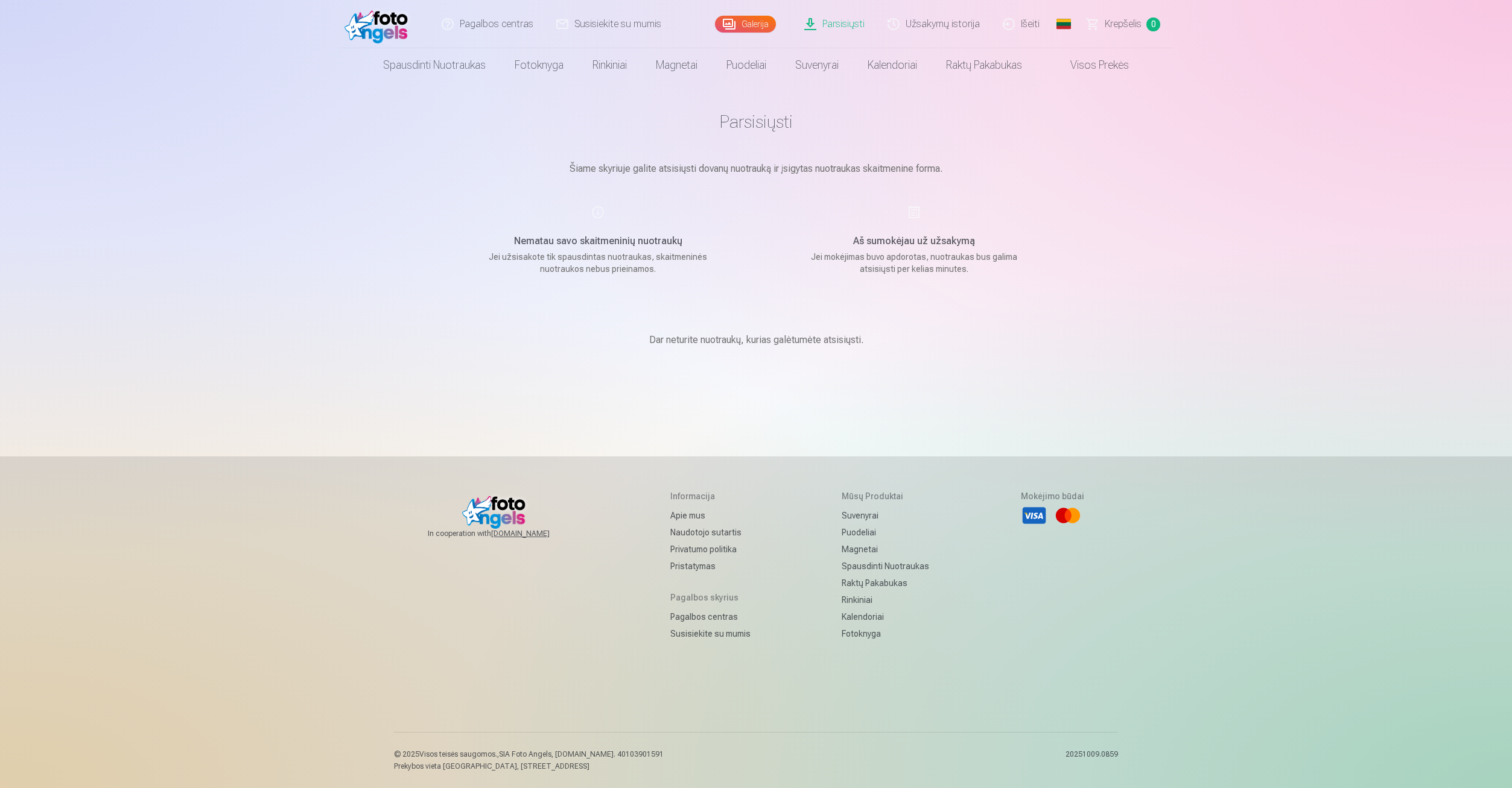
click at [815, 25] on link "Parsisiųsti" at bounding box center [835, 24] width 83 height 49
click at [374, 21] on img at bounding box center [379, 24] width 69 height 39
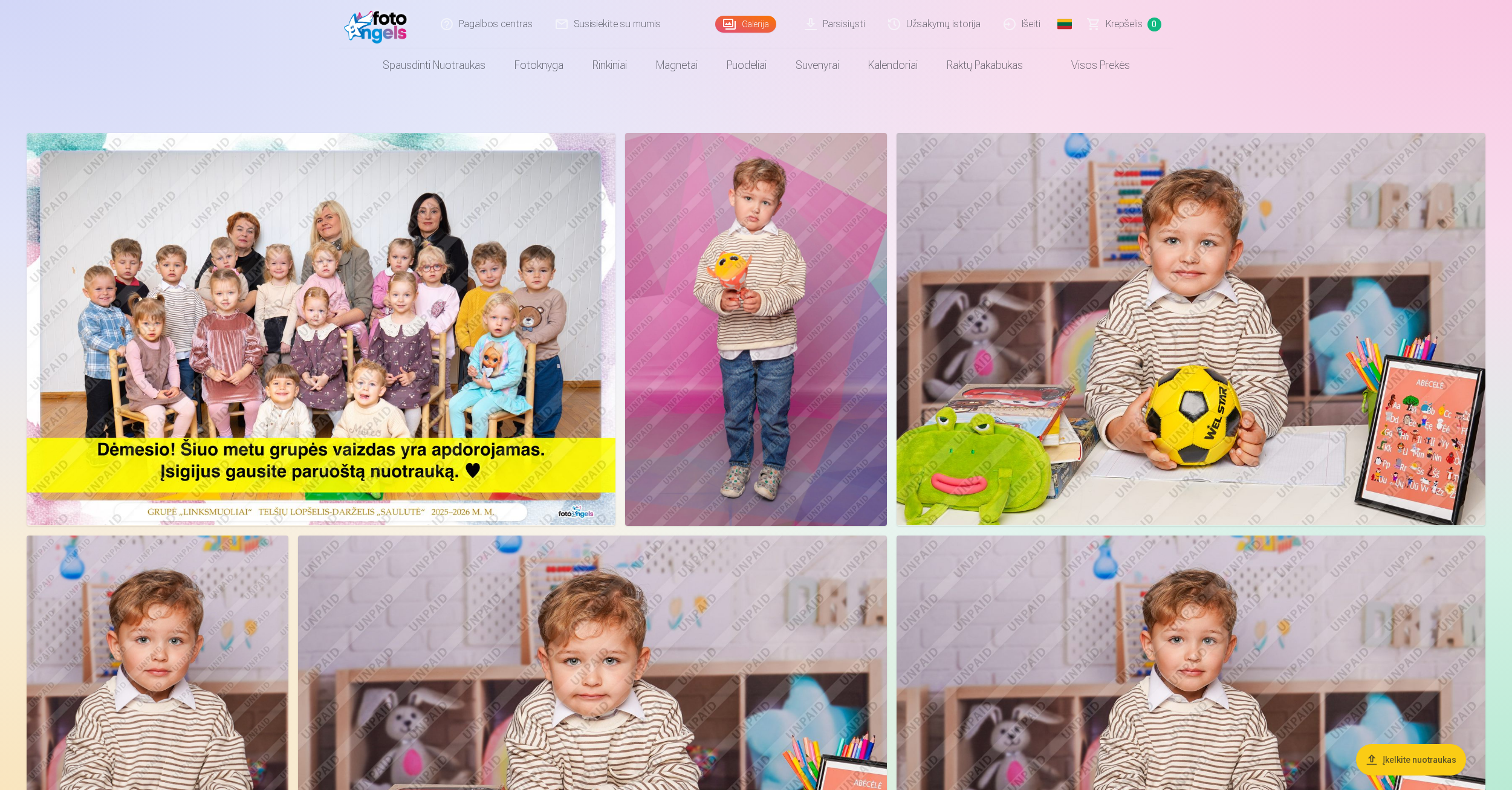
click at [375, 22] on img at bounding box center [379, 24] width 69 height 39
click at [1115, 31] on span "Krepšelis" at bounding box center [1124, 24] width 37 height 15
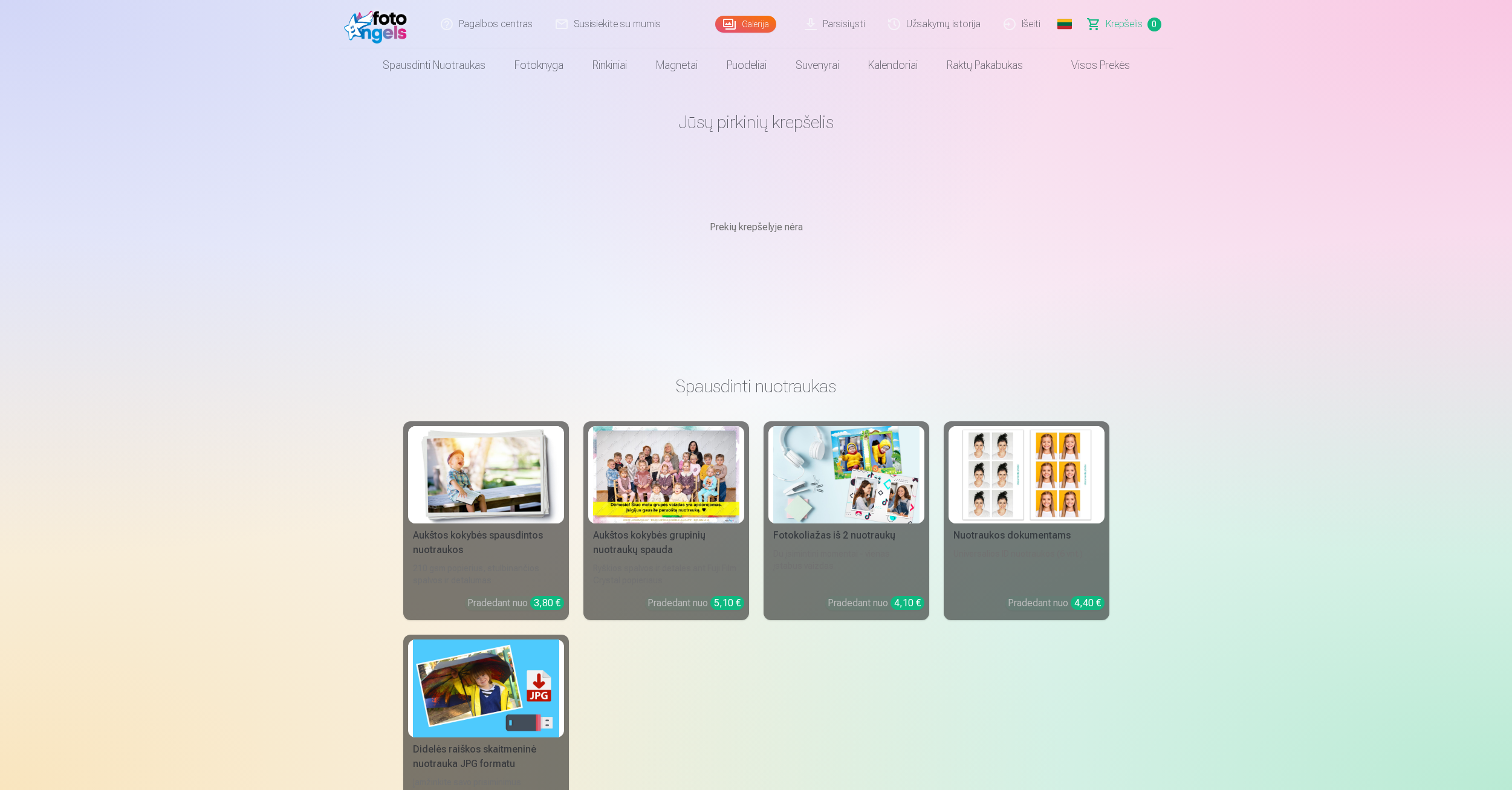
click at [1107, 69] on link "Visos prekės" at bounding box center [1091, 65] width 107 height 34
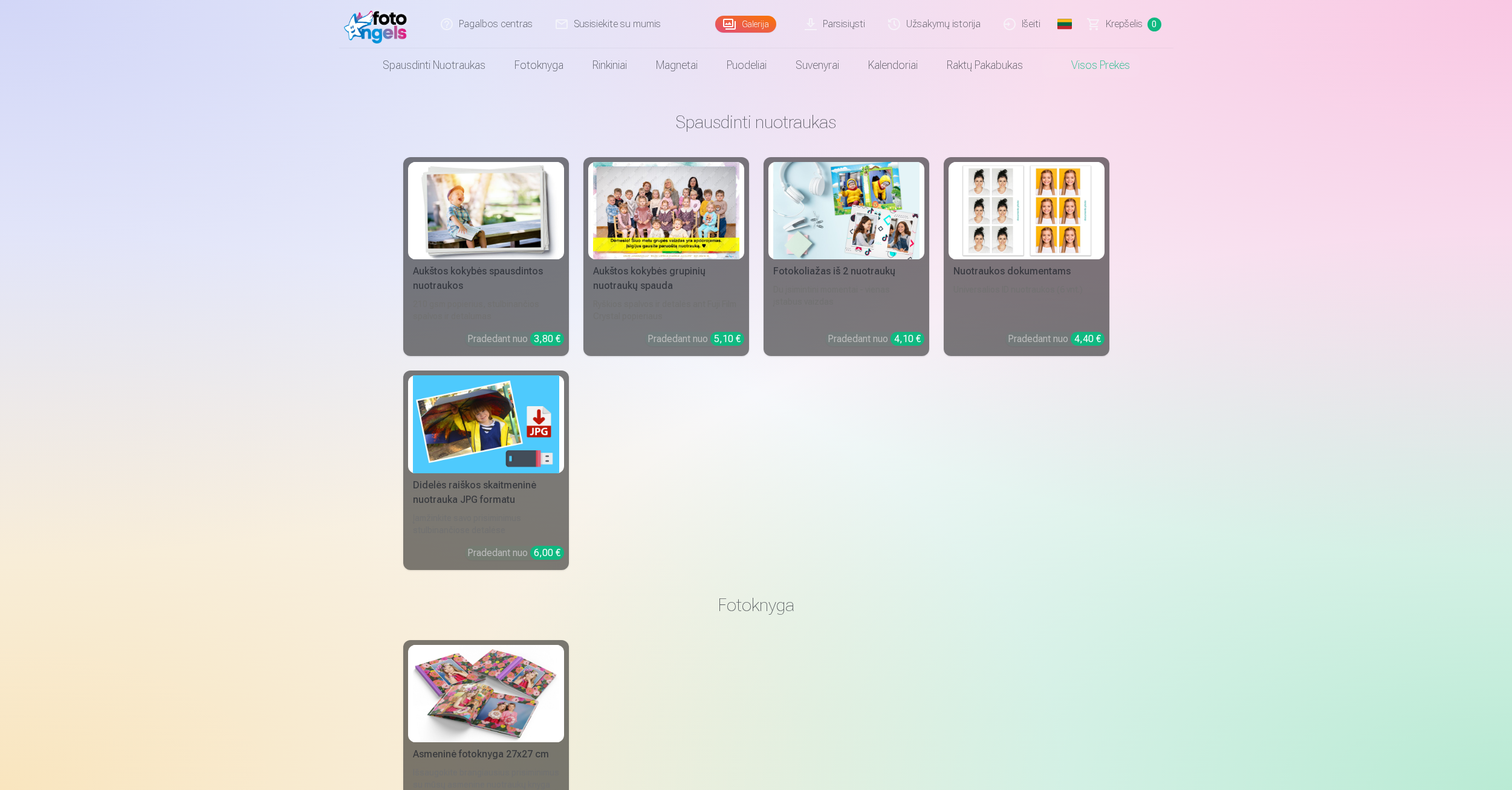
click at [1135, 27] on span "Krepšelis" at bounding box center [1124, 24] width 37 height 15
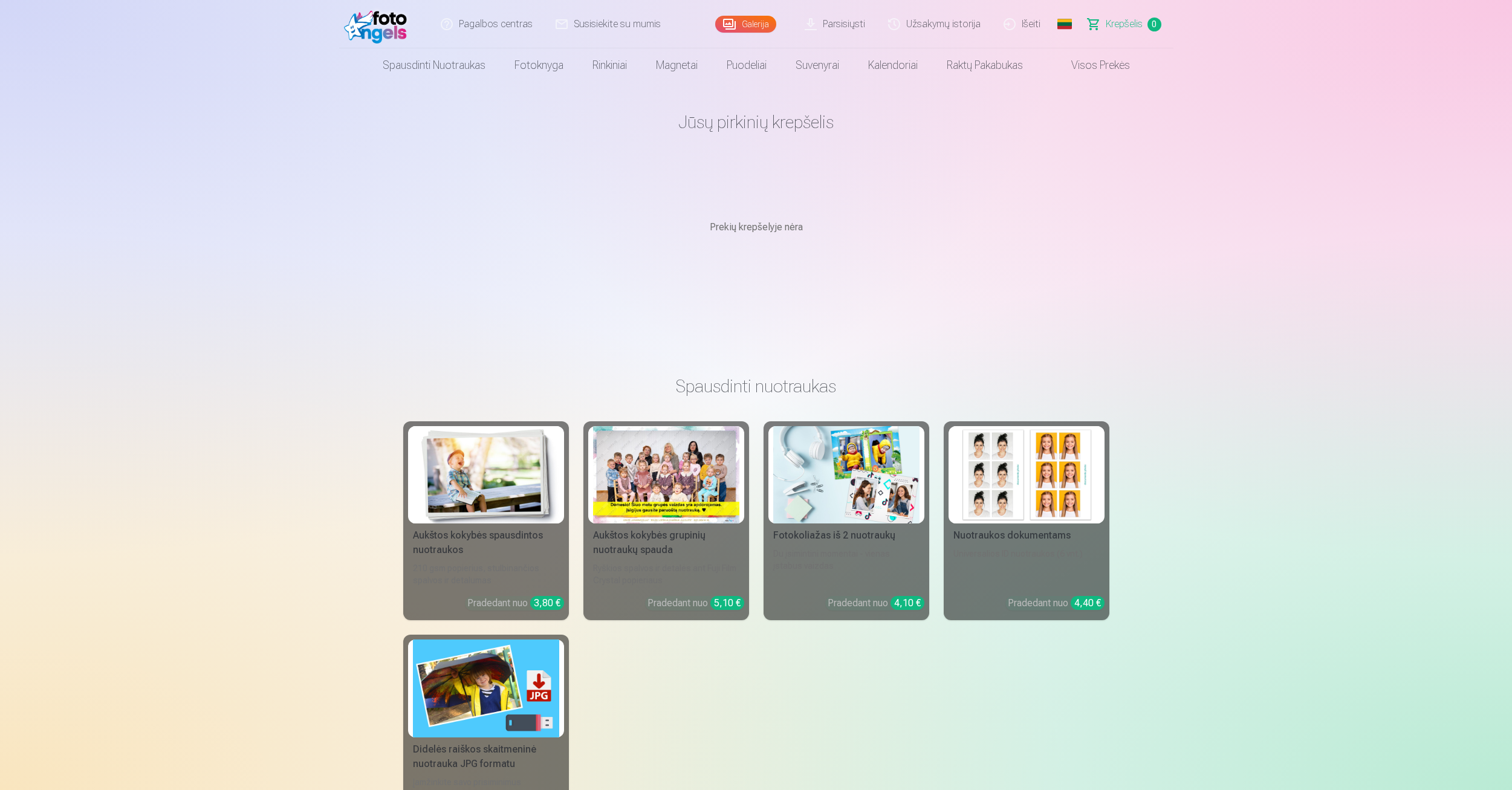
click at [833, 27] on link "Parsisiųsti" at bounding box center [836, 24] width 83 height 49
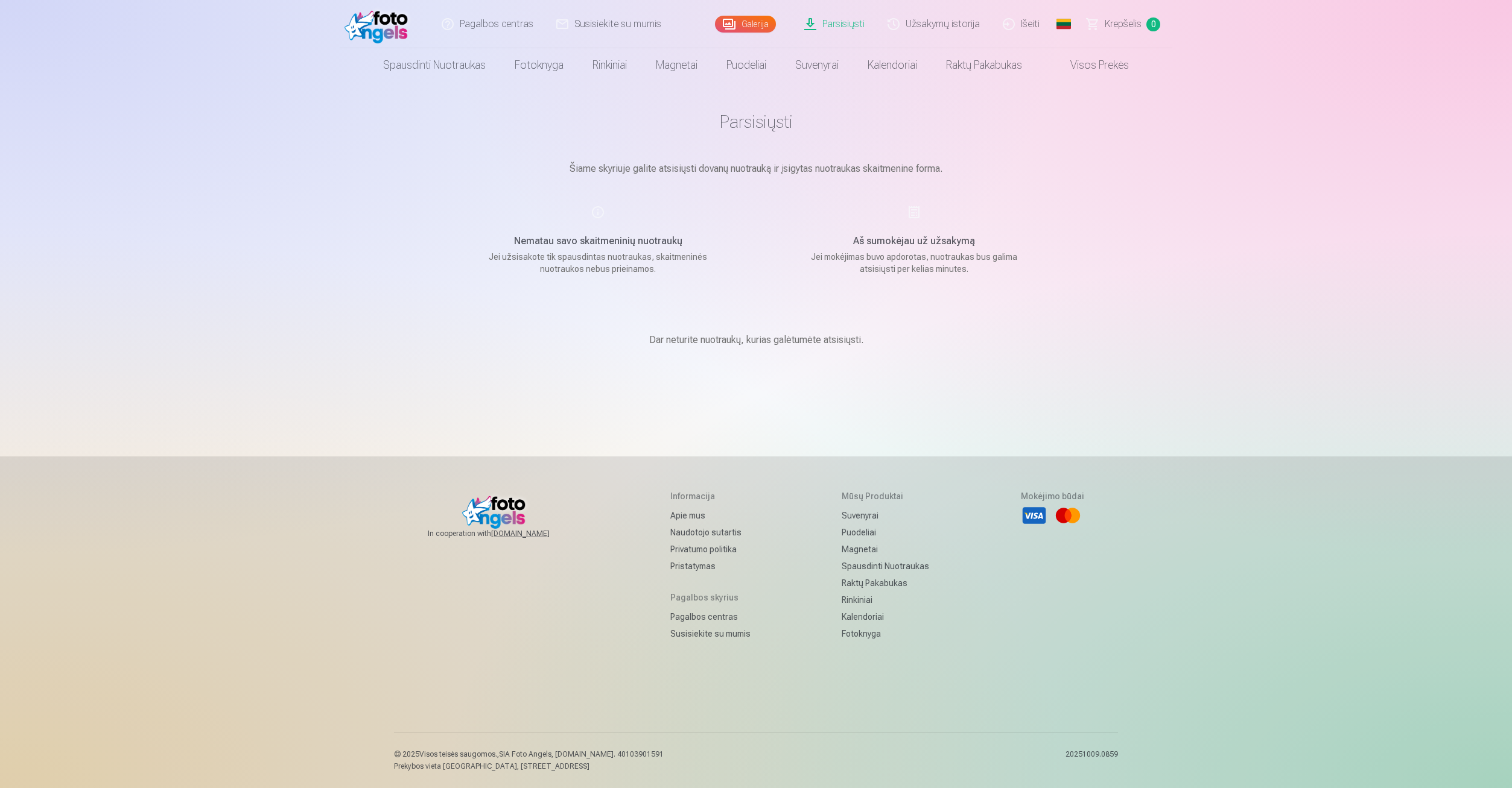
click at [1091, 67] on link "Visos prekės" at bounding box center [1090, 65] width 107 height 34
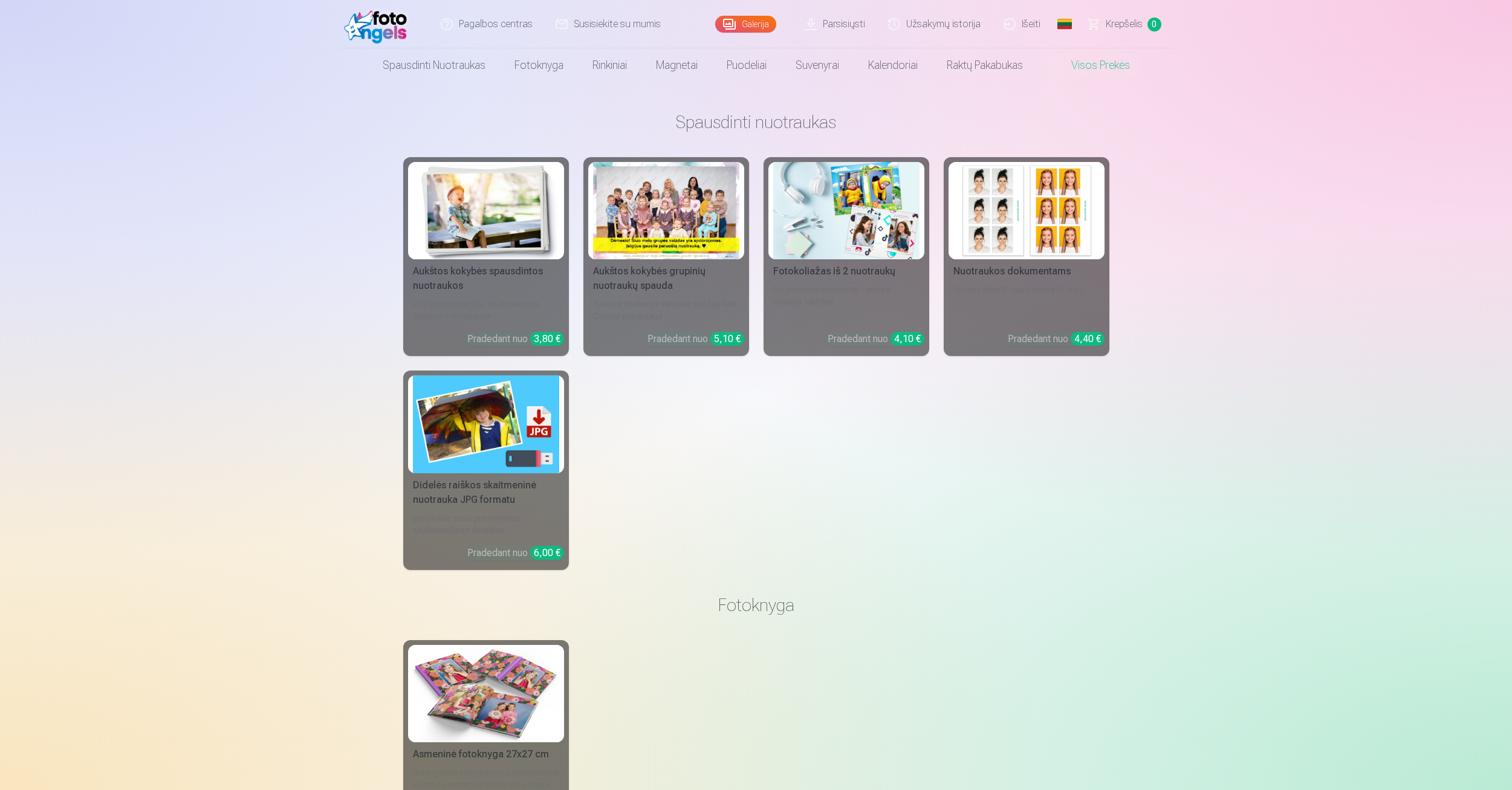
click at [1125, 31] on link "Krepšelis 0" at bounding box center [1125, 24] width 97 height 49
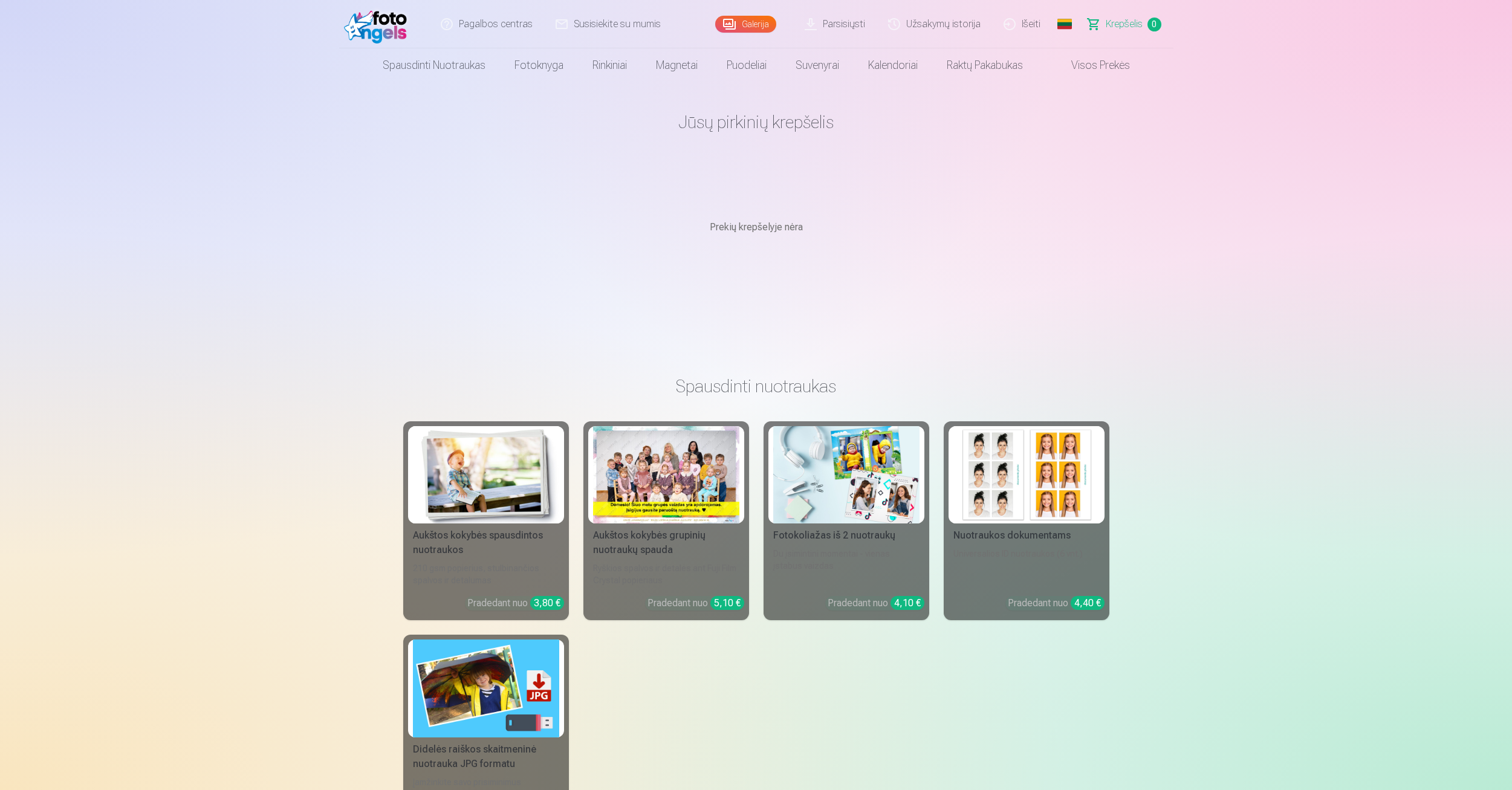
click at [1101, 65] on link "Visos prekės" at bounding box center [1091, 65] width 107 height 34
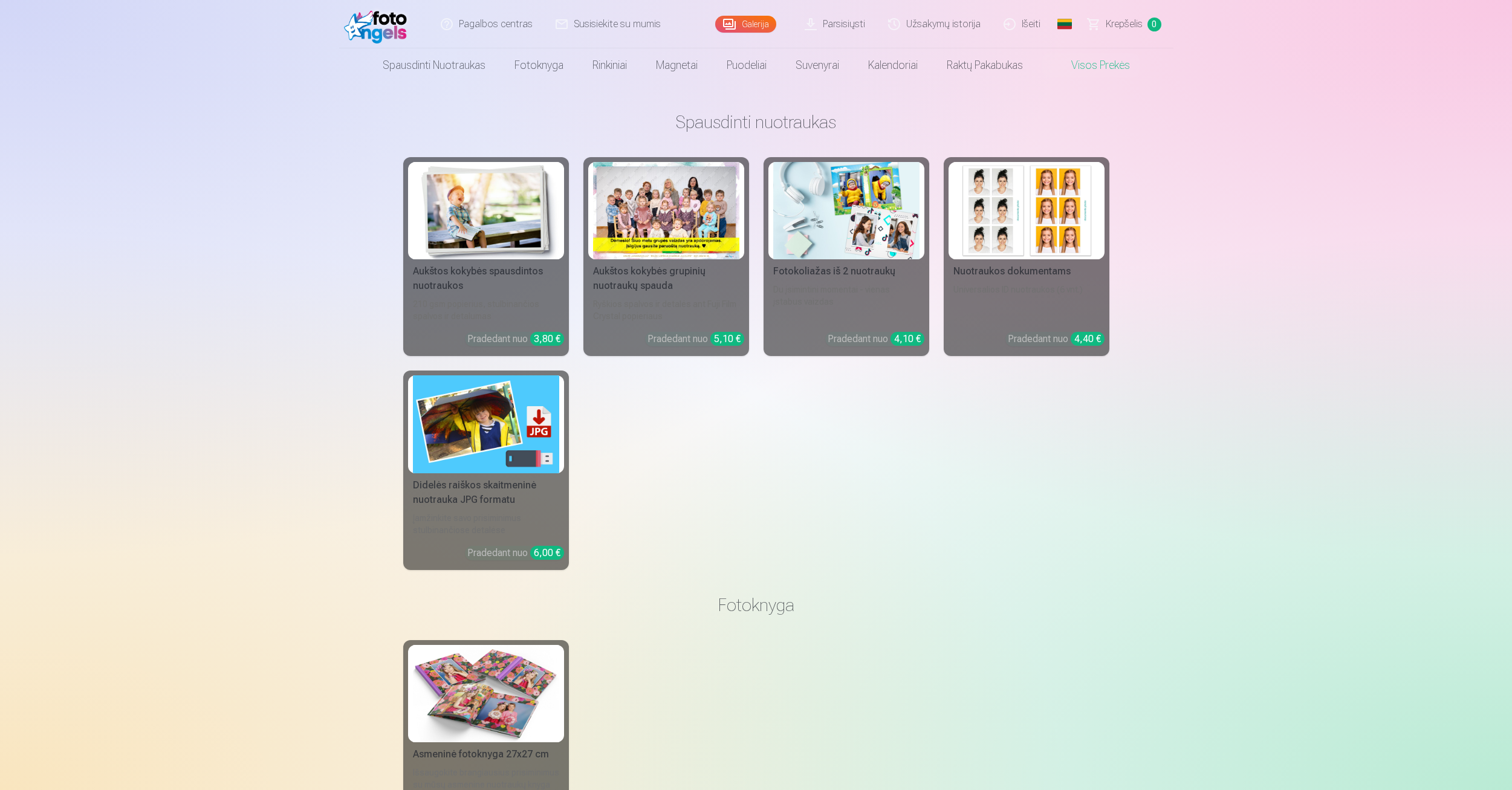
click at [1102, 31] on link "Krepšelis 0" at bounding box center [1125, 24] width 97 height 49
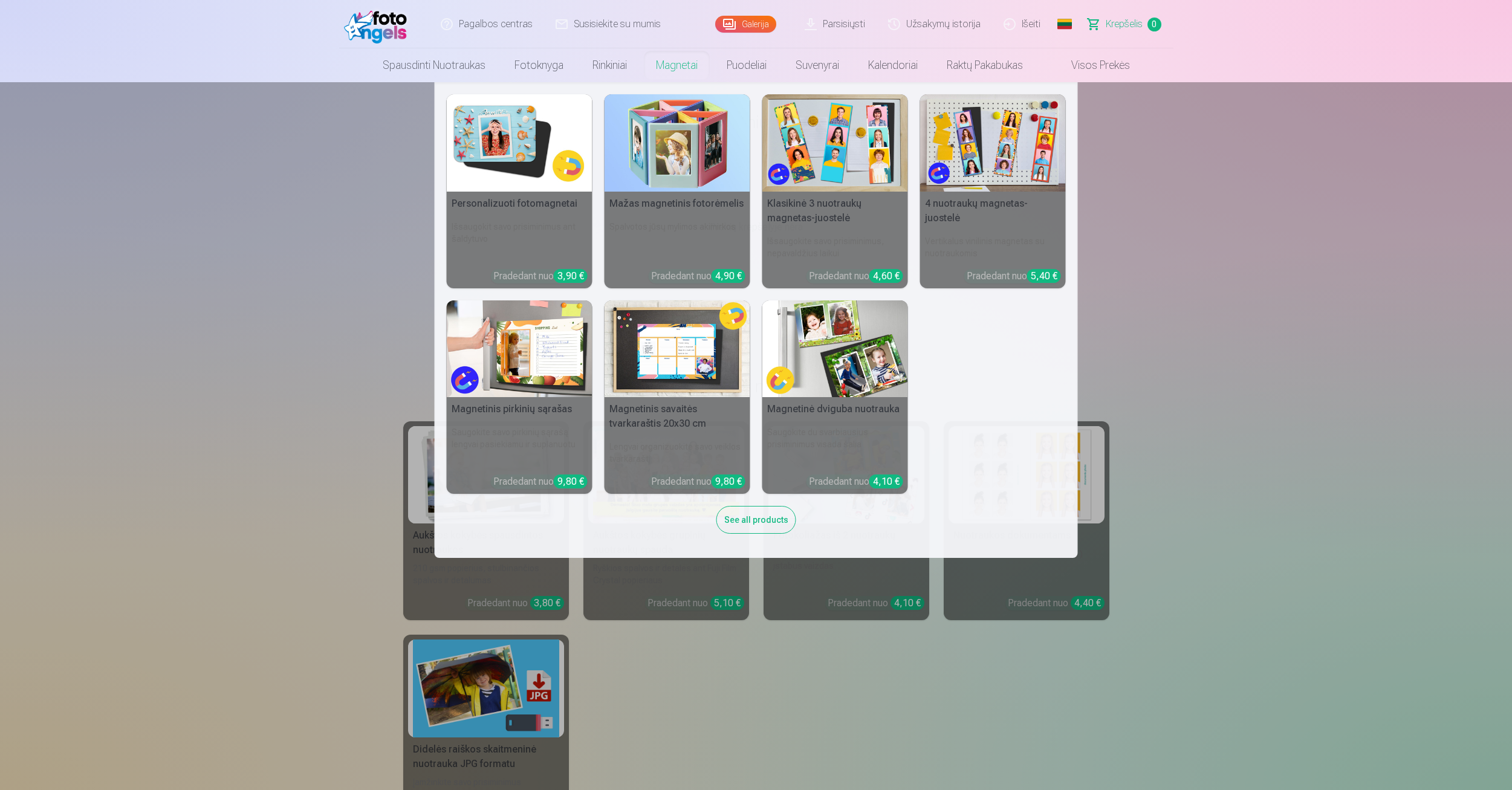
click at [666, 71] on link "Magnetai" at bounding box center [677, 65] width 71 height 34
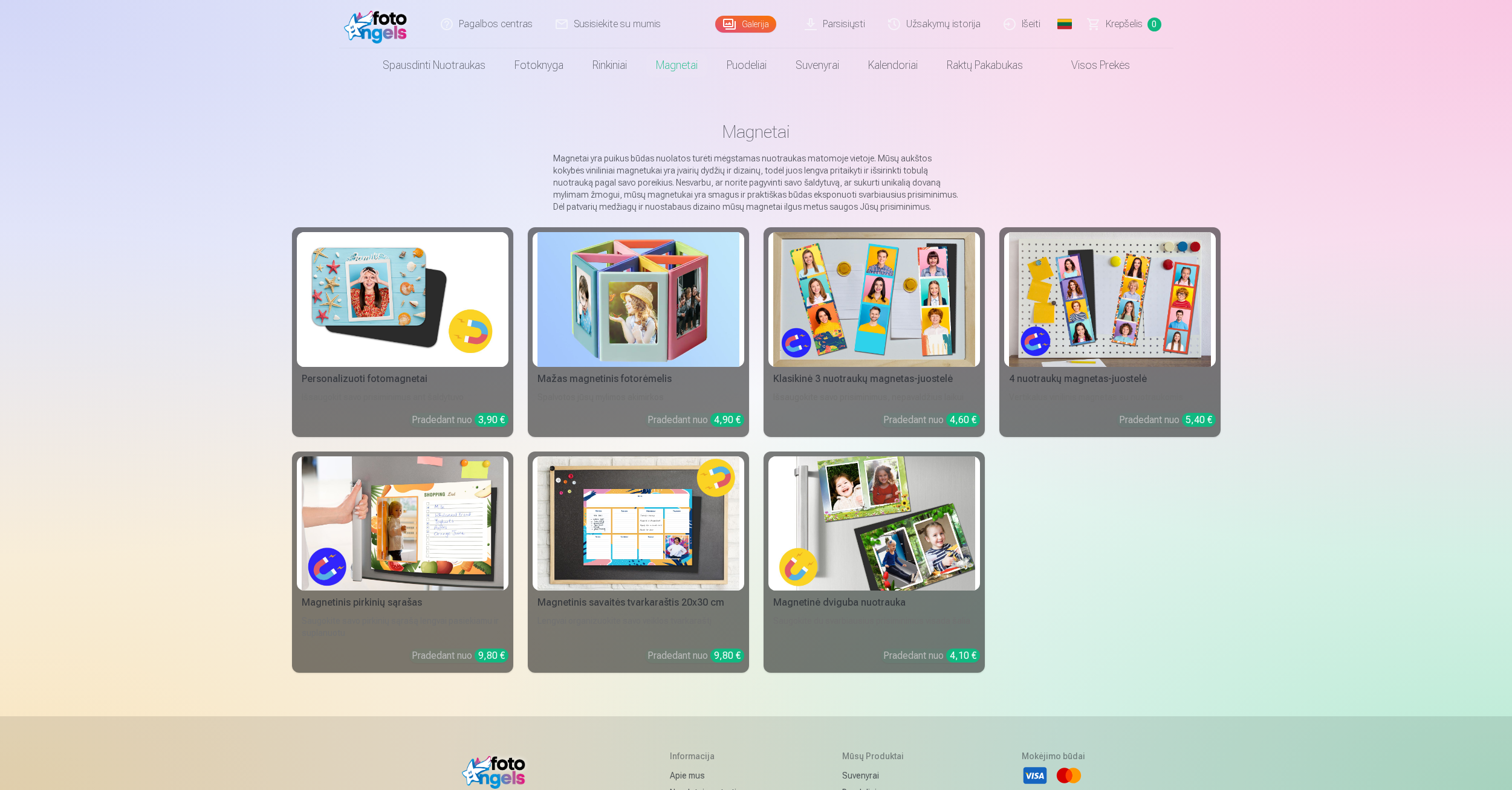
click at [845, 26] on link "Parsisiųsti" at bounding box center [836, 24] width 83 height 49
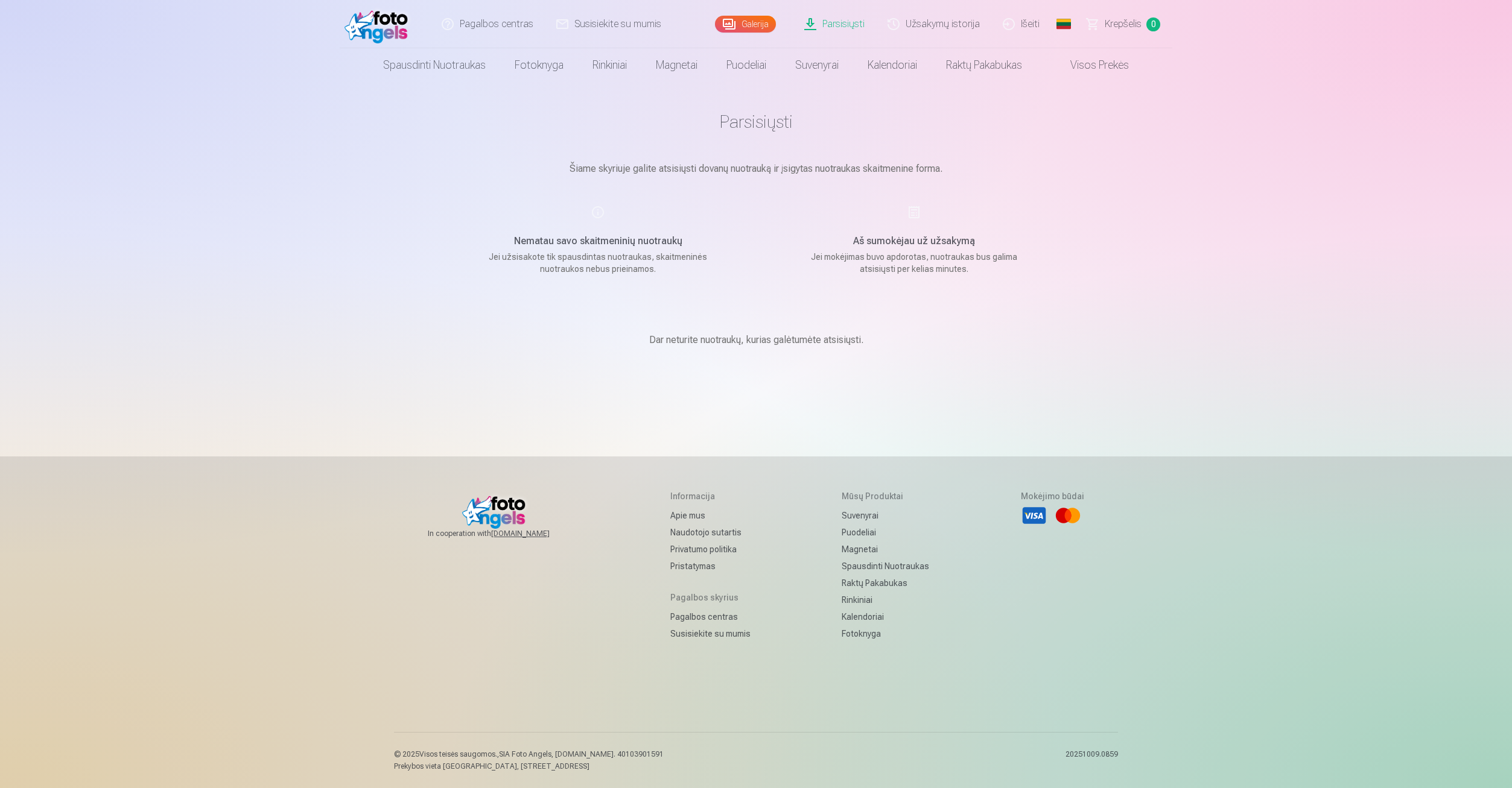
click at [843, 26] on link "Parsisiųsti" at bounding box center [835, 24] width 83 height 49
click at [629, 234] on h5 "Nematau savo skaitmeninių nuotraukų" at bounding box center [598, 241] width 229 height 15
click at [629, 245] on h5 "Nematau savo skaitmeninių nuotraukų" at bounding box center [598, 241] width 229 height 15
click at [751, 24] on link "Galerija" at bounding box center [745, 24] width 61 height 17
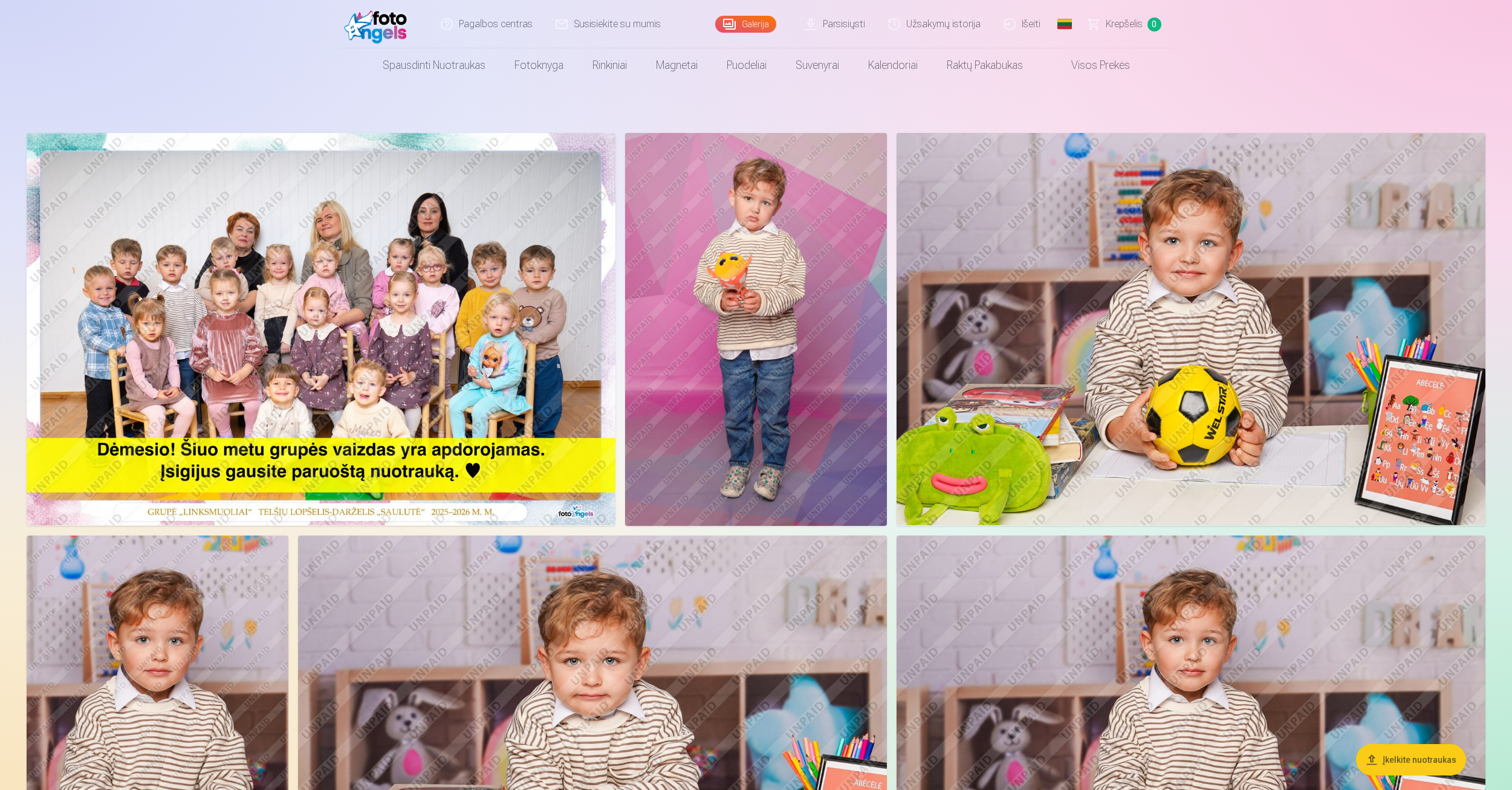
click at [741, 263] on img at bounding box center [756, 329] width 262 height 393
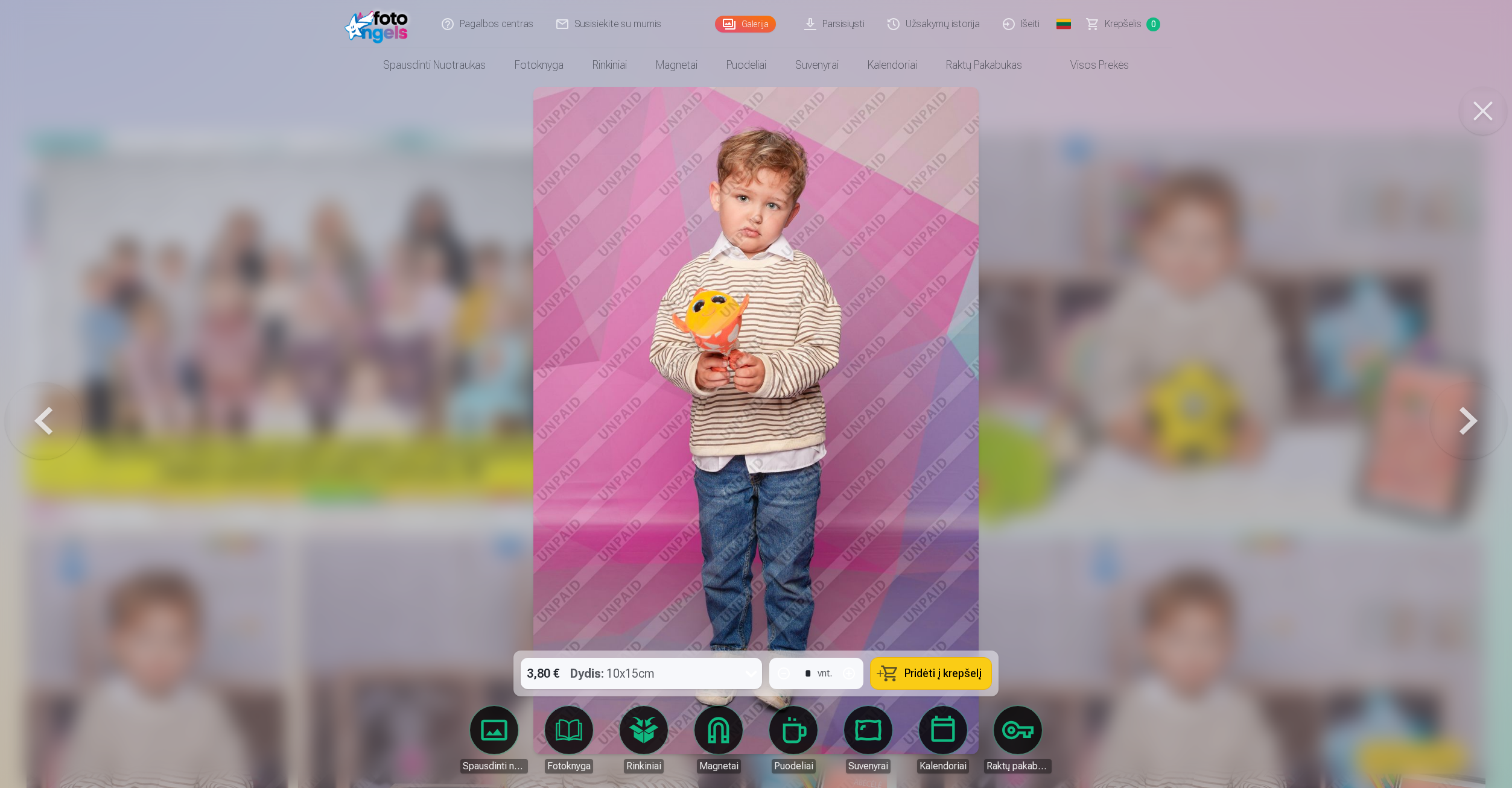
click at [1477, 105] on button at bounding box center [1483, 111] width 49 height 49
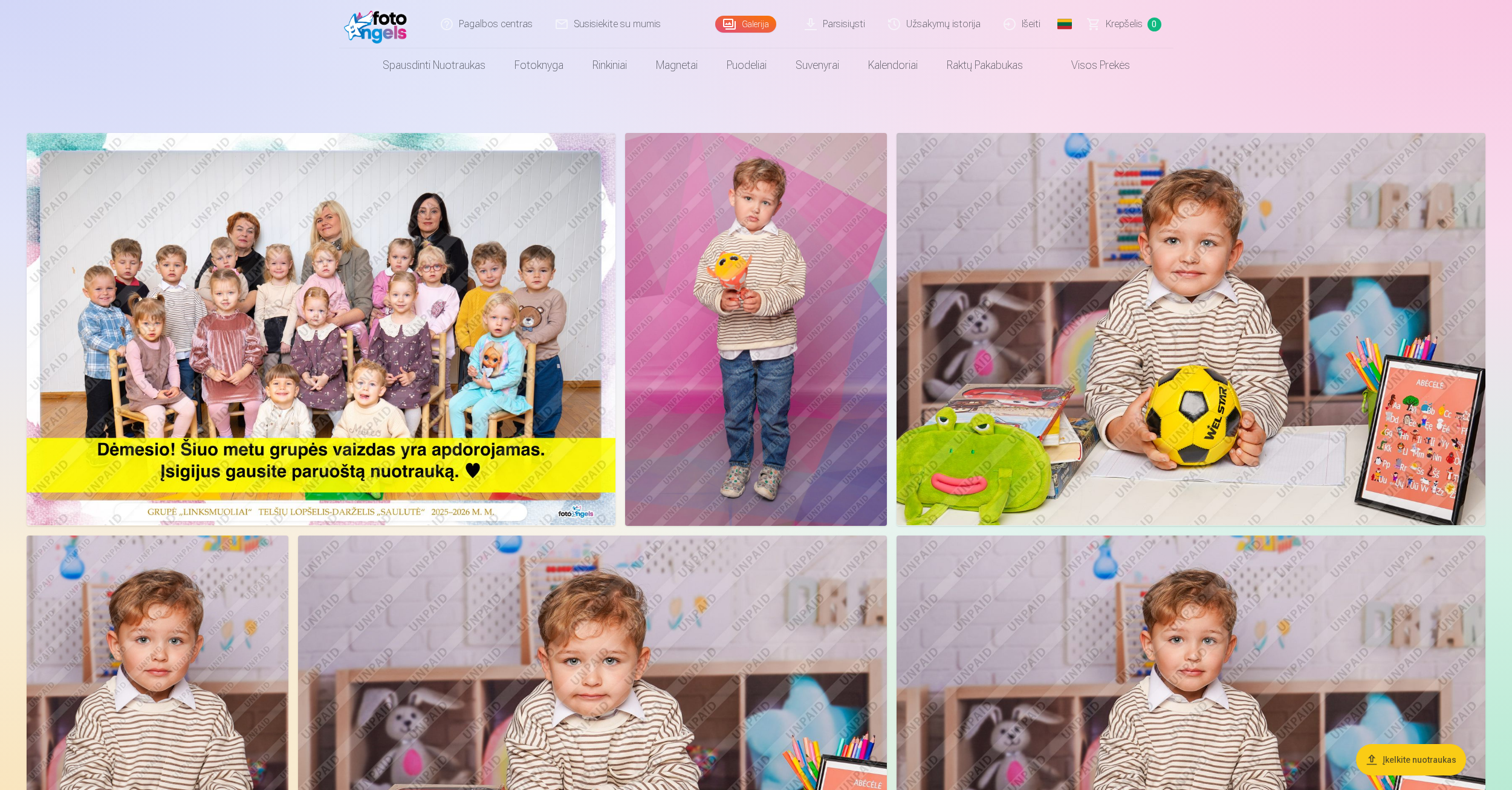
click at [1111, 27] on span "Krepšelis" at bounding box center [1124, 24] width 37 height 15
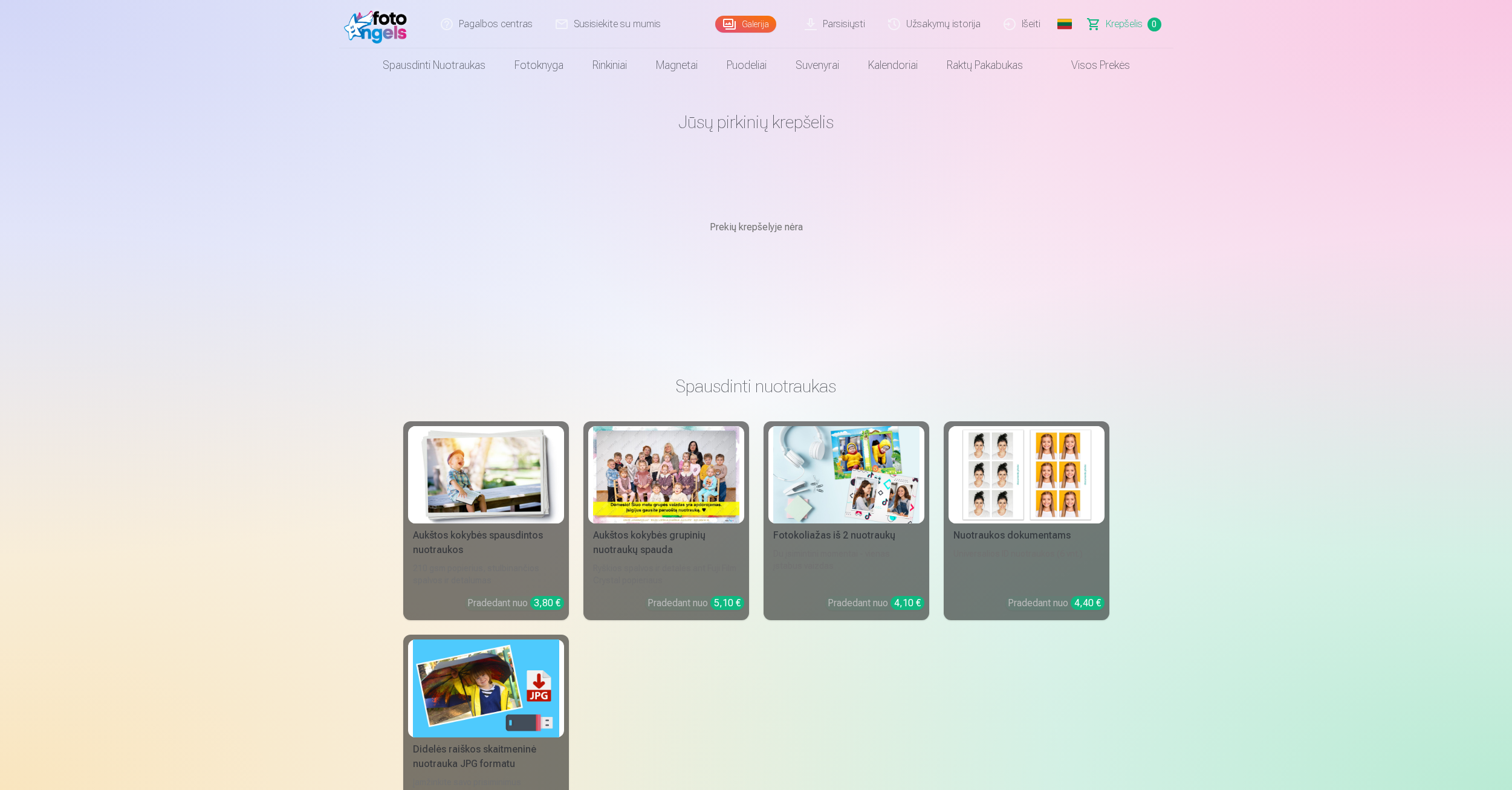
click at [948, 30] on link "Užsakymų istorija" at bounding box center [935, 24] width 115 height 49
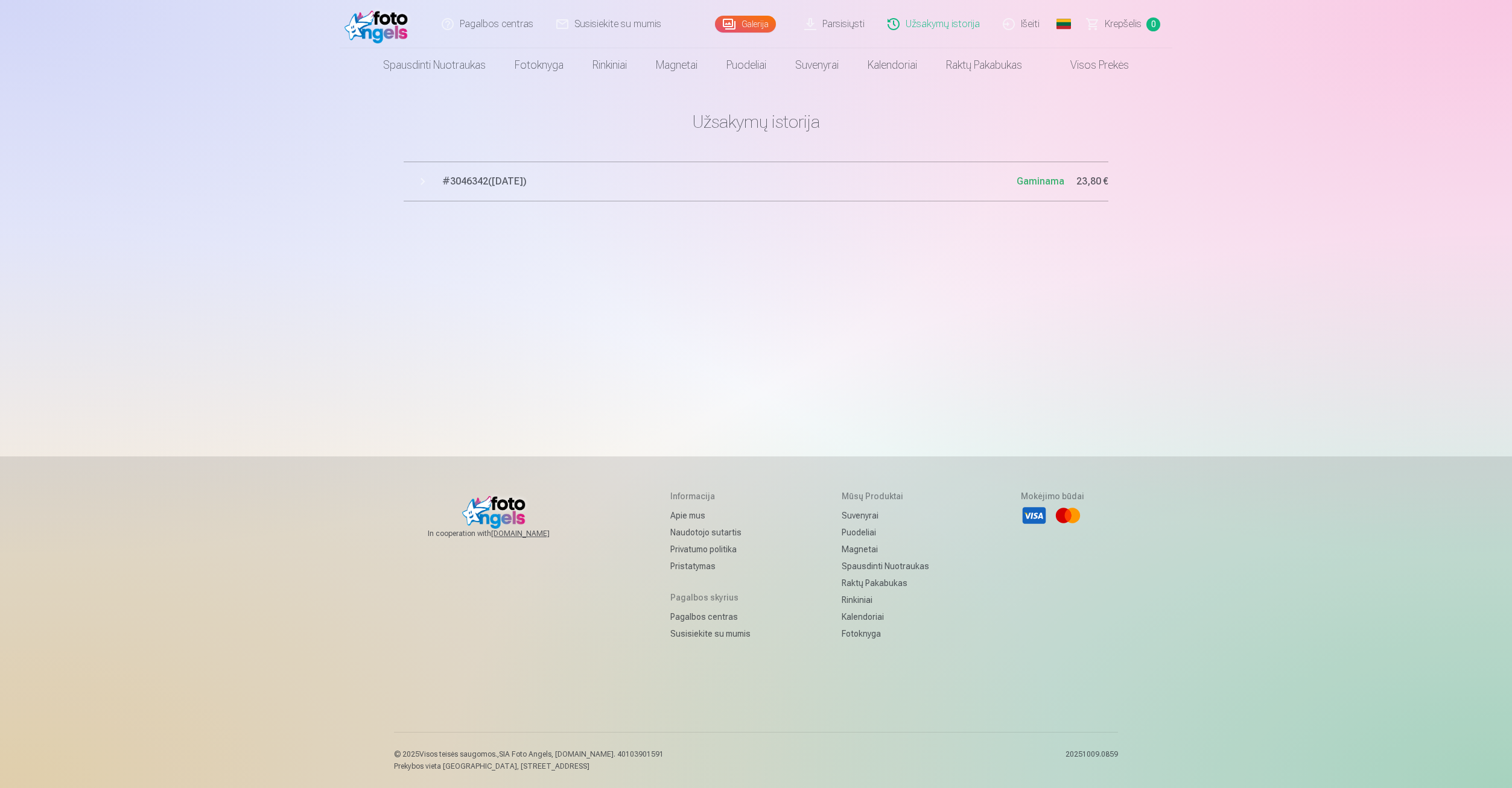
click at [422, 185] on button "# 3046342 ( 13.10.2025 ) Gaminama 23,80 €" at bounding box center [756, 181] width 704 height 40
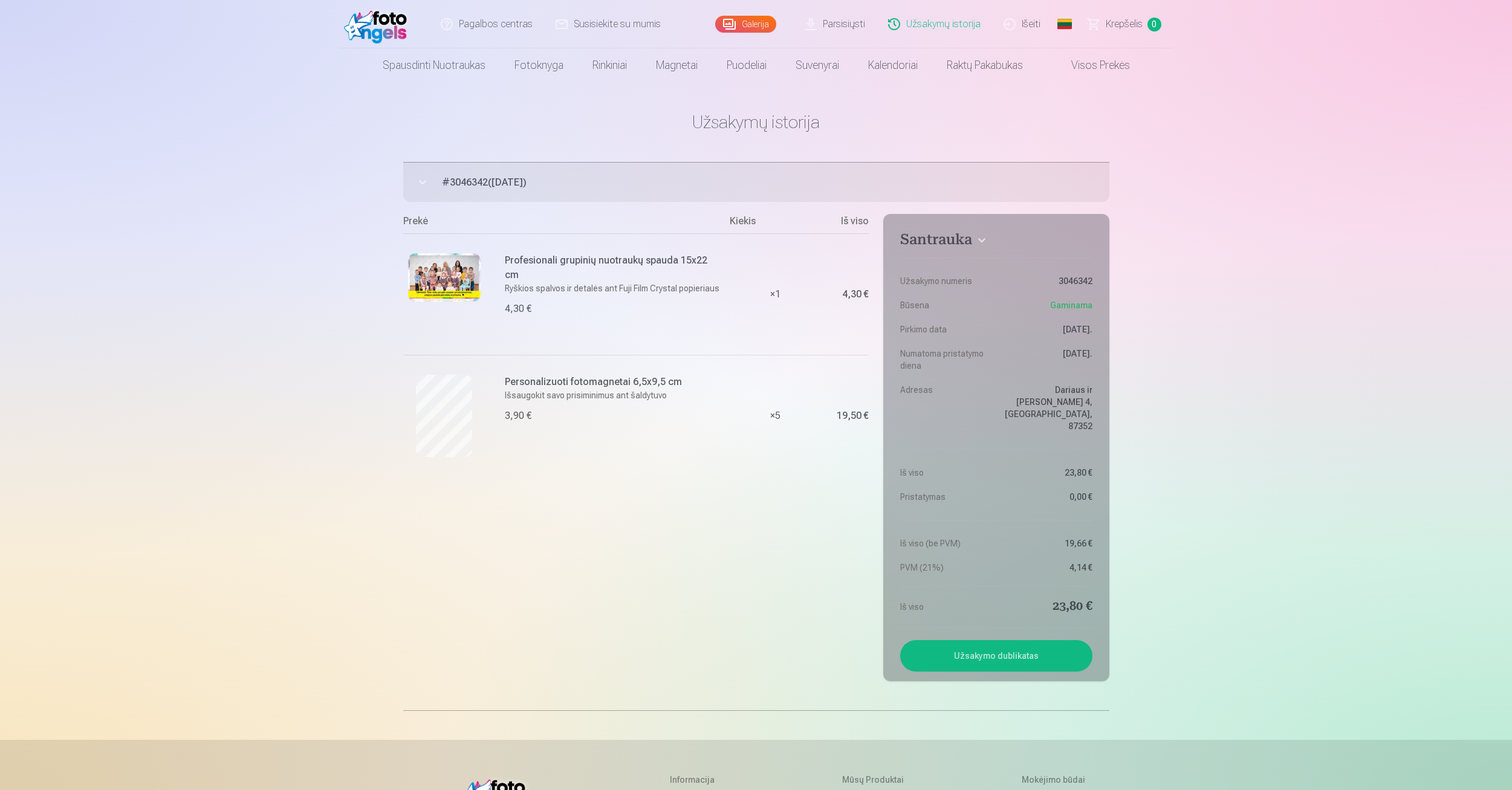
click at [756, 26] on link "Galerija" at bounding box center [746, 24] width 61 height 17
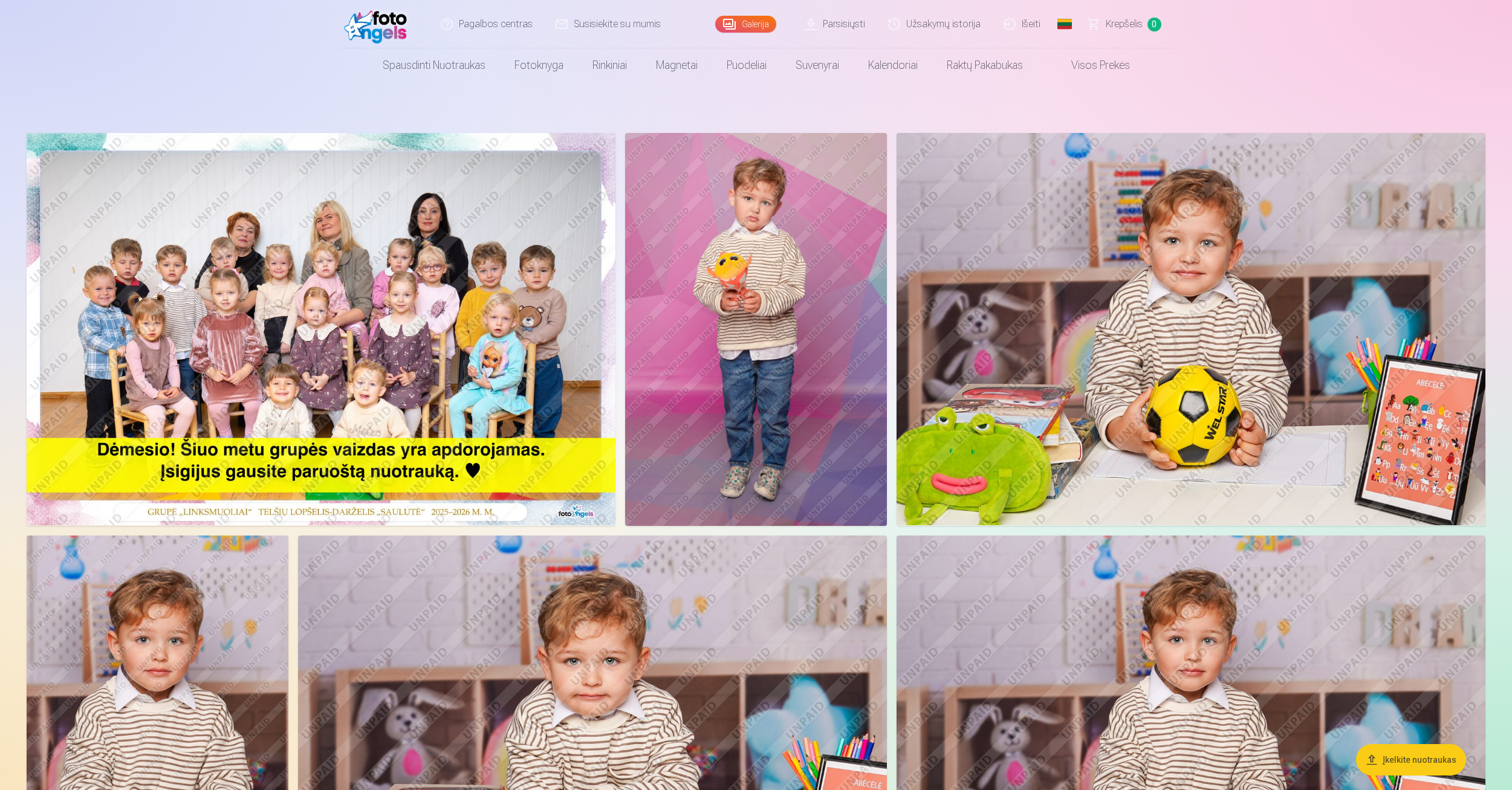
click at [853, 33] on link "Parsisiųsti" at bounding box center [836, 24] width 83 height 49
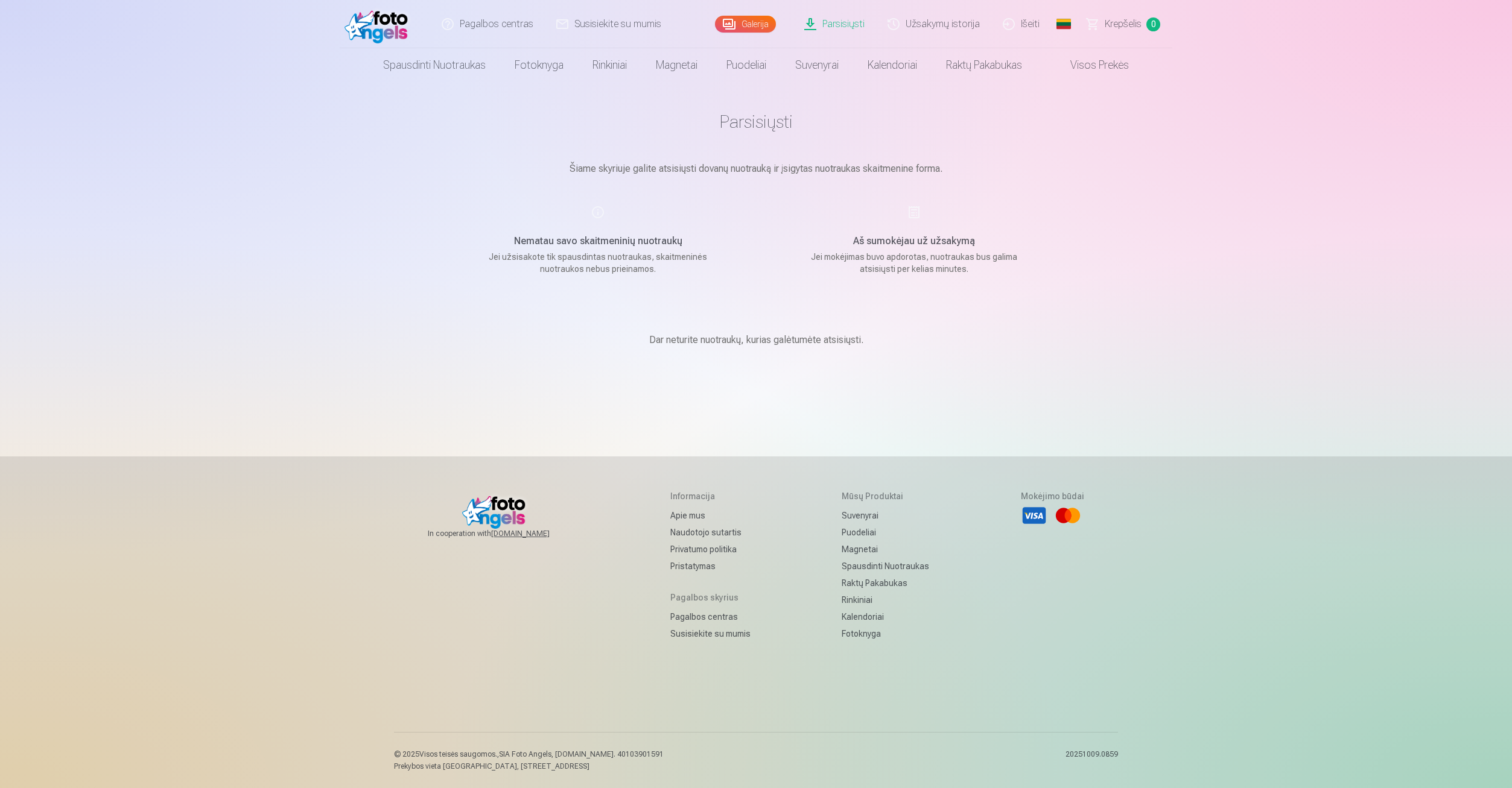
click at [1108, 25] on span "Krepšelis" at bounding box center [1122, 24] width 37 height 15
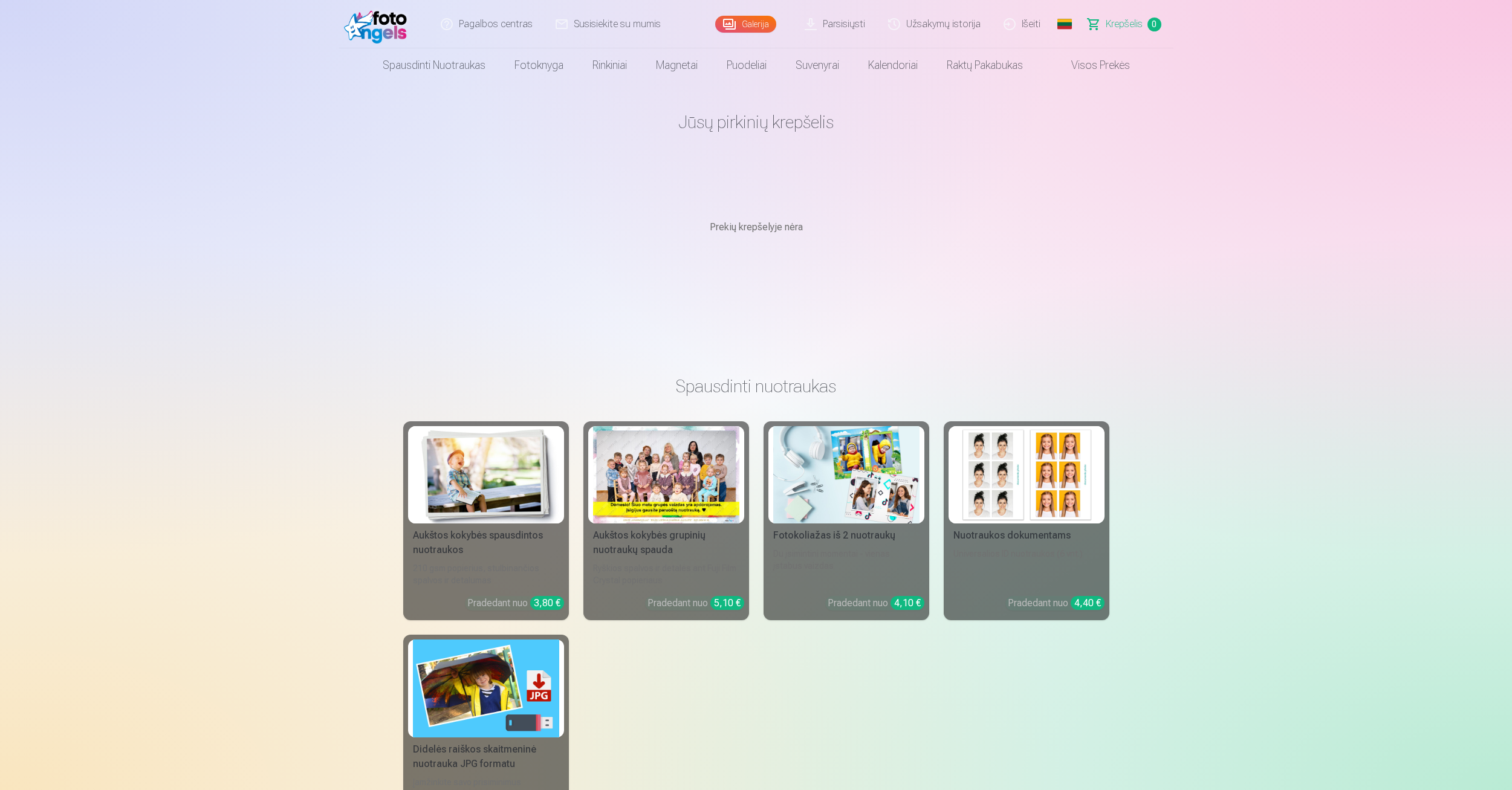
click at [748, 27] on link "Galerija" at bounding box center [746, 24] width 61 height 17
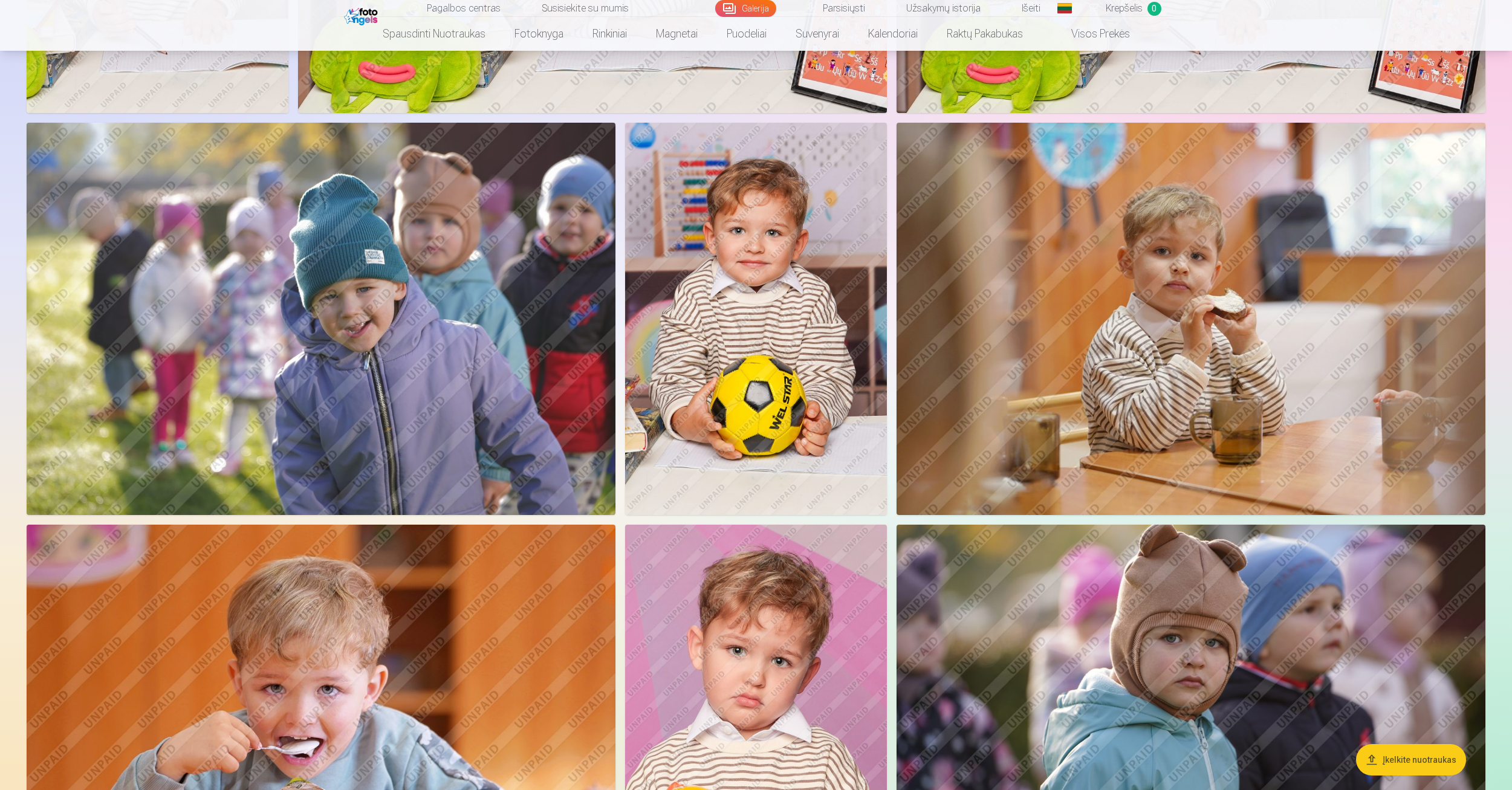
scroll to position [846, 0]
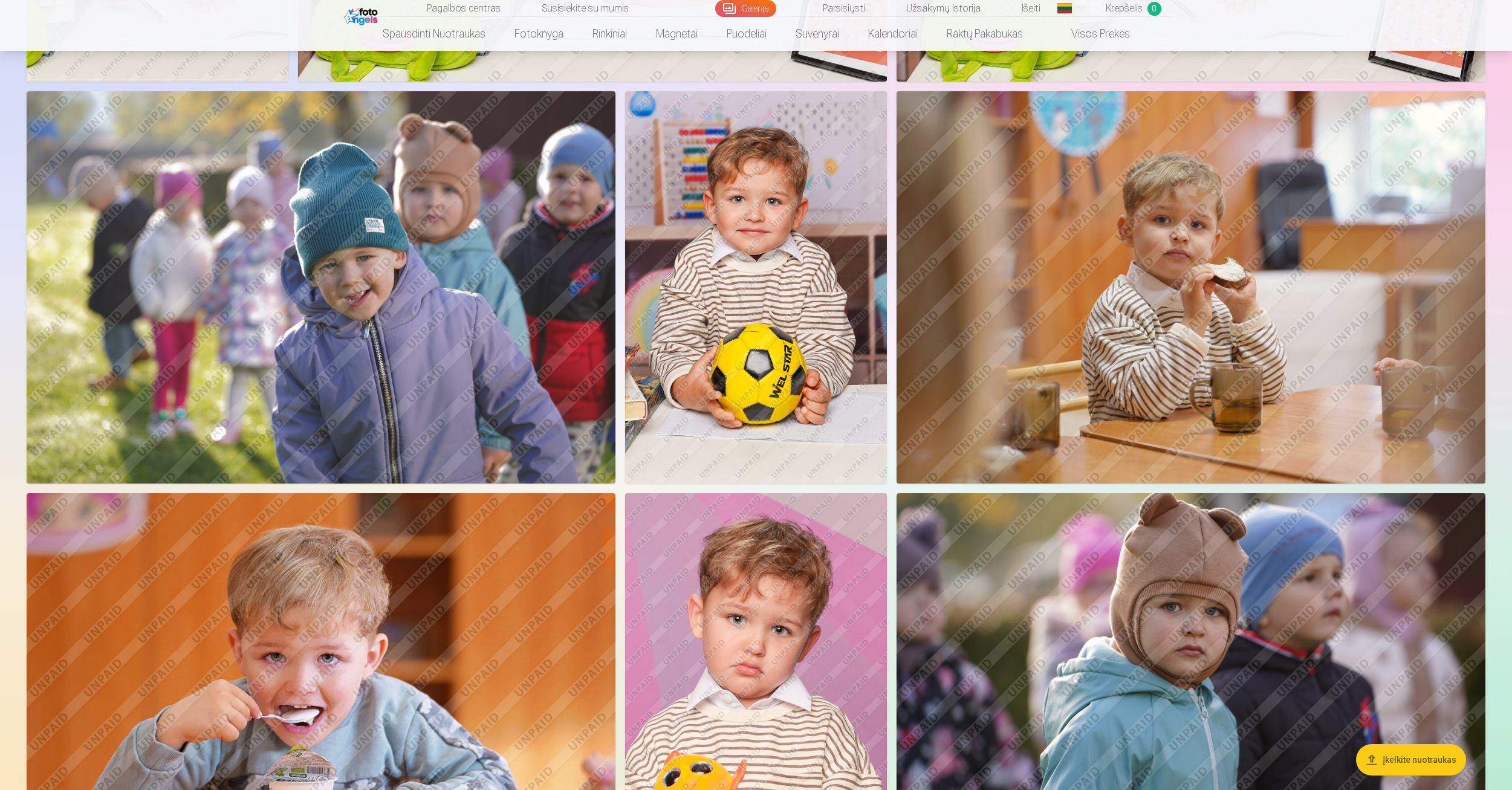
click at [837, 14] on link "Parsisiųsti" at bounding box center [836, 8] width 83 height 17
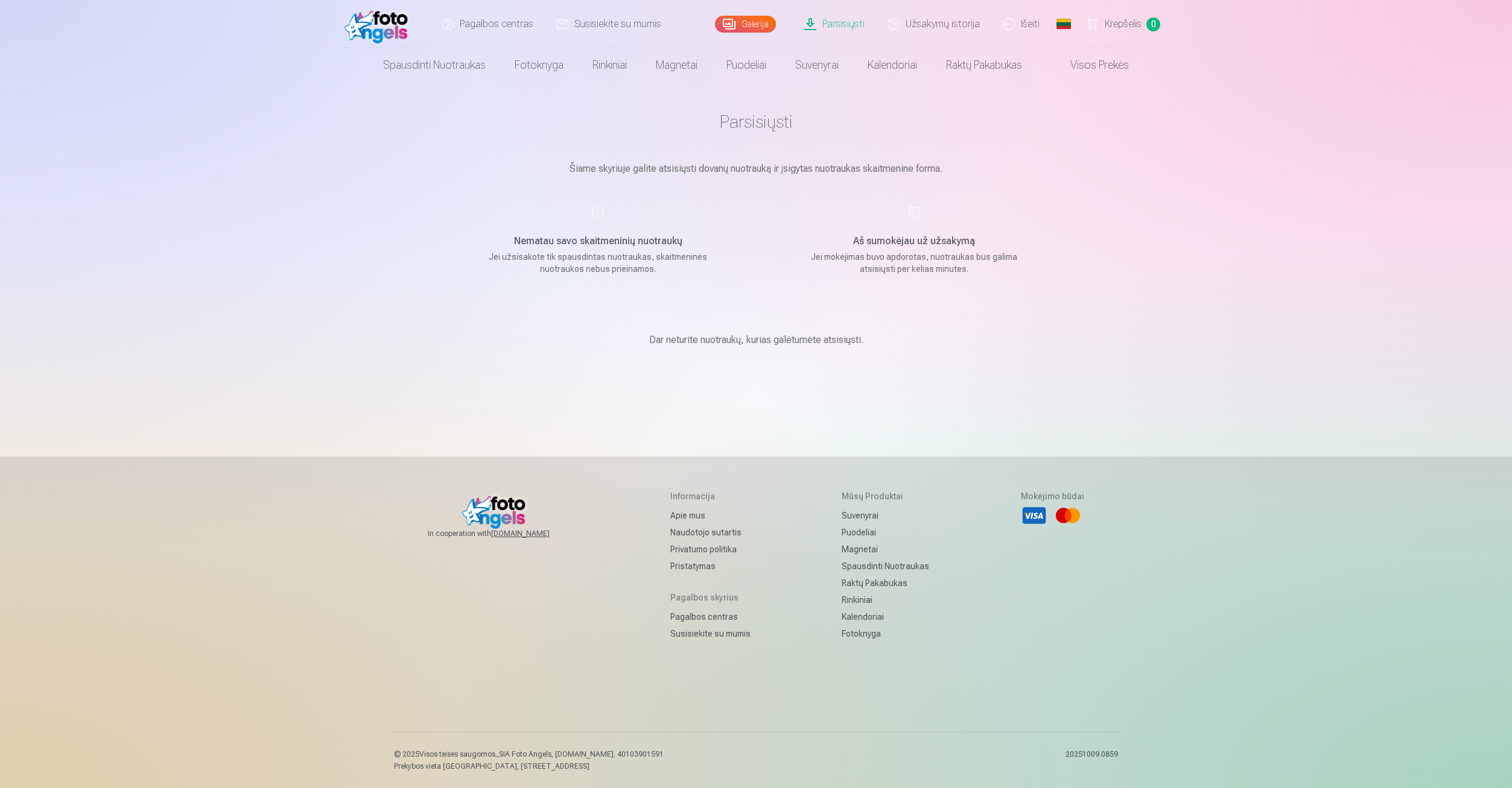
click at [1105, 70] on link "Visos prekės" at bounding box center [1090, 65] width 107 height 34
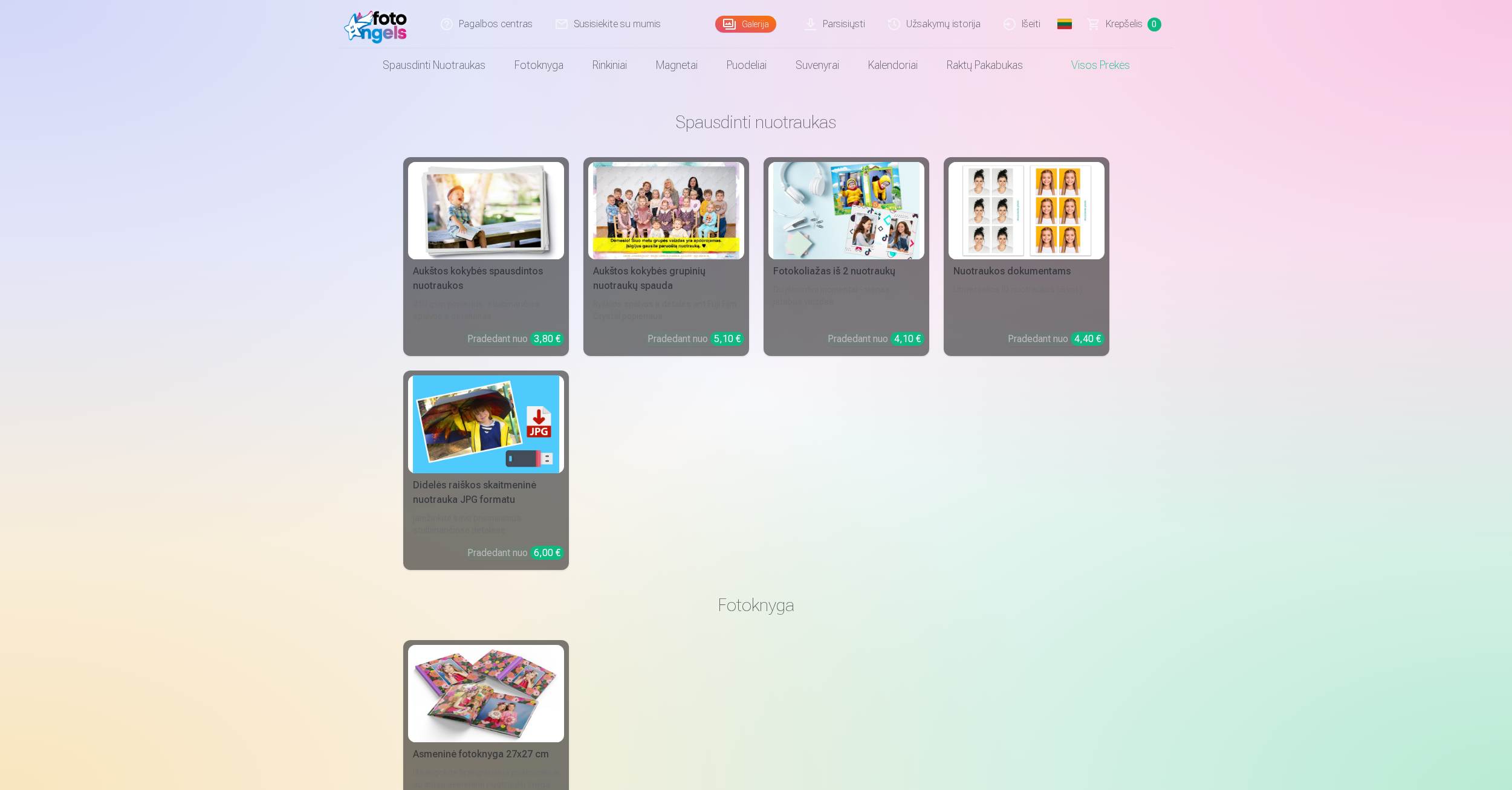
click at [1119, 21] on span "Krepšelis" at bounding box center [1124, 24] width 37 height 15
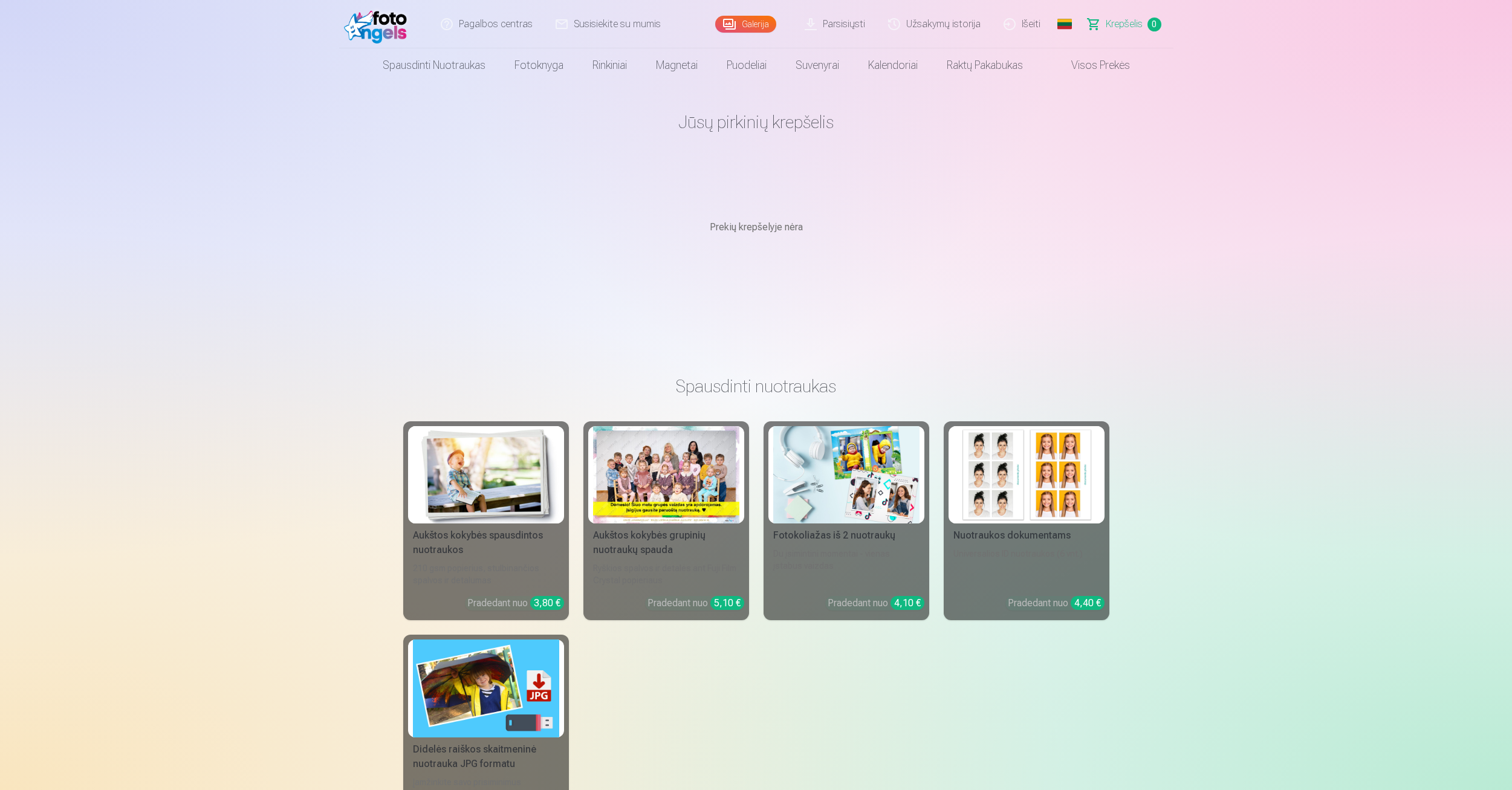
click at [748, 24] on link "Galerija" at bounding box center [746, 24] width 61 height 17
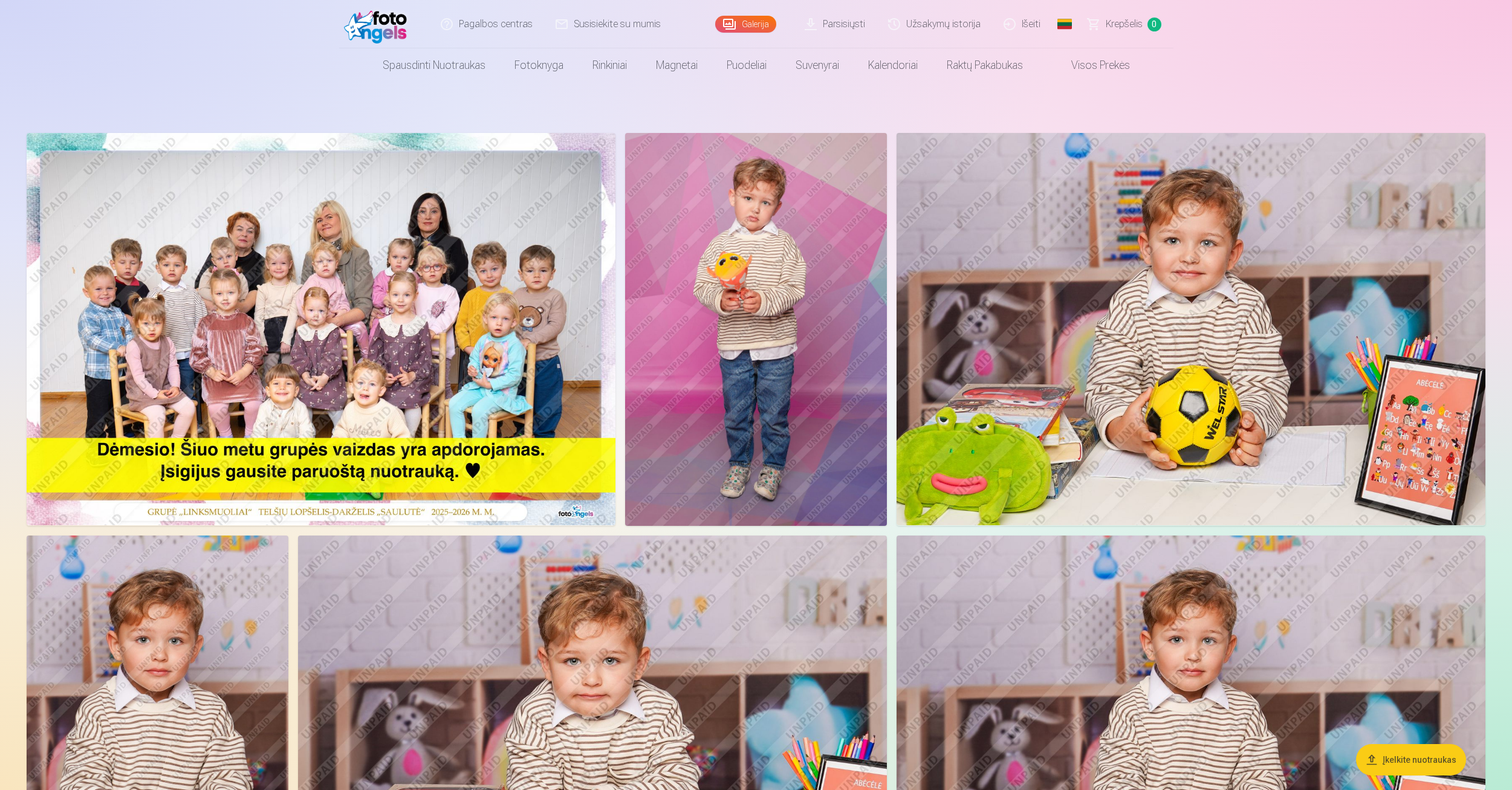
click at [852, 31] on link "Parsisiųsti" at bounding box center [836, 24] width 83 height 49
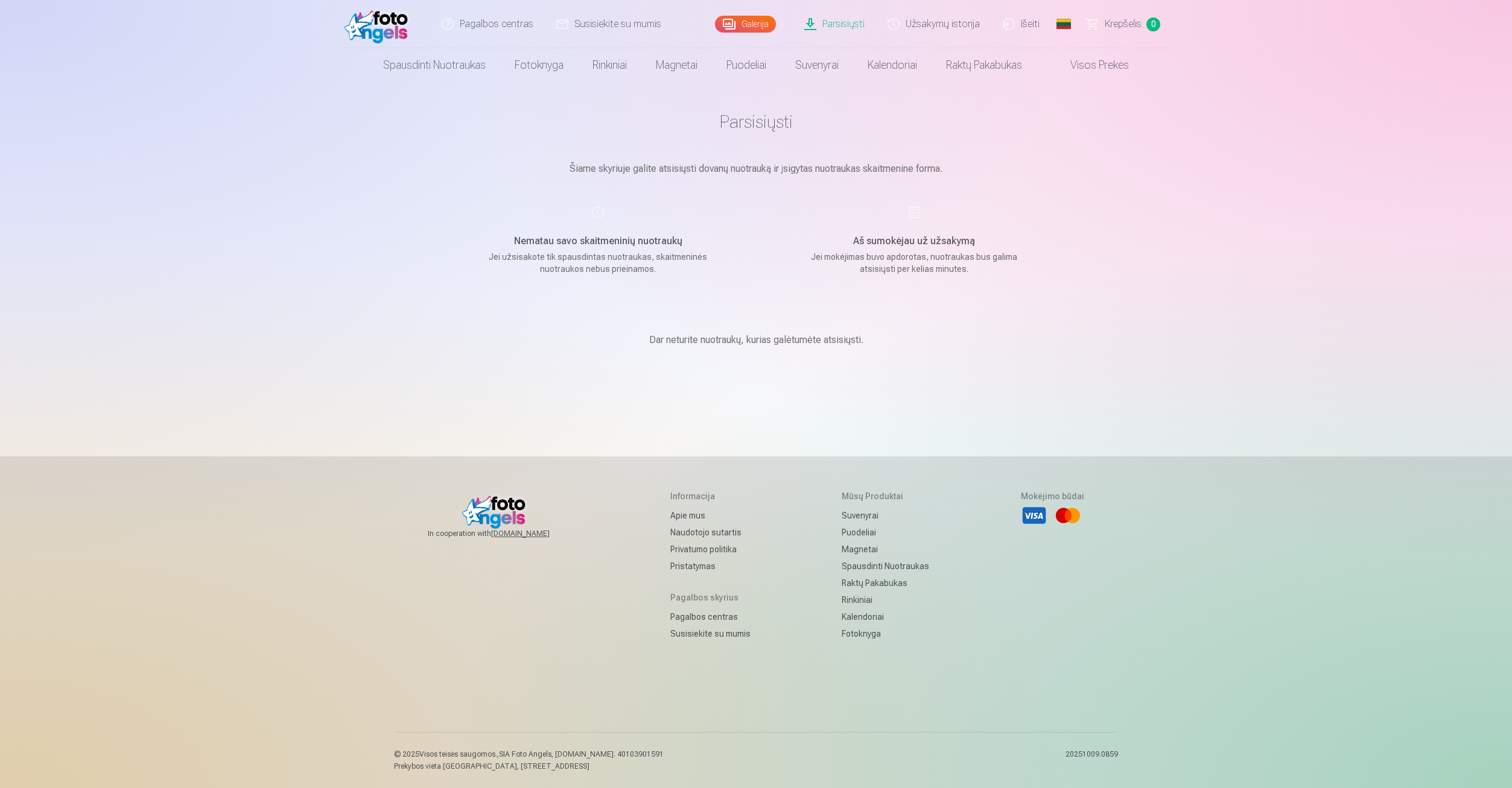
click at [850, 30] on link "Parsisiųsti" at bounding box center [835, 24] width 83 height 49
click at [1109, 26] on span "Krepšelis" at bounding box center [1122, 24] width 37 height 15
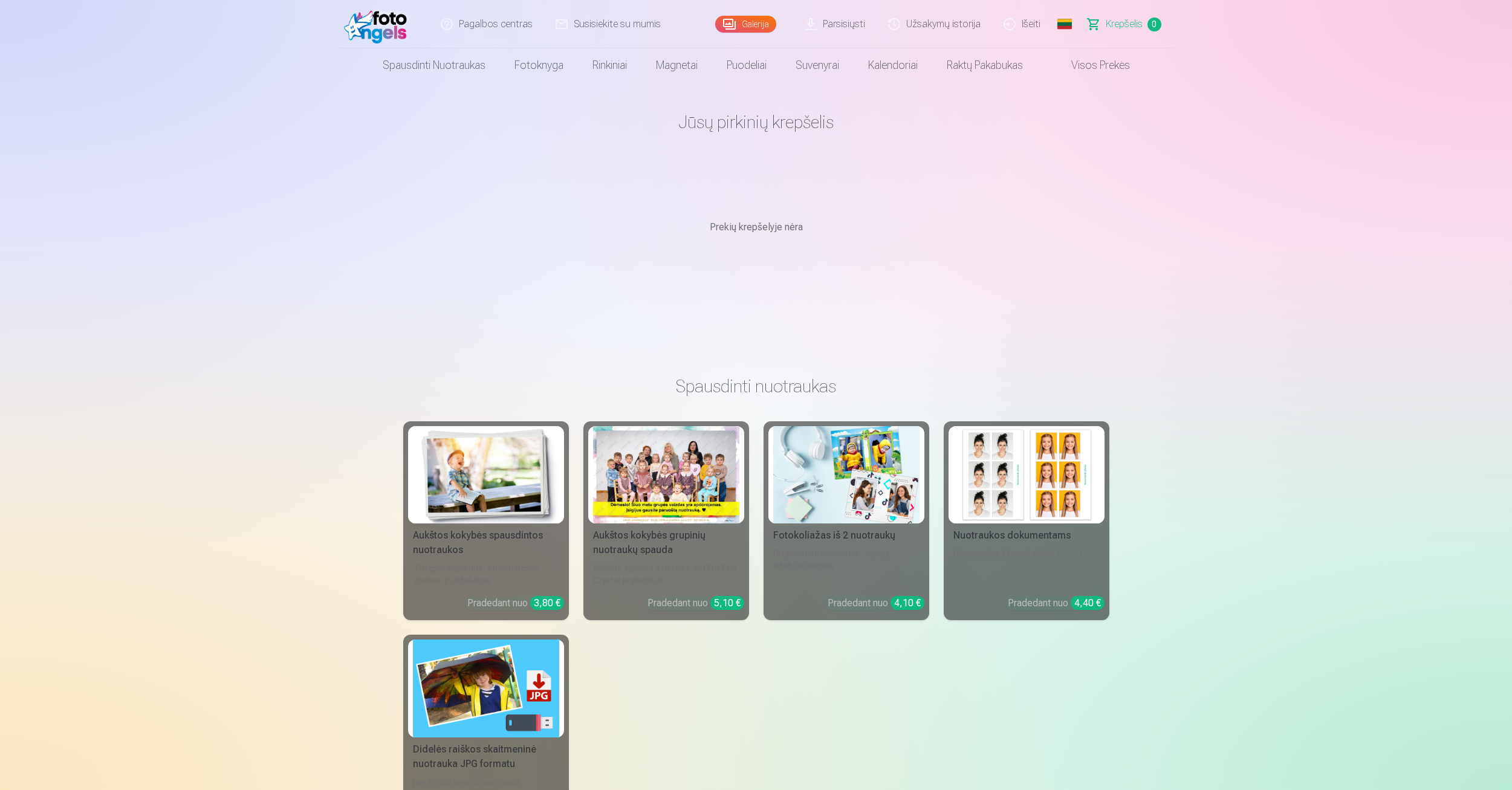
click at [938, 30] on link "Užsakymų istorija" at bounding box center [935, 24] width 115 height 49
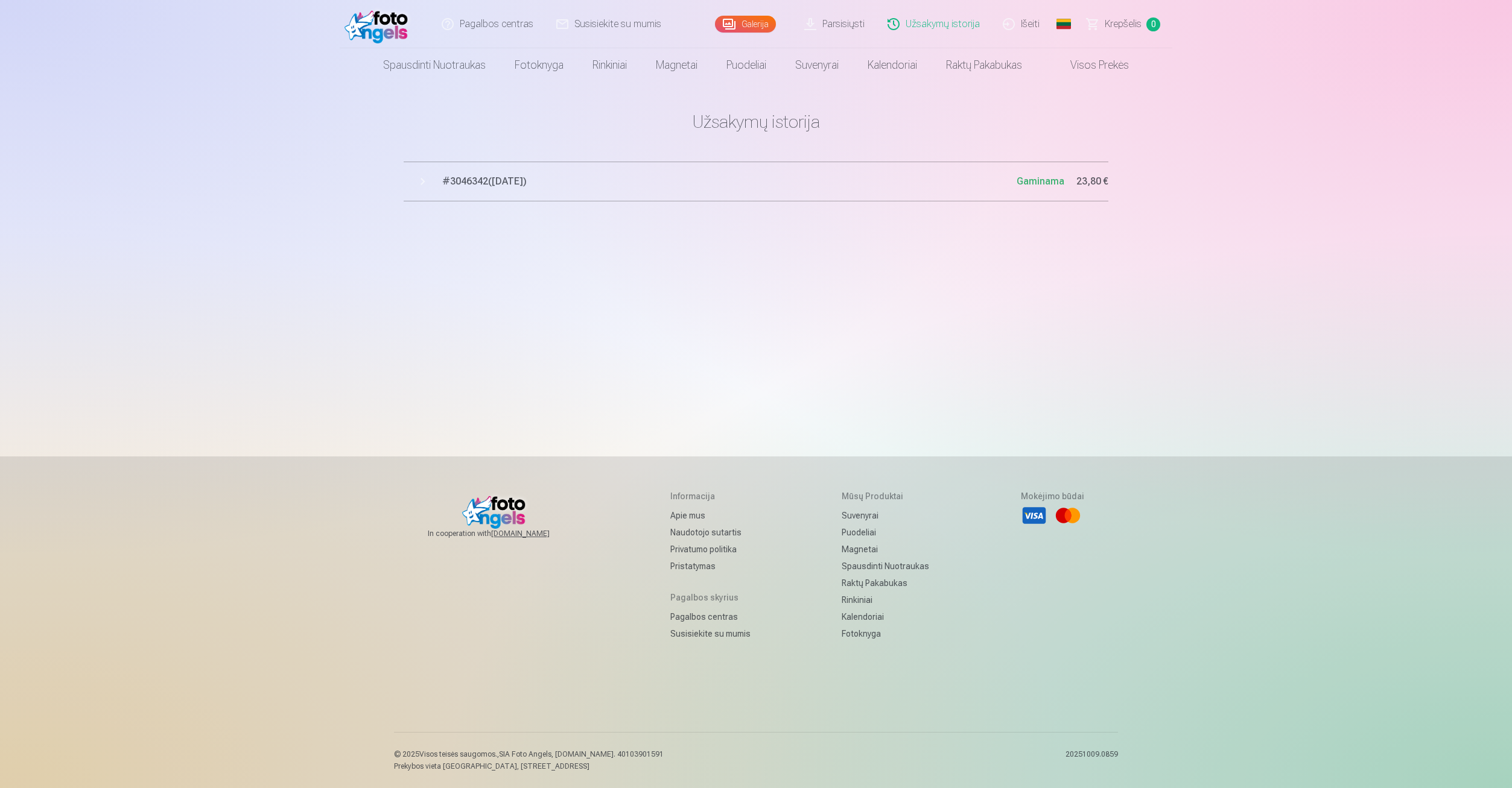
click at [851, 188] on span "# 3046342 ( 13.10.2025 )" at bounding box center [729, 181] width 574 height 15
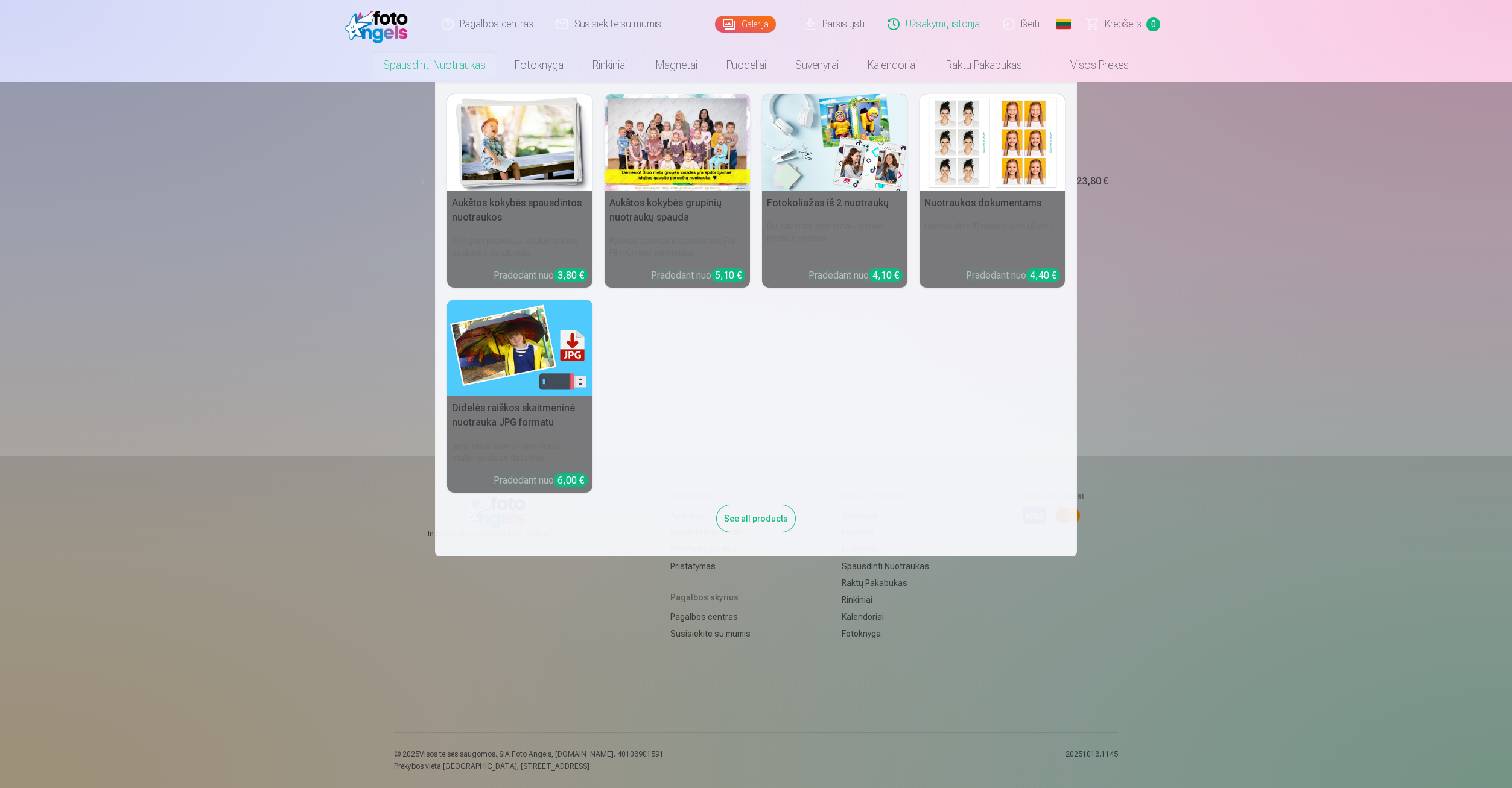
click at [1370, 402] on nav "Aukštos kokybės spausdintos nuotraukos 210 gsm popierius, stulbinančios spalvos…" at bounding box center [756, 319] width 1512 height 475
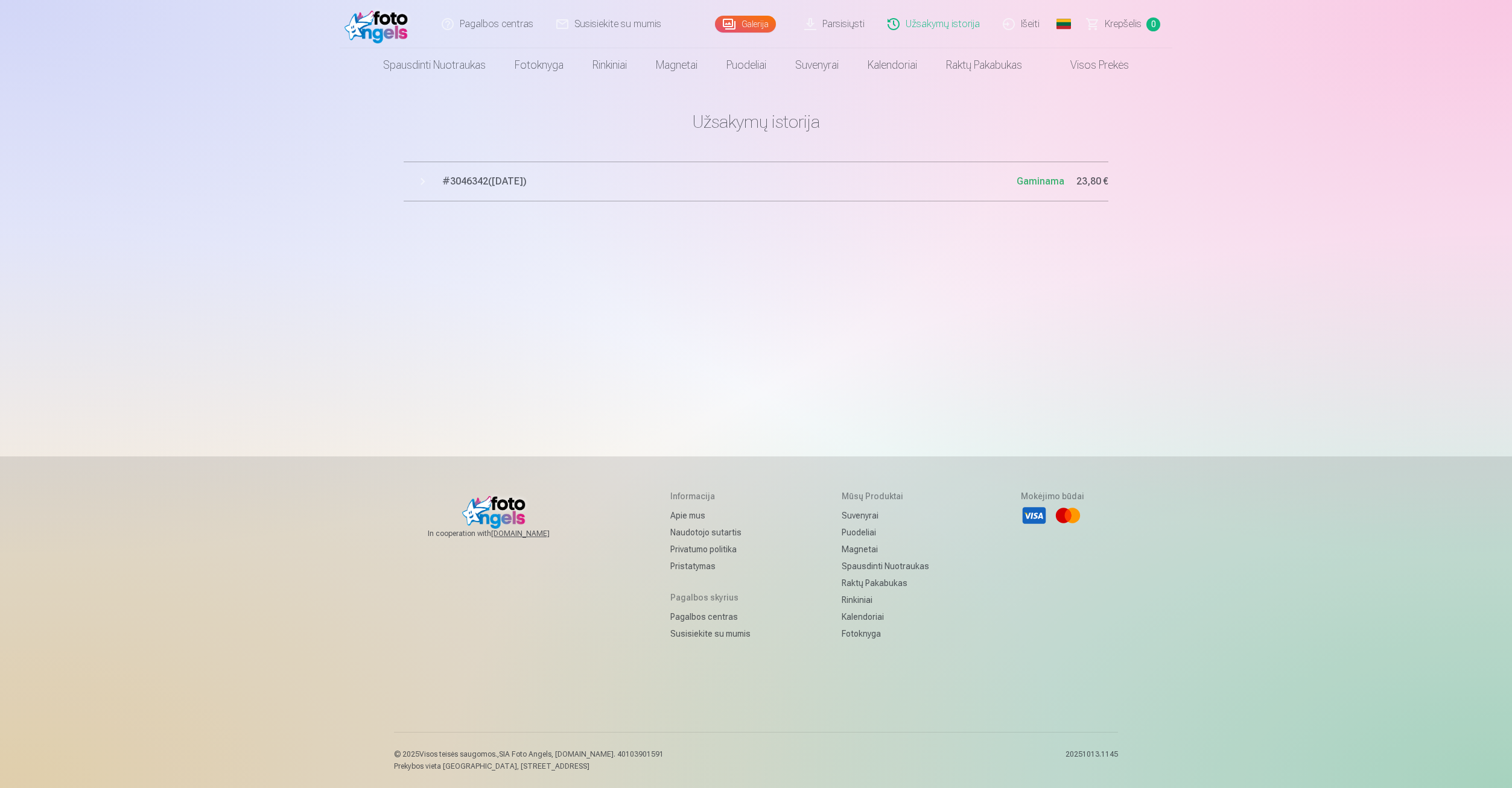
click at [620, 198] on button "# 3046342 ( [DATE] ) Gaminama 23,80 €" at bounding box center [756, 181] width 704 height 40
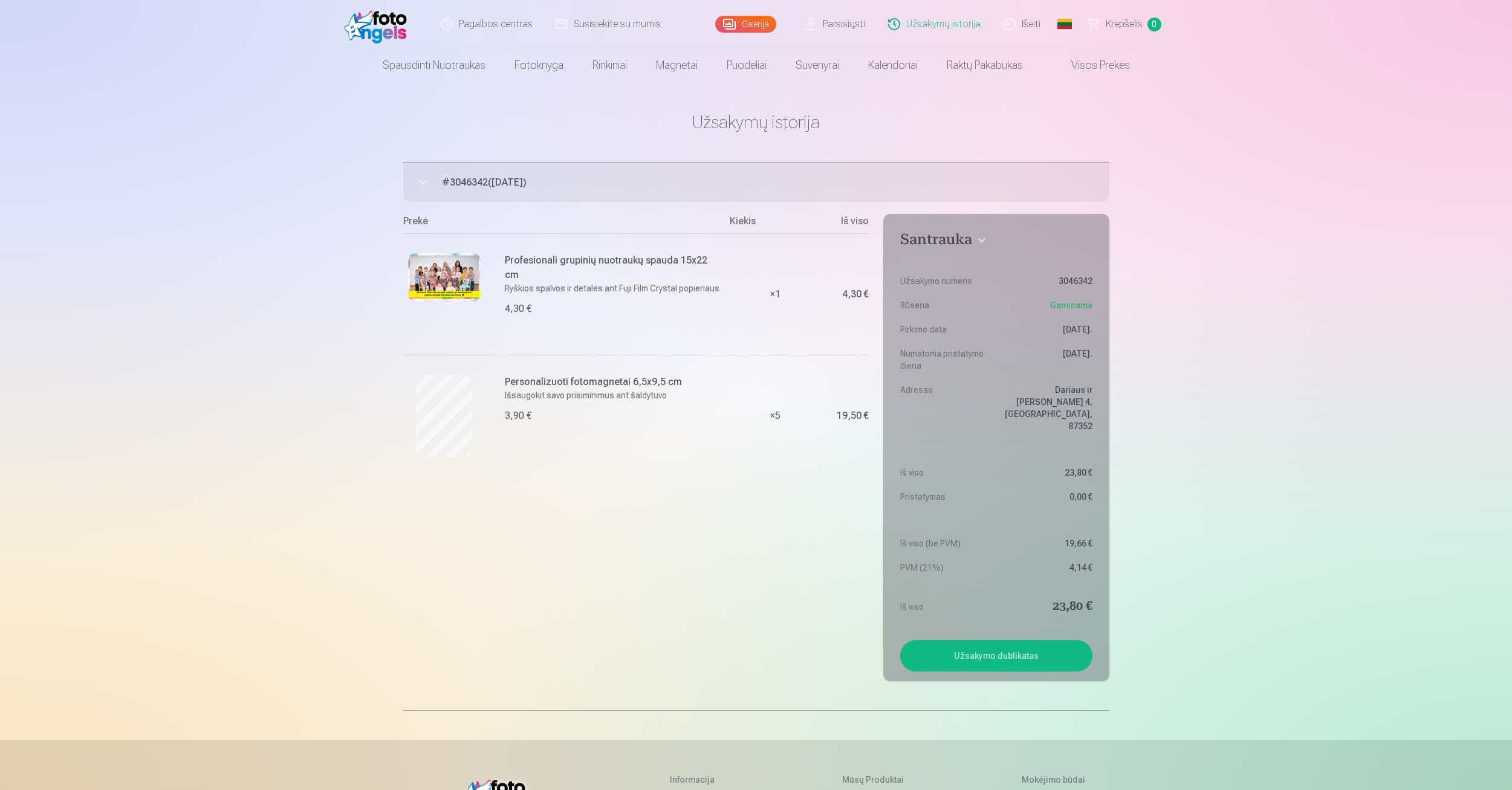
click at [575, 179] on span "# 3046342 ( [DATE] )" at bounding box center [775, 182] width 668 height 15
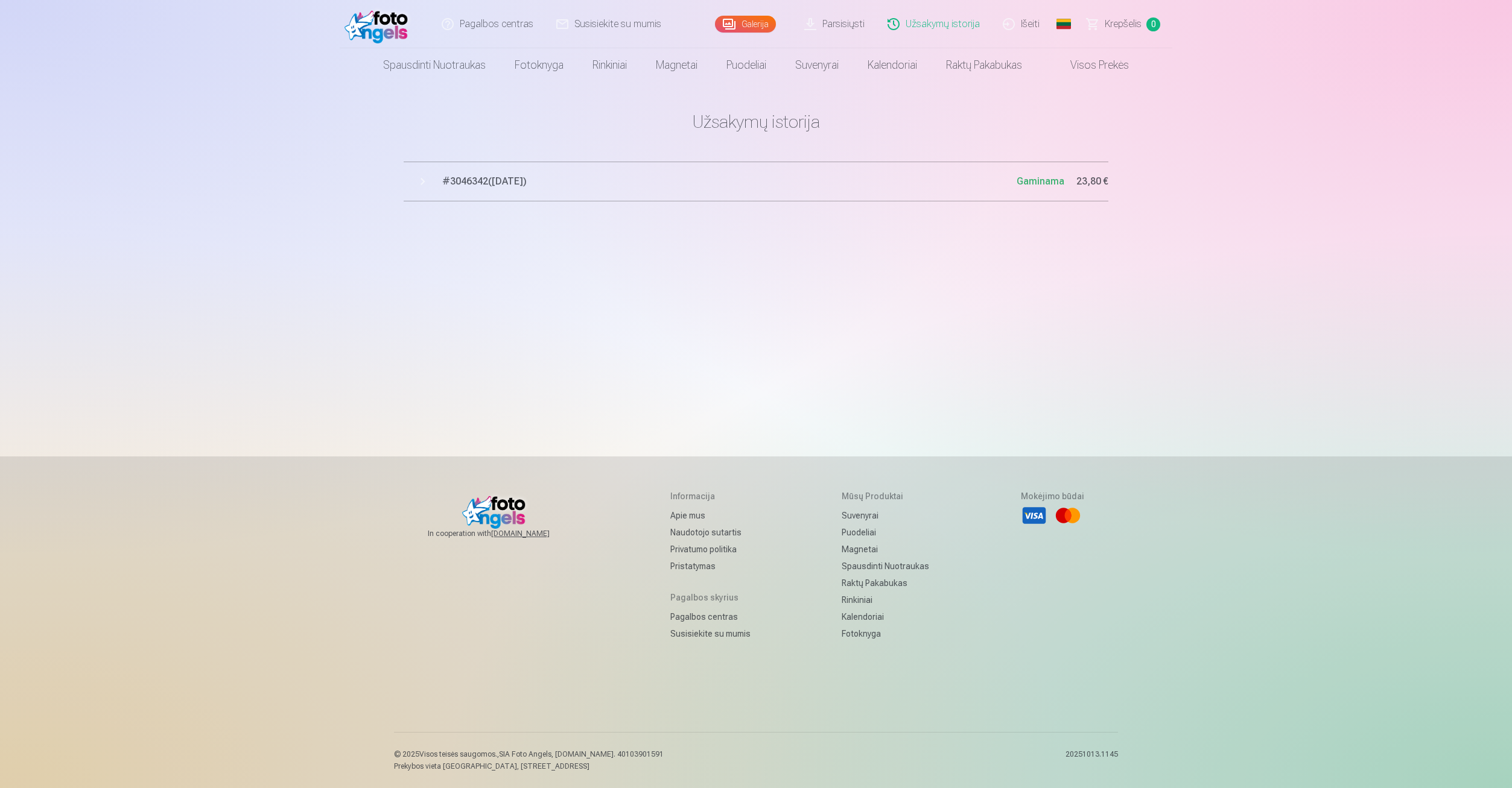
click at [526, 186] on span "# 3046342 ( [DATE] )" at bounding box center [729, 181] width 574 height 15
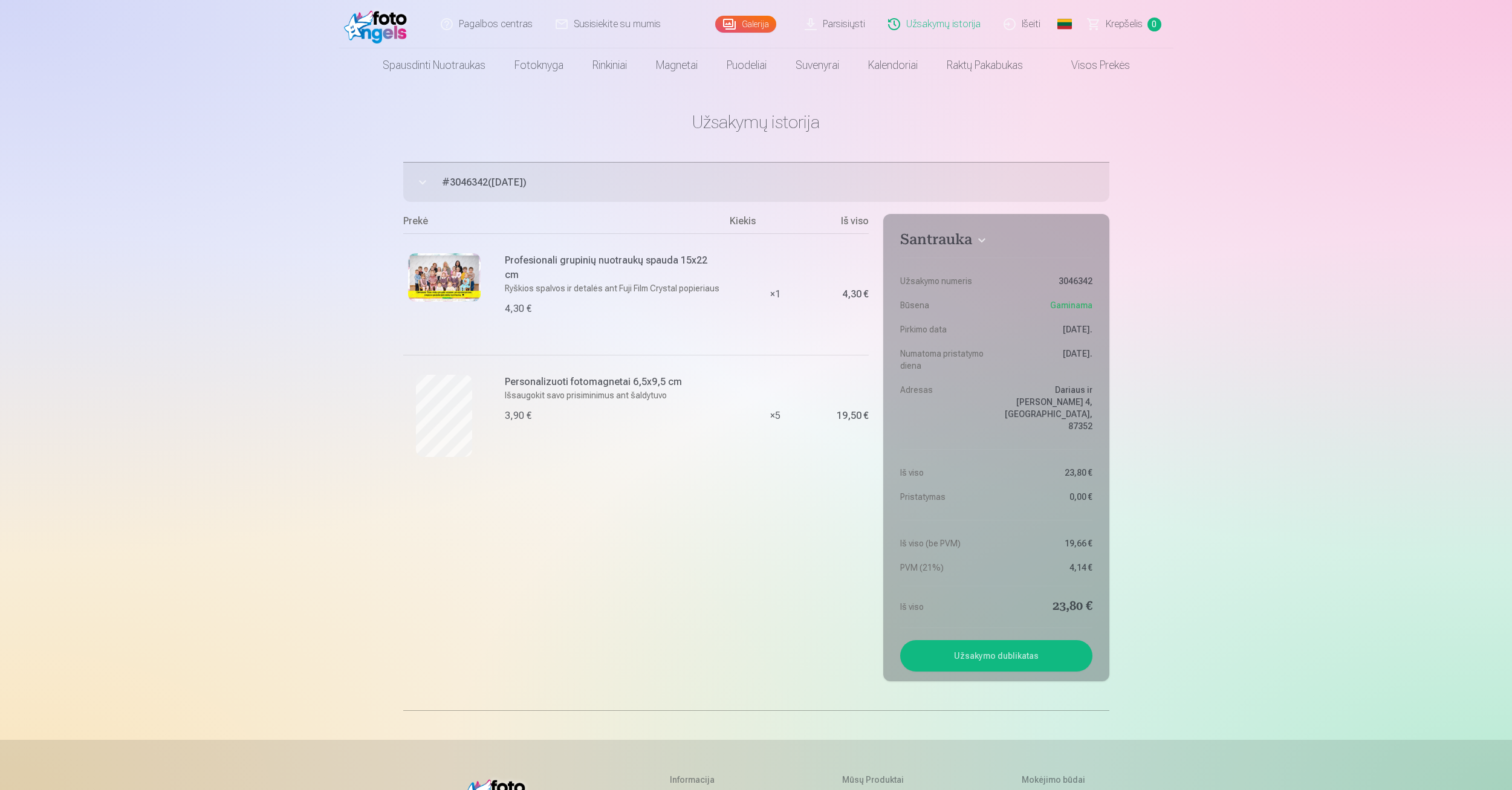
drag, startPoint x: 442, startPoint y: 186, endPoint x: 486, endPoint y: 190, distance: 44.2
click at [486, 190] on button "# 3046342 ( [DATE] ) Gaminama 23,80 €" at bounding box center [756, 181] width 706 height 40
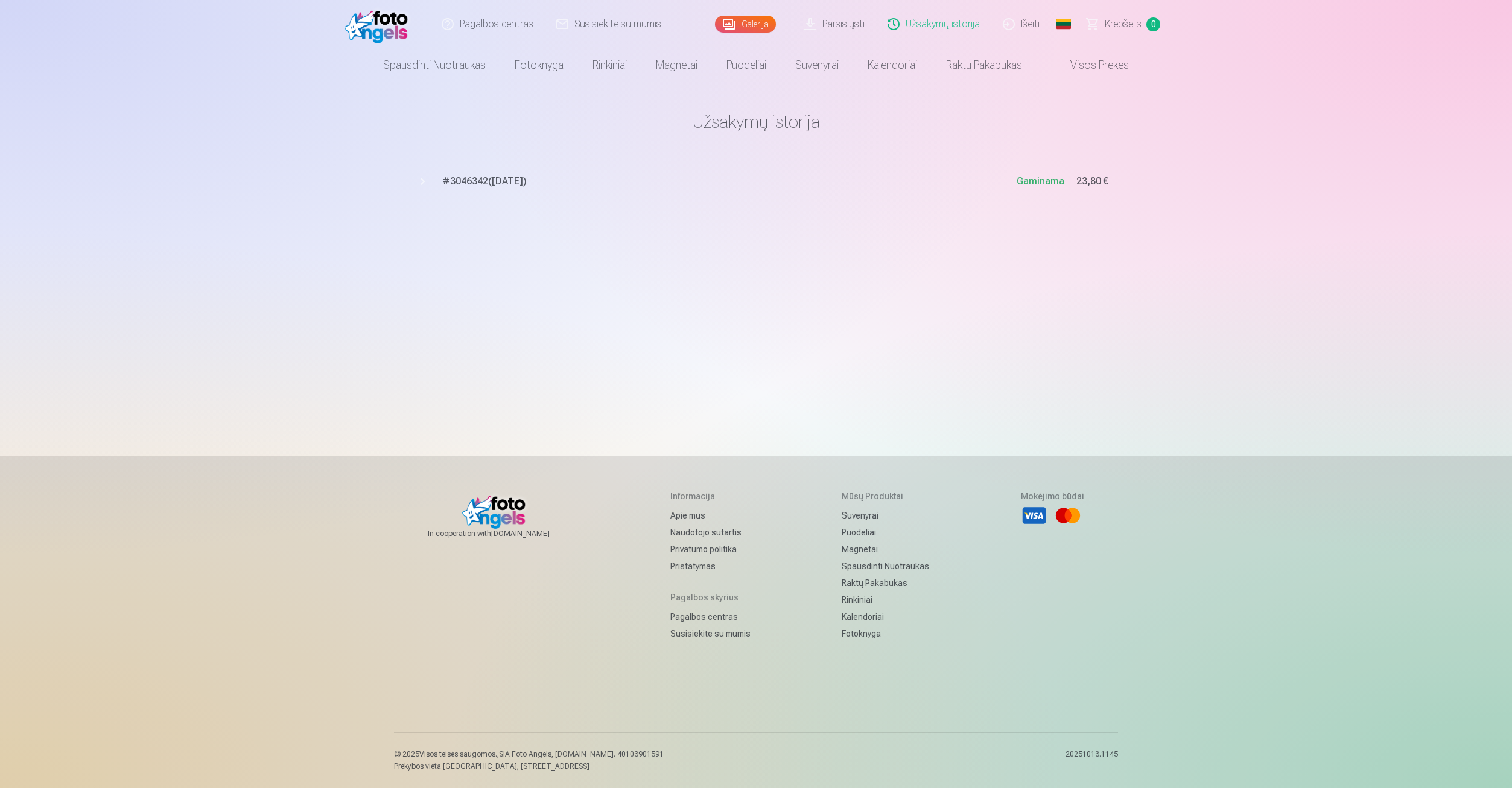
click at [479, 148] on main "Užsakymų istorija # 3046342 ( 13.10.2025 ) Gaminama 23,80 €" at bounding box center [756, 156] width 704 height 148
click at [499, 28] on link "Pagalbos centras" at bounding box center [487, 24] width 114 height 49
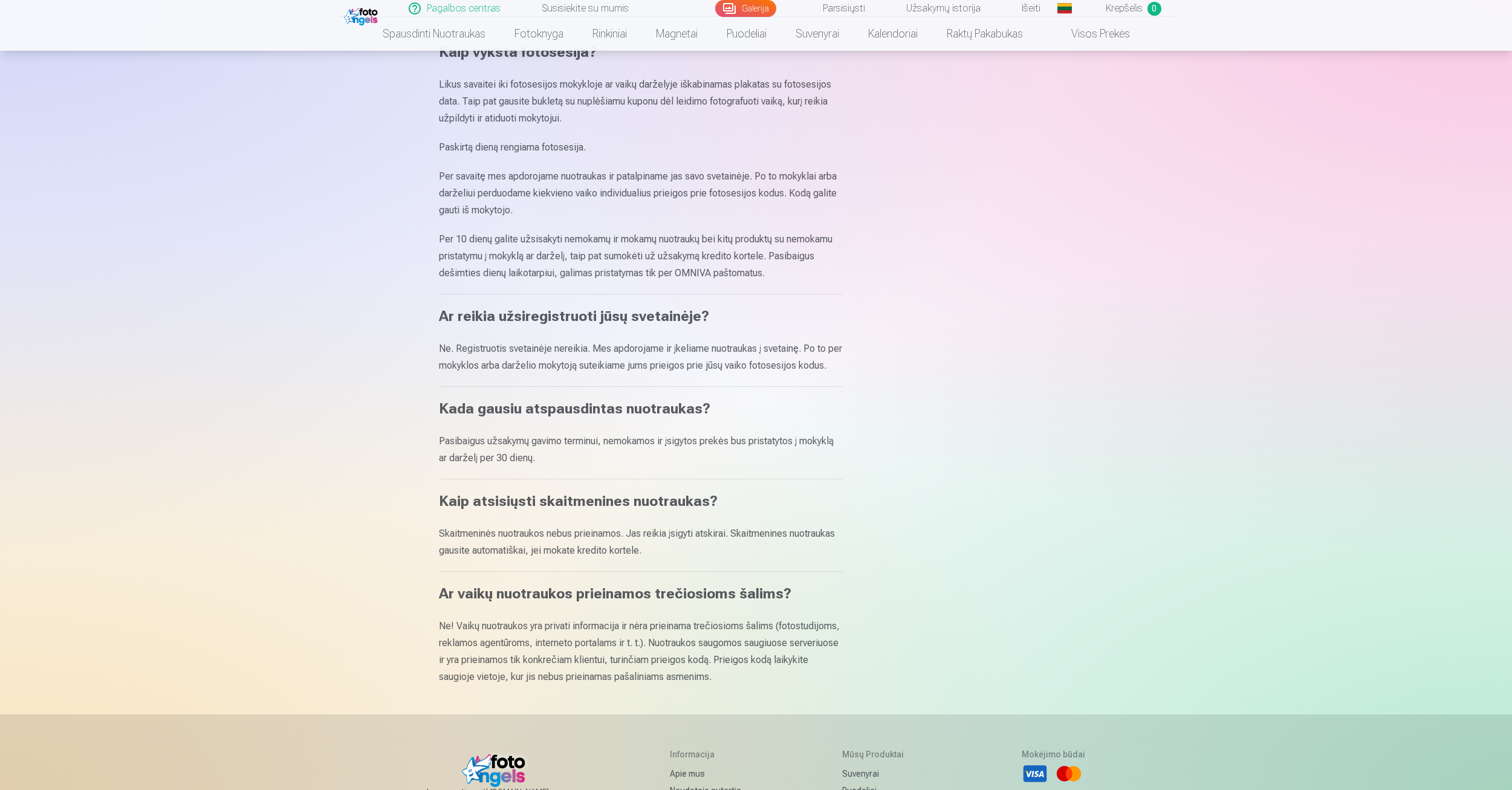
scroll to position [242, 0]
drag, startPoint x: 593, startPoint y: 541, endPoint x: 431, endPoint y: 533, distance: 162.2
click at [431, 533] on div "Pagalbos centras Kur gauti prieigos kodą fotosesijai? Per savaitę po fotosesijo…" at bounding box center [756, 402] width 725 height 1288
click at [712, 557] on p "Skaitmeninės nuotraukos nebus prieinamos. Jas reikia įsigyti atskirai. Skaitmen…" at bounding box center [641, 541] width 404 height 34
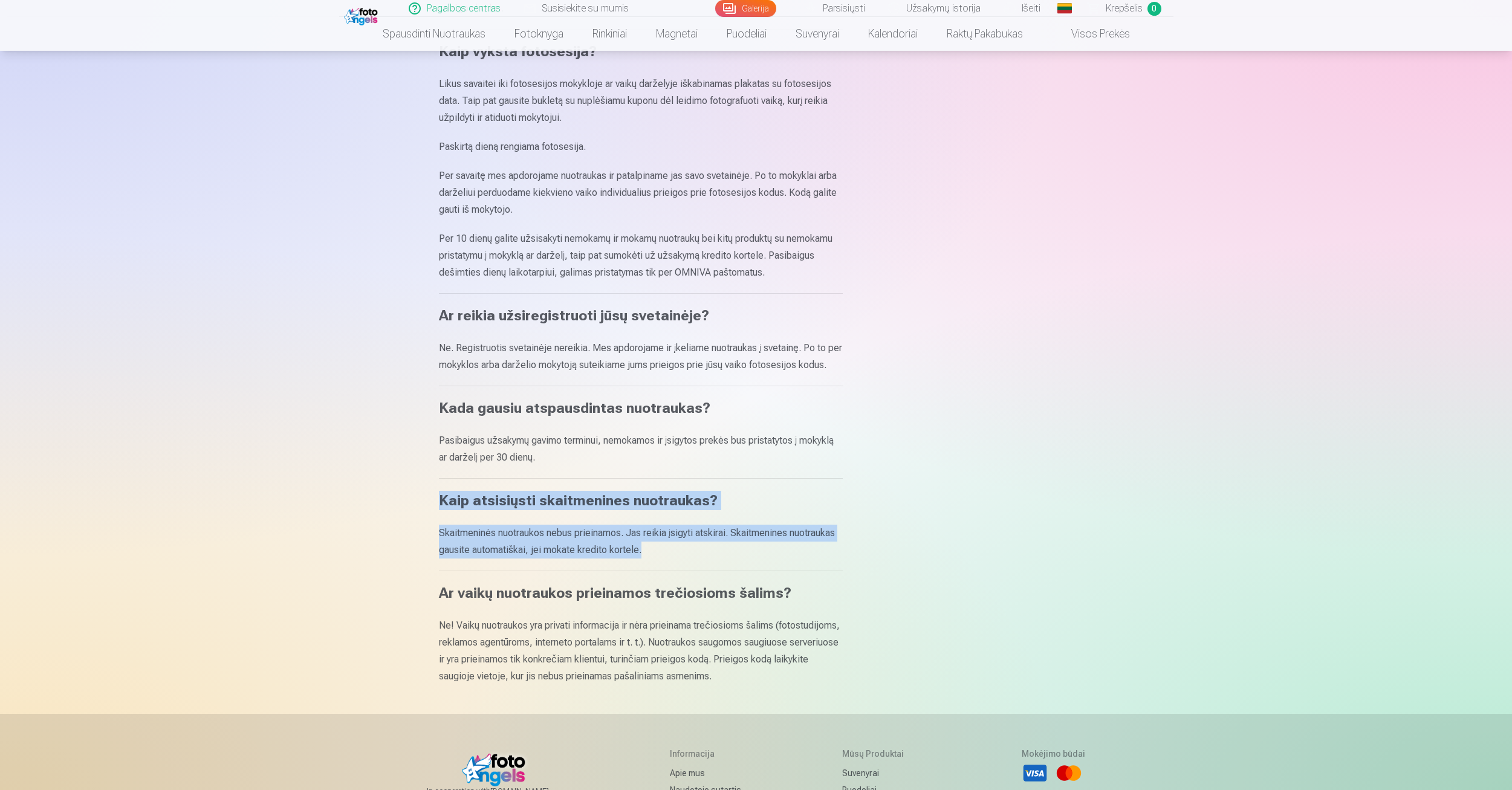
drag, startPoint x: 666, startPoint y: 554, endPoint x: 436, endPoint y: 500, distance: 236.3
click at [436, 500] on div "Pagalbos centras Kur gauti prieigos kodą fotosesijai? Per savaitę po fotosesijo…" at bounding box center [756, 402] width 725 height 1288
click at [903, 500] on main "Pagalbos centras Kur gauti prieigos kodą fotosesijai? Per savaitę po fotosesijo…" at bounding box center [757, 277] width 635 height 873
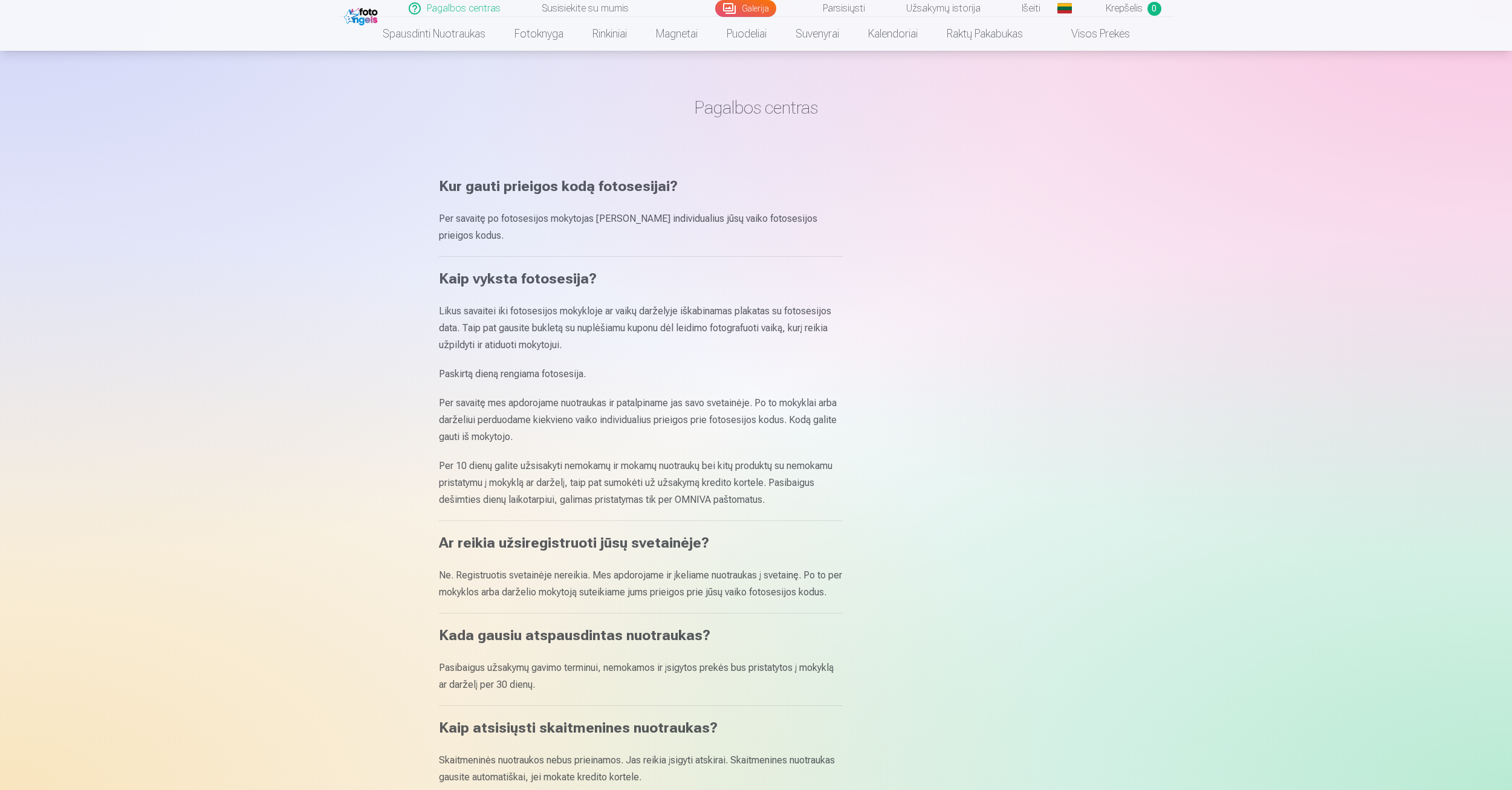
scroll to position [0, 0]
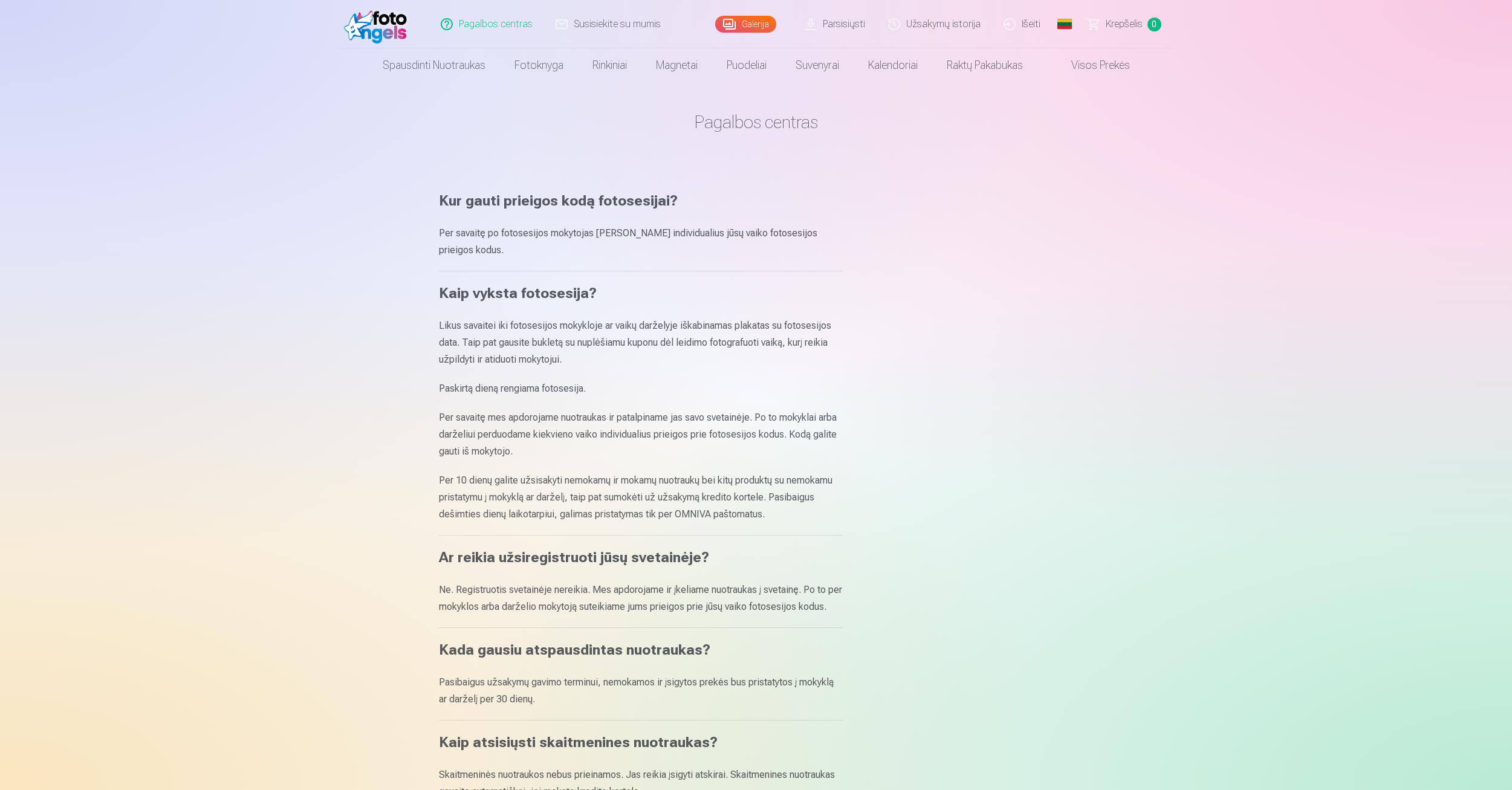
click at [502, 22] on link "Pagalbos centras" at bounding box center [487, 24] width 115 height 49
click at [587, 28] on link "Susisiekite su mumis" at bounding box center [609, 24] width 128 height 49
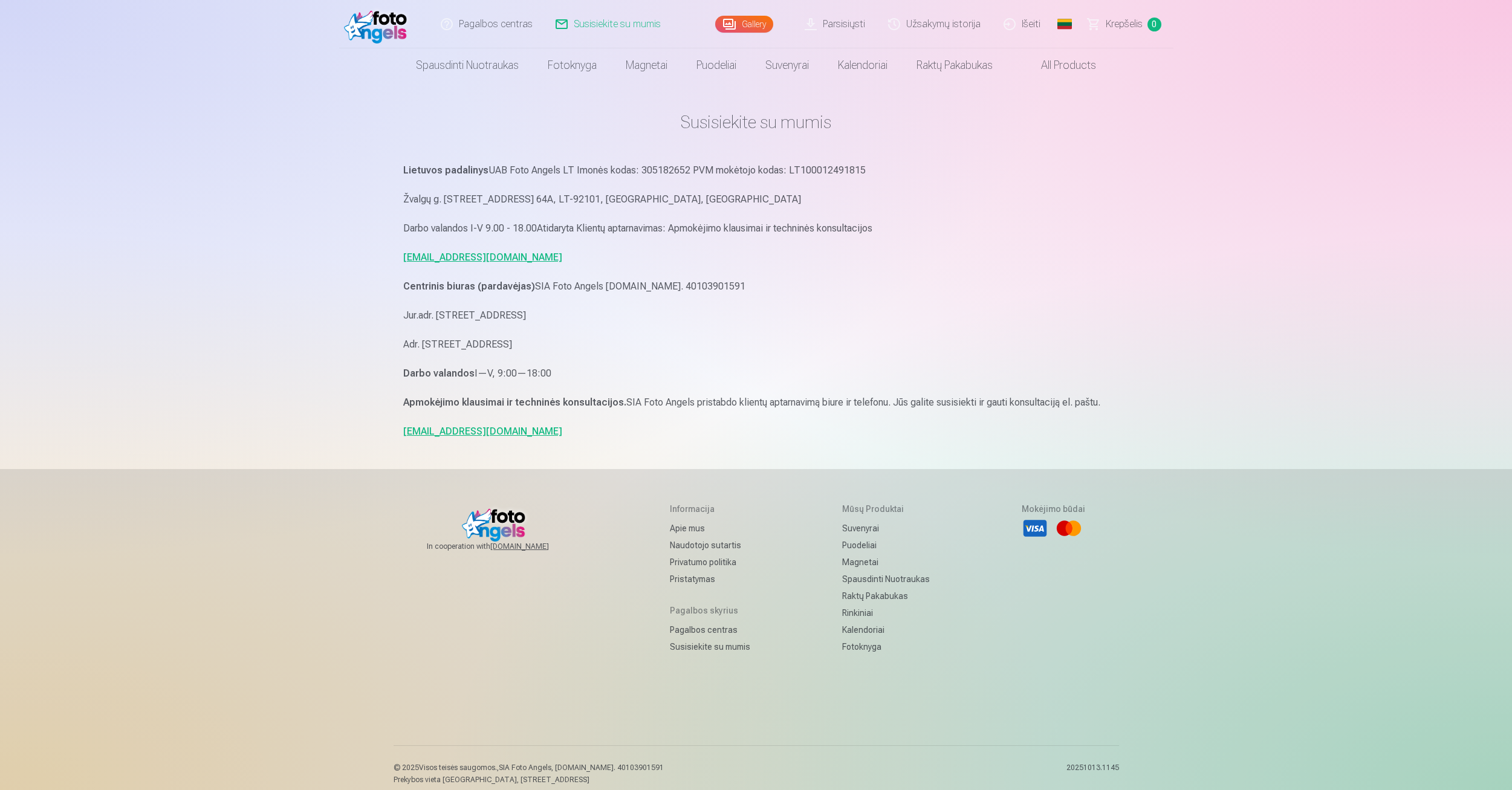
click at [839, 26] on link "Parsisiųsti" at bounding box center [836, 24] width 83 height 49
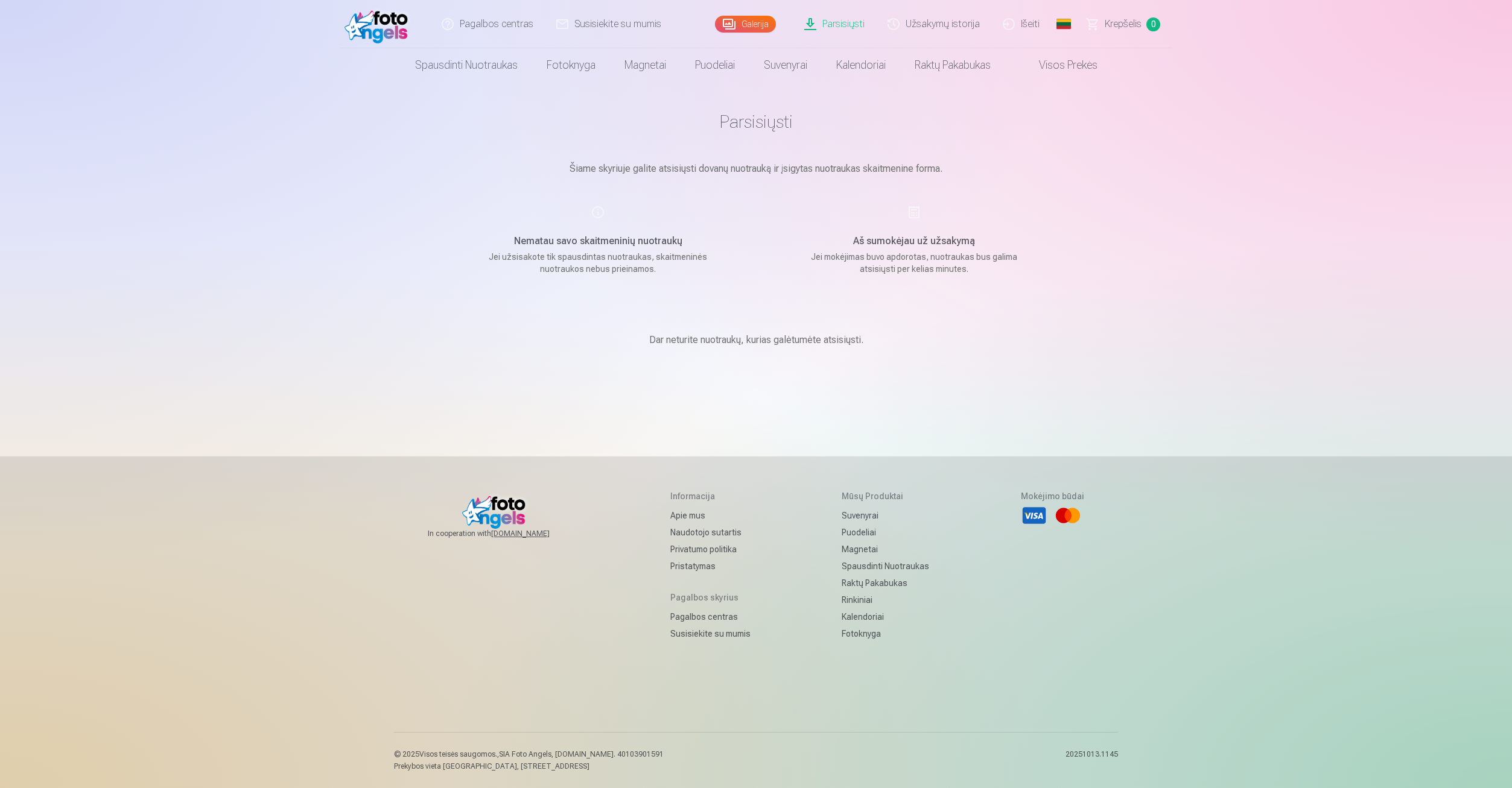
click at [748, 15] on div "Galerija" at bounding box center [748, 24] width 67 height 49
click at [748, 20] on link "Galerija" at bounding box center [745, 24] width 61 height 17
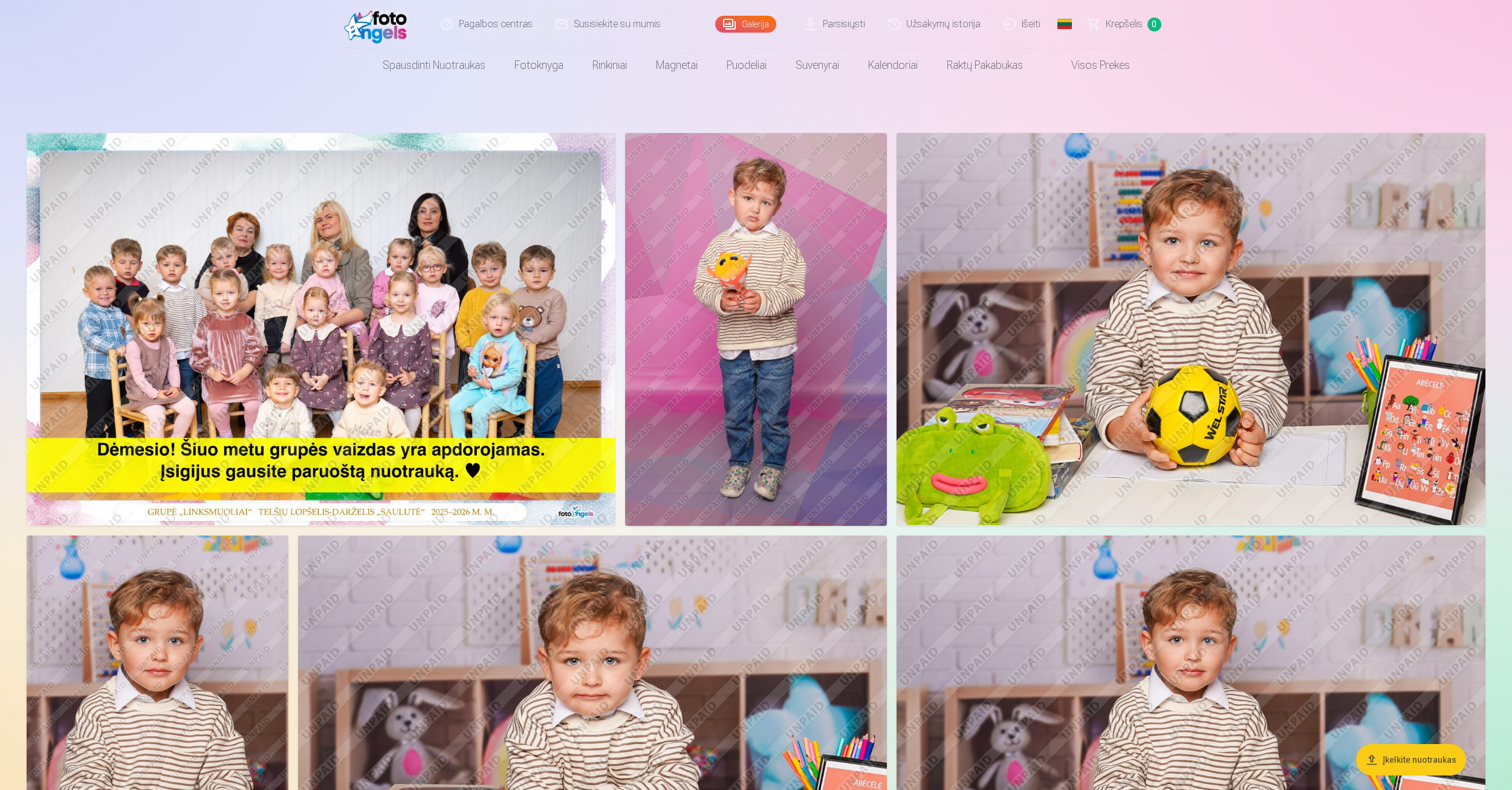
click at [1115, 35] on link "Krepšelis 0" at bounding box center [1125, 24] width 97 height 49
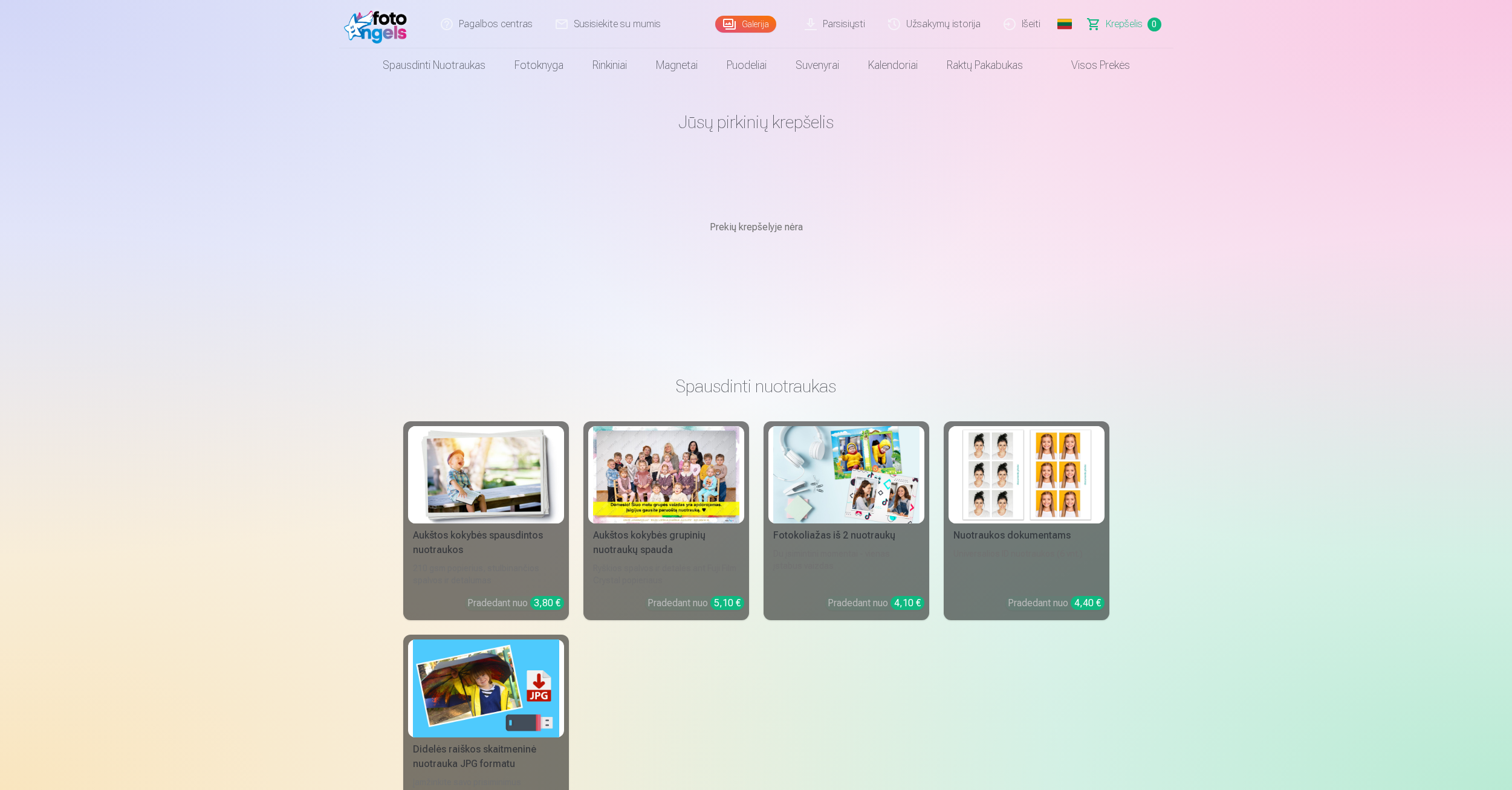
click at [928, 26] on link "Užsakymų istorija" at bounding box center [935, 24] width 115 height 49
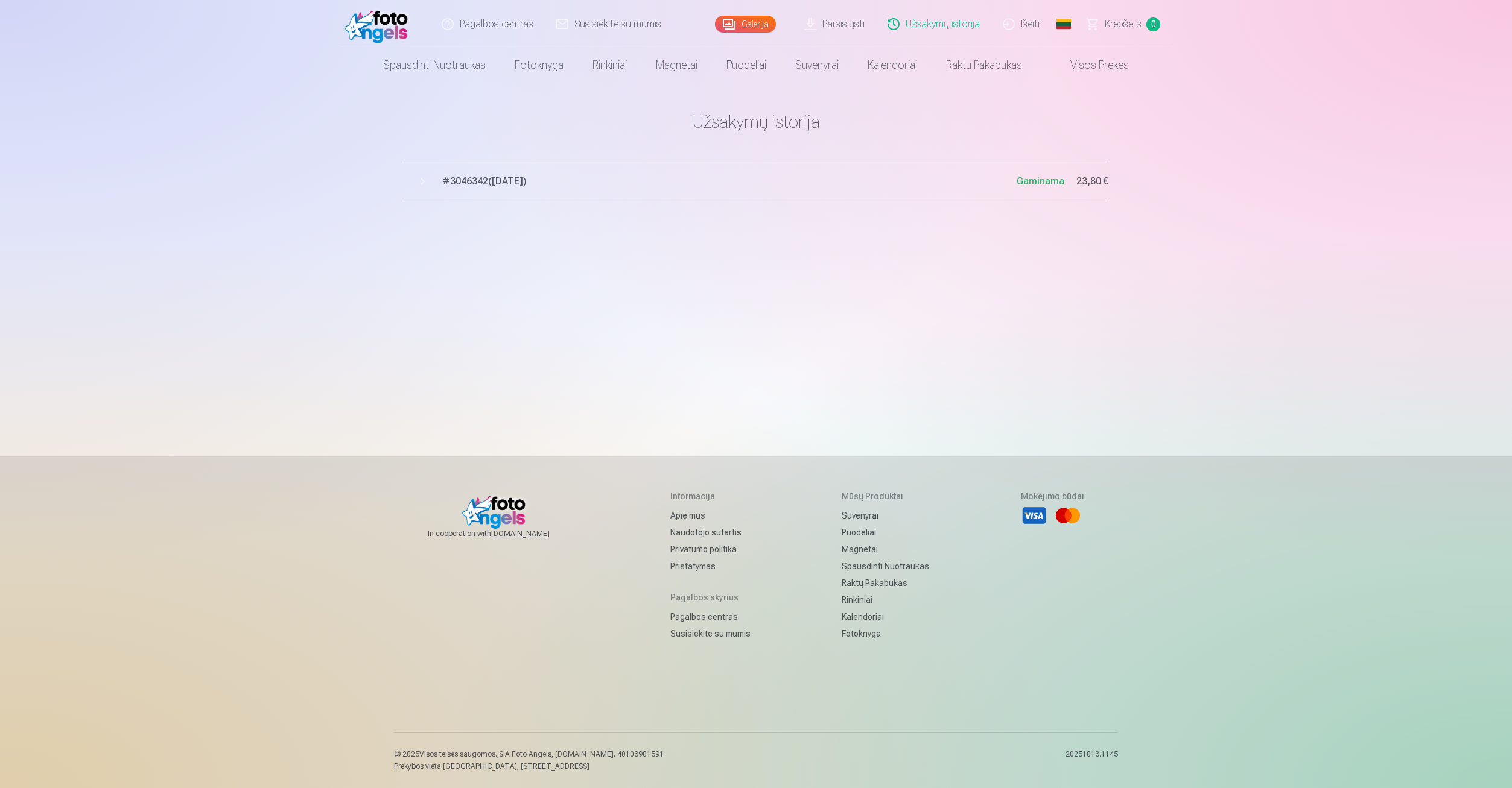
click at [925, 177] on span "# 3046342 ( [DATE] )" at bounding box center [729, 181] width 574 height 15
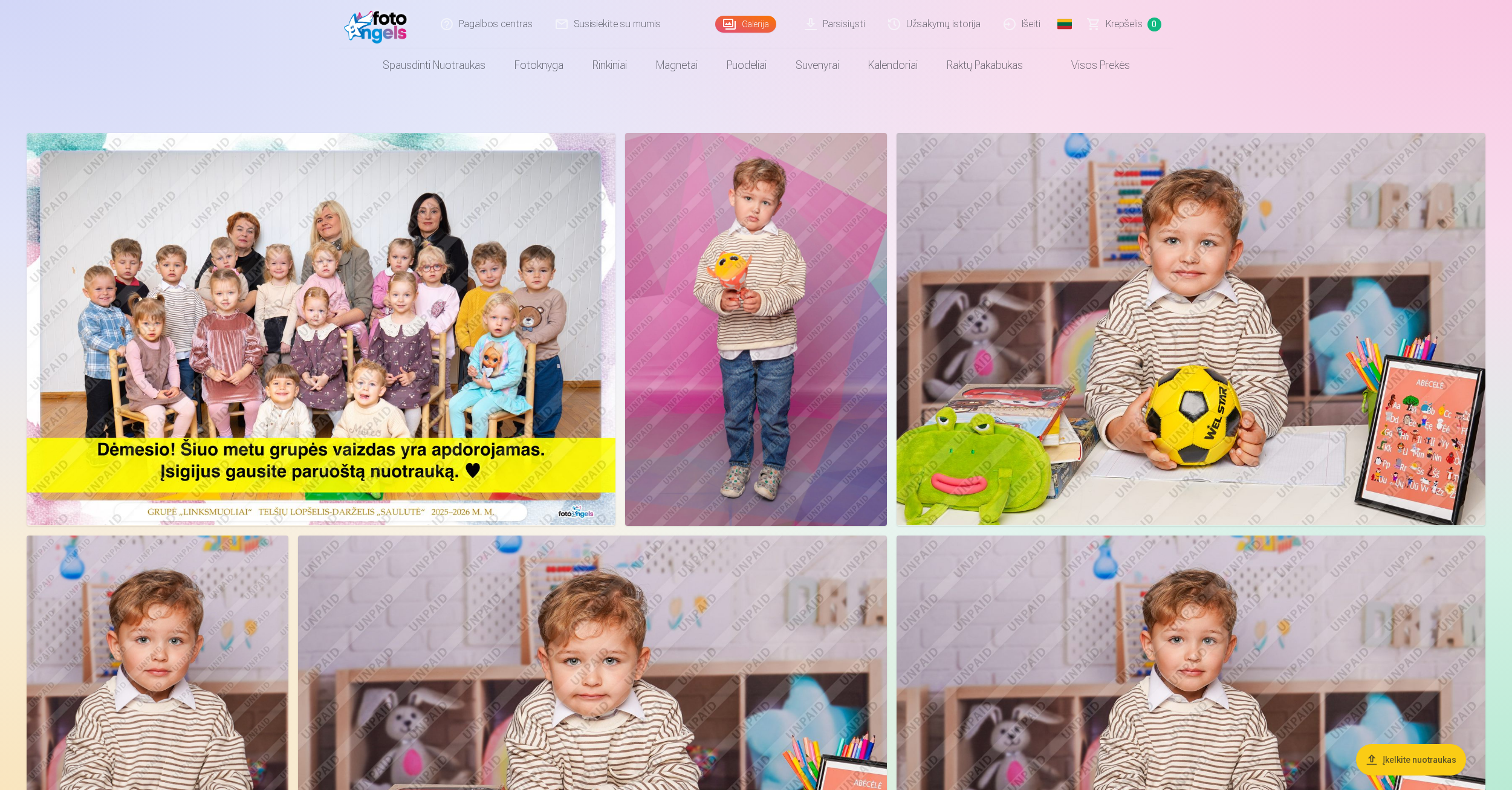
click at [1130, 35] on link "Krepšelis 0" at bounding box center [1125, 24] width 97 height 49
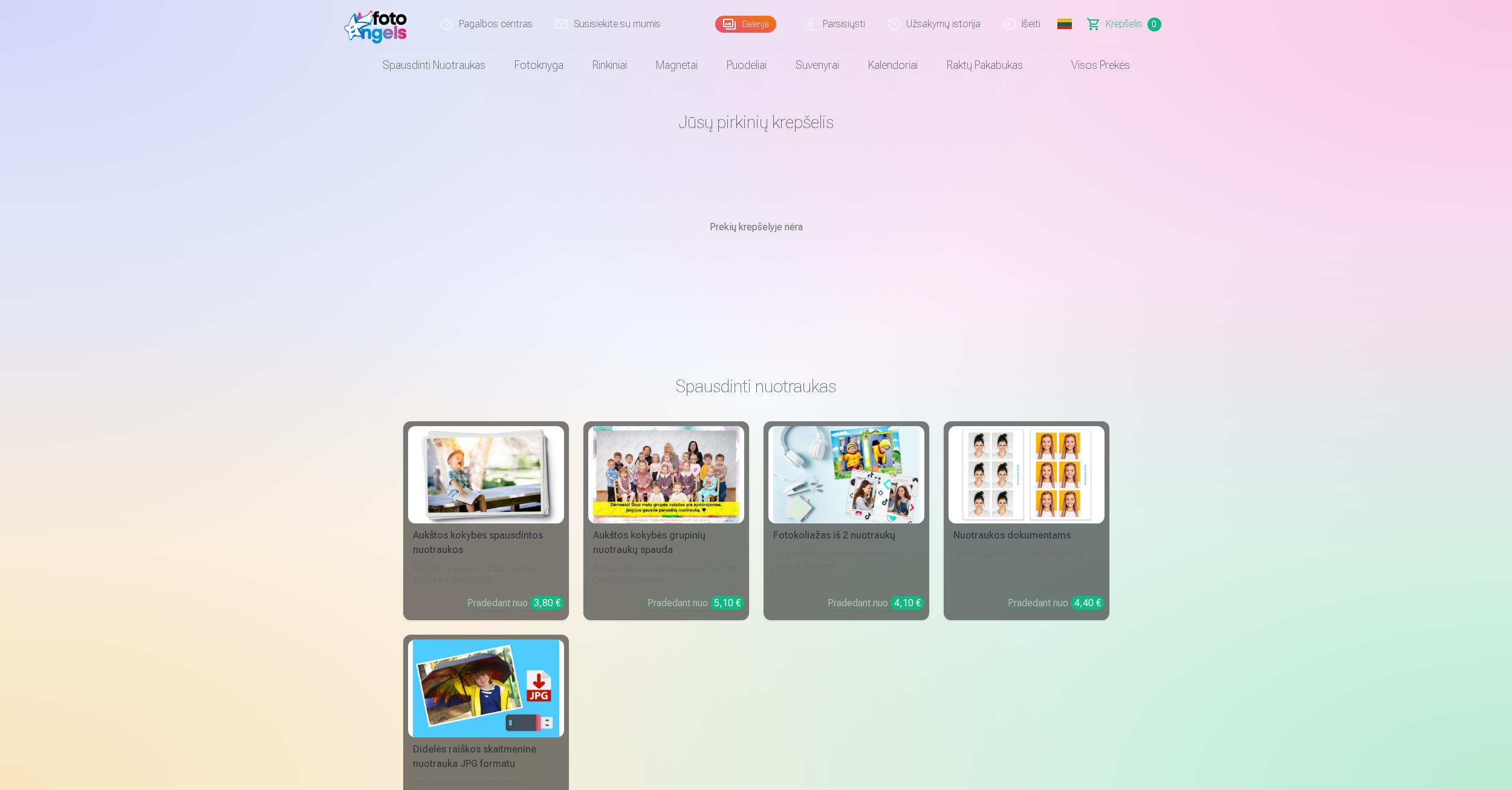
click at [922, 26] on link "Užsakymų istorija" at bounding box center [935, 24] width 115 height 49
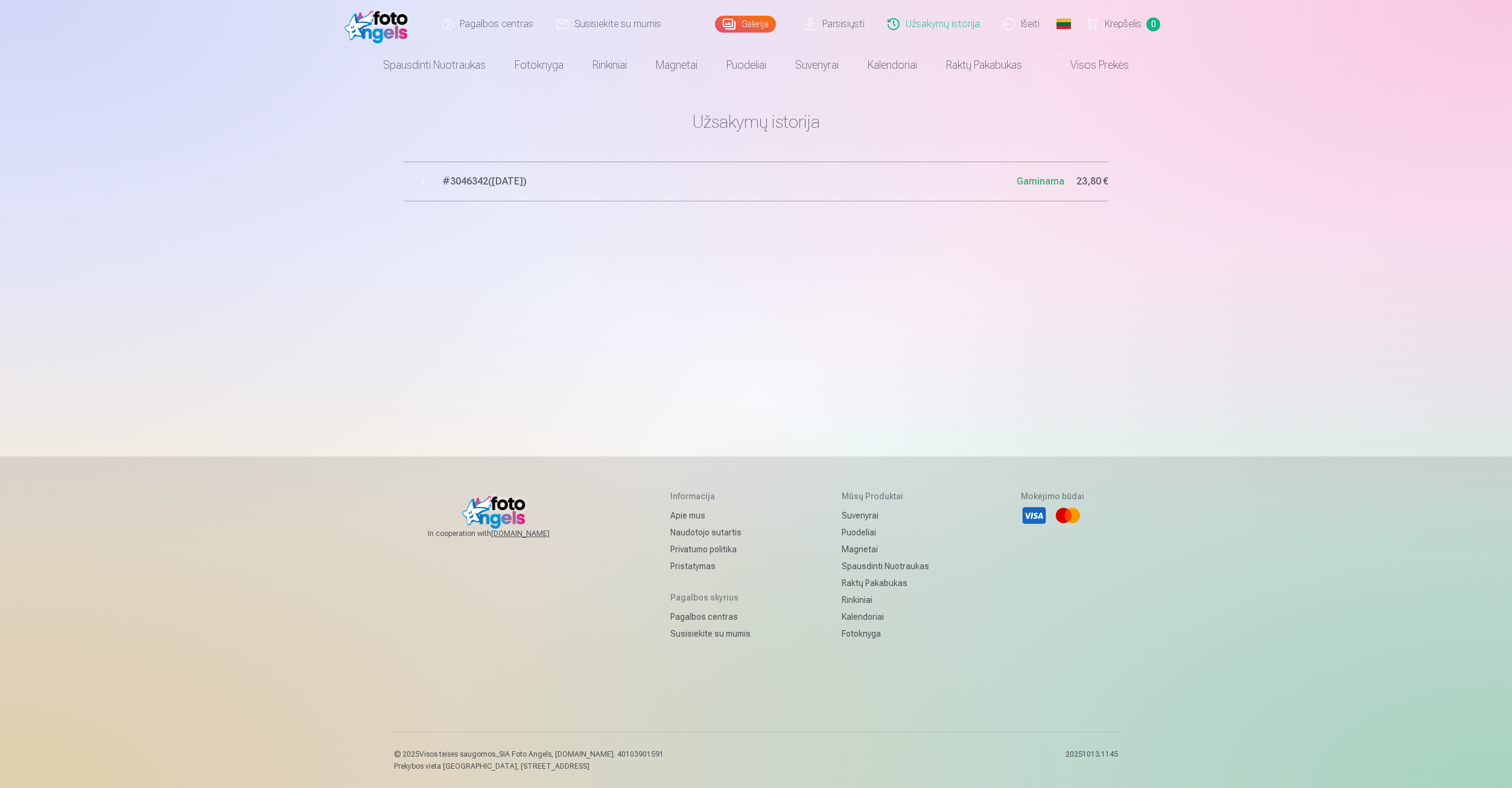
click at [566, 17] on link "Susisiekite su mumis" at bounding box center [609, 24] width 128 height 49
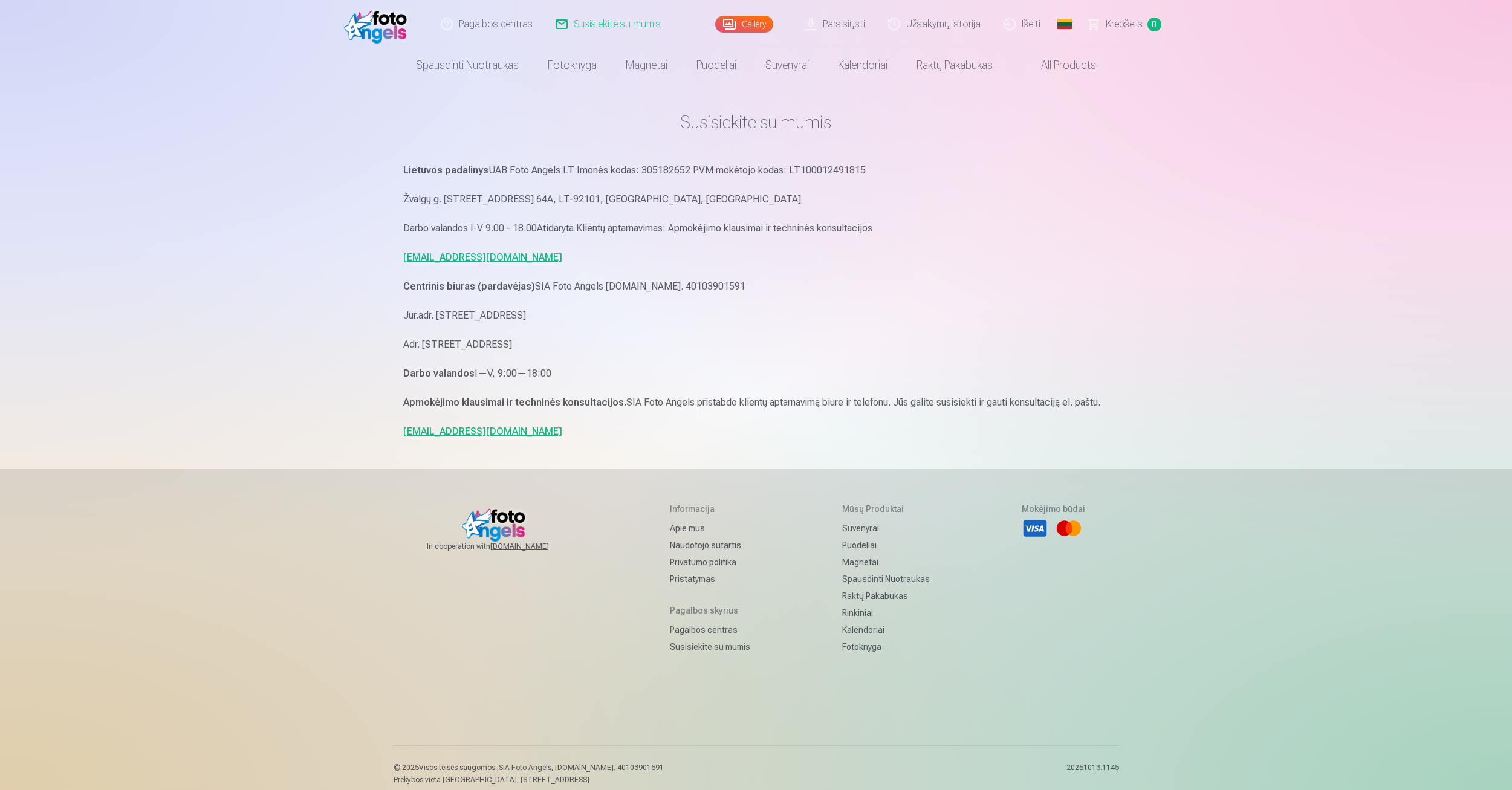
click at [840, 23] on link "Parsisiųsti" at bounding box center [836, 24] width 83 height 49
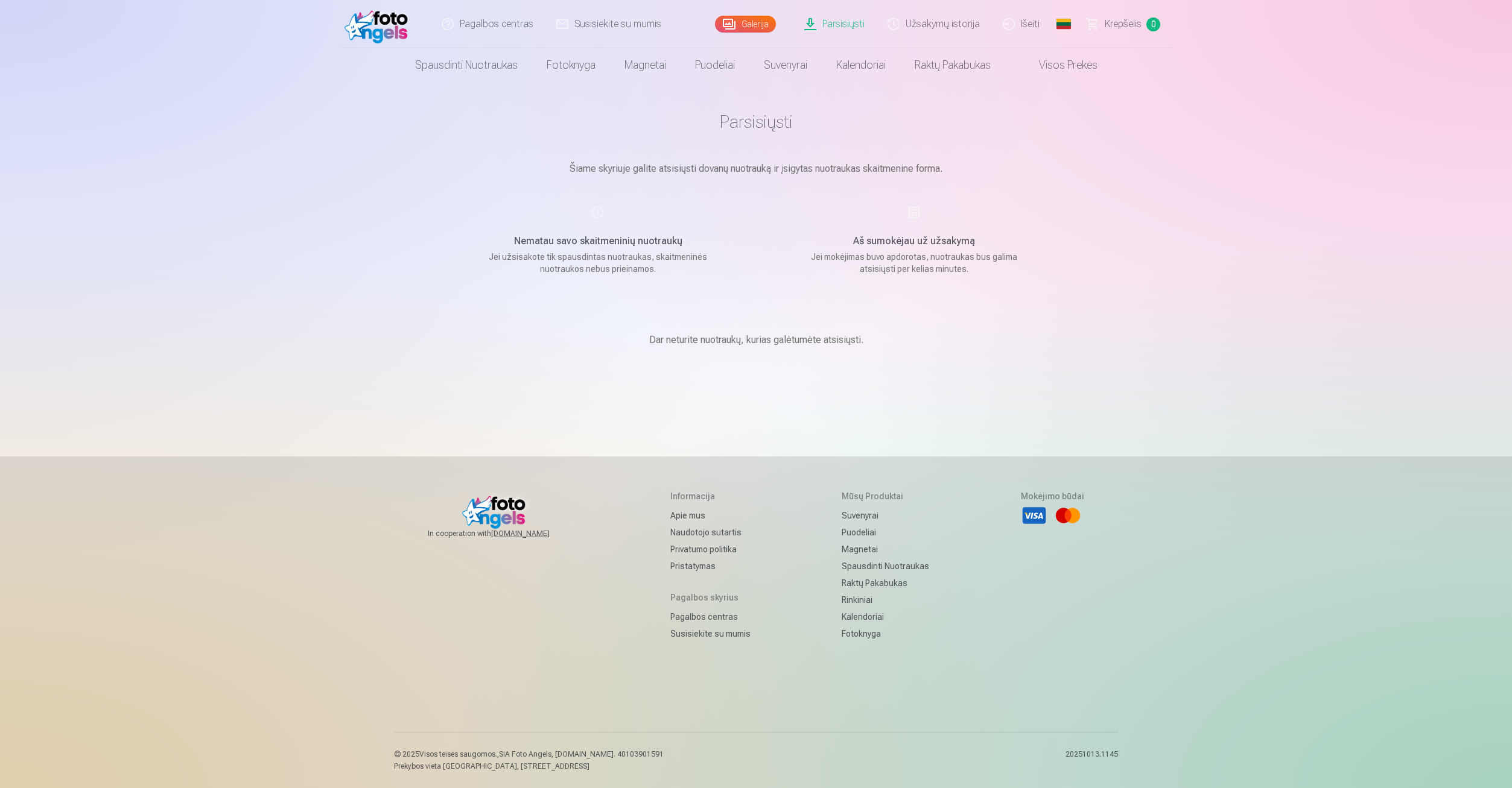
click at [609, 21] on link "Susisiekite su mumis" at bounding box center [609, 24] width 128 height 49
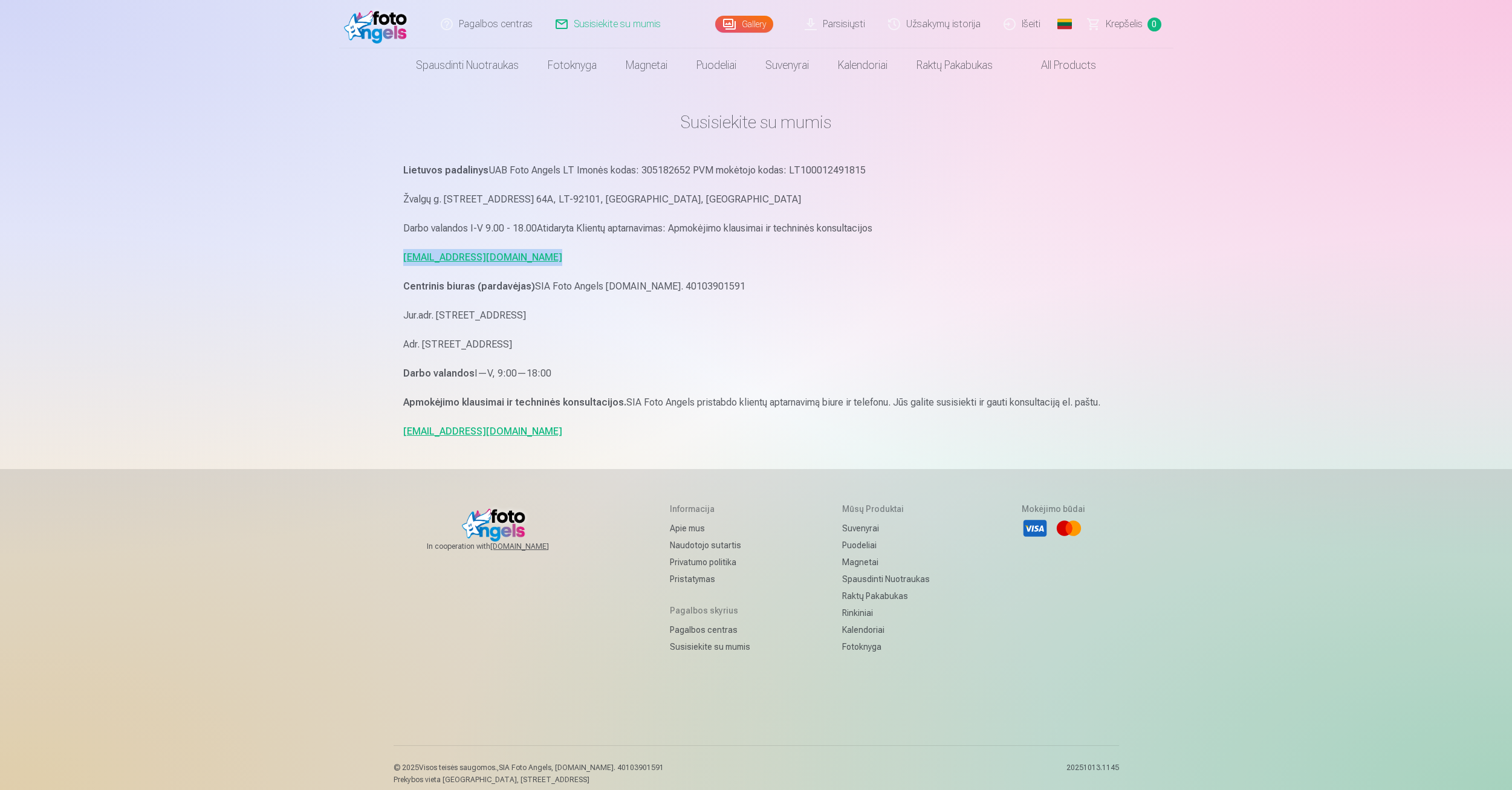
drag, startPoint x: 403, startPoint y: 263, endPoint x: 543, endPoint y: 264, distance: 140.0
click at [1124, 31] on span "Krepšelis" at bounding box center [1124, 24] width 37 height 15
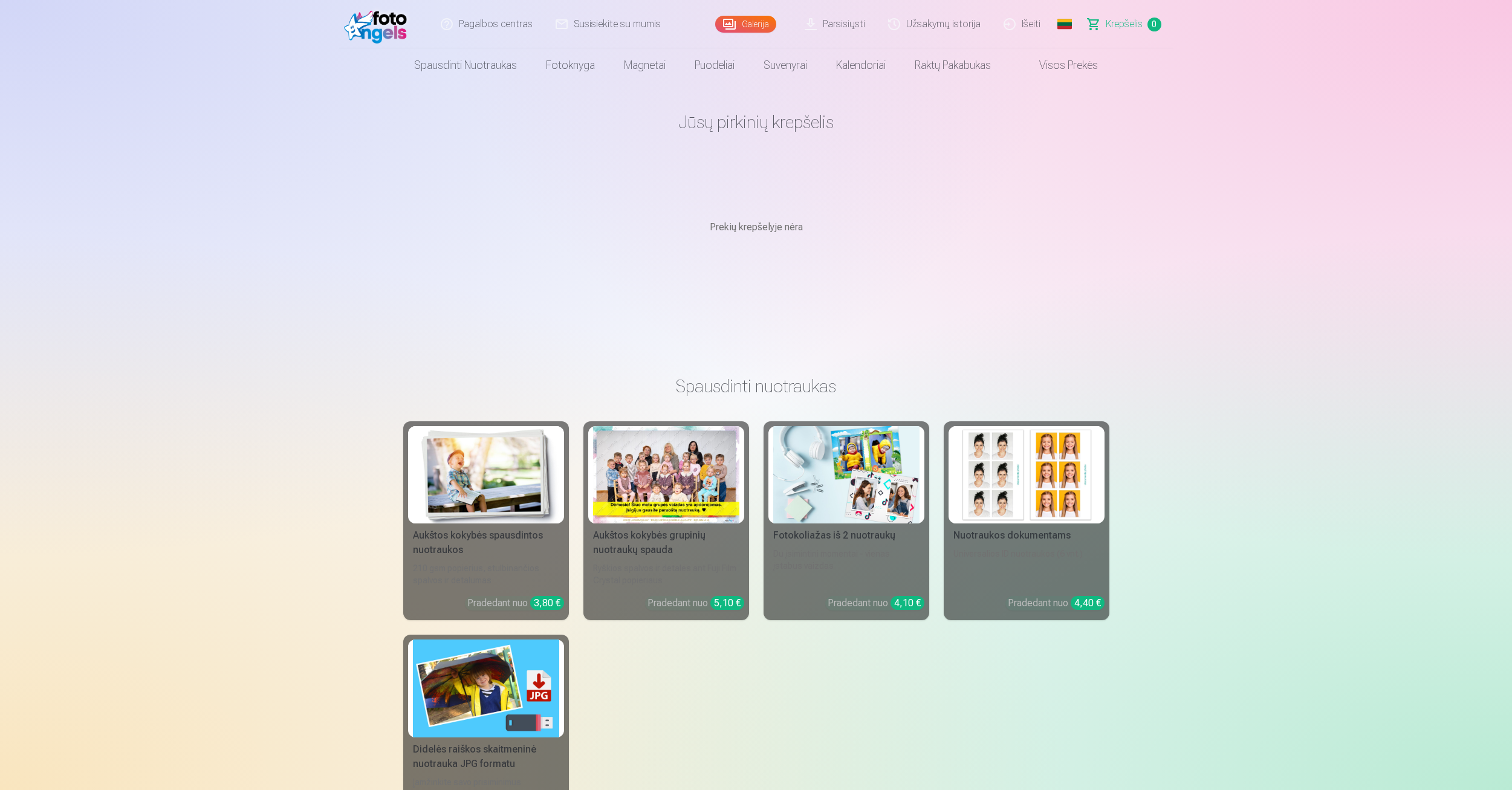
click at [924, 27] on link "Užsakymų istorija" at bounding box center [935, 24] width 115 height 49
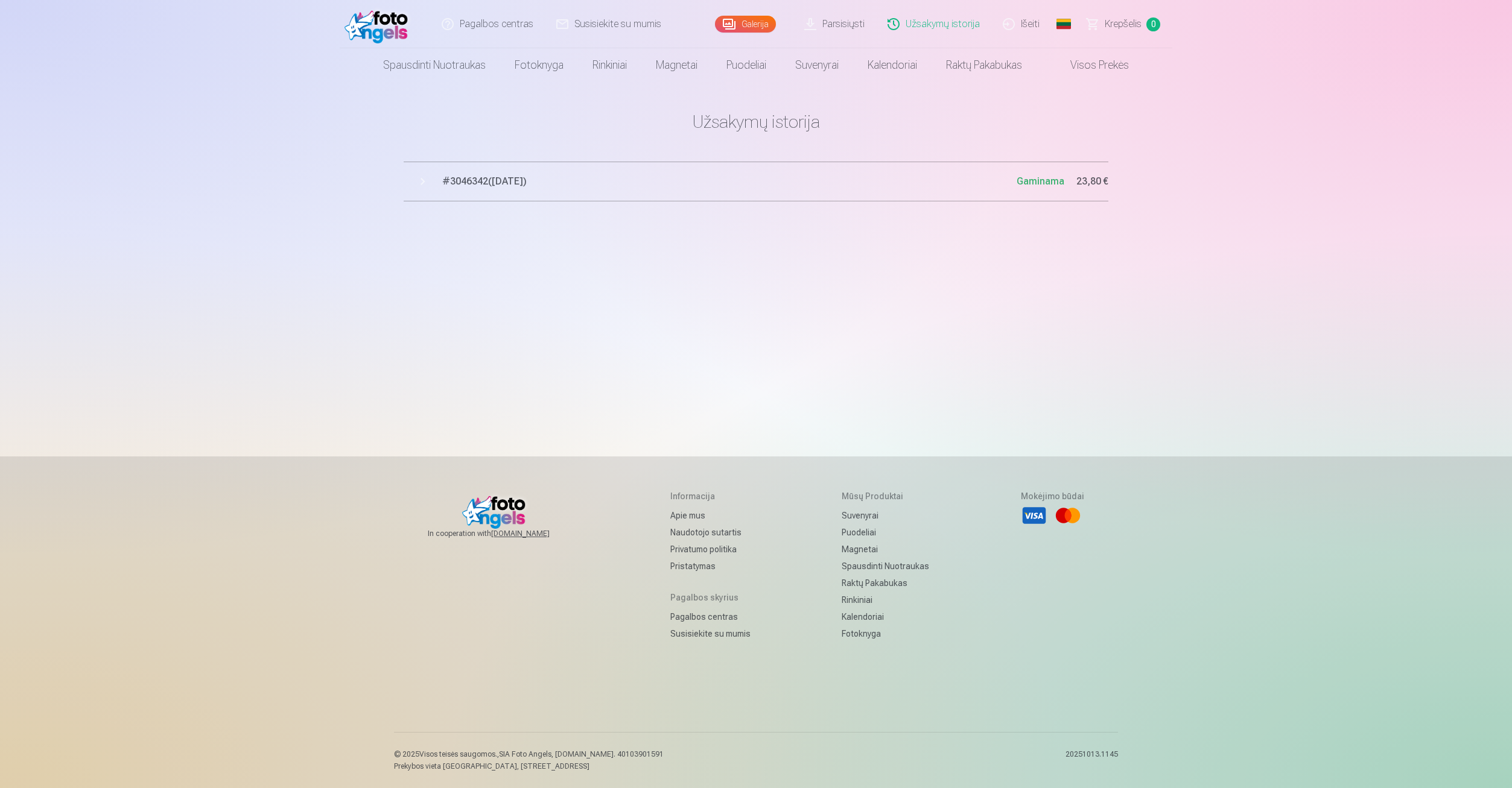
click at [422, 186] on button "# 3046342 ( 13.10.2025 ) Gaminama 23,80 €" at bounding box center [756, 181] width 704 height 40
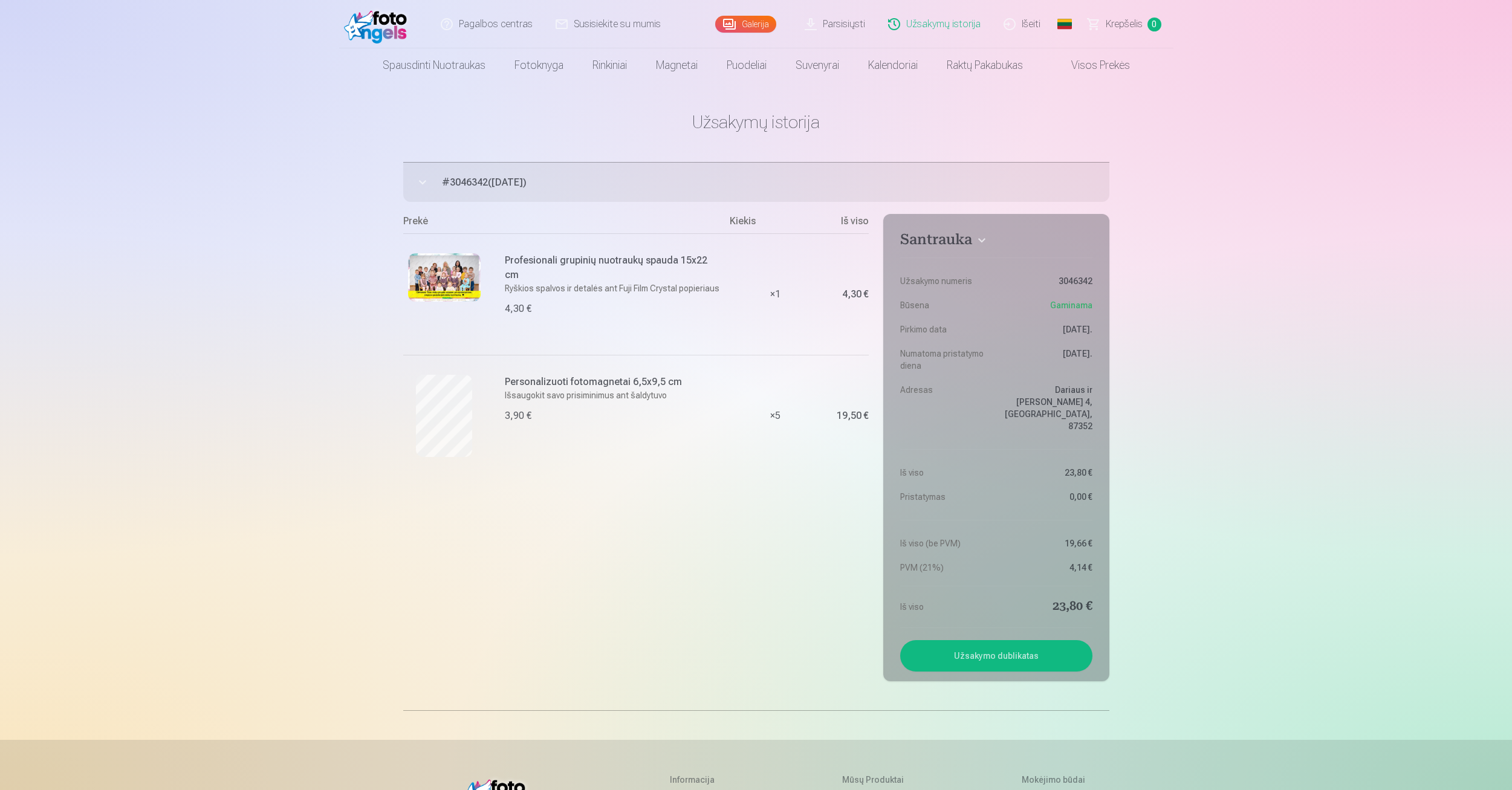
drag, startPoint x: 459, startPoint y: 180, endPoint x: 524, endPoint y: 182, distance: 65.0
click at [524, 182] on span "# 3046342 ( 13.10.2025 )" at bounding box center [775, 182] width 668 height 15
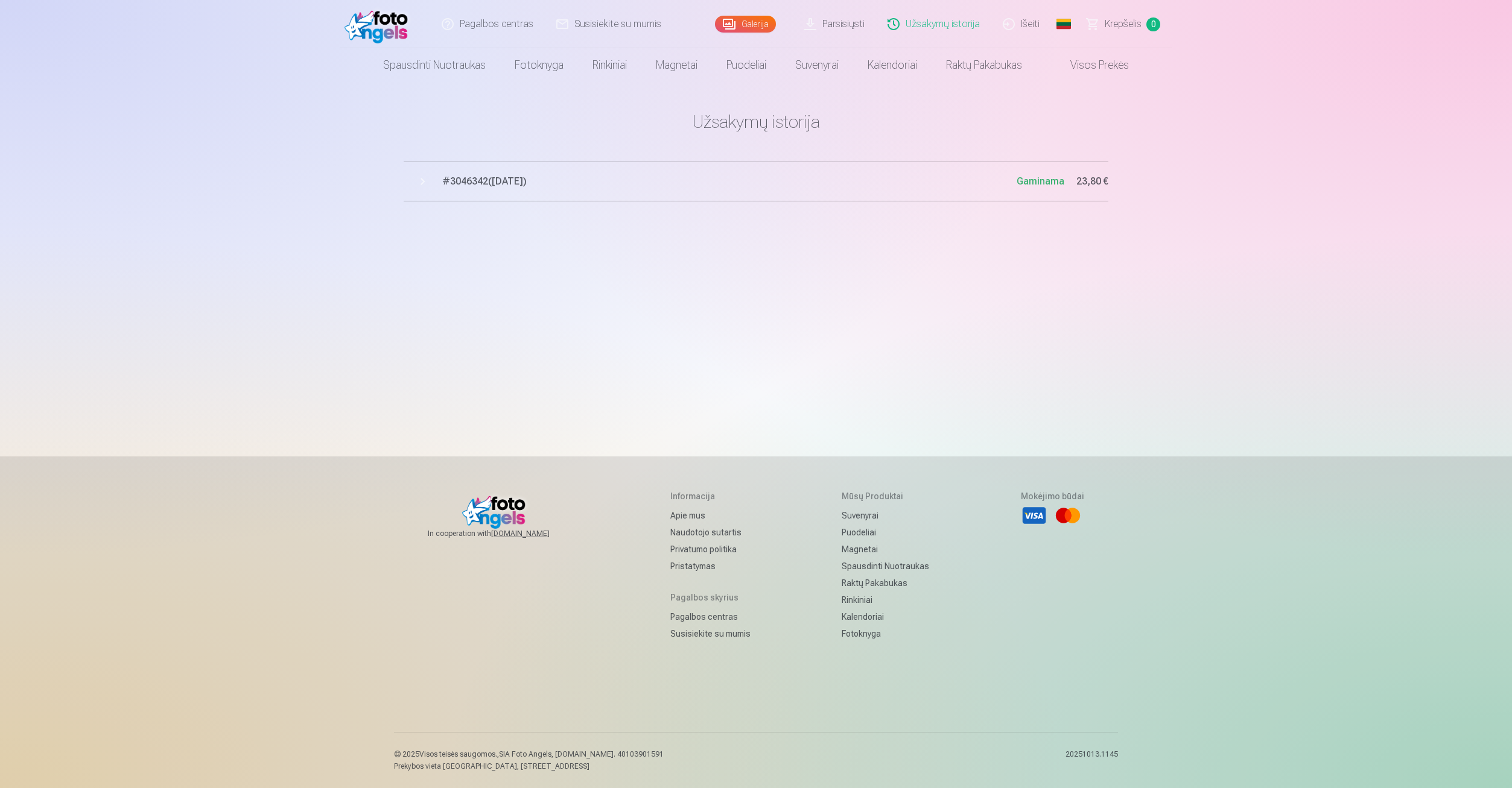
drag, startPoint x: 552, startPoint y: 182, endPoint x: 453, endPoint y: 180, distance: 99.0
click at [453, 180] on span "# 3046342 ( 13.10.2025 )" at bounding box center [729, 181] width 574 height 15
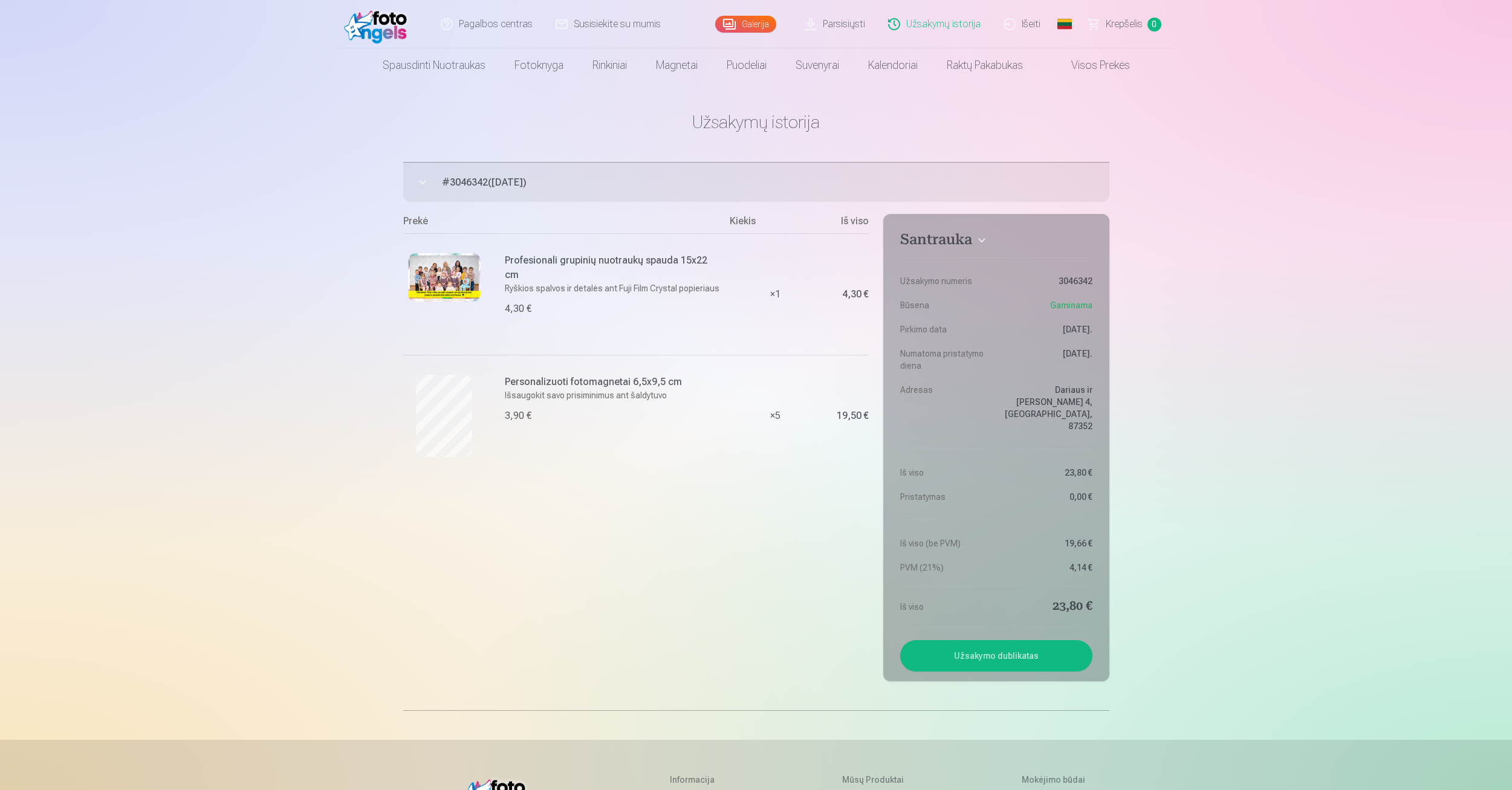
drag, startPoint x: 442, startPoint y: 181, endPoint x: 553, endPoint y: 188, distance: 111.2
click at [553, 188] on span "# 3046342 ( 13.10.2025 )" at bounding box center [775, 182] width 668 height 15
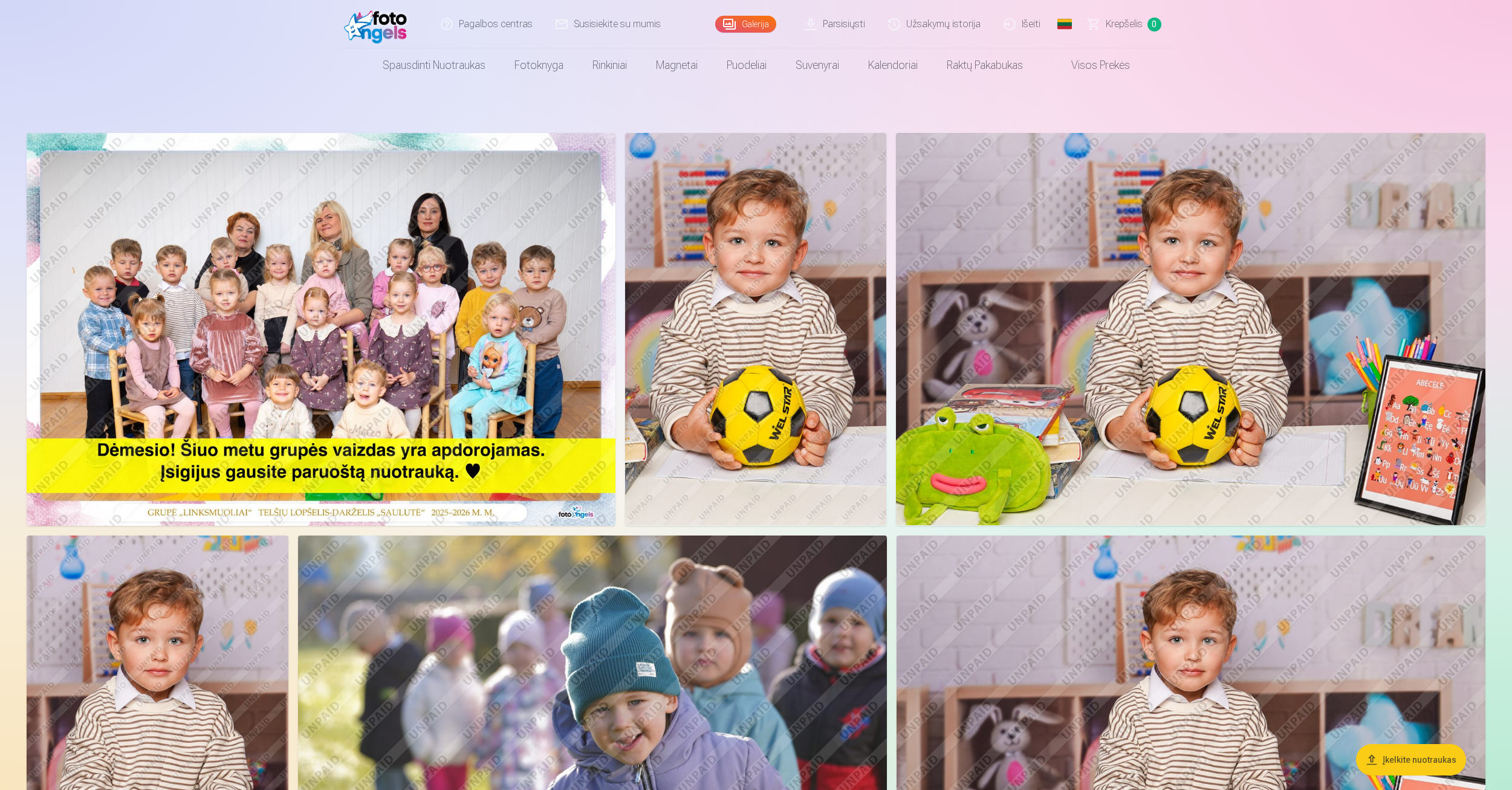
click at [1132, 35] on link "Krepšelis 0" at bounding box center [1125, 24] width 97 height 49
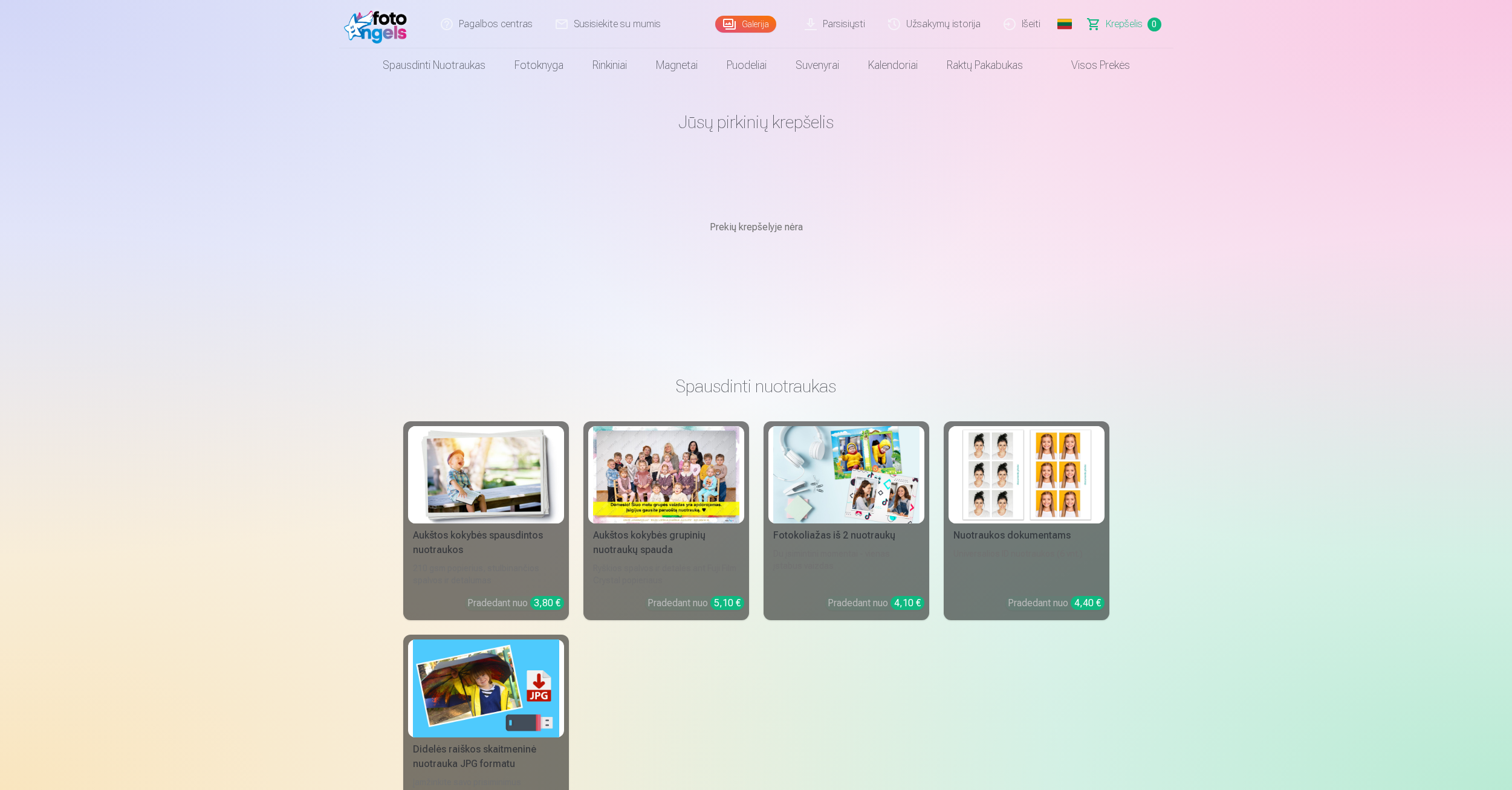
click at [921, 27] on link "Užsakymų istorija" at bounding box center [935, 24] width 115 height 49
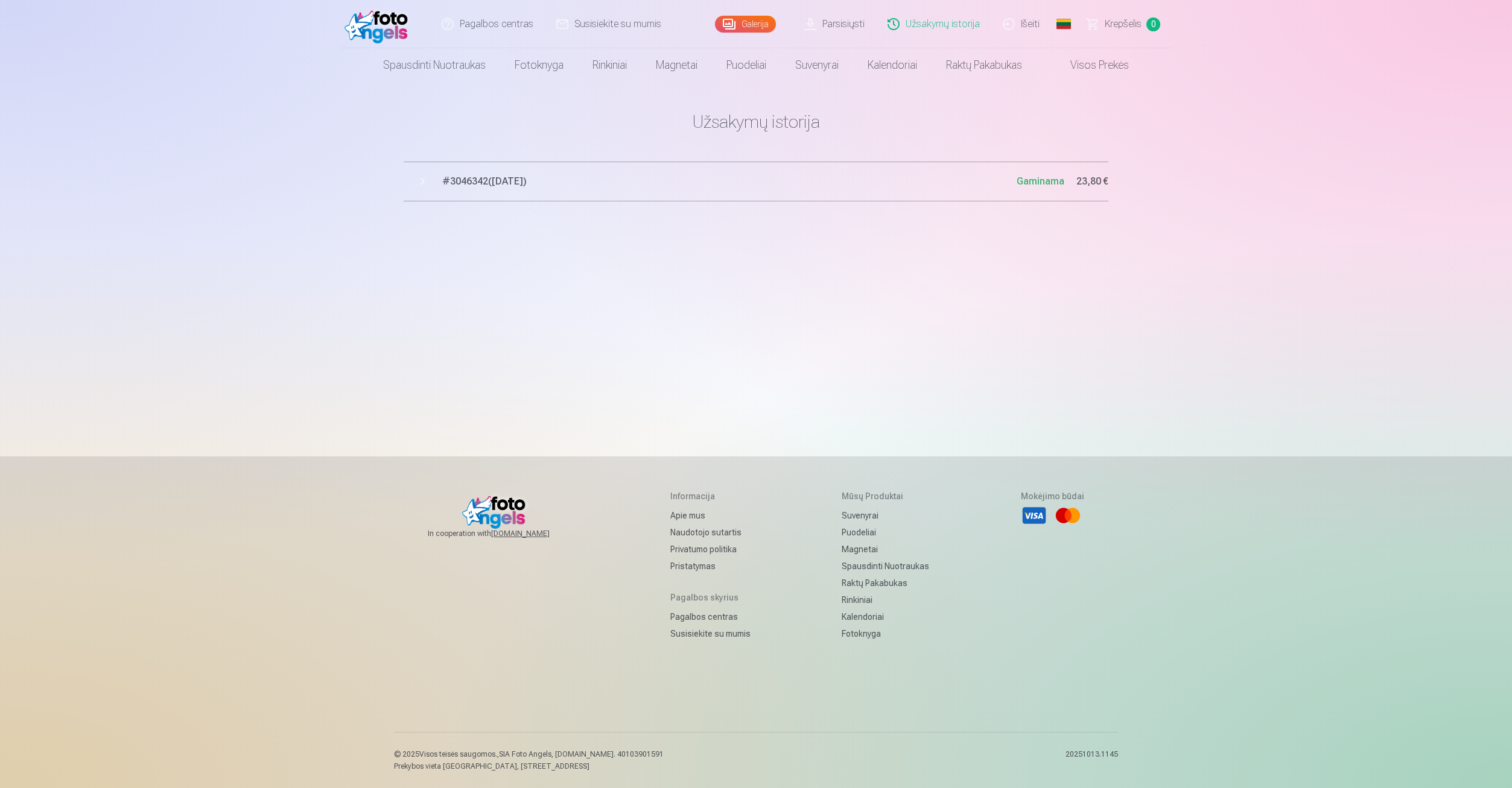
click at [1104, 30] on link "Krepšelis 0" at bounding box center [1123, 24] width 96 height 49
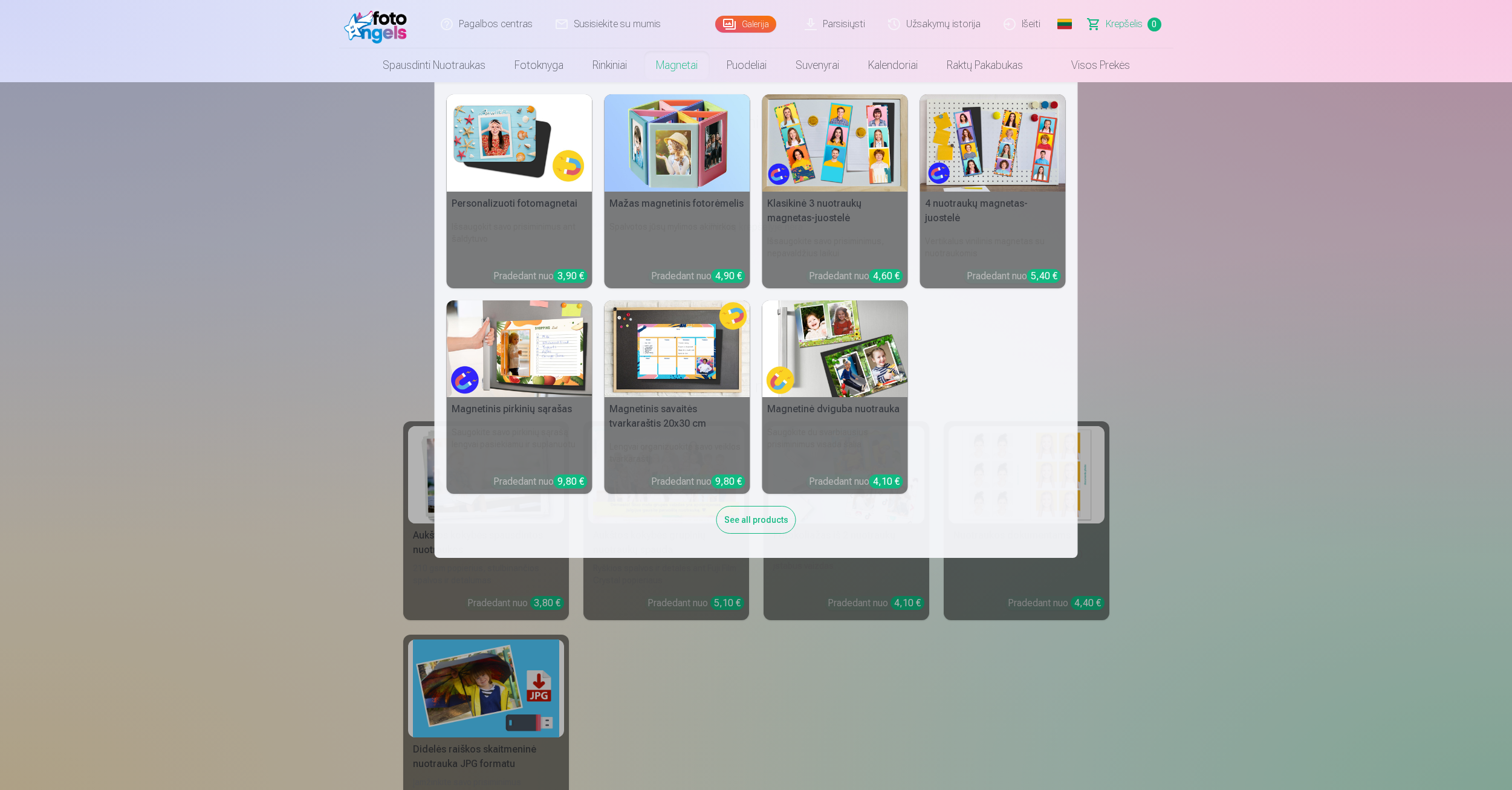
click at [677, 74] on link "Magnetai" at bounding box center [677, 65] width 71 height 34
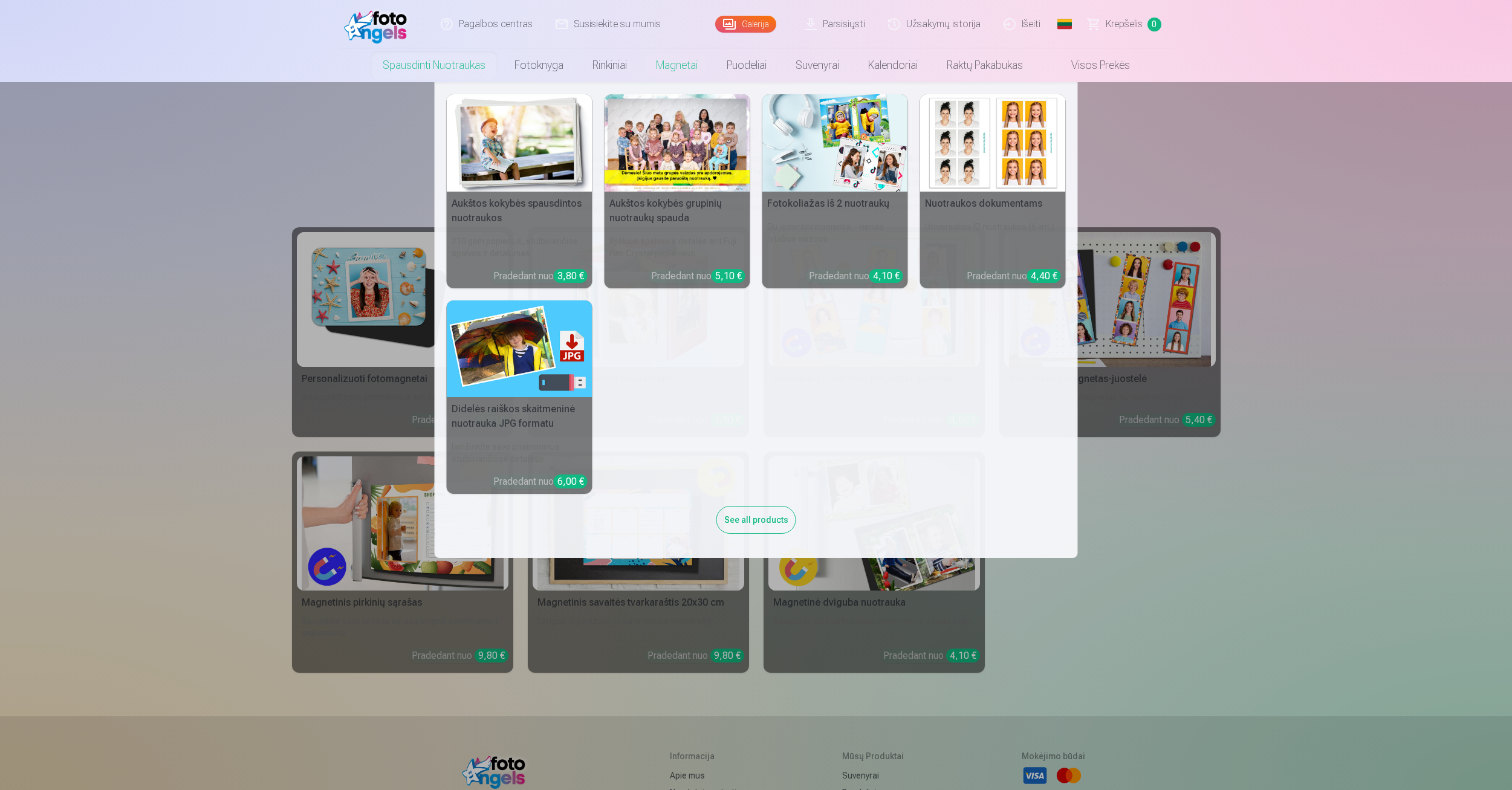
click at [444, 71] on link "Spausdinti nuotraukas" at bounding box center [434, 65] width 132 height 34
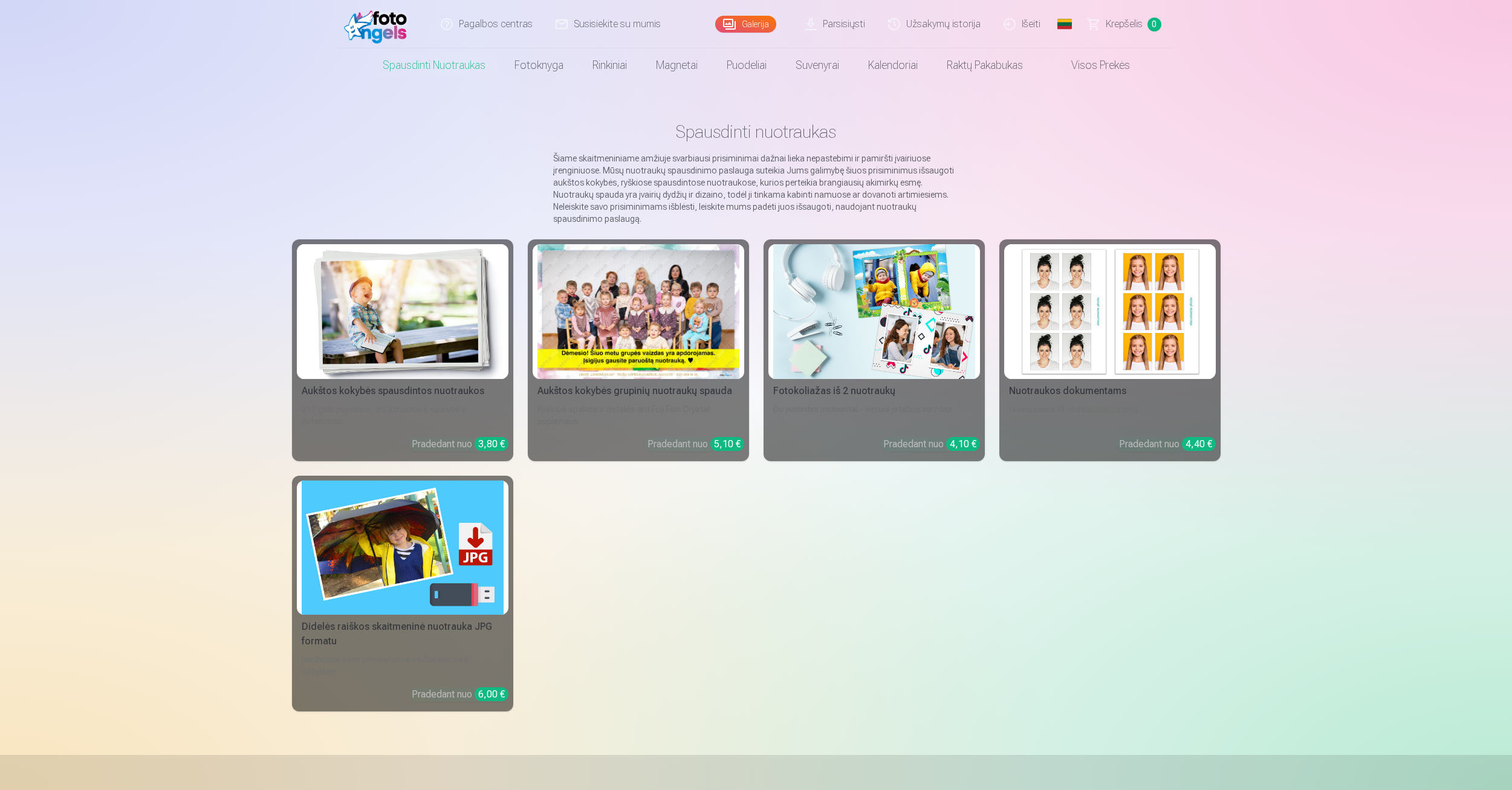
click at [1094, 68] on link "Visos prekės" at bounding box center [1091, 65] width 107 height 34
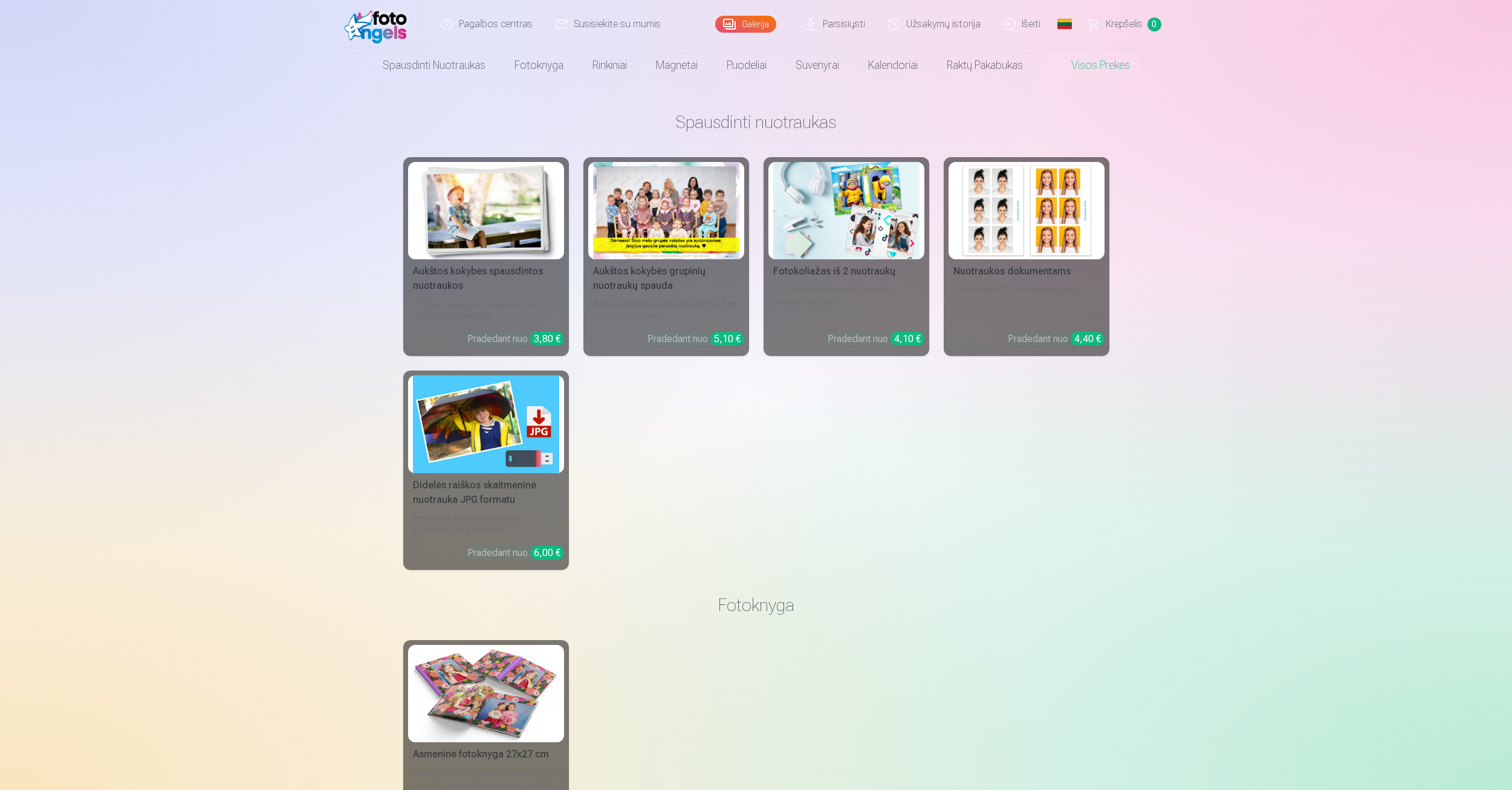
click at [751, 24] on link "Galerija" at bounding box center [746, 24] width 61 height 17
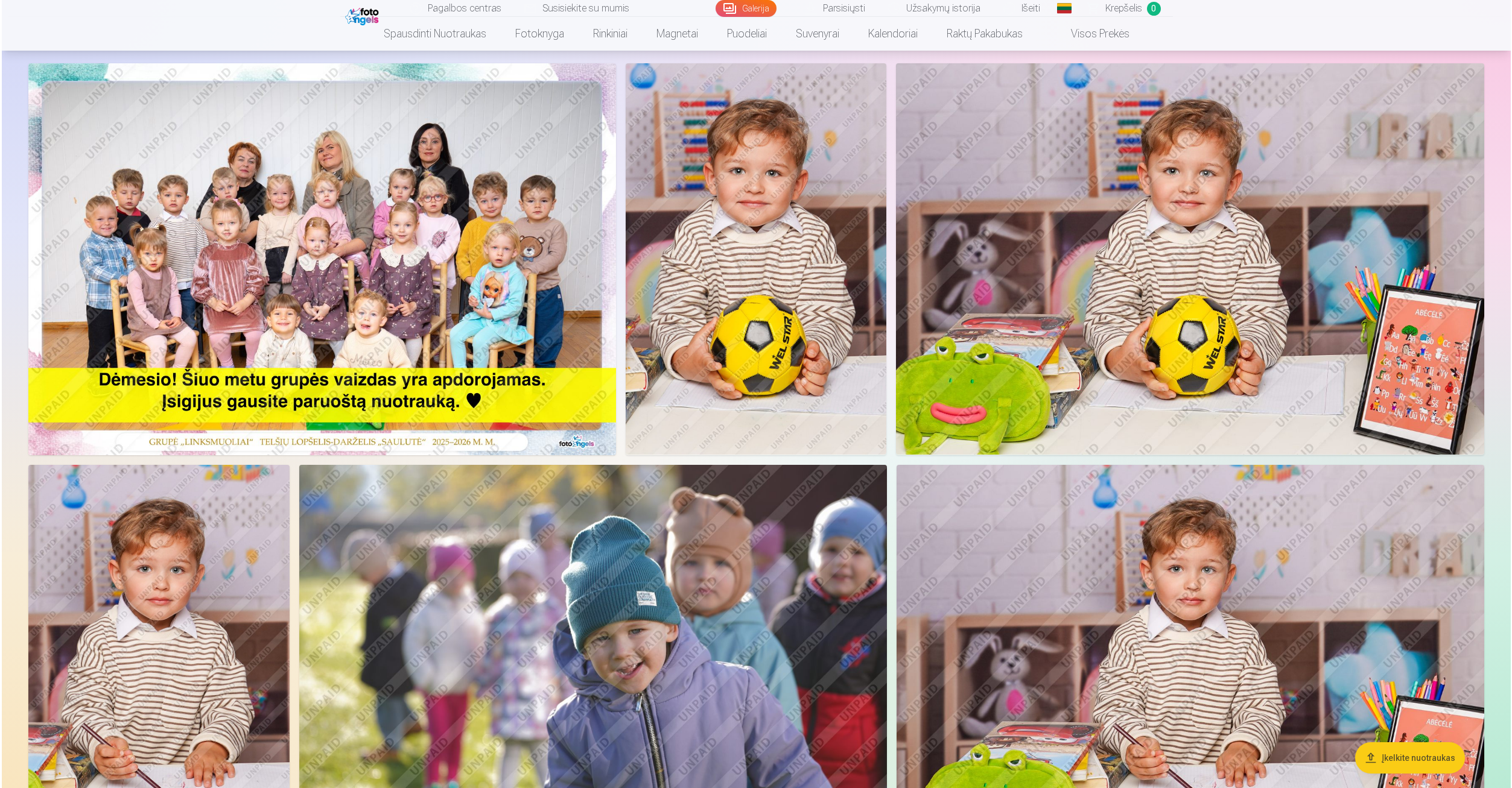
scroll to position [181, 0]
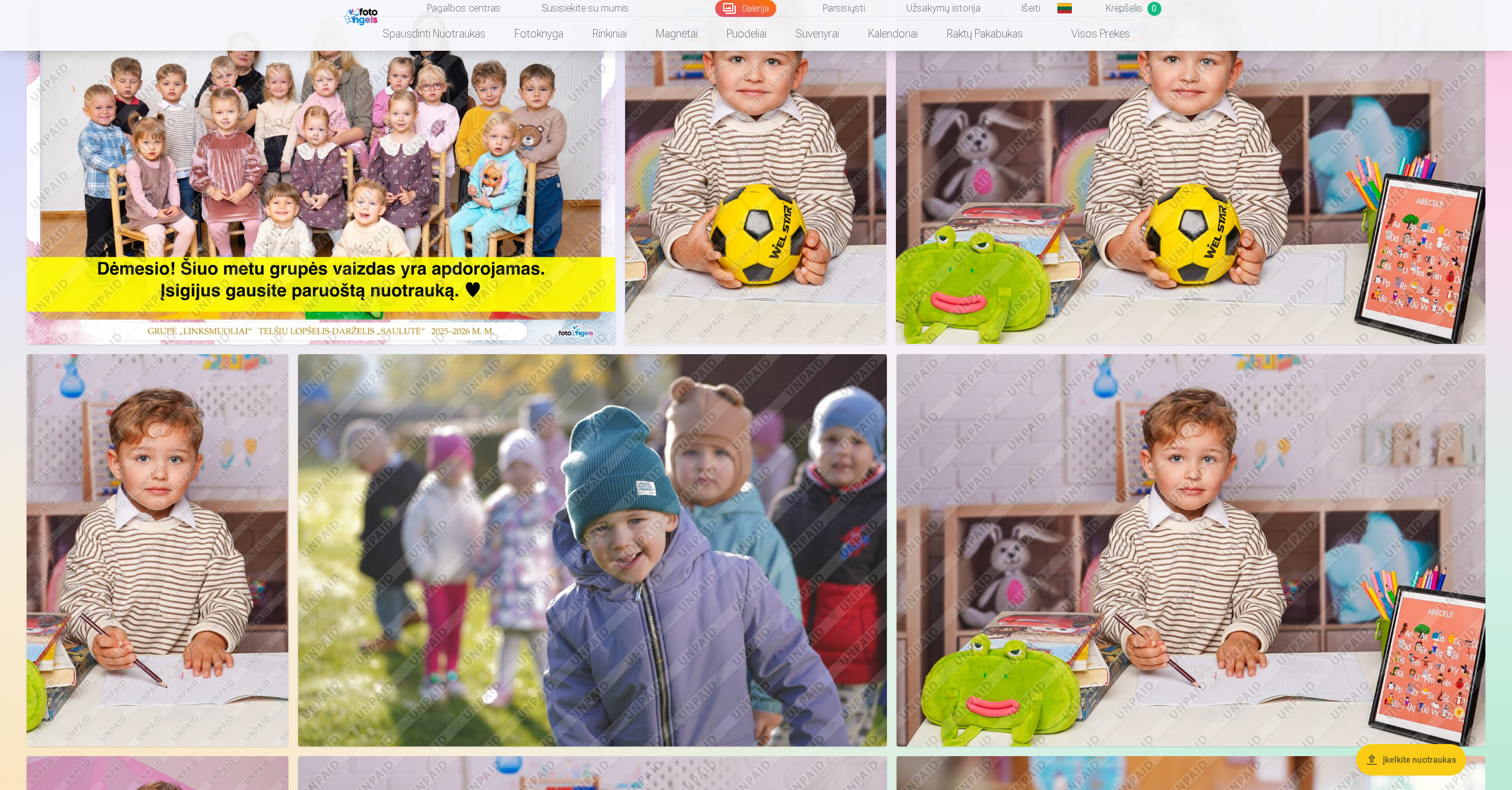
click at [222, 505] on img at bounding box center [157, 550] width 262 height 393
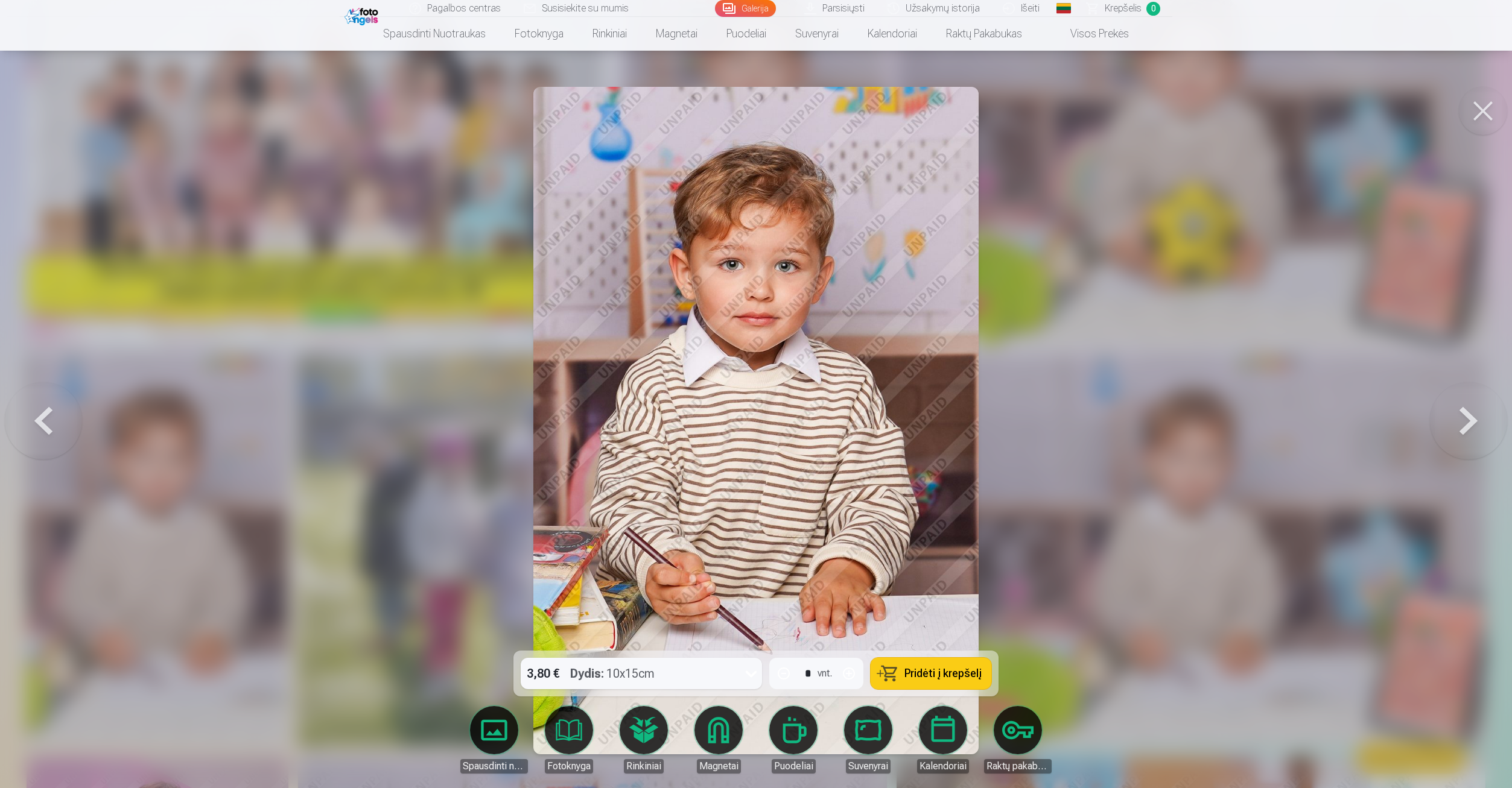
click at [699, 675] on div "3,80 € Dydis : 10x15cm" at bounding box center [629, 673] width 218 height 31
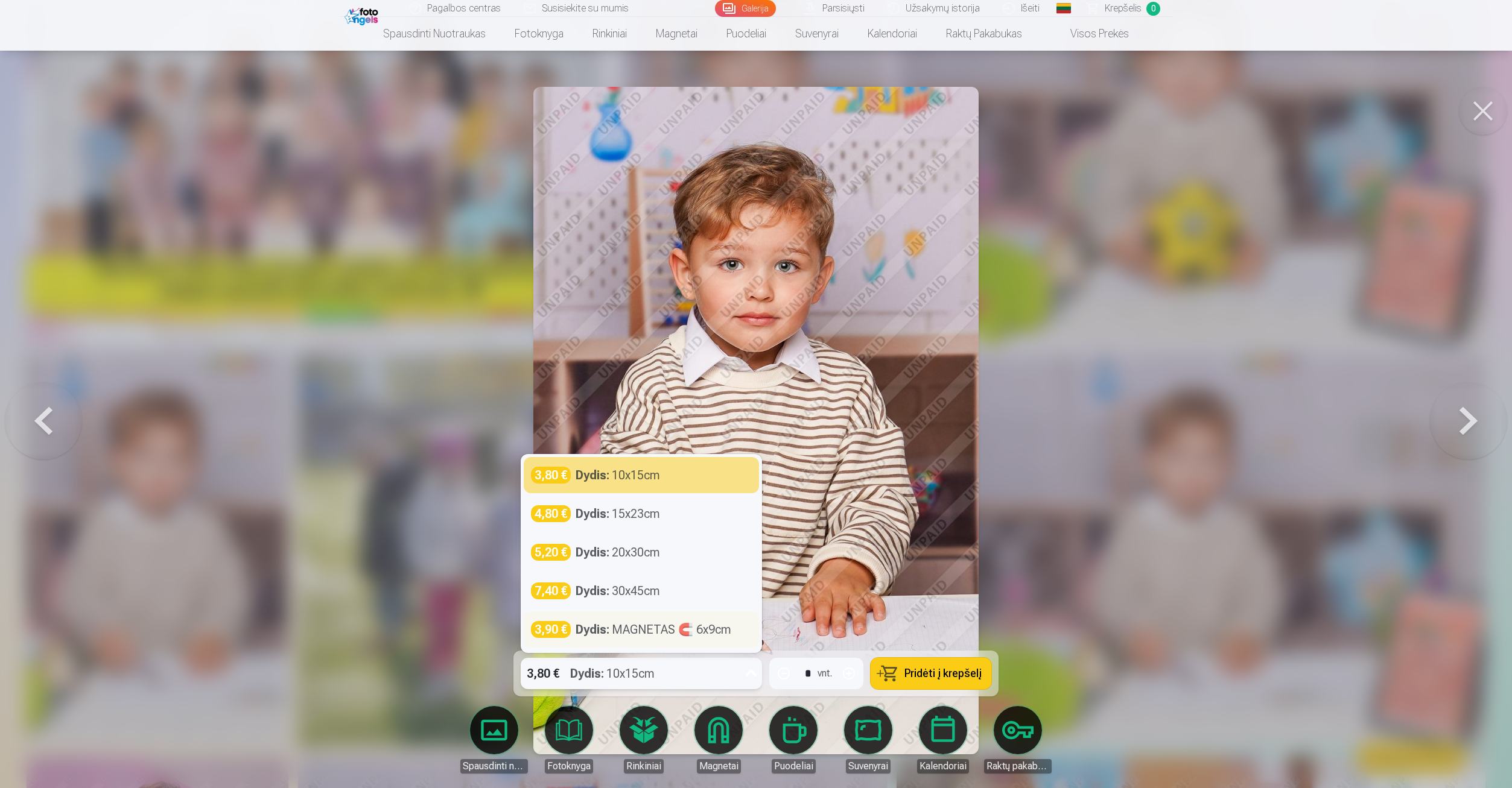
click at [658, 626] on div "Dydis : MAGNETAS 🧲 6x9cm" at bounding box center [653, 629] width 155 height 17
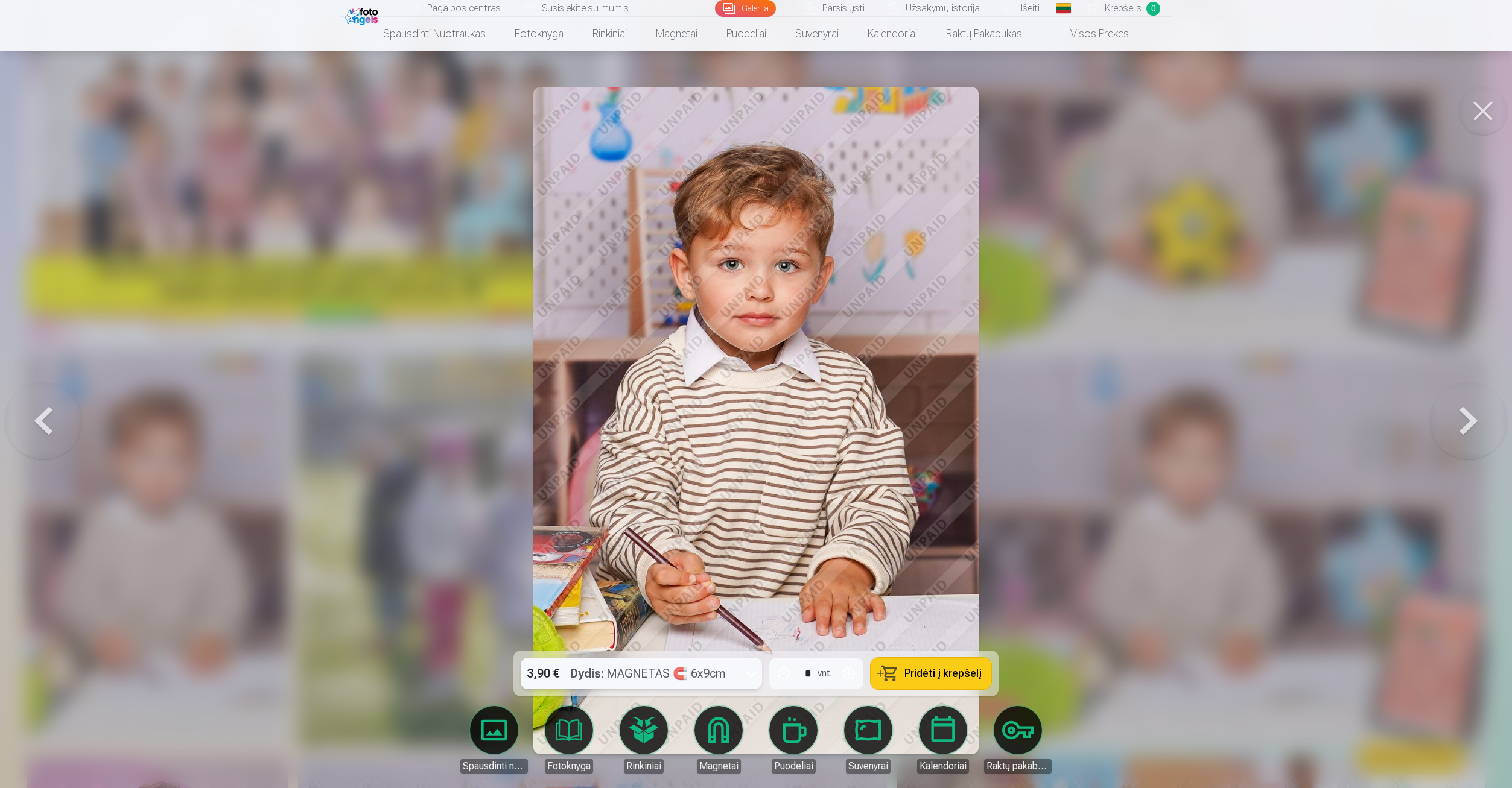
click at [848, 678] on button "button" at bounding box center [849, 674] width 29 height 29
click at [848, 676] on button "button" at bounding box center [849, 674] width 29 height 29
type input "*"
click at [1238, 480] on div at bounding box center [756, 394] width 1512 height 788
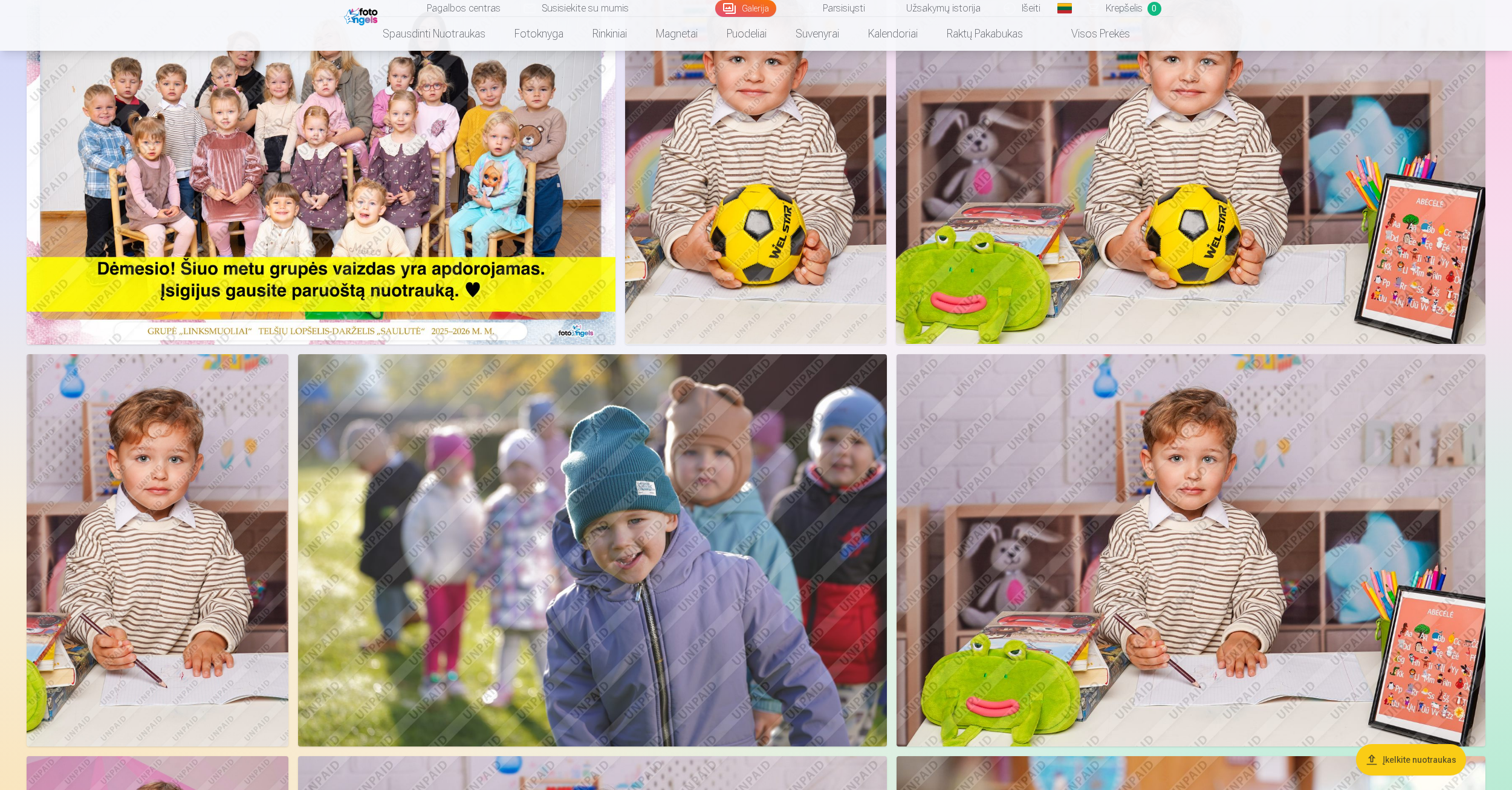
click at [131, 516] on img at bounding box center [157, 550] width 262 height 393
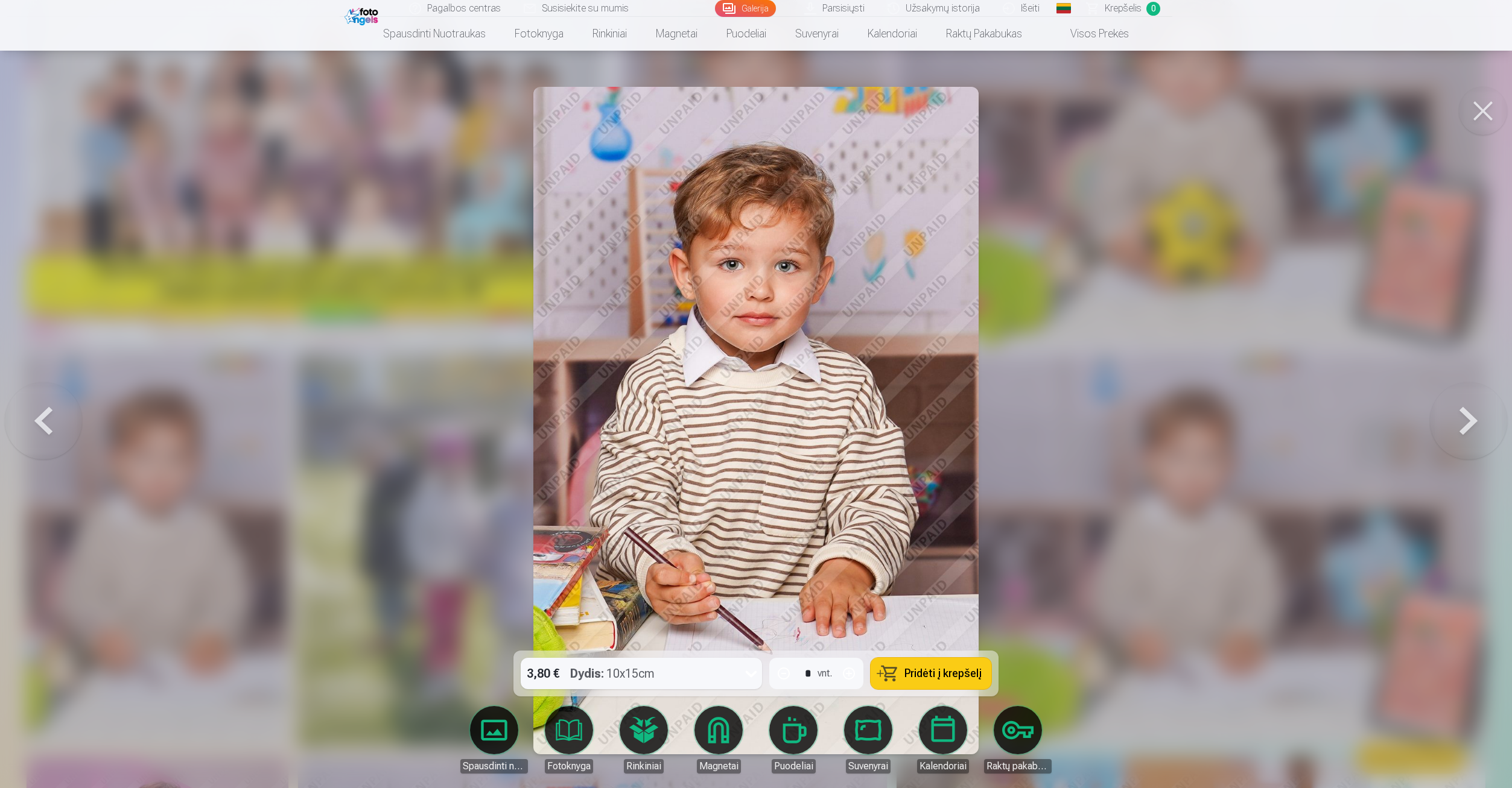
click at [917, 677] on span "Pridėti į krepšelį" at bounding box center [942, 674] width 77 height 11
type input "*"
click at [1131, 10] on span "Krepšelis" at bounding box center [1122, 8] width 37 height 15
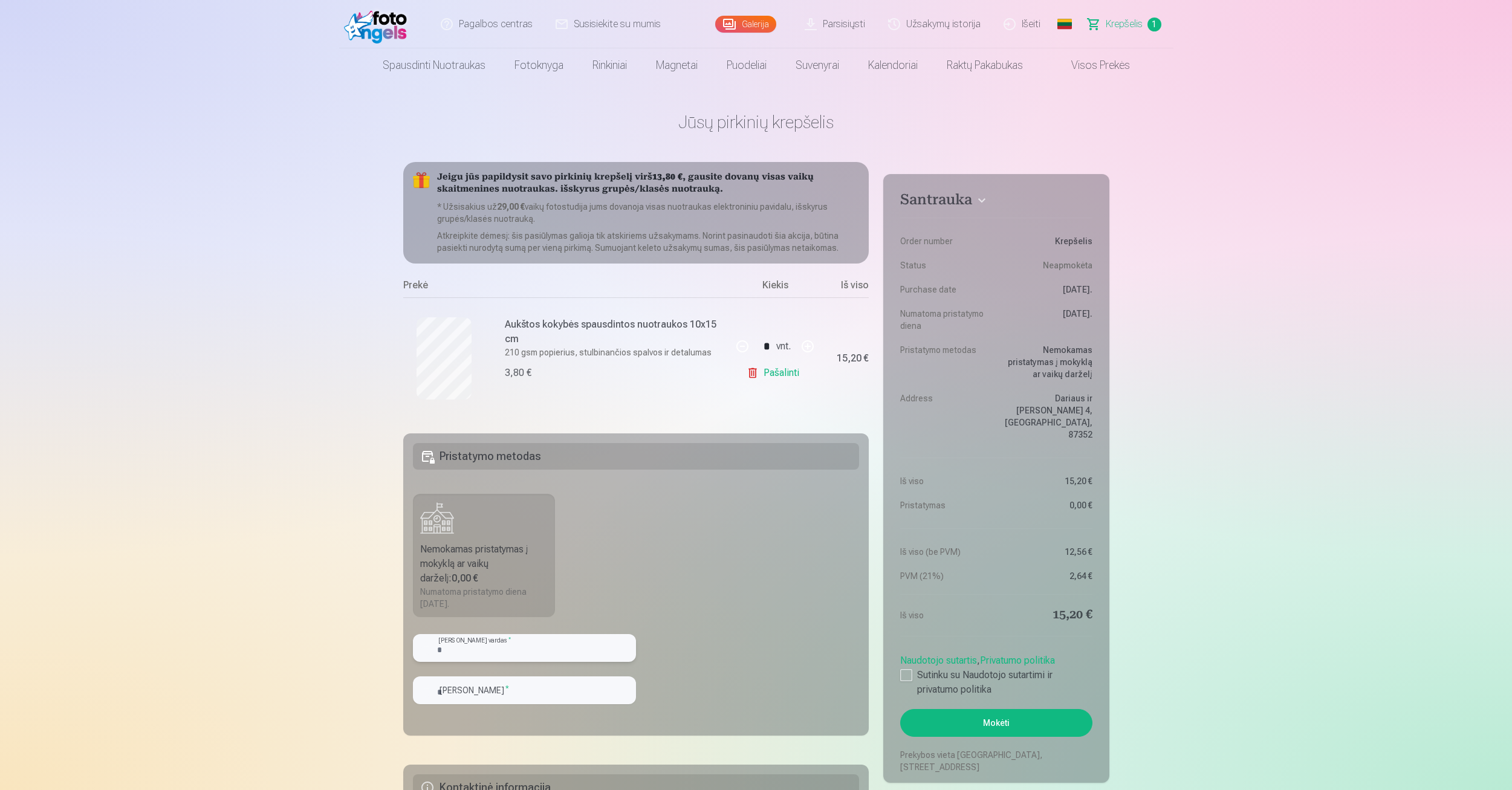
click at [476, 653] on input "text" at bounding box center [524, 648] width 223 height 28
click at [482, 650] on input "text" at bounding box center [524, 648] width 223 height 28
click at [451, 659] on input "text" at bounding box center [524, 648] width 223 height 28
type input "*****"
click at [493, 692] on input "text" at bounding box center [524, 691] width 223 height 28
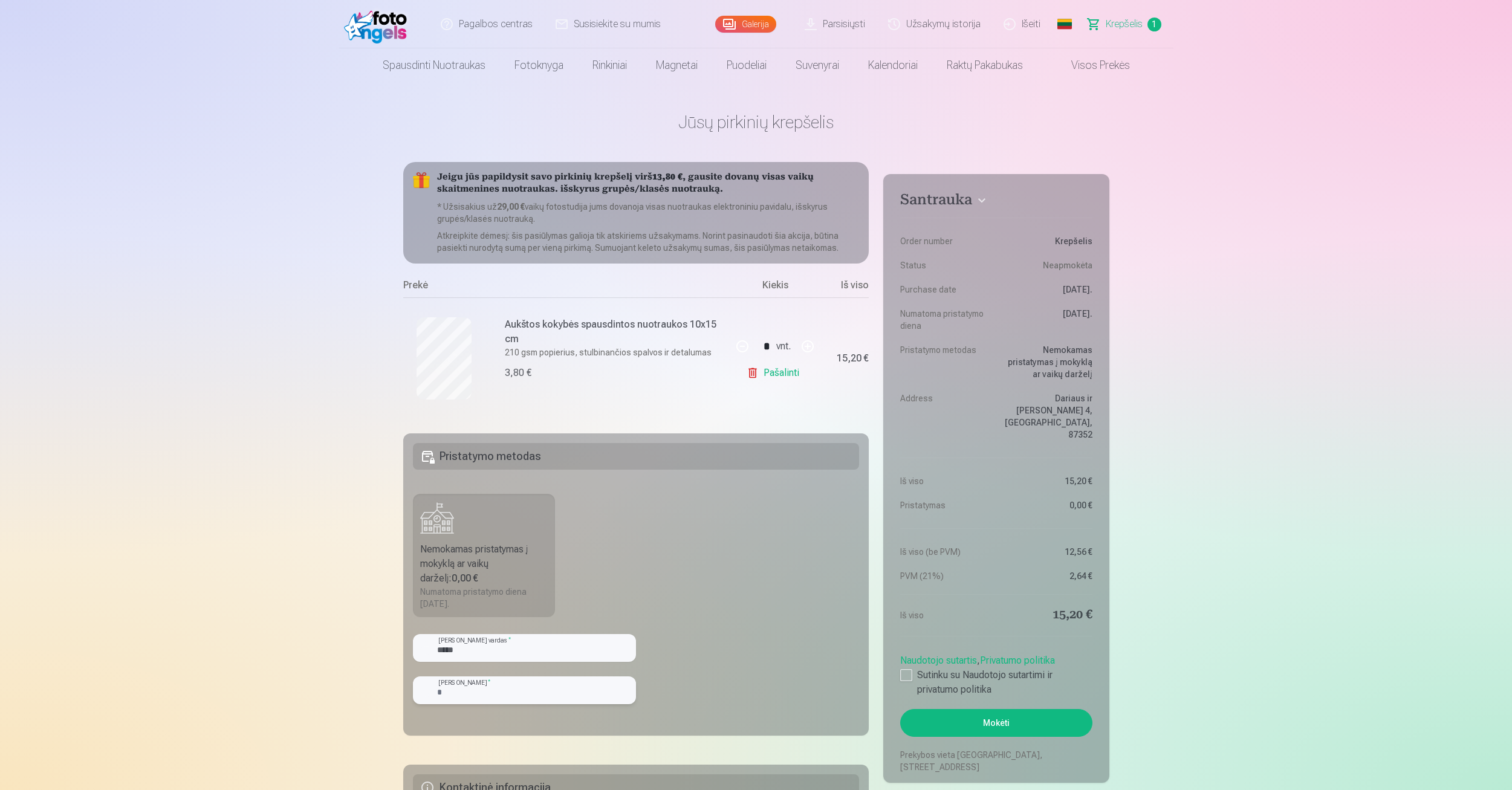
type input "**********"
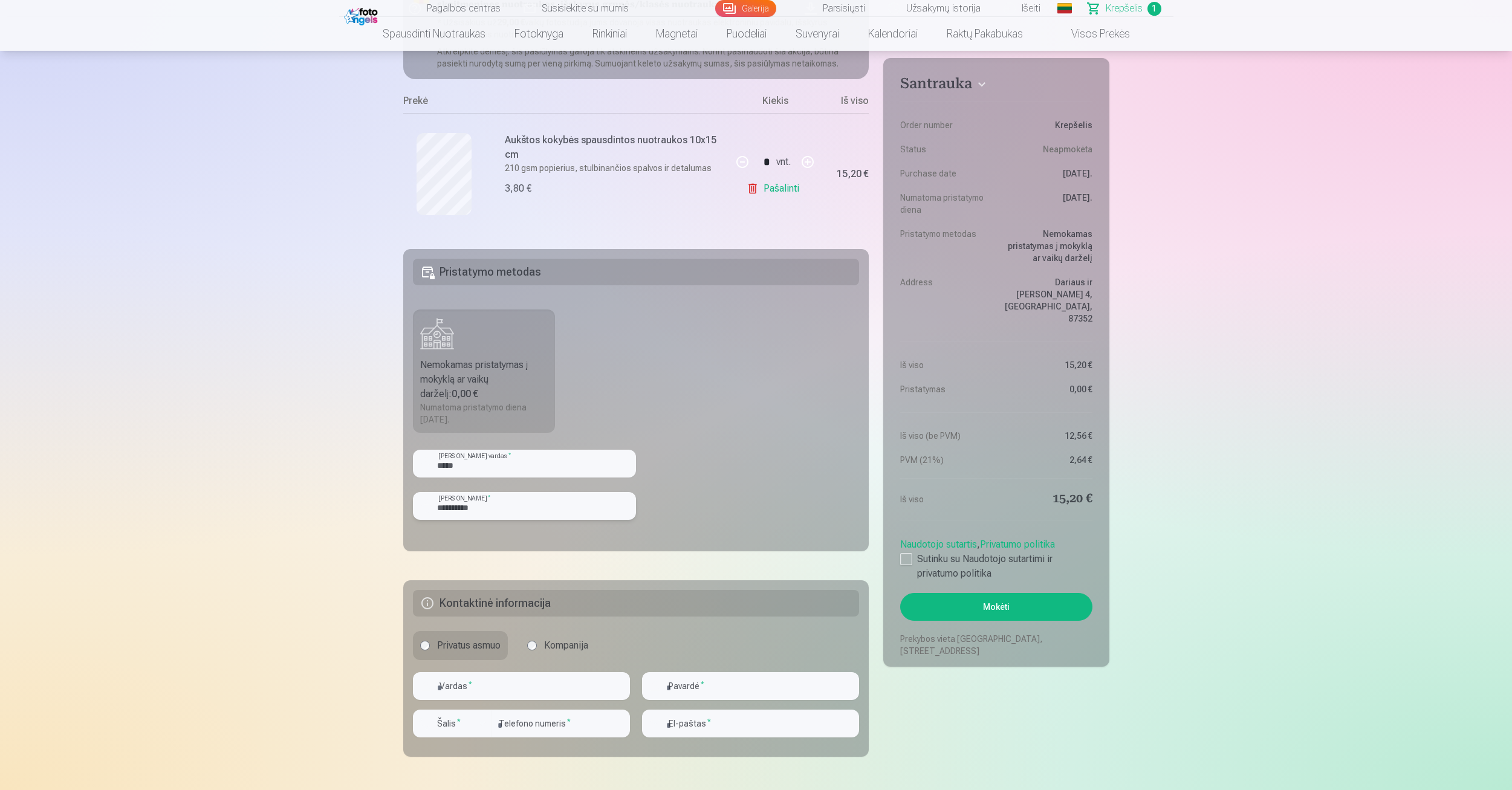
scroll to position [242, 0]
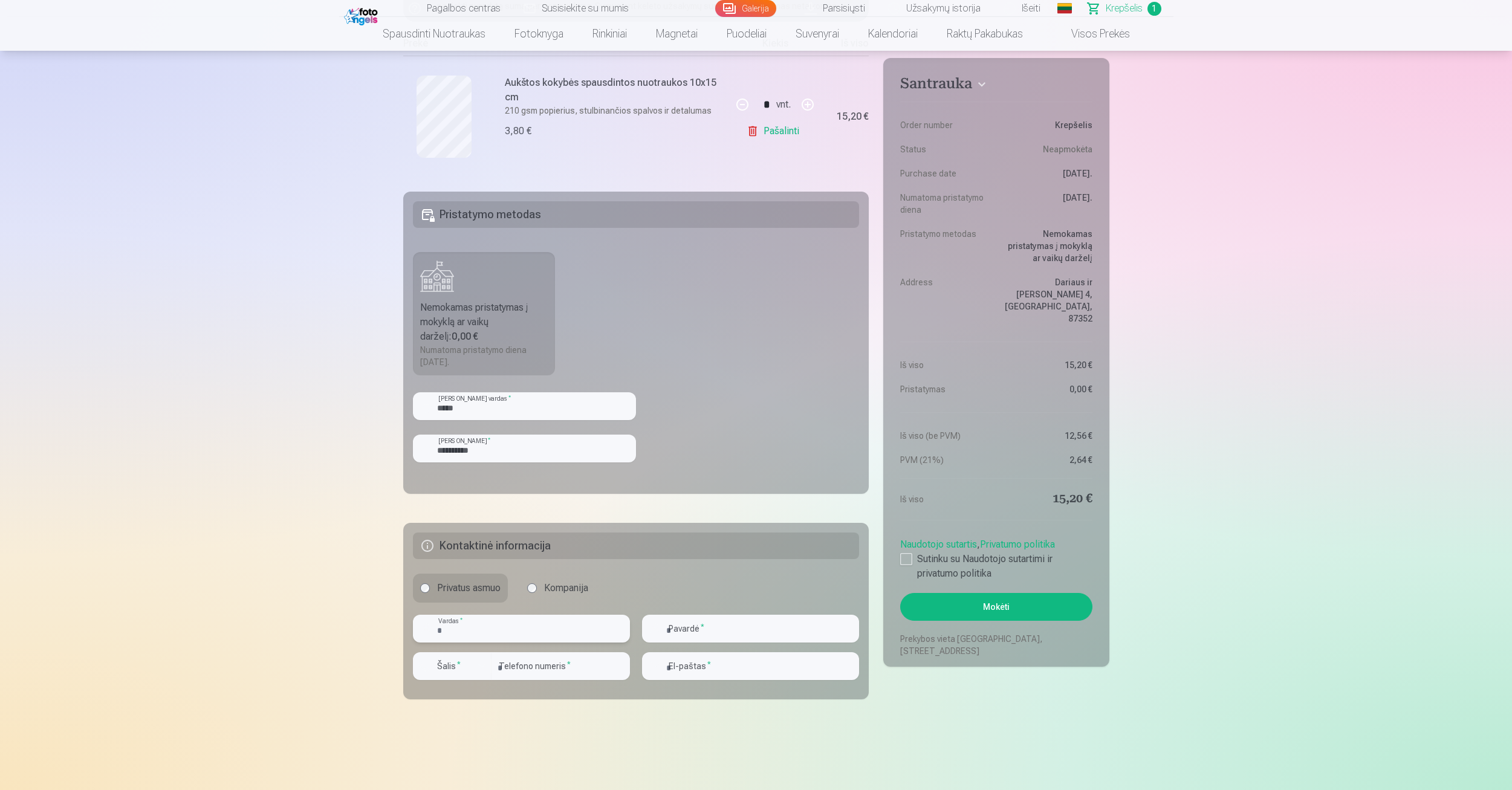
click at [480, 628] on input "text" at bounding box center [521, 629] width 217 height 28
type input "*******"
type input "********"
click at [566, 668] on input "*********" at bounding box center [560, 666] width 138 height 28
click at [498, 670] on input "*********" at bounding box center [560, 666] width 138 height 28
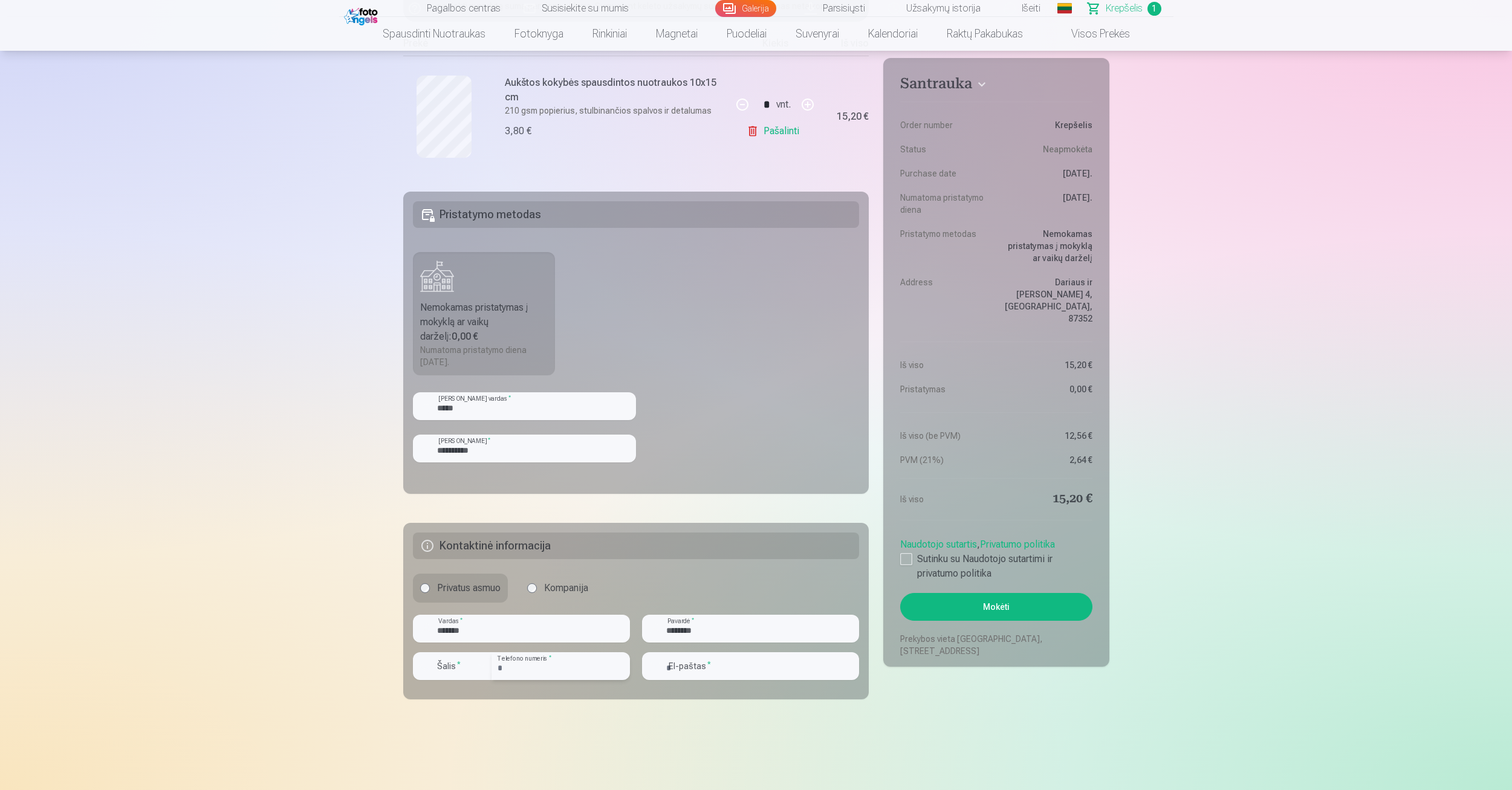
click at [500, 668] on input "*********" at bounding box center [560, 666] width 138 height 28
type input "********"
click at [466, 668] on div "button" at bounding box center [455, 668] width 36 height 12
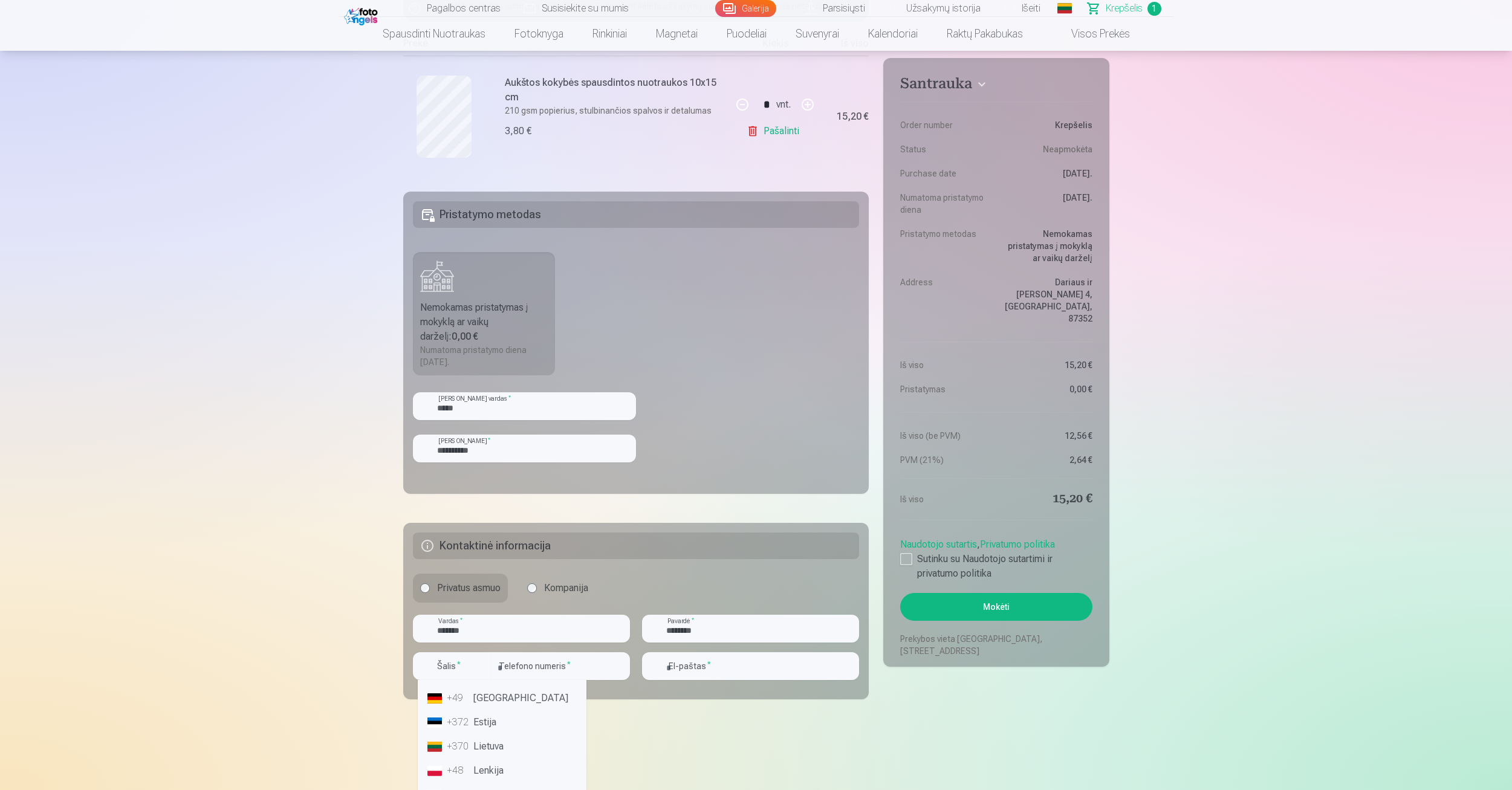
scroll to position [60, 0]
click at [496, 744] on li "+370 Lietuva" at bounding box center [502, 736] width 159 height 24
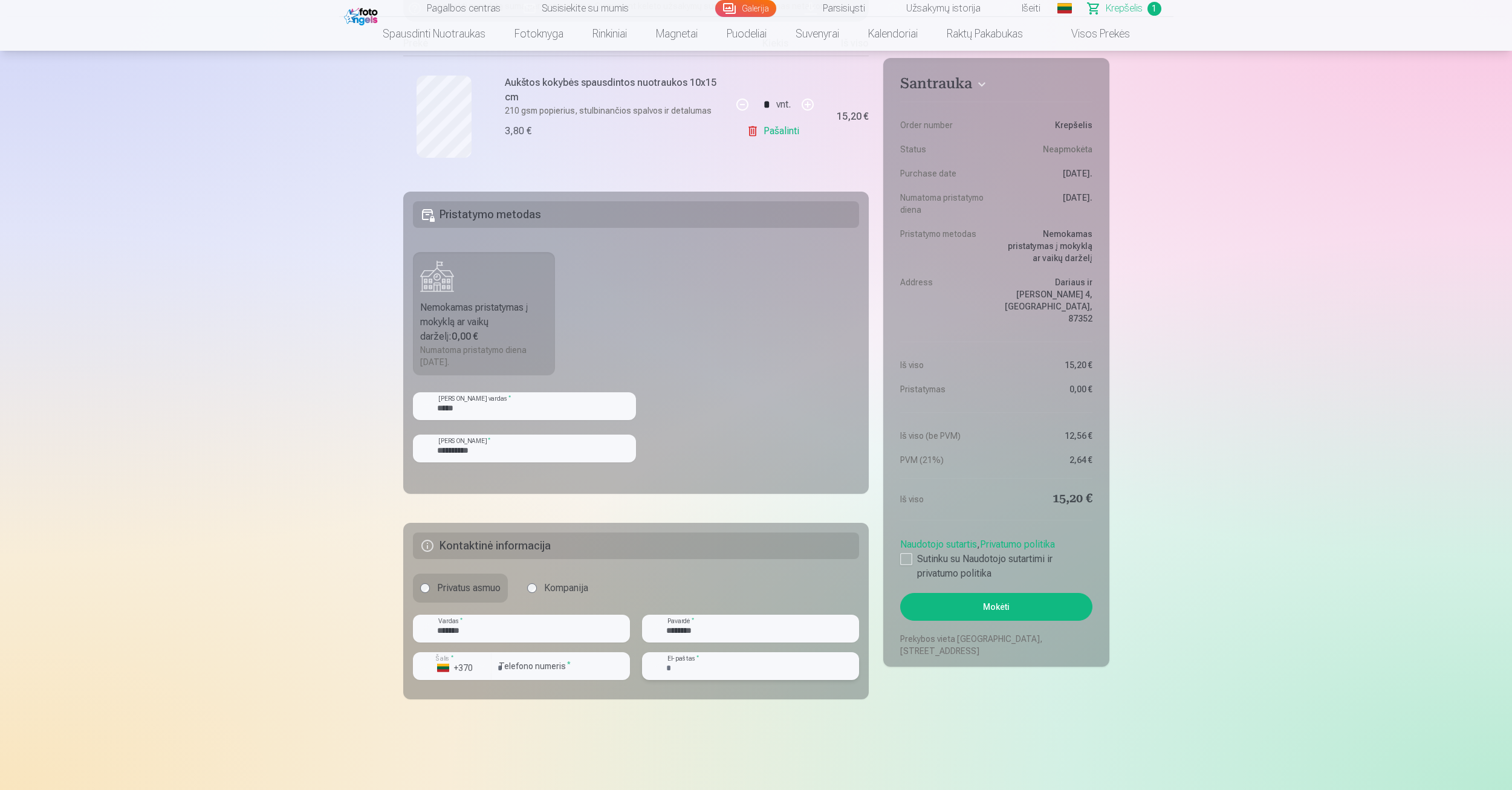
click at [697, 666] on input "email" at bounding box center [750, 666] width 217 height 28
type input "**********"
click at [910, 553] on div at bounding box center [906, 559] width 12 height 12
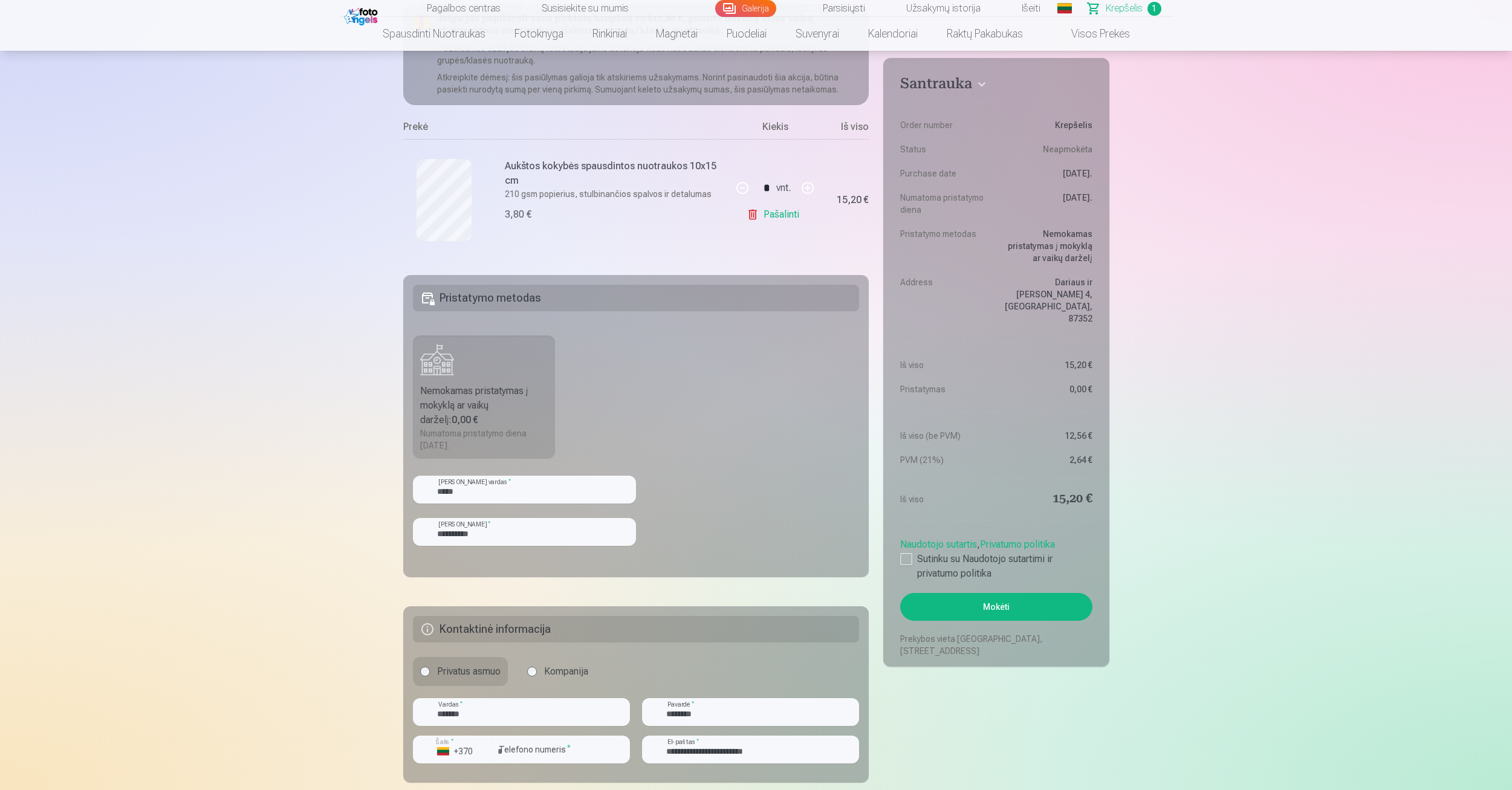
scroll to position [181, 0]
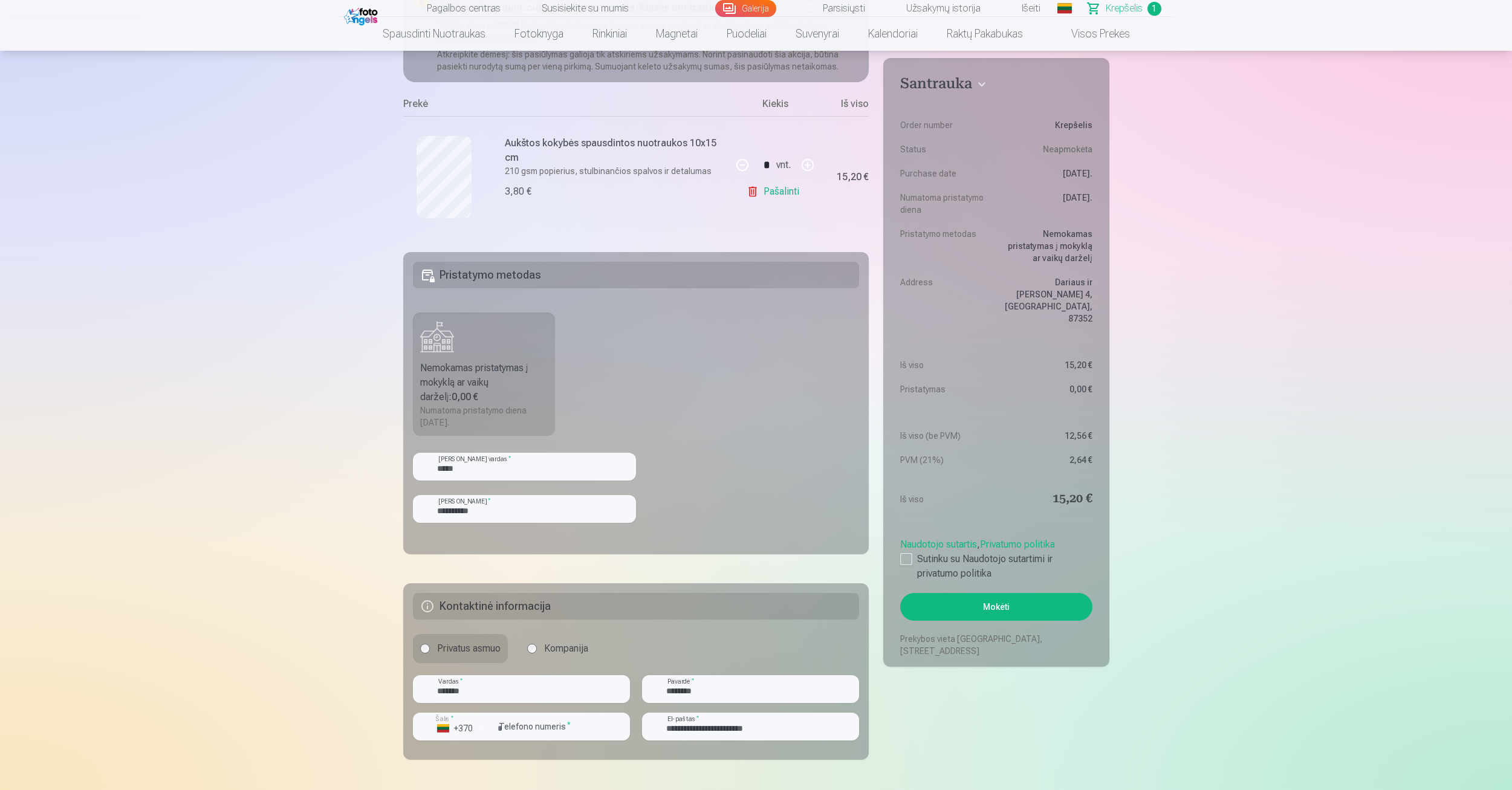
click at [539, 609] on h5 "Kontaktinė informacija" at bounding box center [636, 607] width 447 height 26
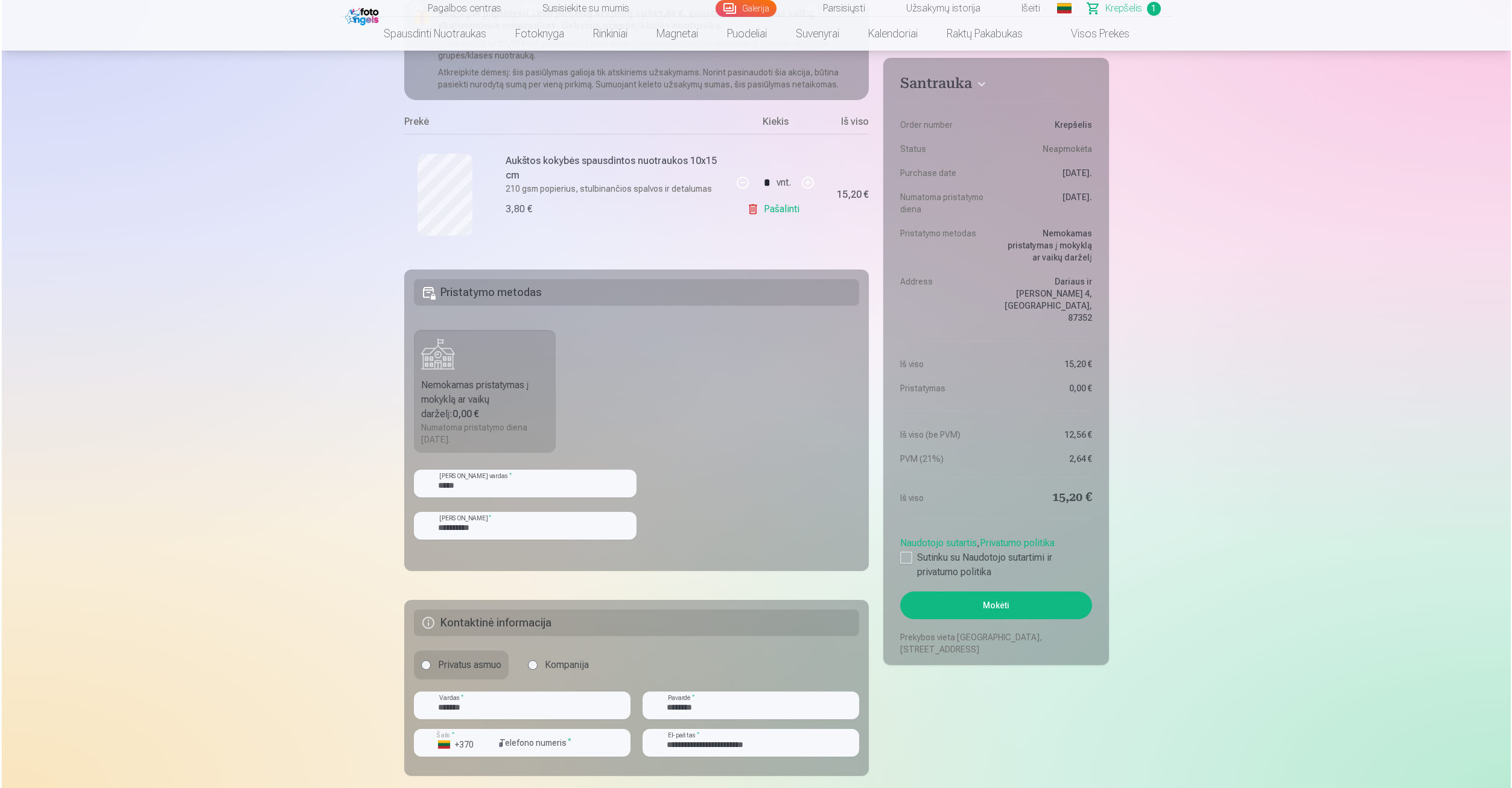
scroll to position [121, 0]
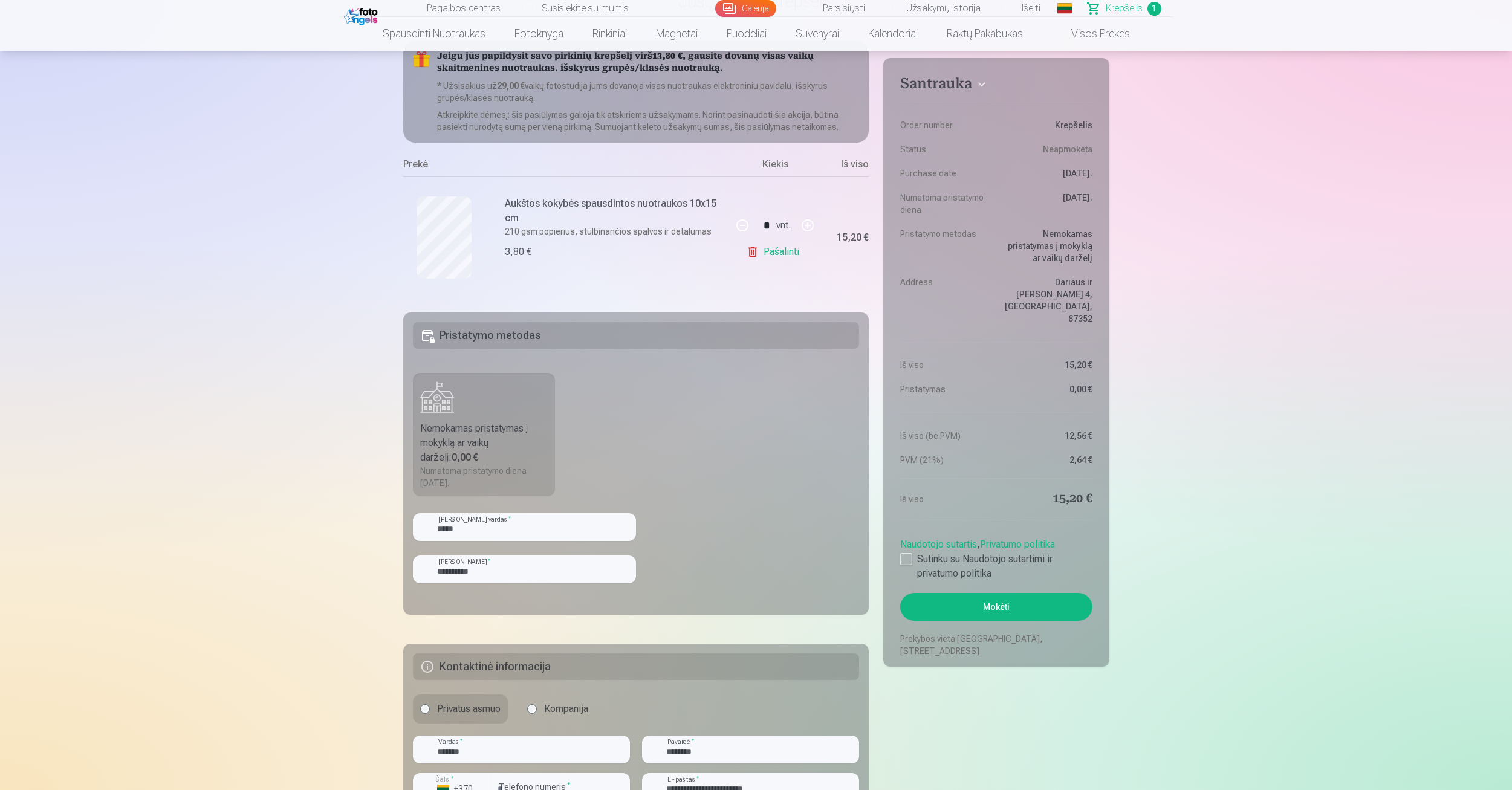
click at [1017, 593] on button "Mokėti" at bounding box center [996, 607] width 192 height 28
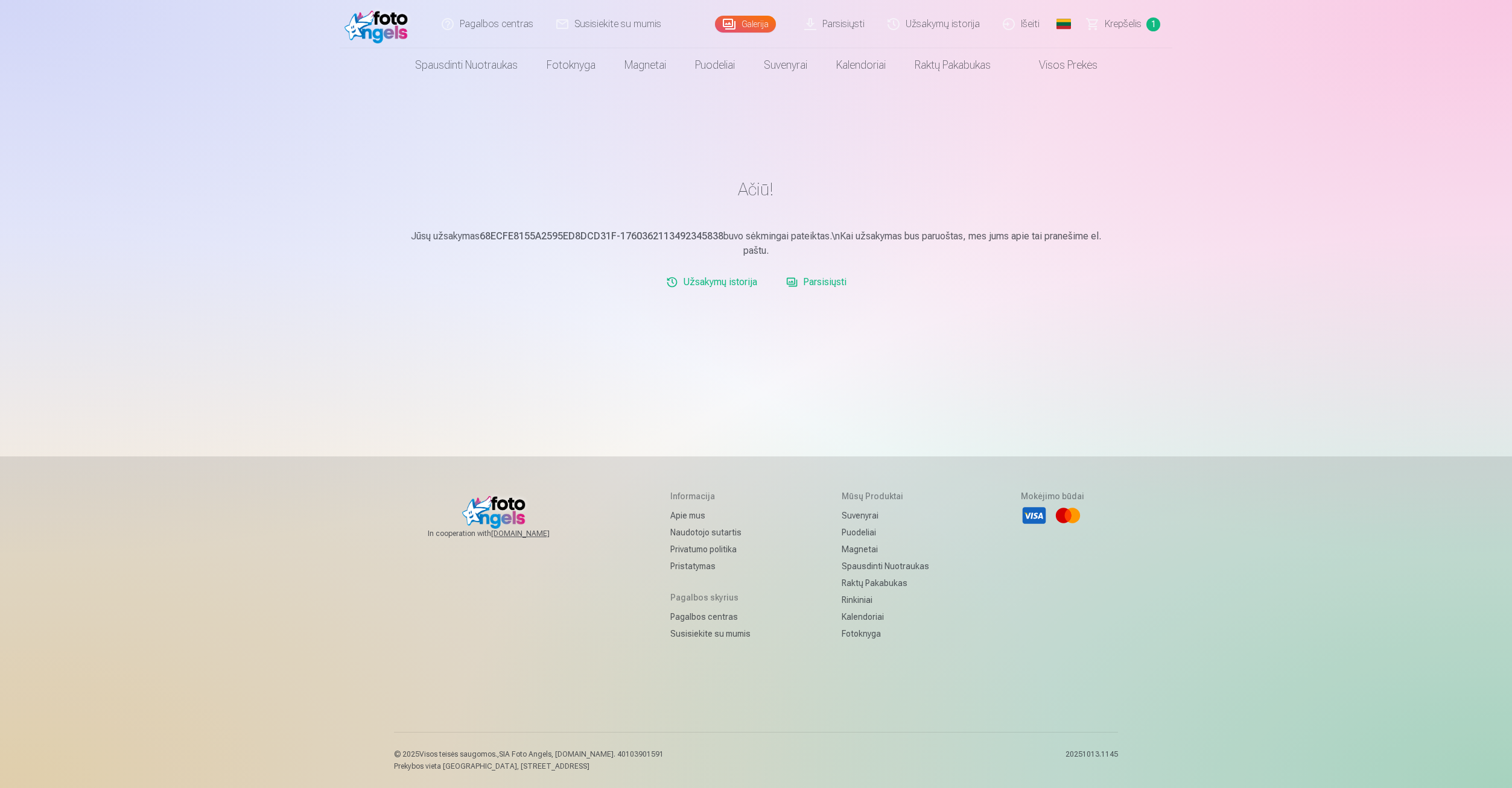
click at [808, 284] on link "Parsisiųsti" at bounding box center [816, 282] width 70 height 24
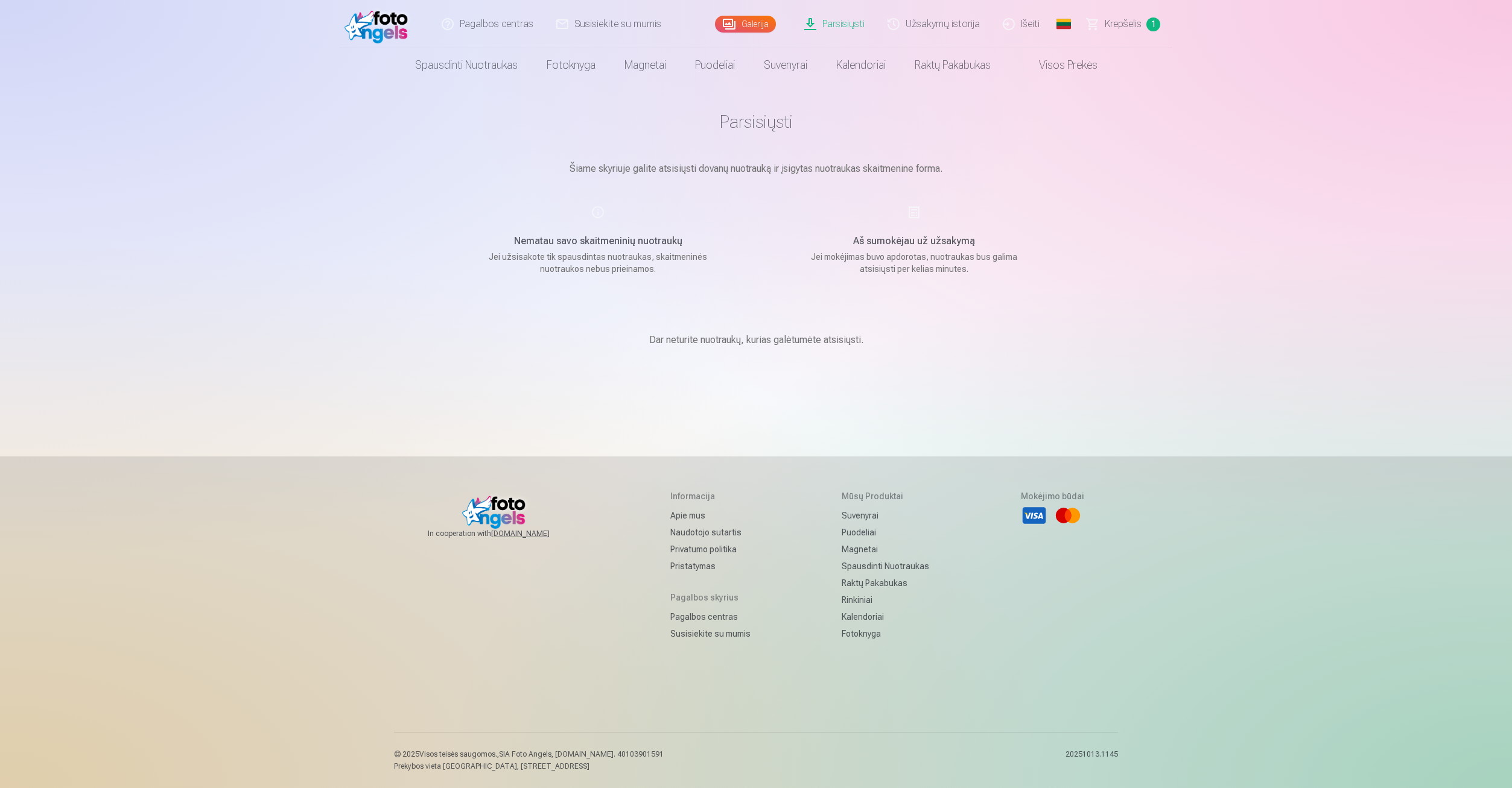
click at [914, 21] on link "Užsakymų istorija" at bounding box center [934, 24] width 115 height 49
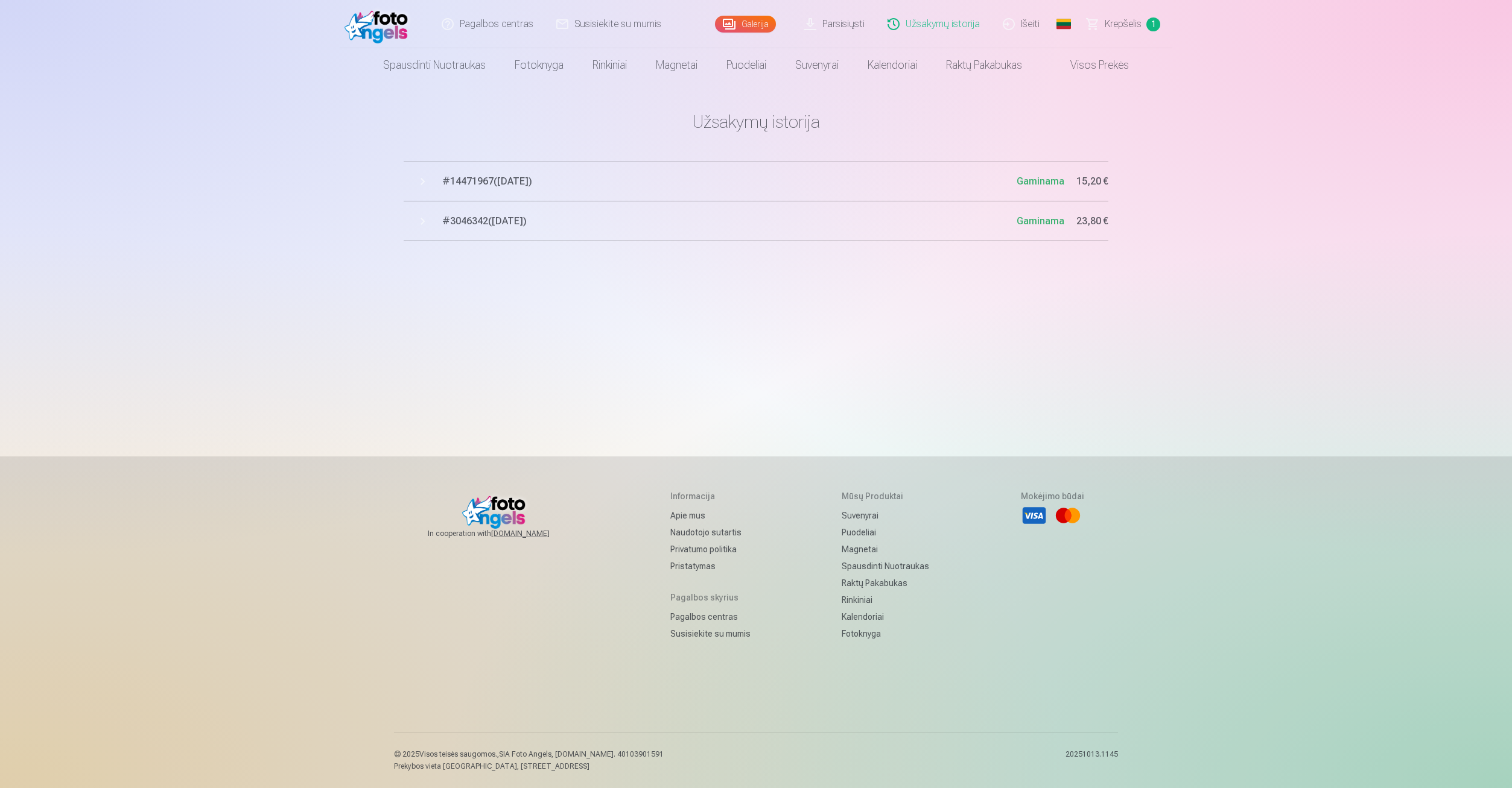
click at [614, 188] on span "# 14471967 ( [DATE] )" at bounding box center [729, 181] width 574 height 15
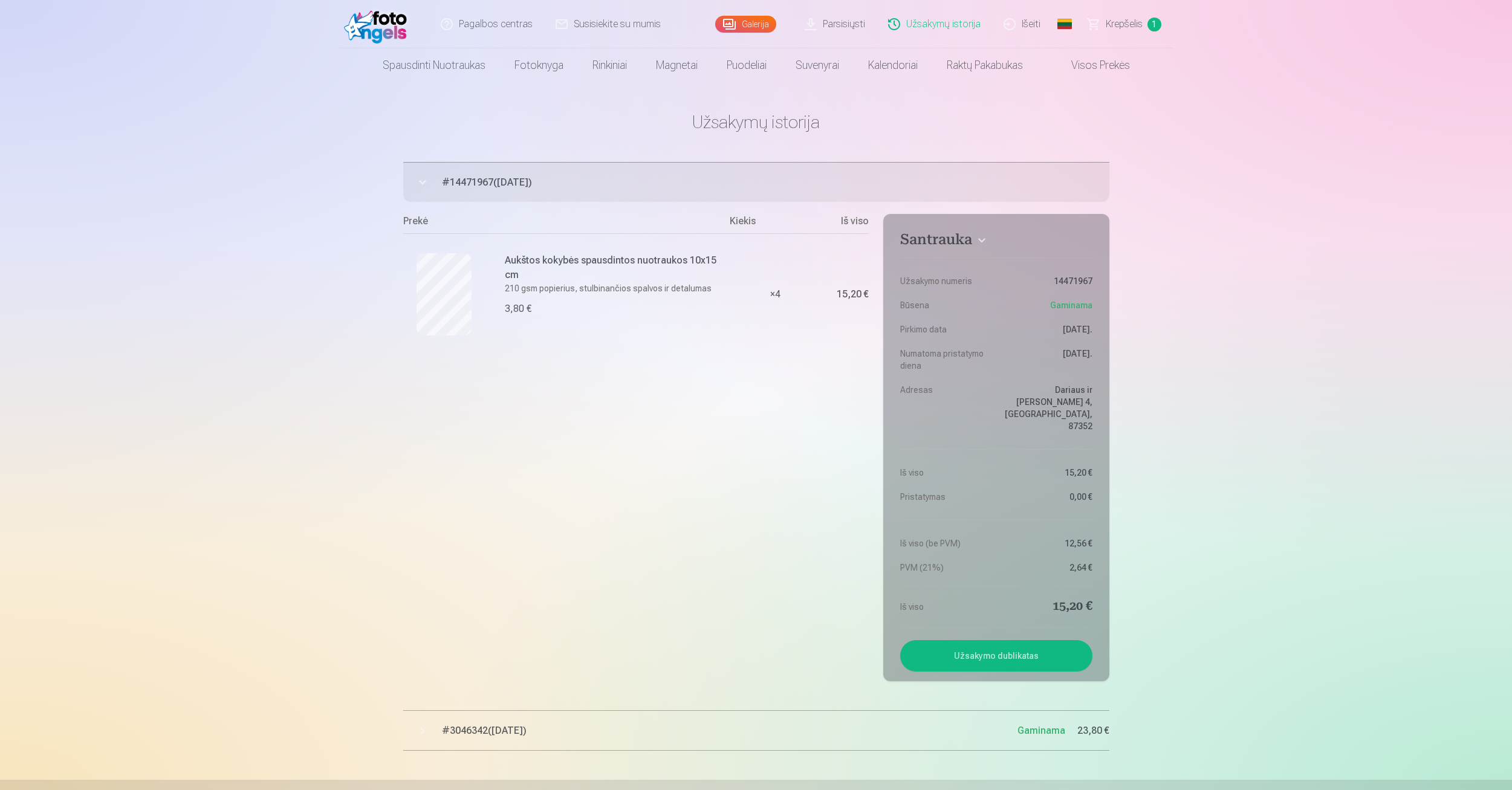
click at [848, 24] on link "Parsisiųsti" at bounding box center [836, 24] width 83 height 49
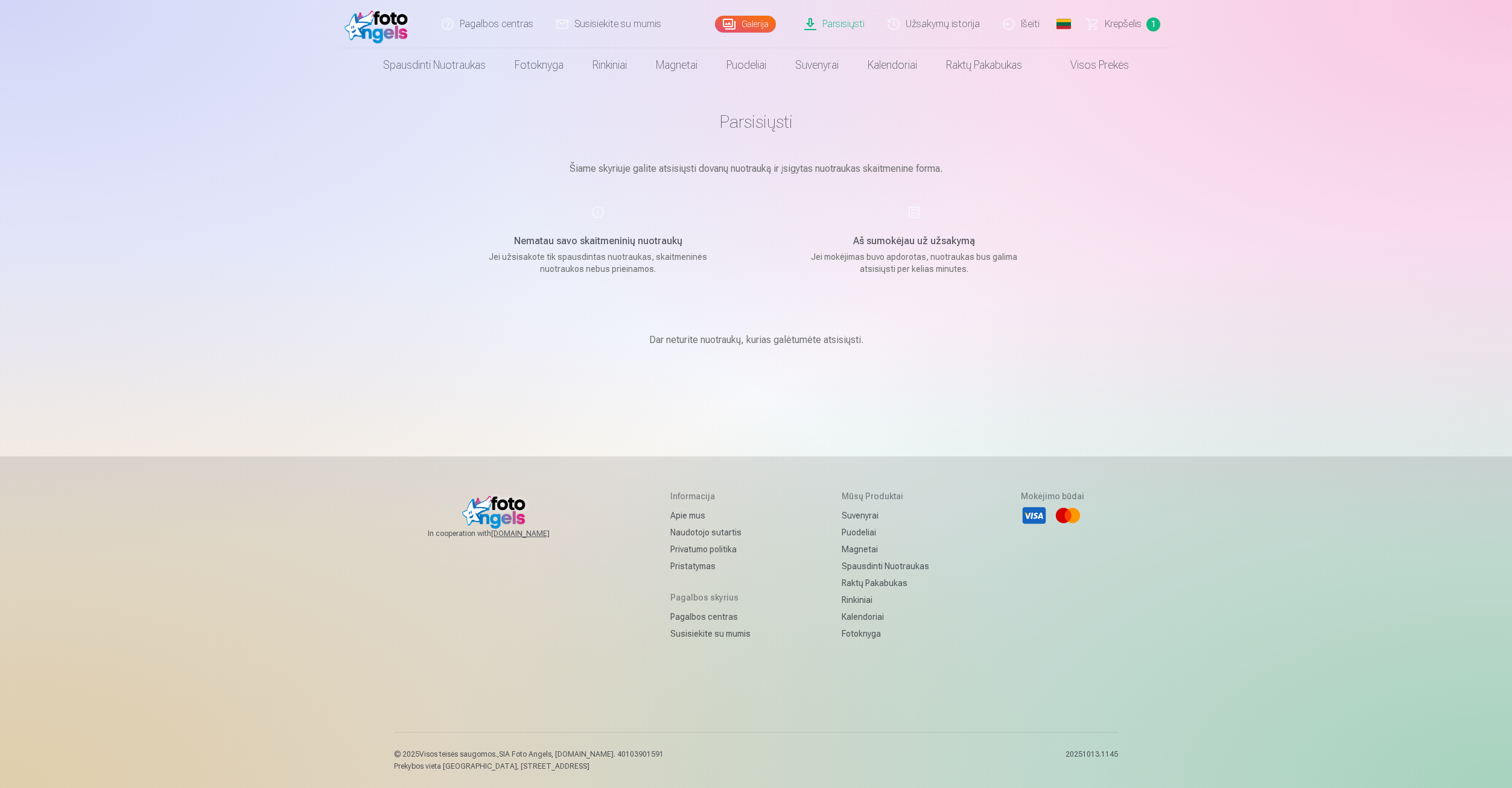
click at [1134, 19] on span "Krepšelis" at bounding box center [1122, 24] width 37 height 15
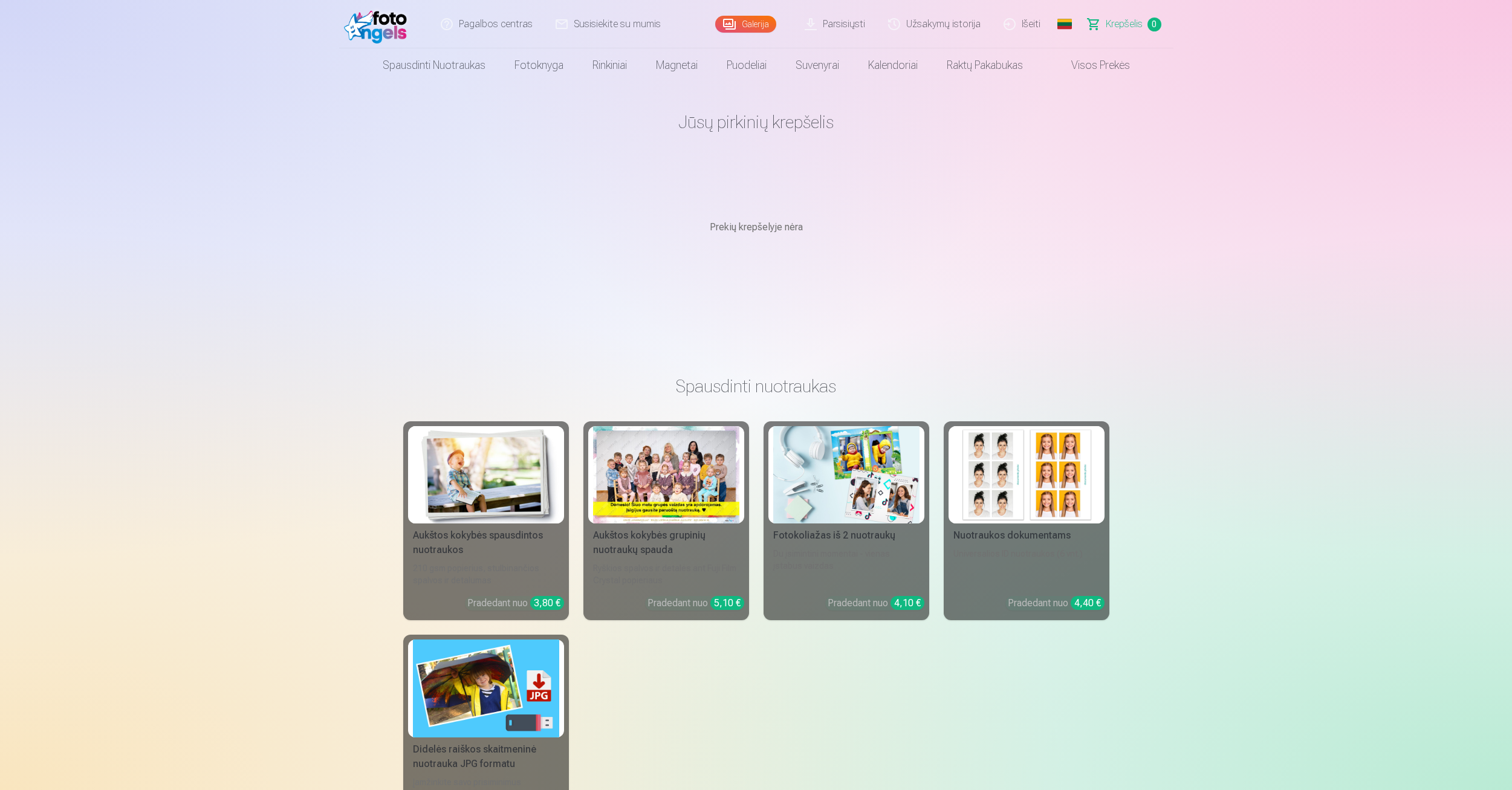
click at [1156, 17] on link "Krepšelis 0" at bounding box center [1125, 24] width 97 height 49
click at [919, 25] on link "Užsakymų istorija" at bounding box center [935, 24] width 115 height 49
